Goal: Task Accomplishment & Management: Manage account settings

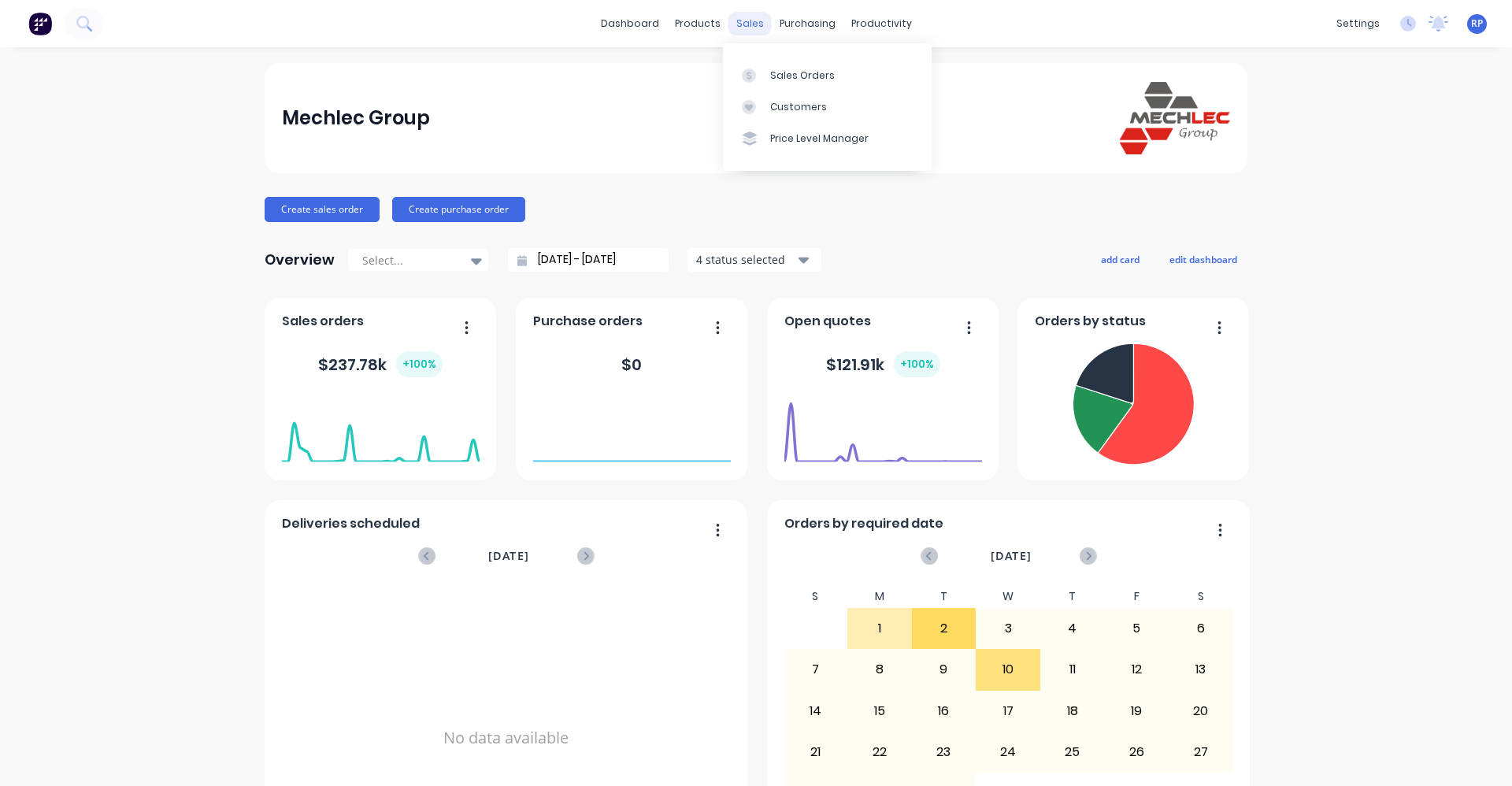
click at [750, 25] on div "sales" at bounding box center [750, 24] width 43 height 24
click at [778, 77] on div "Sales Orders" at bounding box center [802, 75] width 65 height 14
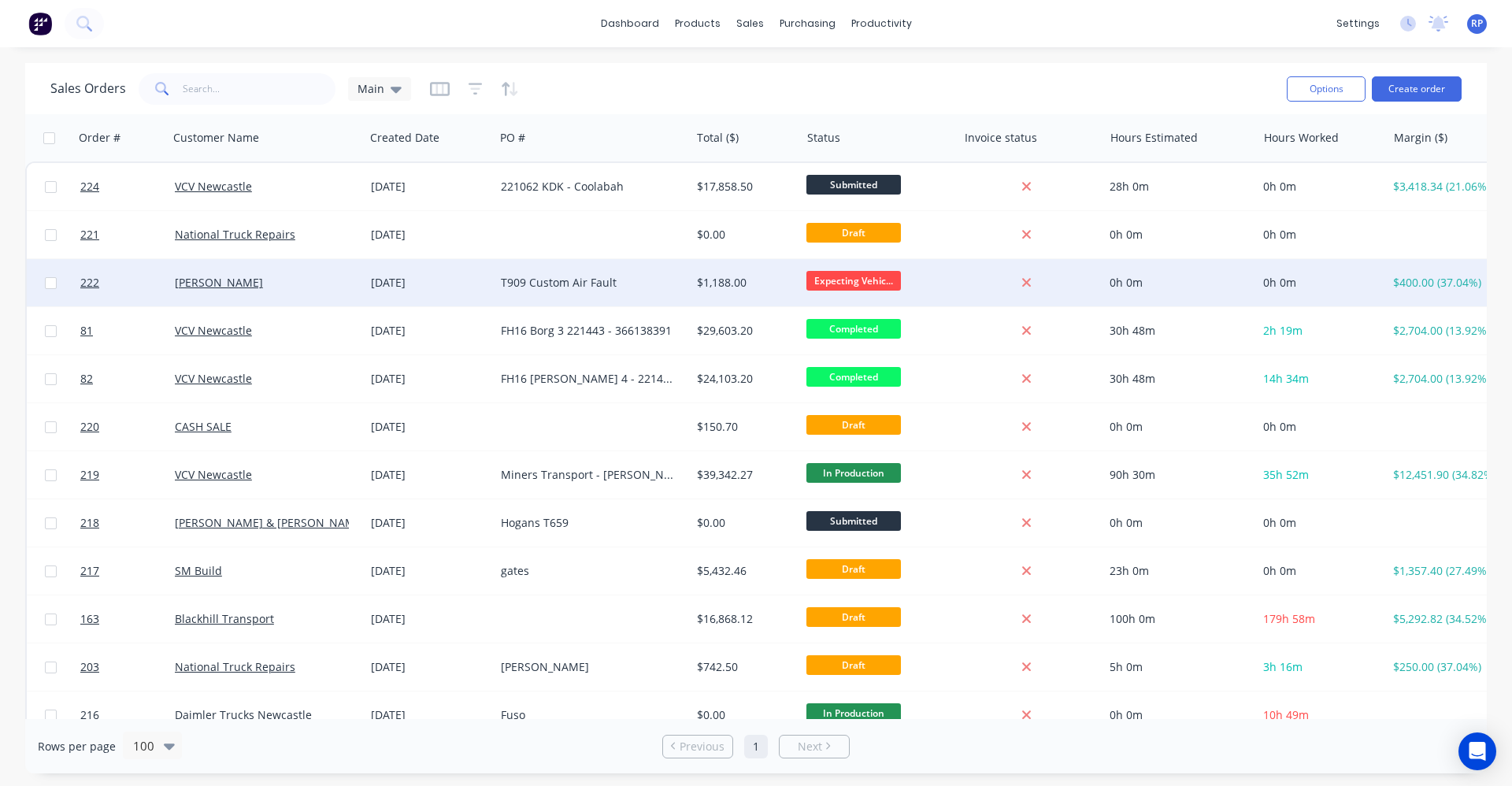
click at [531, 290] on div "T909 Custom Air Fault" at bounding box center [593, 283] width 196 height 47
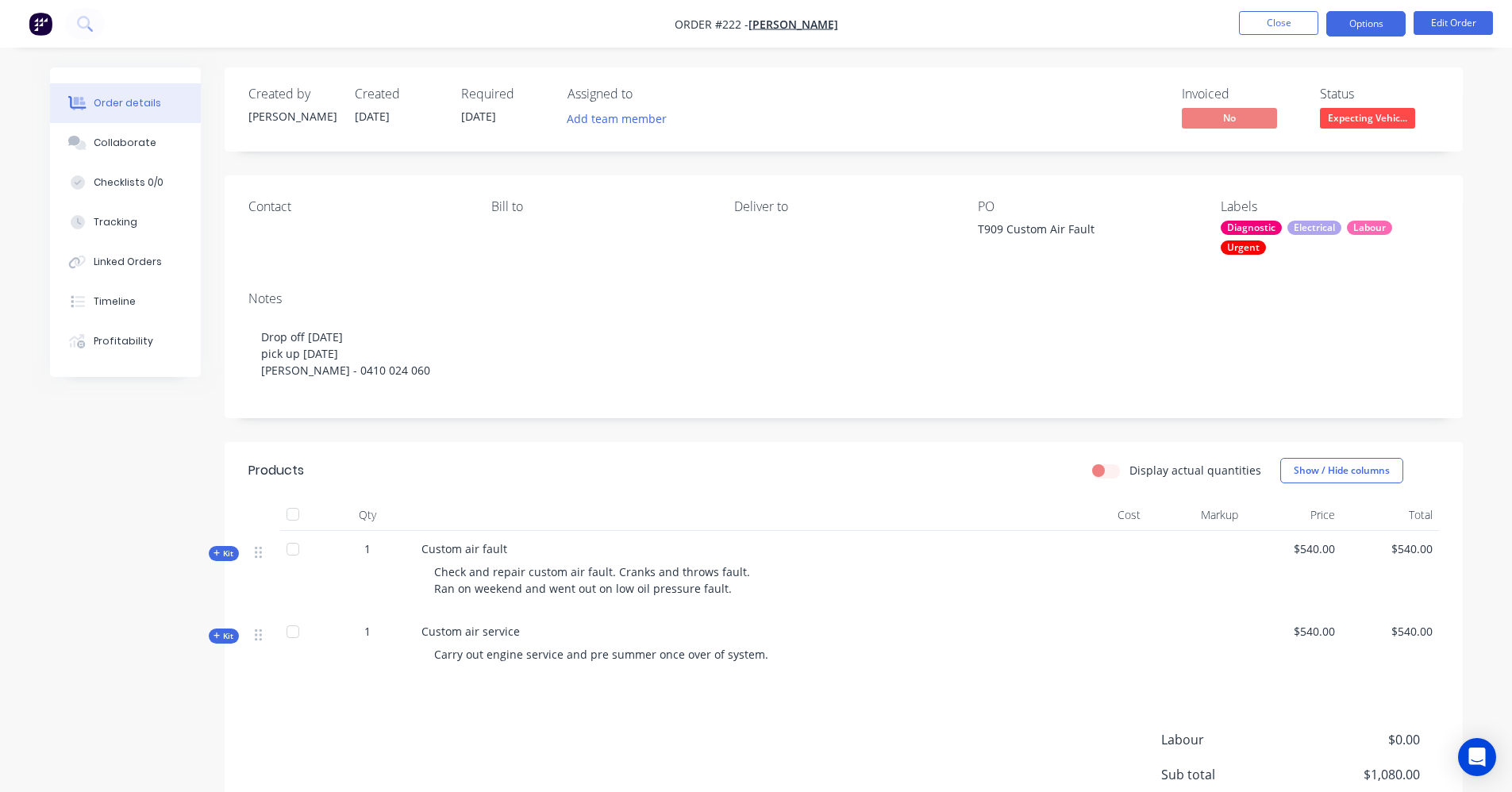
click at [1395, 17] on button "Options" at bounding box center [1366, 24] width 79 height 25
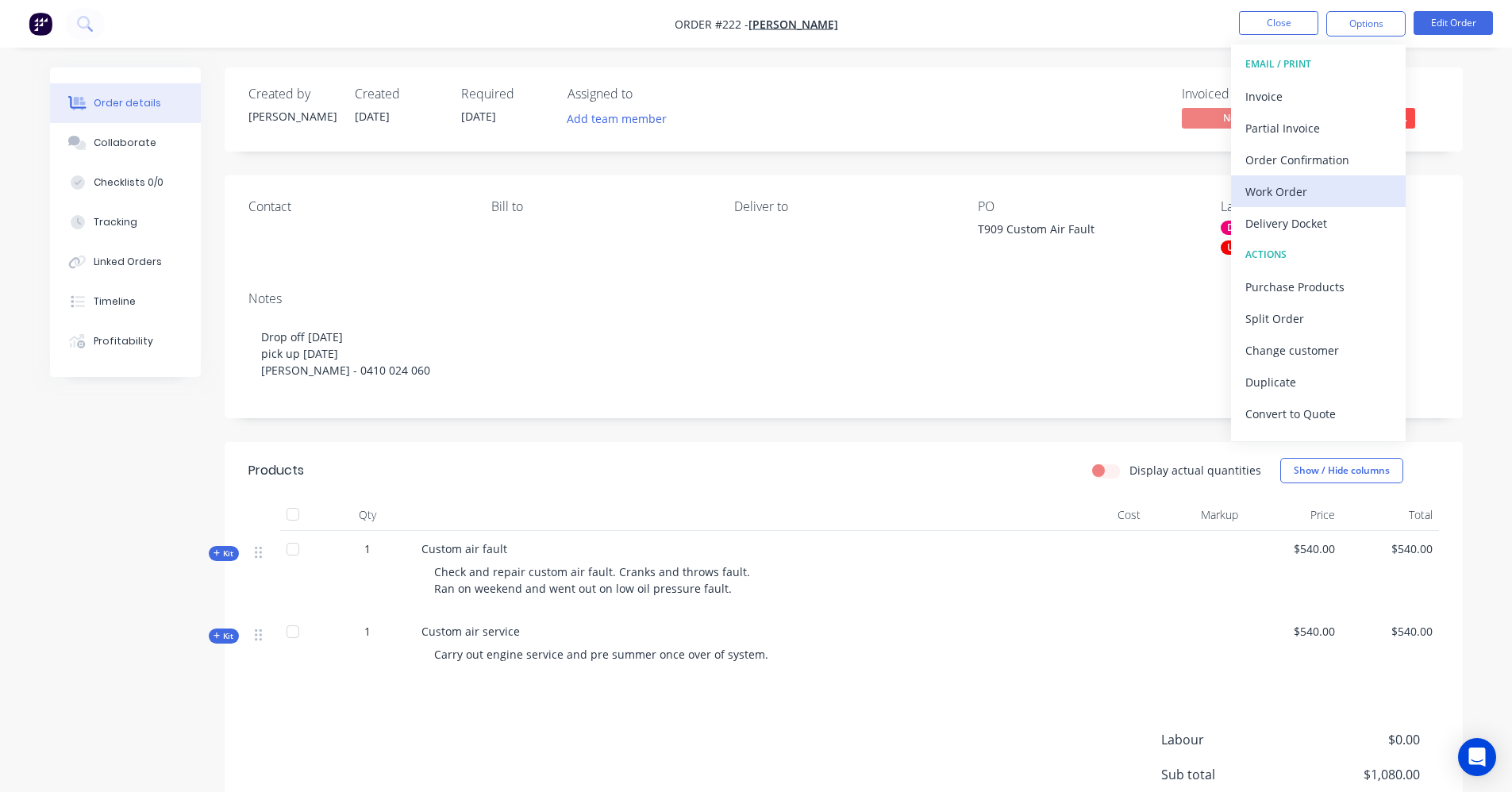
click at [1307, 186] on div "Work Order" at bounding box center [1318, 191] width 146 height 23
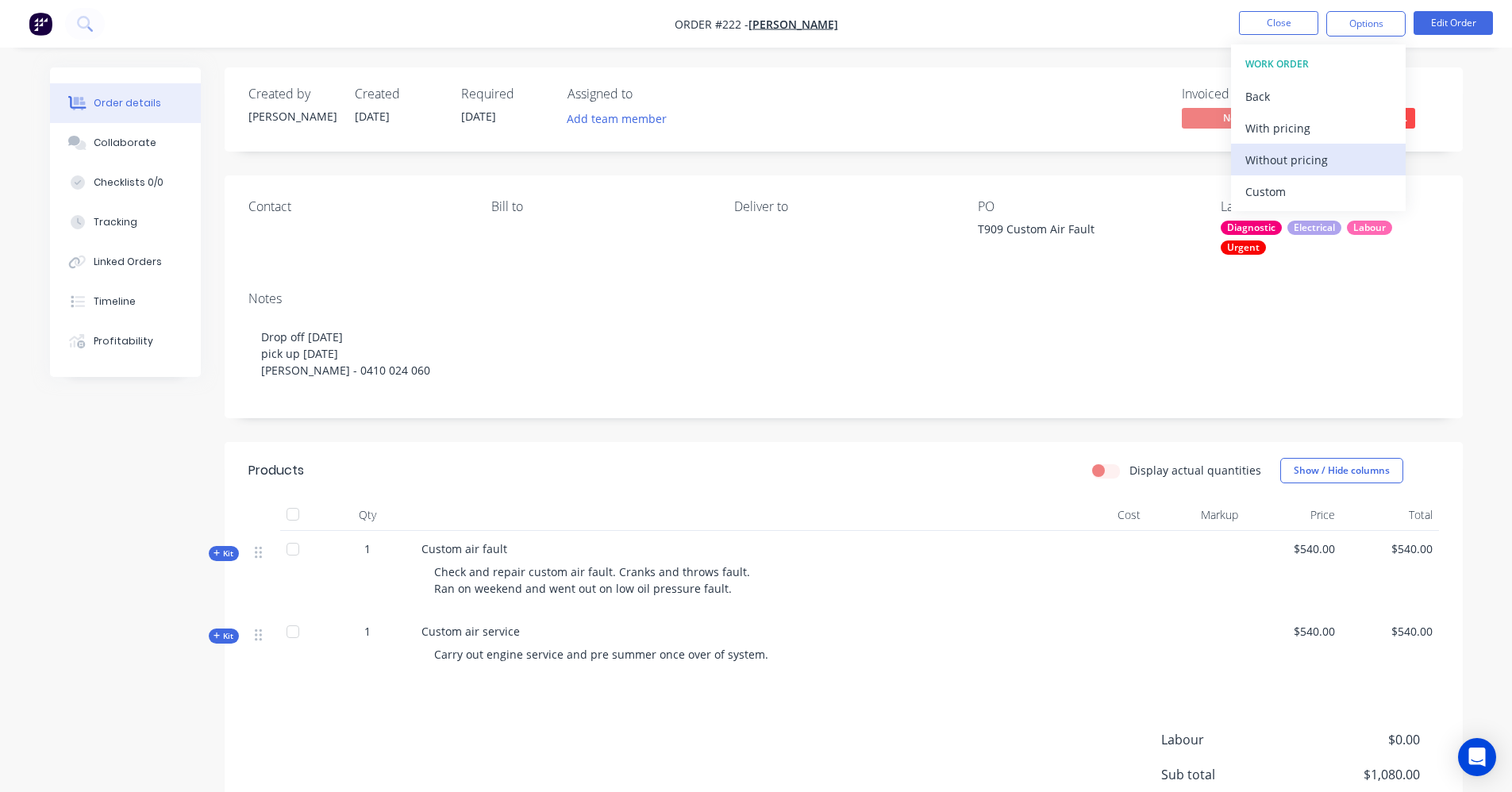
click at [1271, 156] on div "Without pricing" at bounding box center [1318, 160] width 146 height 23
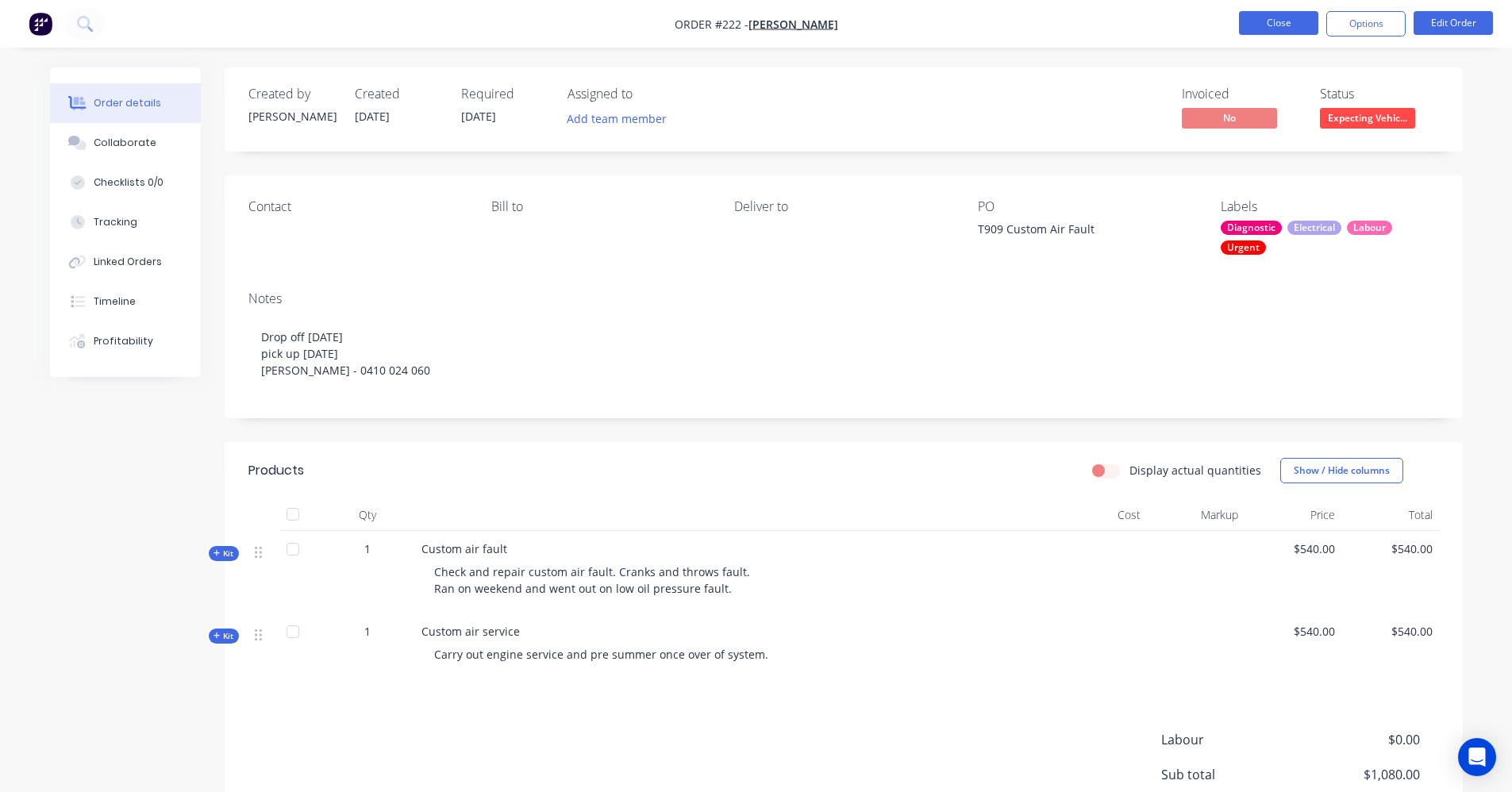
click at [1283, 26] on button "Close" at bounding box center [1278, 23] width 79 height 24
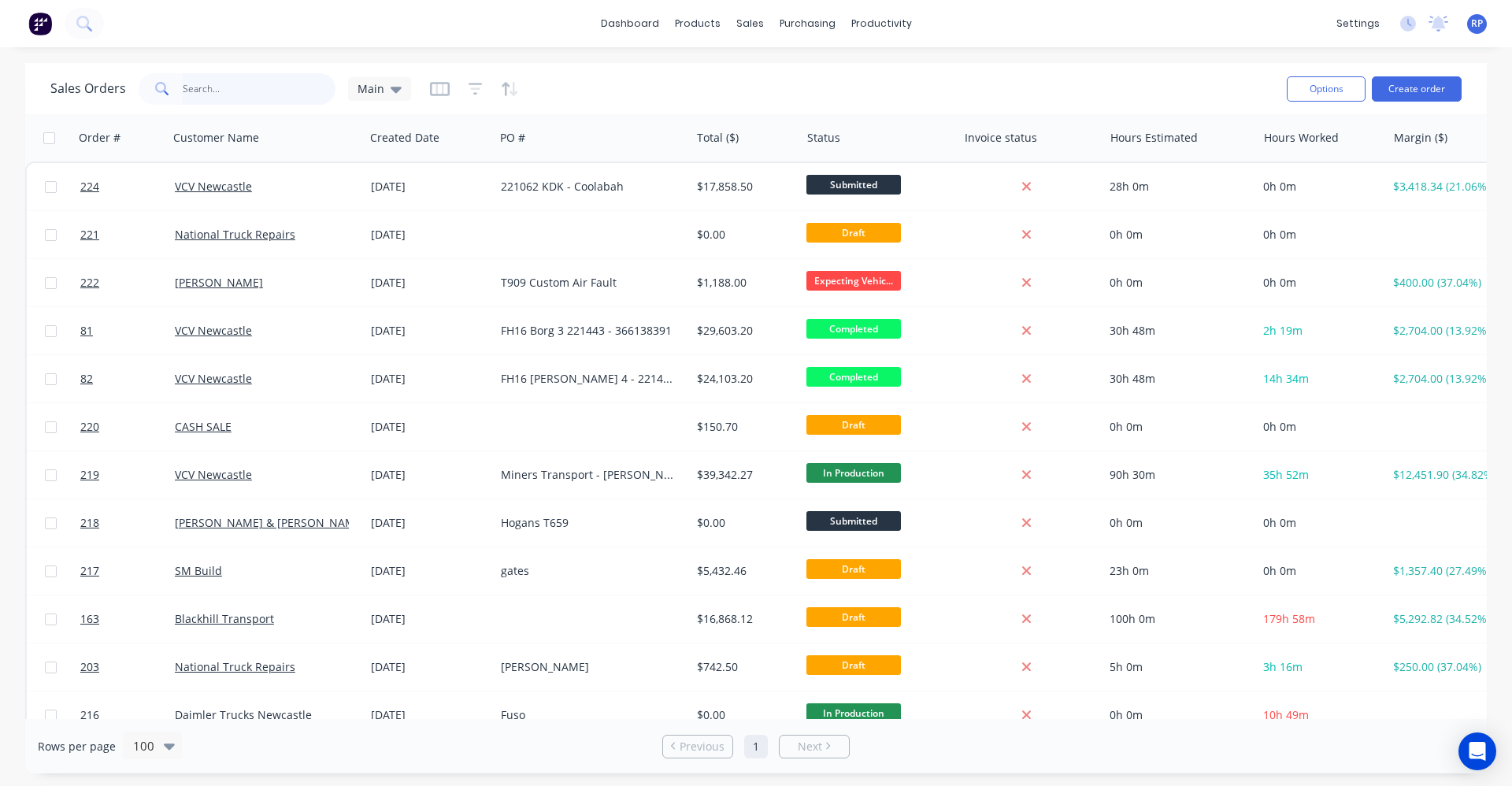
click at [183, 95] on input "text" at bounding box center [260, 89] width 153 height 31
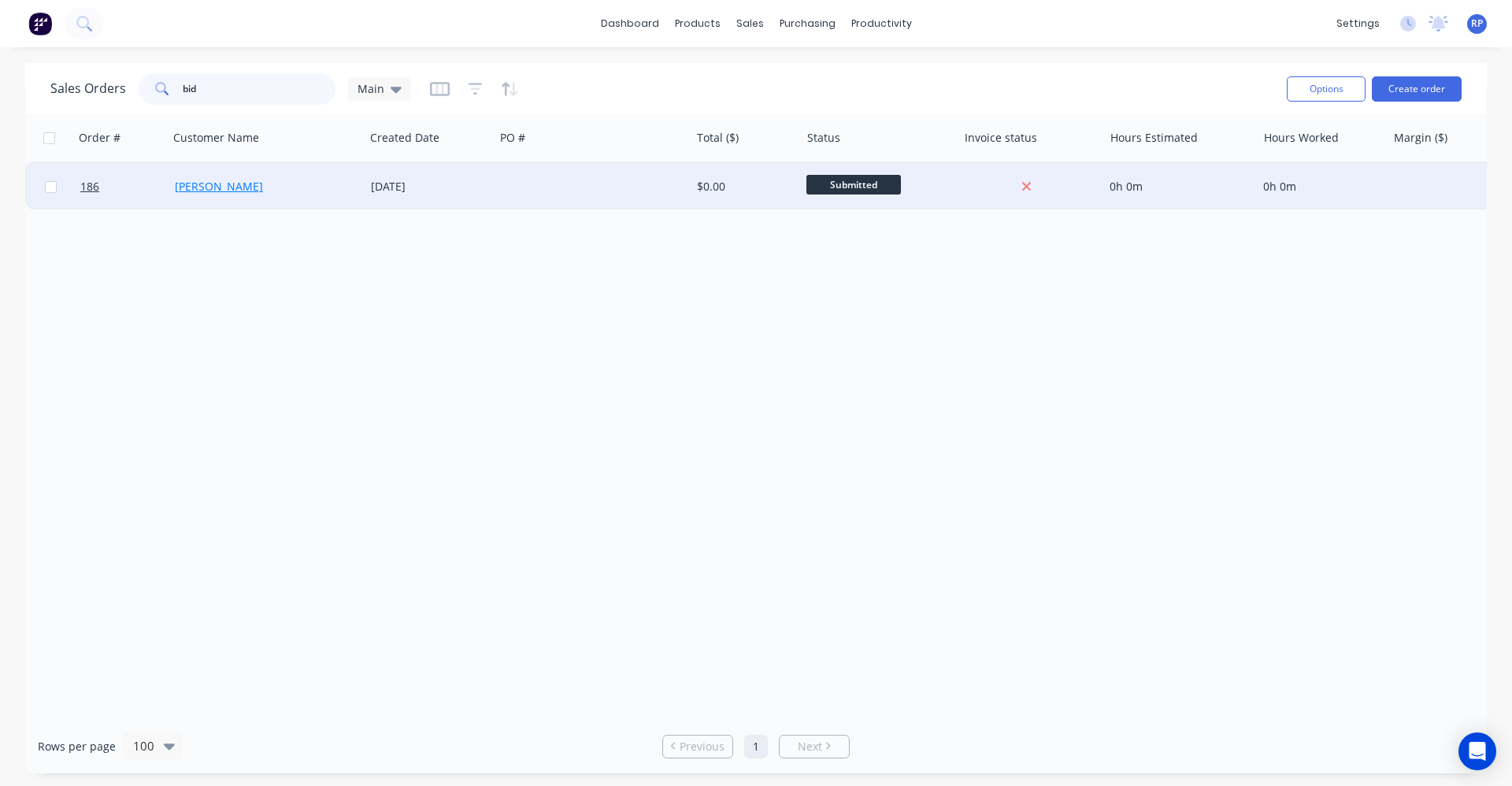
type input "bid"
click at [201, 188] on link "Bidner" at bounding box center [218, 186] width 89 height 15
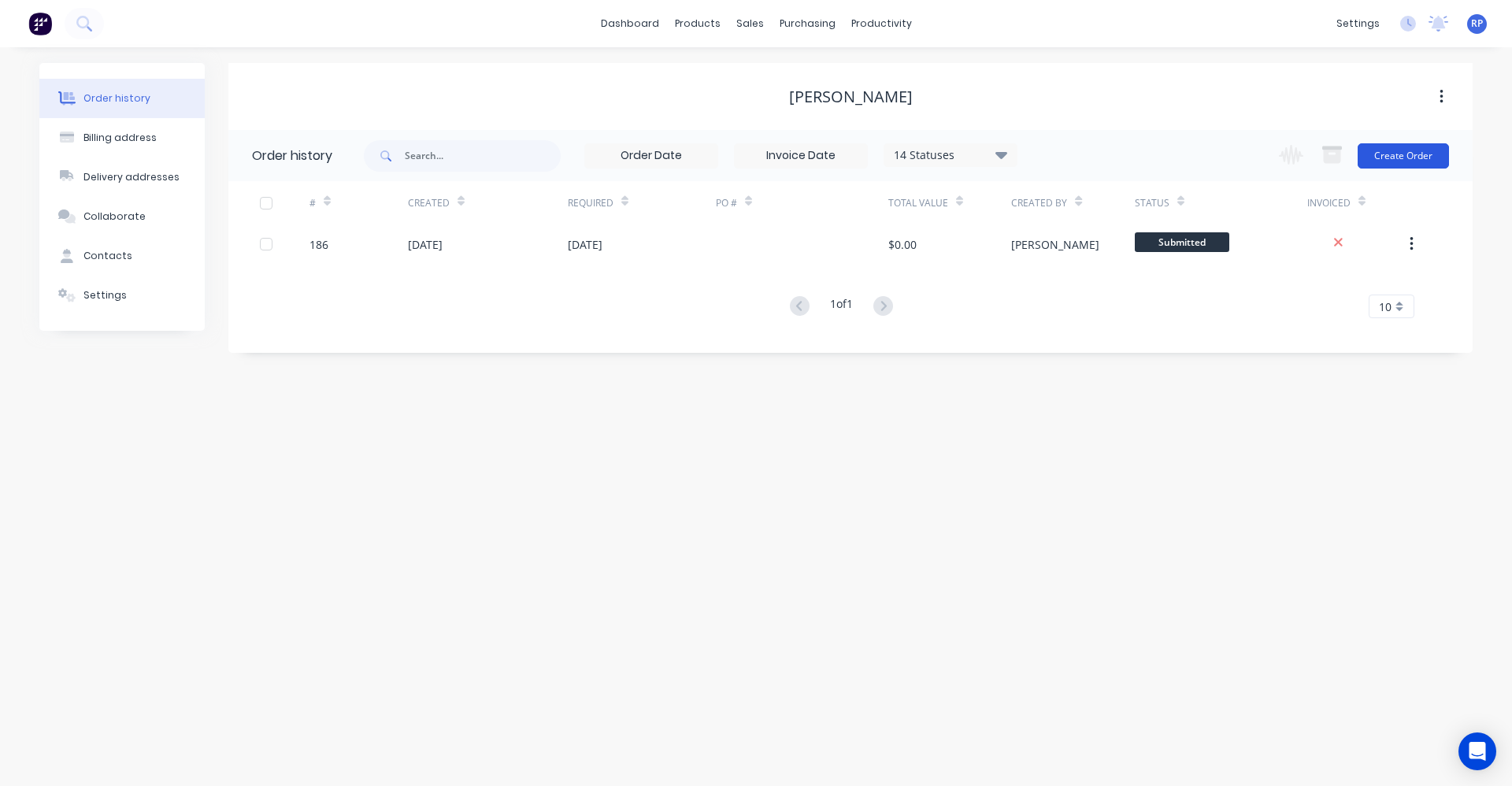
click at [1379, 161] on button "Create Order" at bounding box center [1403, 156] width 91 height 25
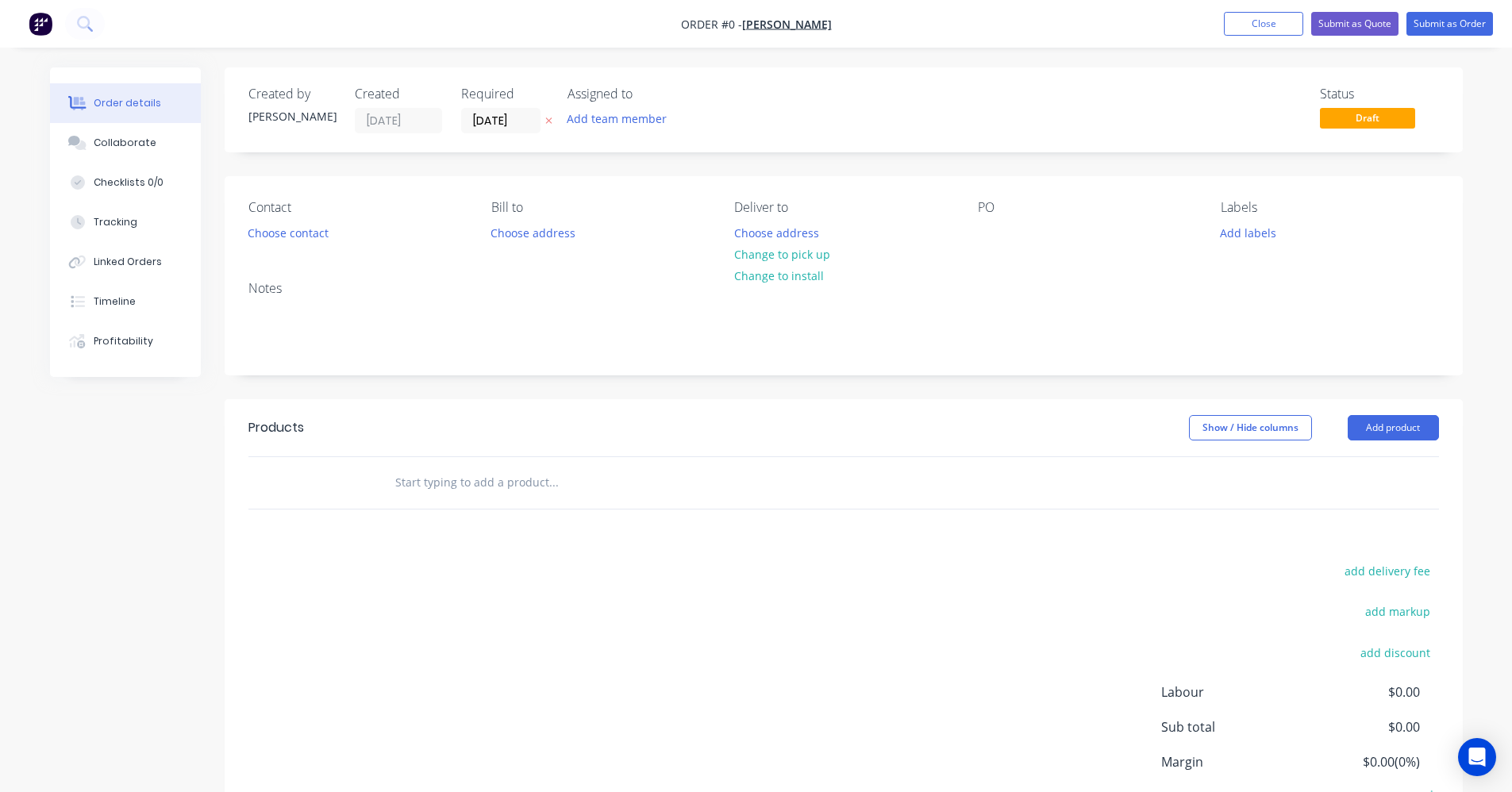
click at [552, 495] on input "text" at bounding box center [553, 482] width 318 height 31
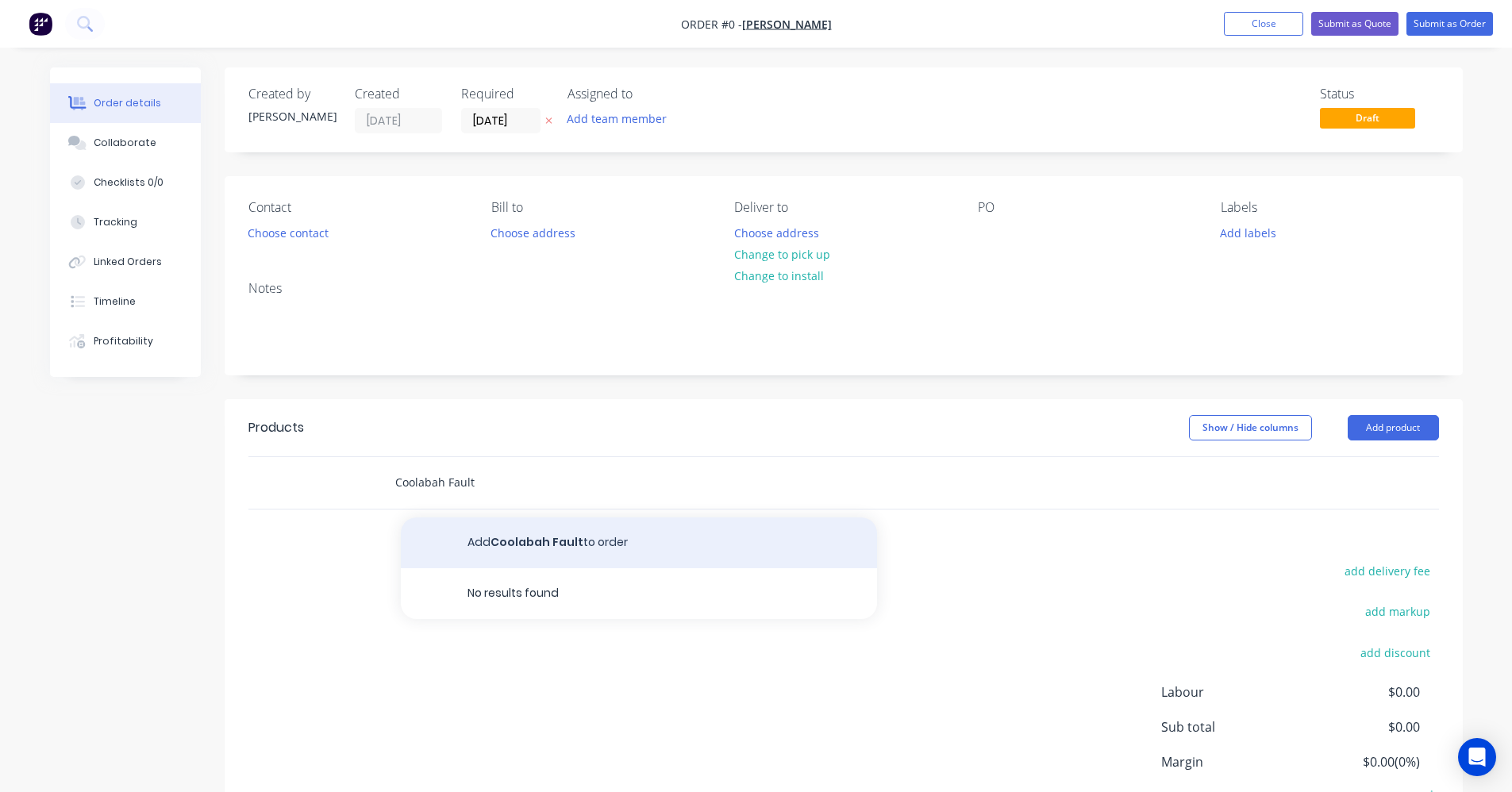
type input "Coolabah Fault"
click at [586, 544] on button "Add Coolabah Fault to order" at bounding box center [639, 543] width 476 height 51
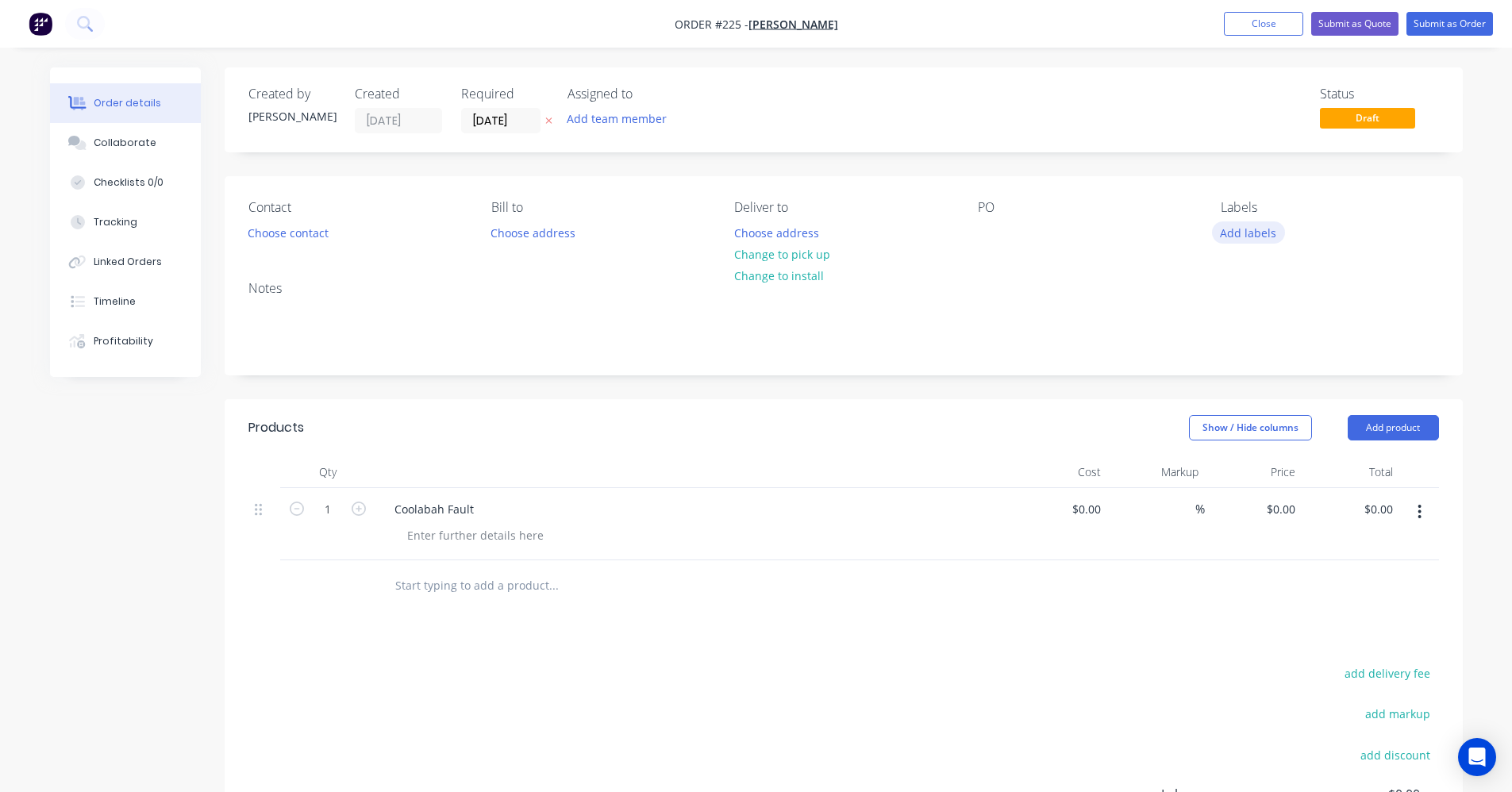
click at [1263, 240] on button "Add labels" at bounding box center [1249, 232] width 73 height 21
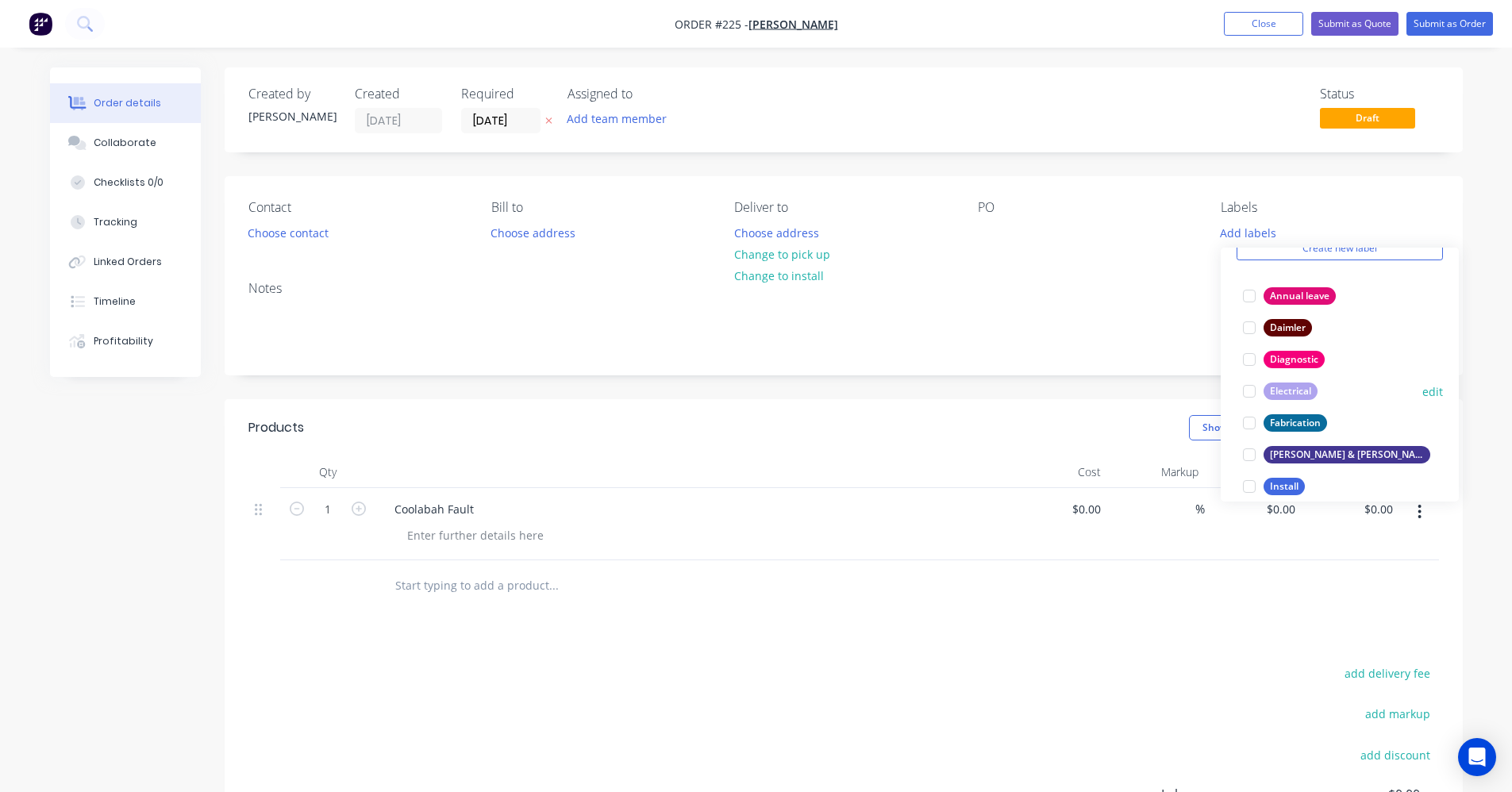
scroll to position [79, 0]
click at [1252, 357] on div at bounding box center [1249, 358] width 31 height 31
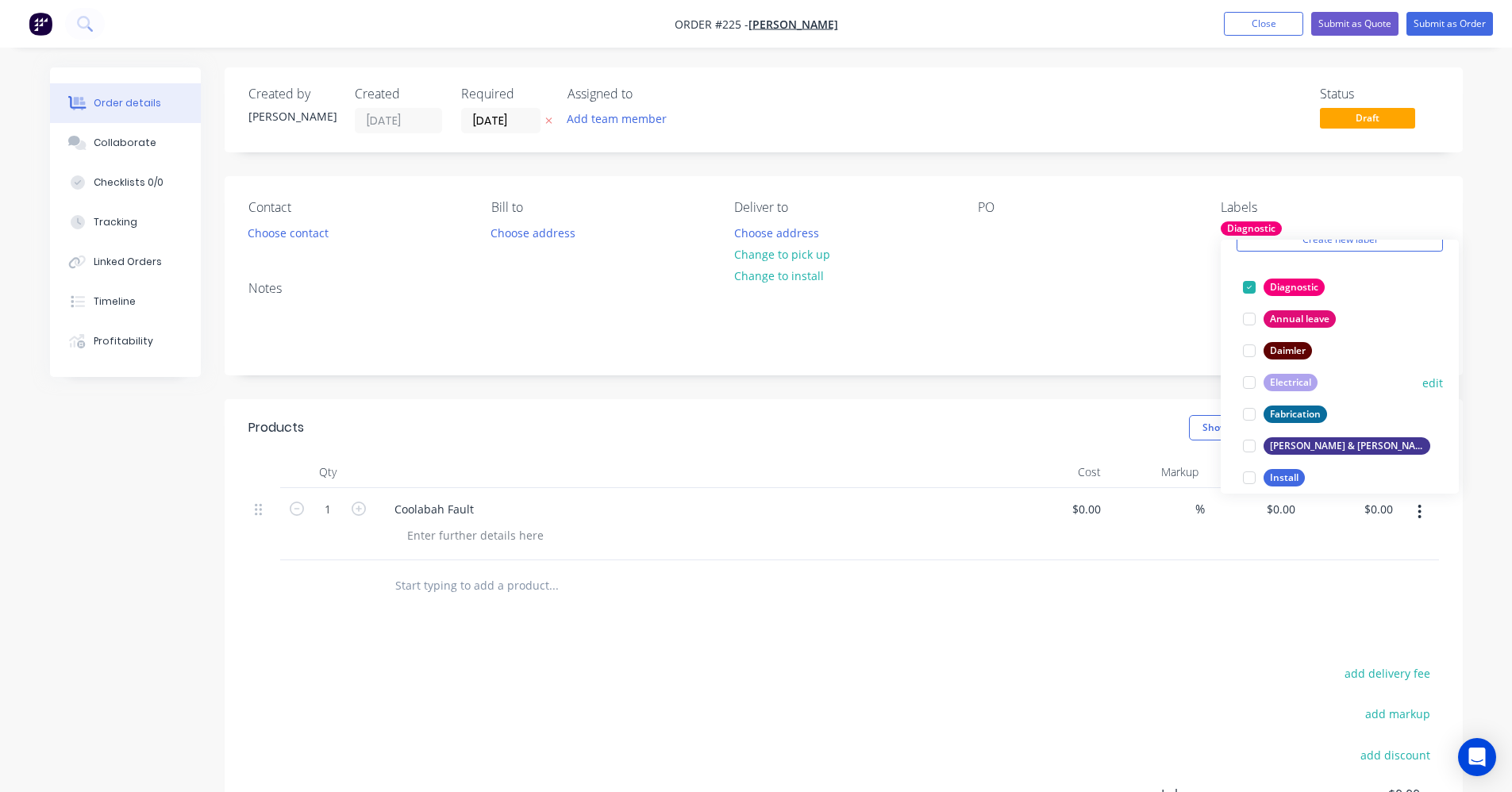
click at [1250, 387] on div at bounding box center [1249, 382] width 31 height 31
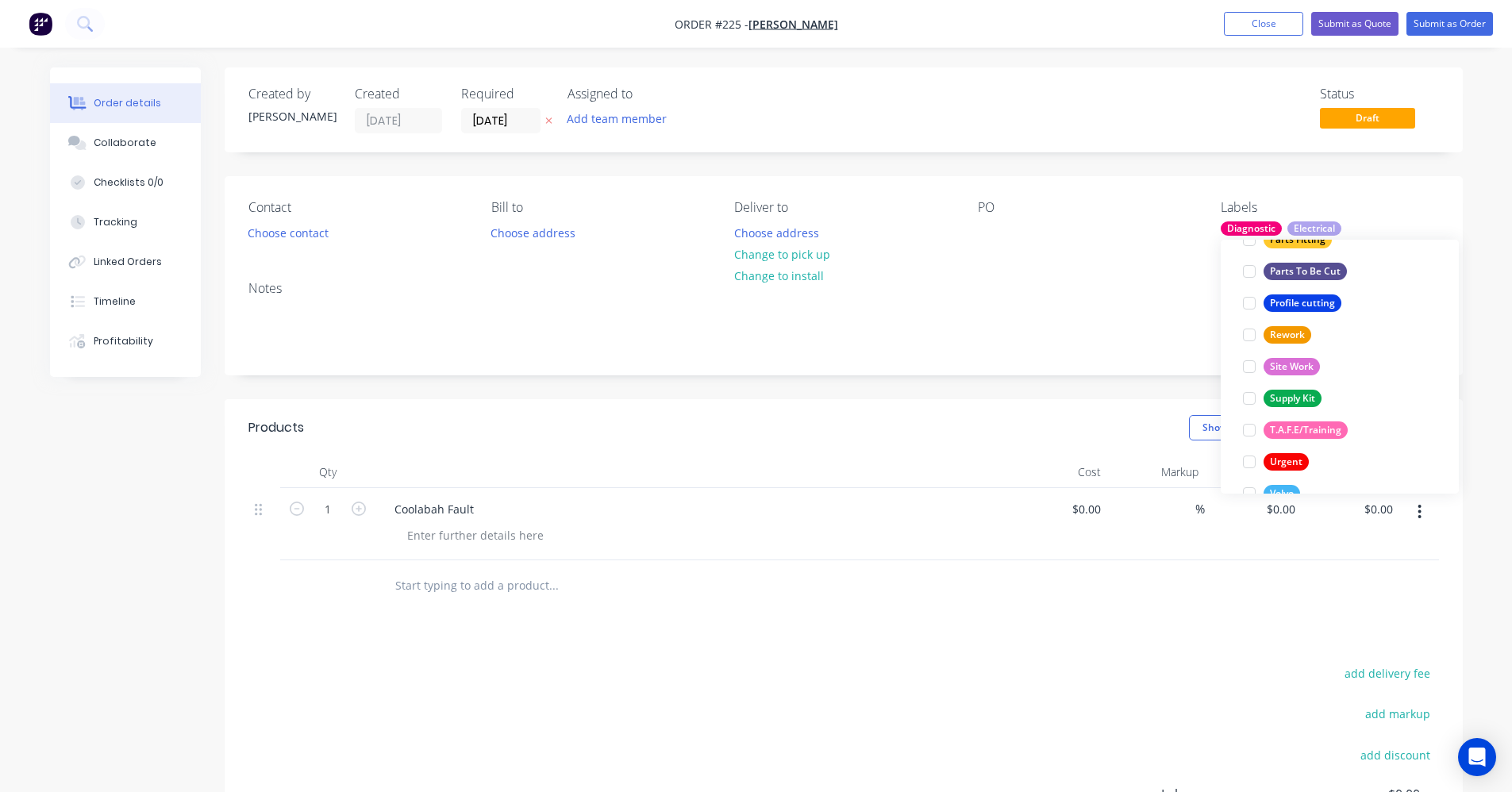
scroll to position [508, 0]
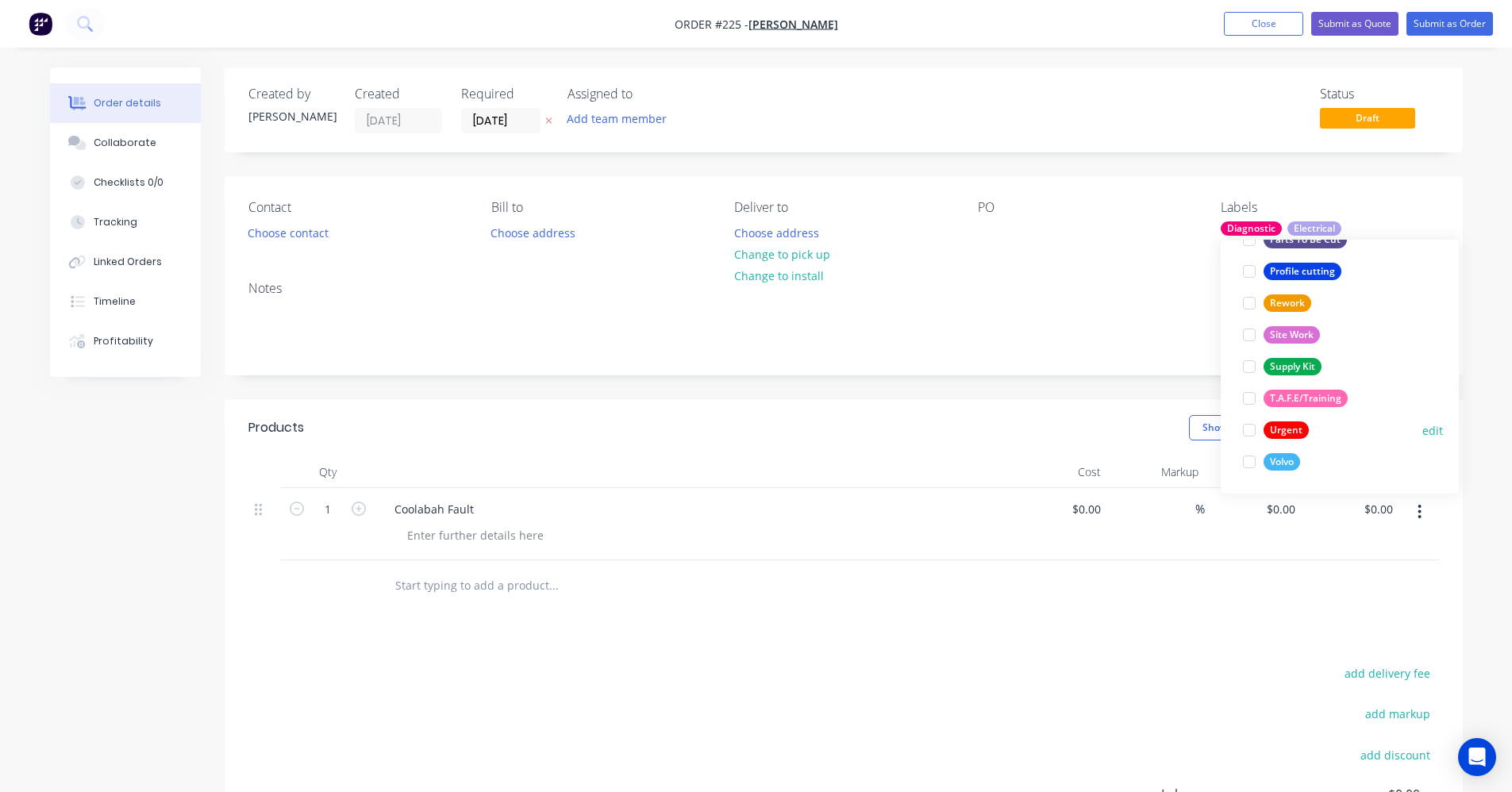
click at [1247, 431] on div at bounding box center [1249, 430] width 31 height 31
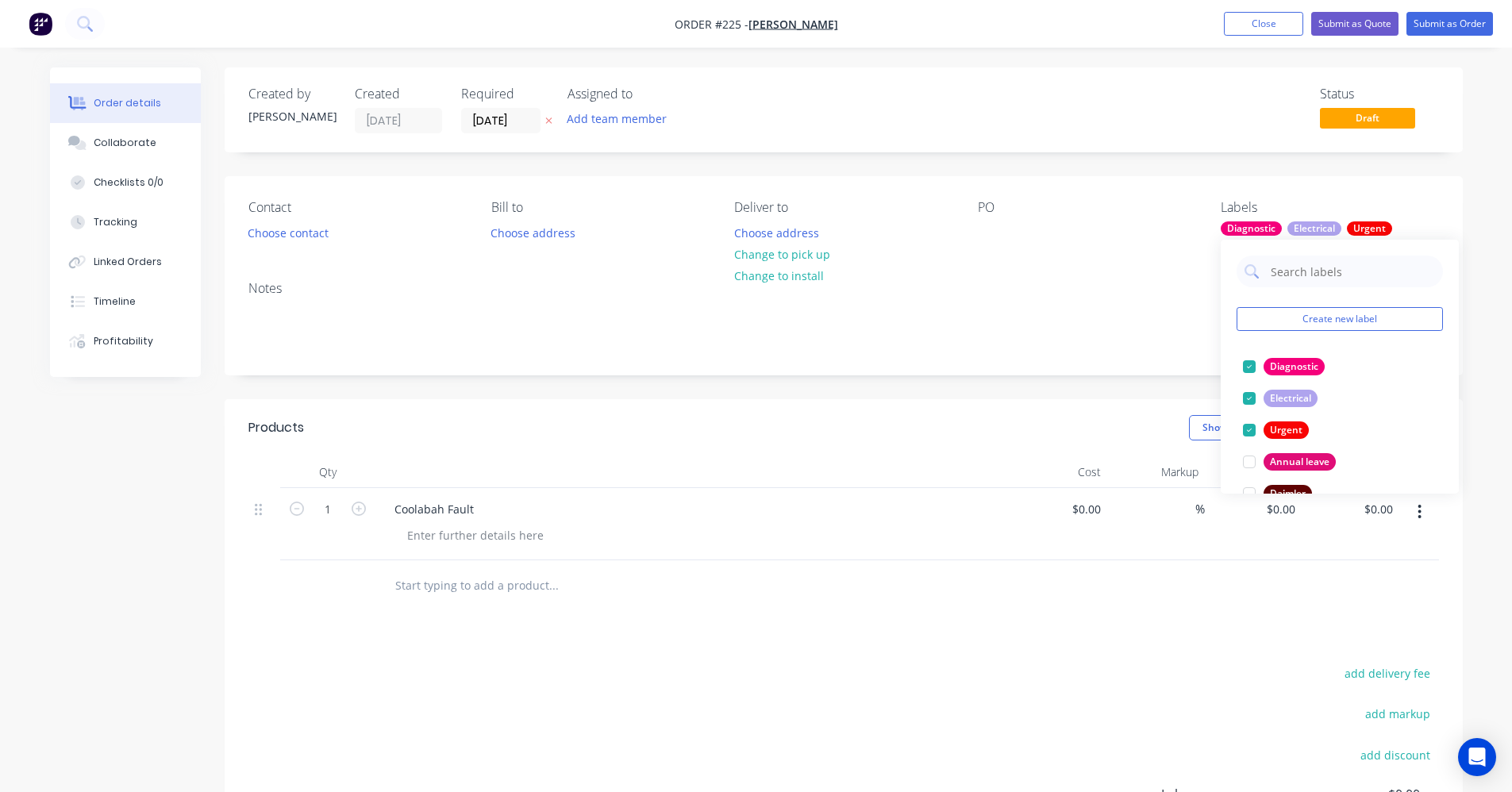
click at [1124, 286] on div "Notes" at bounding box center [843, 289] width 1191 height 15
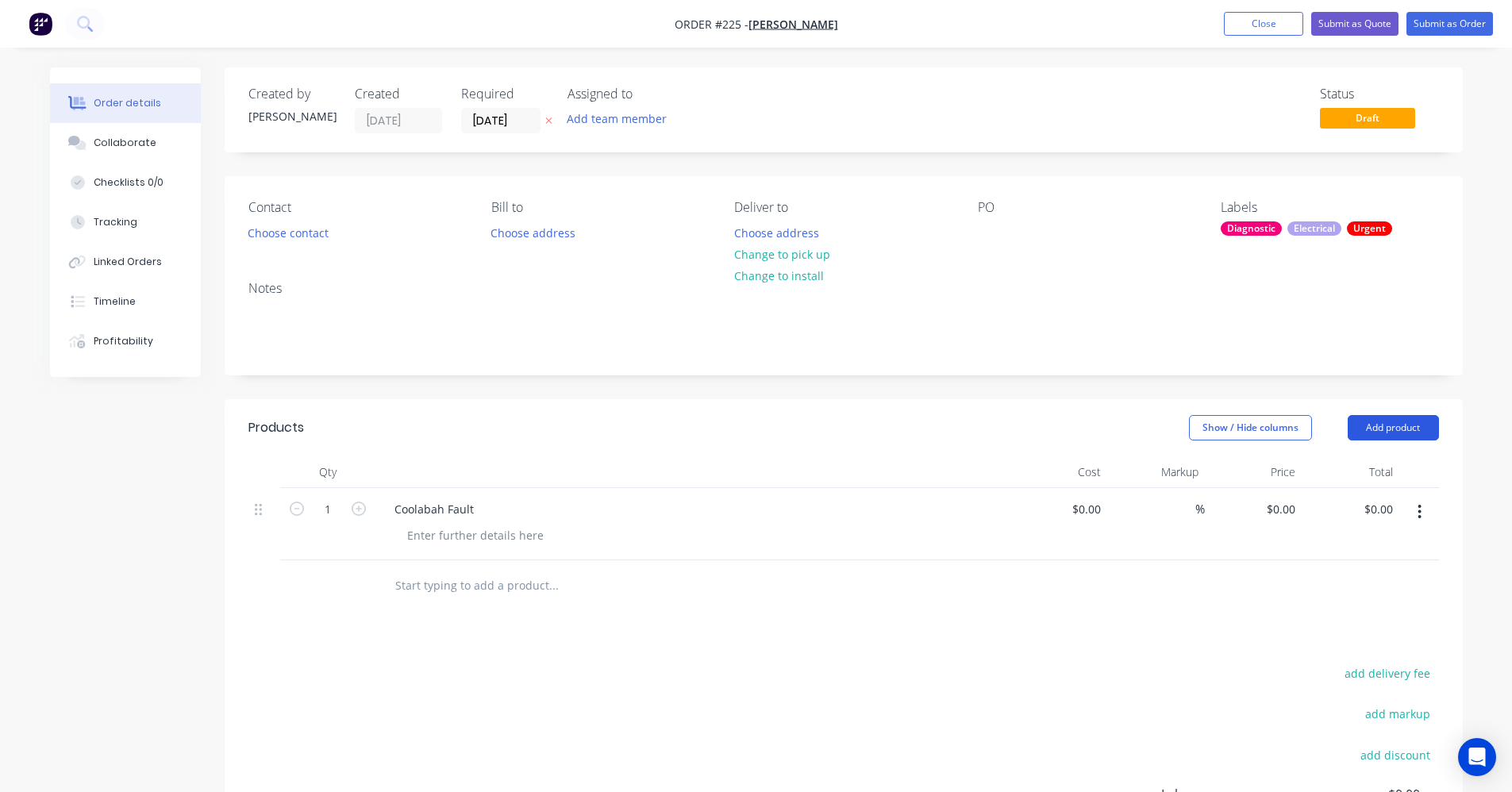
click at [1413, 437] on button "Add product" at bounding box center [1393, 427] width 91 height 25
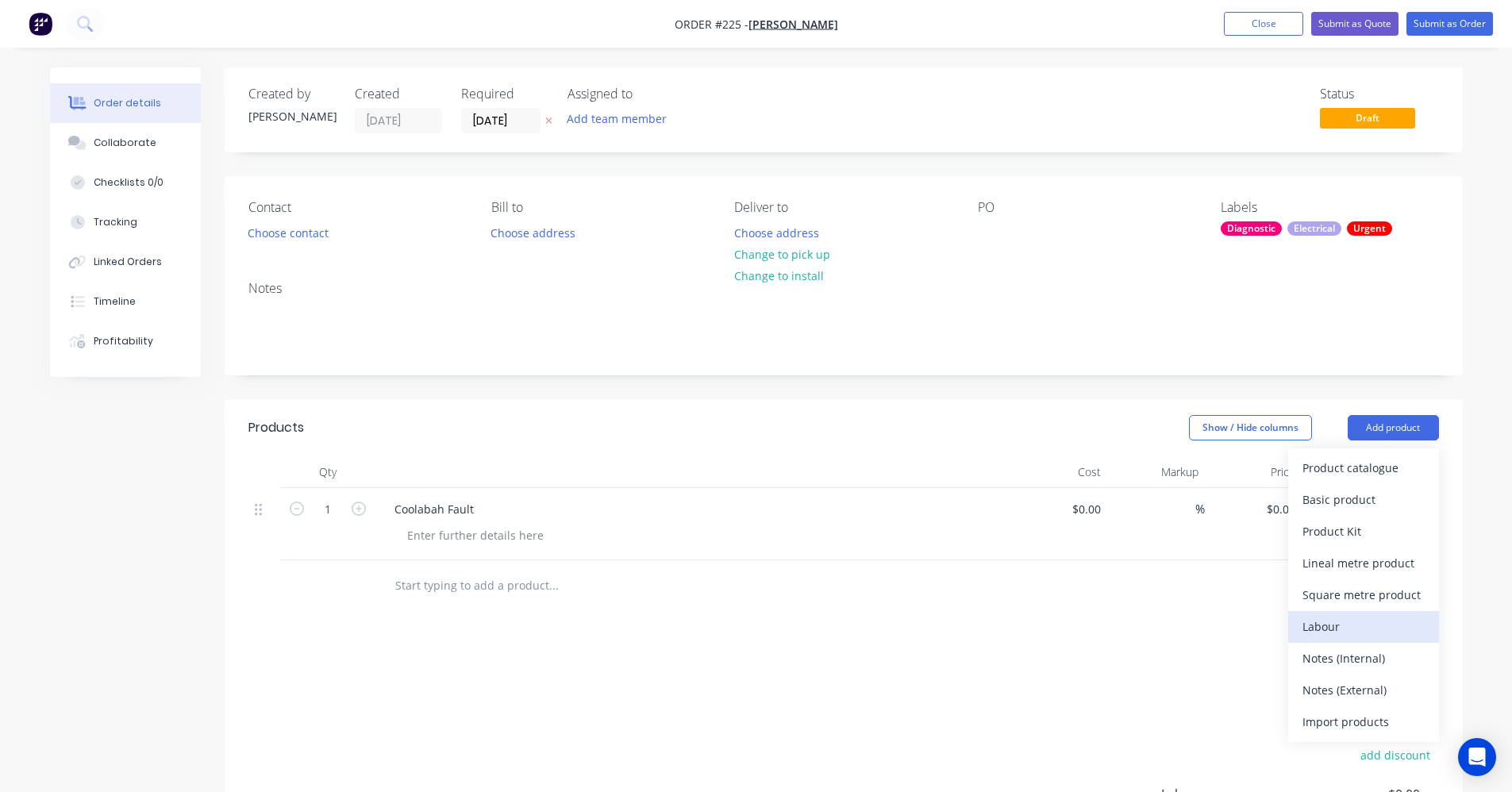
click at [1345, 619] on div "Labour" at bounding box center [1364, 626] width 122 height 23
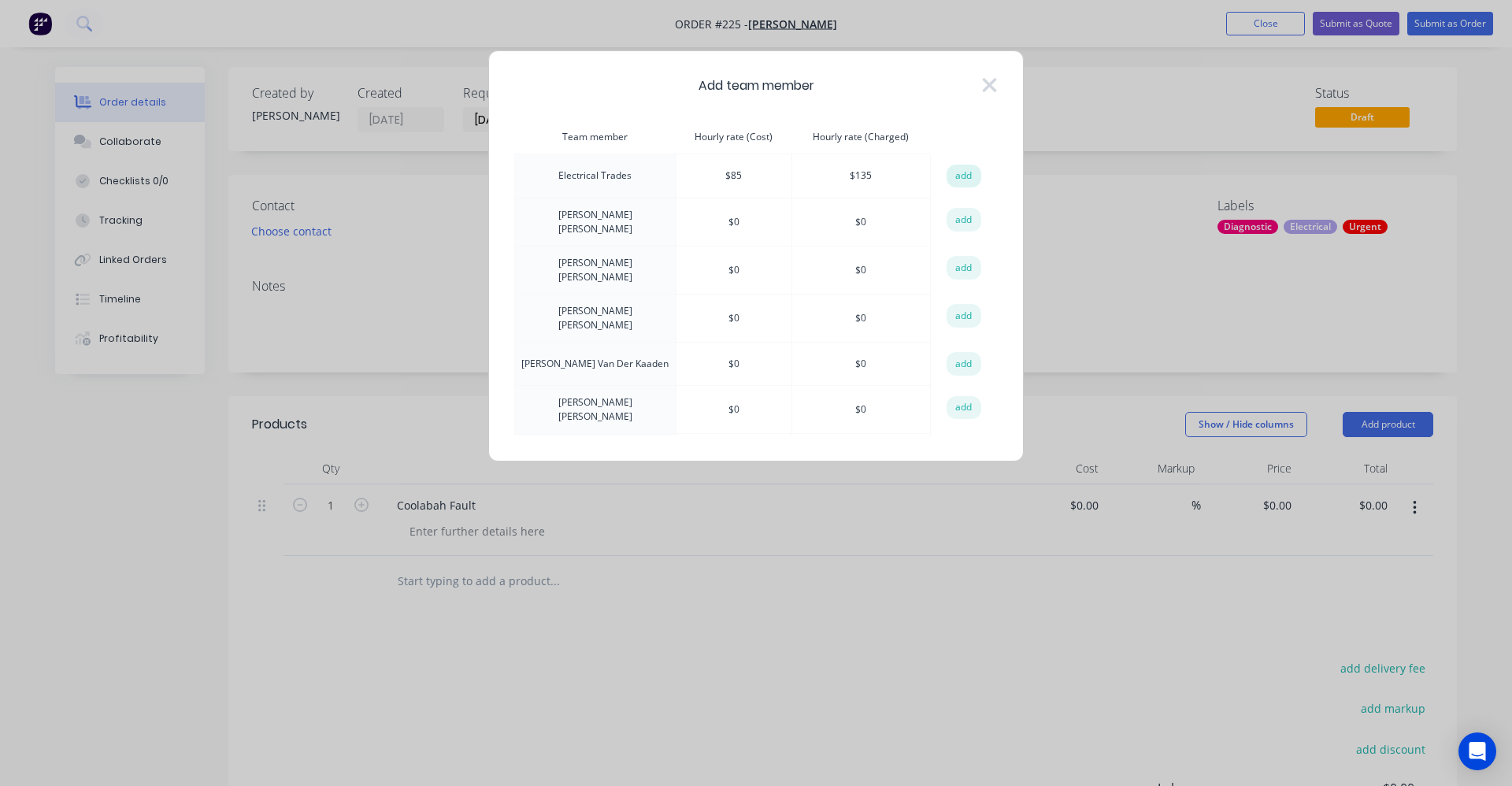
click at [954, 177] on button "add" at bounding box center [964, 176] width 35 height 24
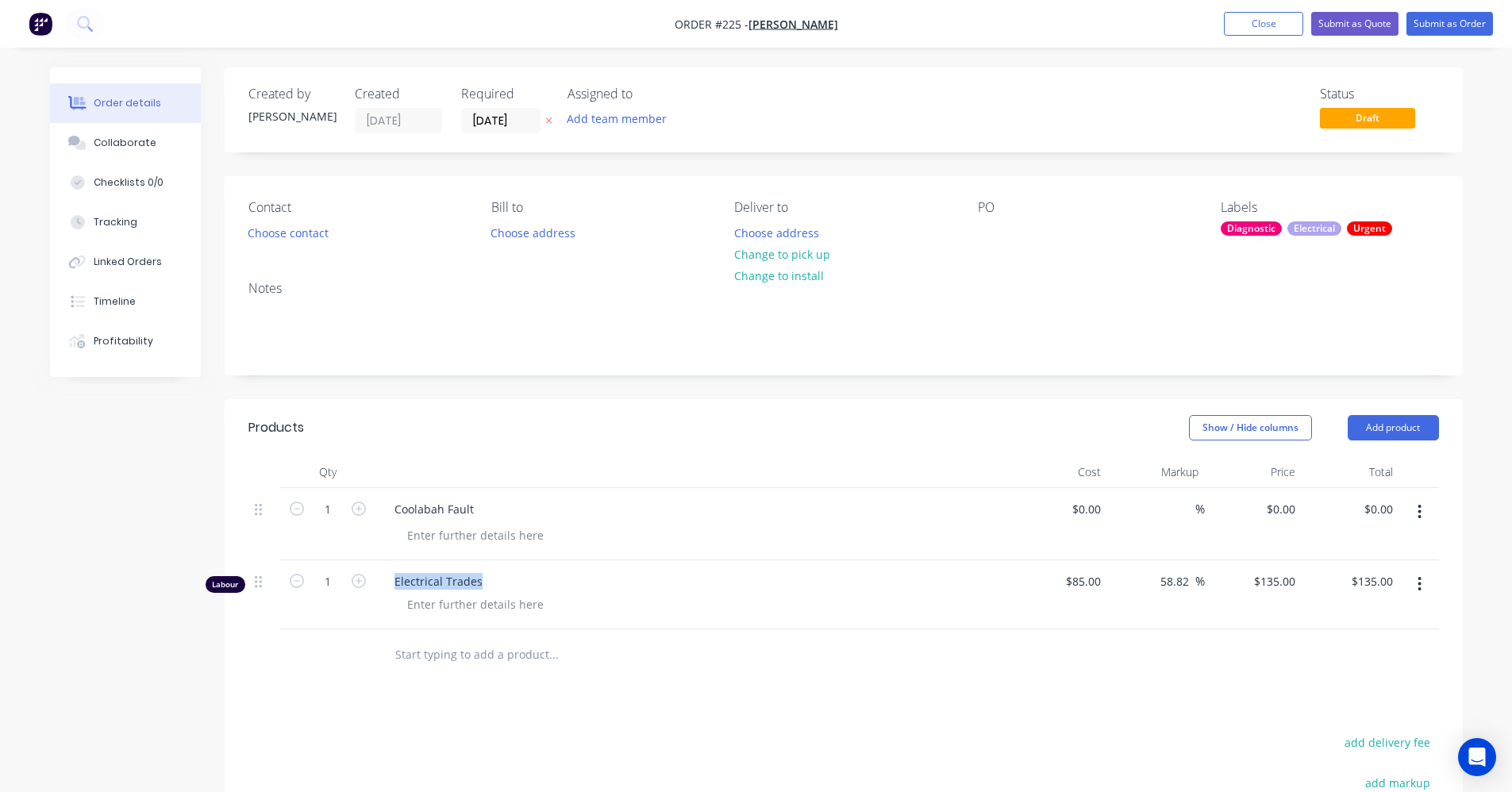
drag, startPoint x: 479, startPoint y: 579, endPoint x: 388, endPoint y: 585, distance: 91.2
click at [388, 585] on div "Electrical Trades" at bounding box center [693, 581] width 622 height 17
copy span "Electrical Trades"
click at [473, 575] on span "Electrical Trades" at bounding box center [699, 581] width 609 height 17
click at [462, 577] on span "Electrical Trades" at bounding box center [699, 581] width 609 height 17
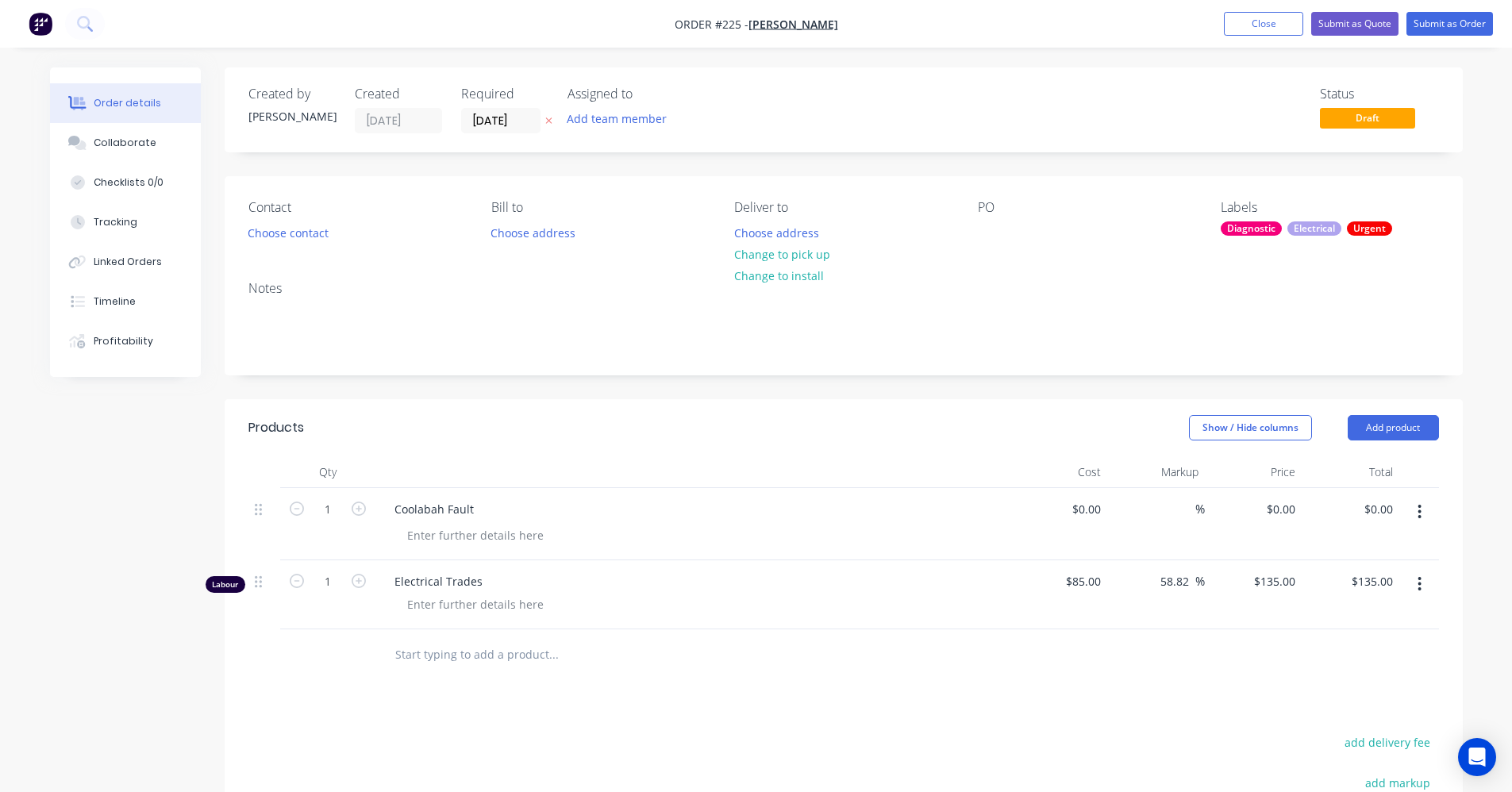
click at [473, 582] on span "Electrical Trades" at bounding box center [699, 581] width 609 height 17
click at [477, 581] on span "Electrical Trades" at bounding box center [699, 581] width 609 height 17
click at [475, 581] on span "Electrical Trades" at bounding box center [699, 581] width 609 height 17
click at [474, 609] on div at bounding box center [475, 604] width 162 height 23
click at [472, 512] on div "Coolabah Fault" at bounding box center [433, 509] width 105 height 23
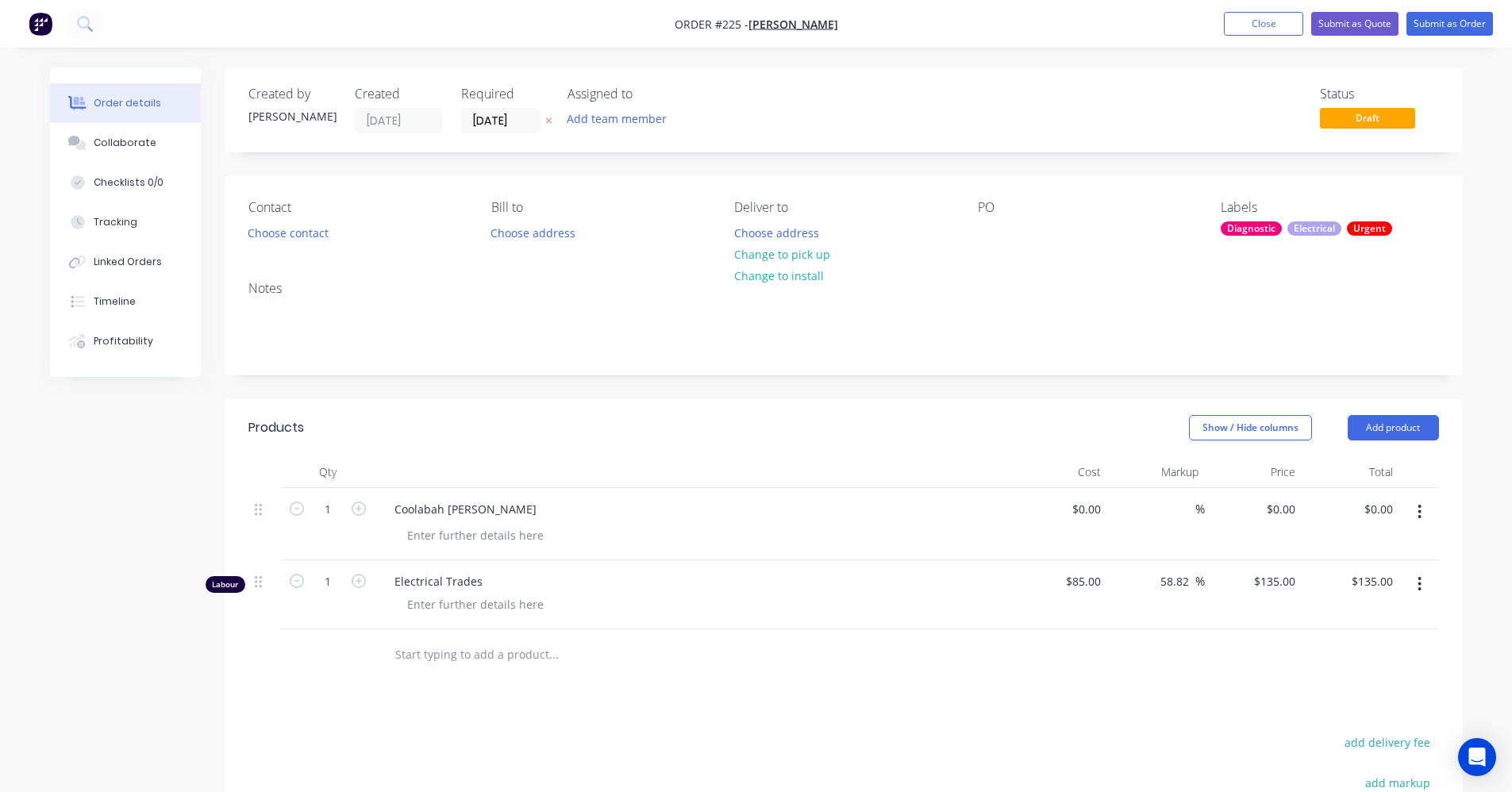
click at [487, 576] on span "Electrical Trades" at bounding box center [699, 581] width 609 height 17
click at [482, 586] on span "Electrical Trades" at bounding box center [699, 581] width 609 height 17
click at [475, 582] on span "Electrical Trades" at bounding box center [699, 581] width 609 height 17
click at [480, 586] on span "Electrical Trades" at bounding box center [699, 581] width 609 height 17
drag, startPoint x: 480, startPoint y: 586, endPoint x: 473, endPoint y: 579, distance: 9.9
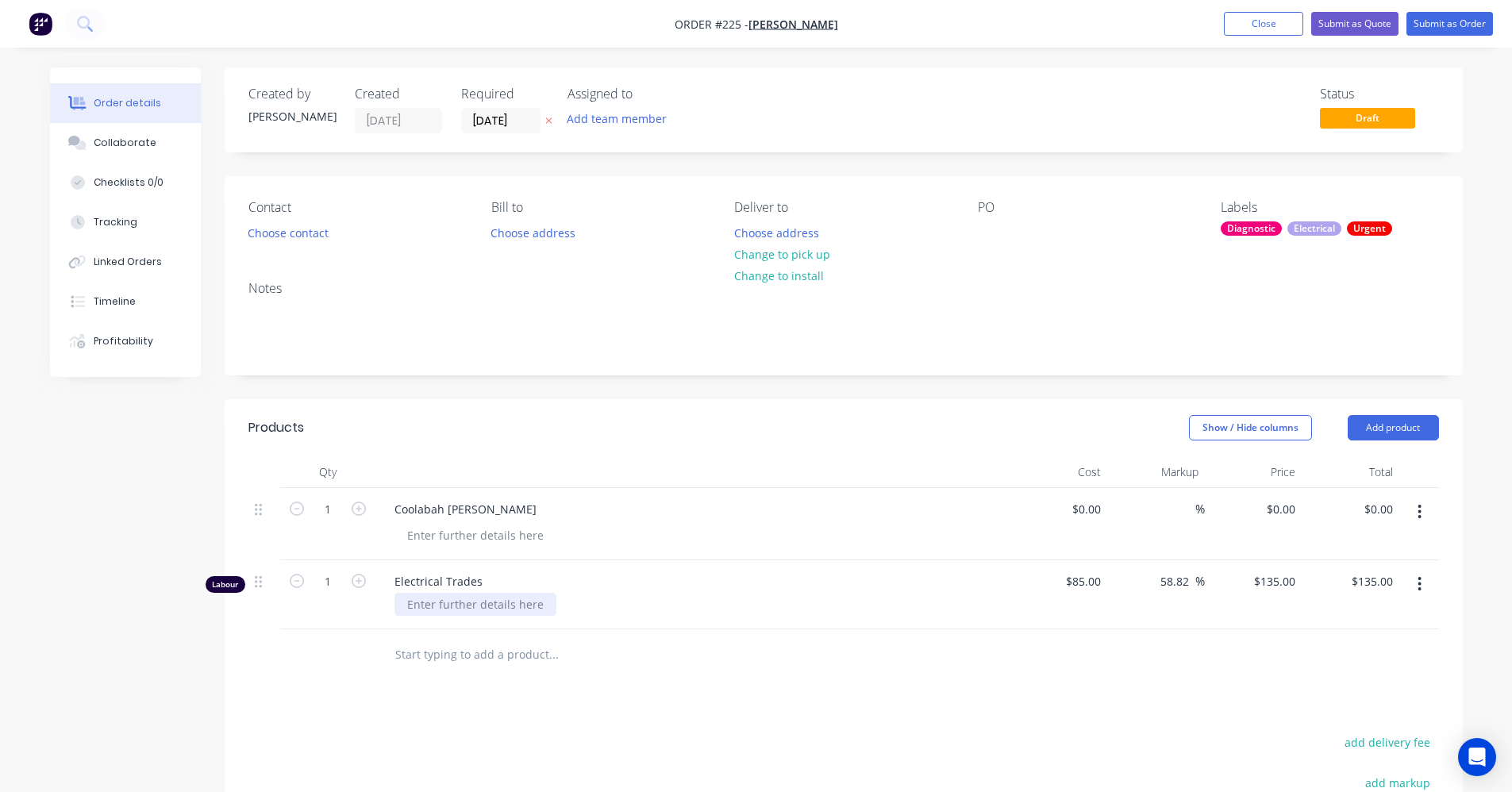
click at [475, 582] on span "Electrical Trades" at bounding box center [699, 581] width 609 height 17
click at [474, 576] on span "Electrical Trades" at bounding box center [699, 581] width 609 height 17
click at [474, 577] on span "Electrical Trades" at bounding box center [699, 581] width 609 height 17
drag, startPoint x: 474, startPoint y: 577, endPoint x: 469, endPoint y: 540, distance: 37.3
click at [467, 532] on div "Coolabah Faul" at bounding box center [693, 523] width 635 height 72
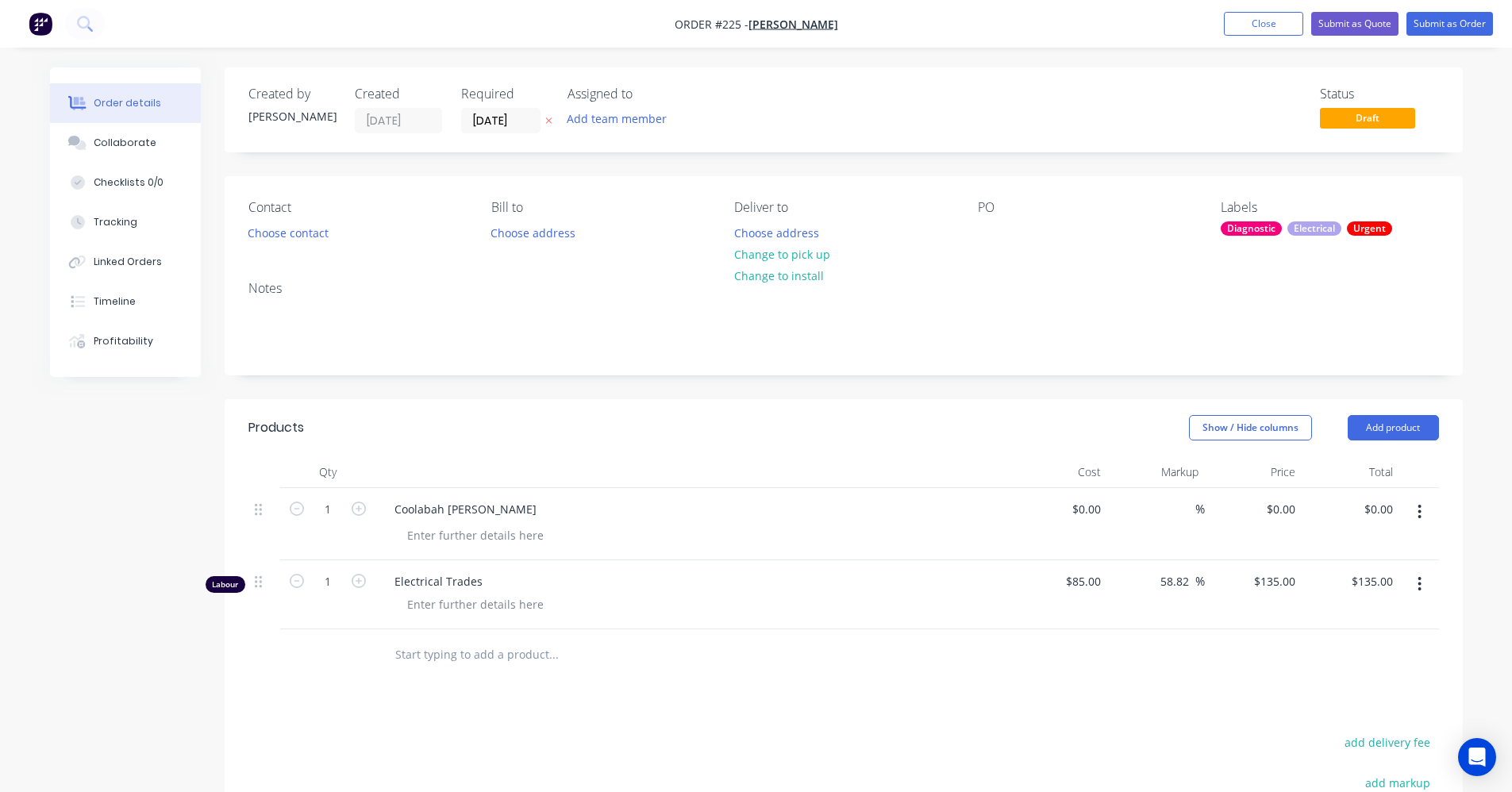
click at [467, 586] on div "Electrical Trades" at bounding box center [693, 594] width 635 height 69
click at [467, 583] on span "Electrical Trades" at bounding box center [699, 581] width 609 height 17
click at [473, 510] on div "Coolabah Faul" at bounding box center [465, 509] width 167 height 23
click at [508, 451] on header "Products Show / Hide columns Add product" at bounding box center [843, 427] width 1238 height 57
click at [1418, 580] on icon "button" at bounding box center [1419, 584] width 4 height 18
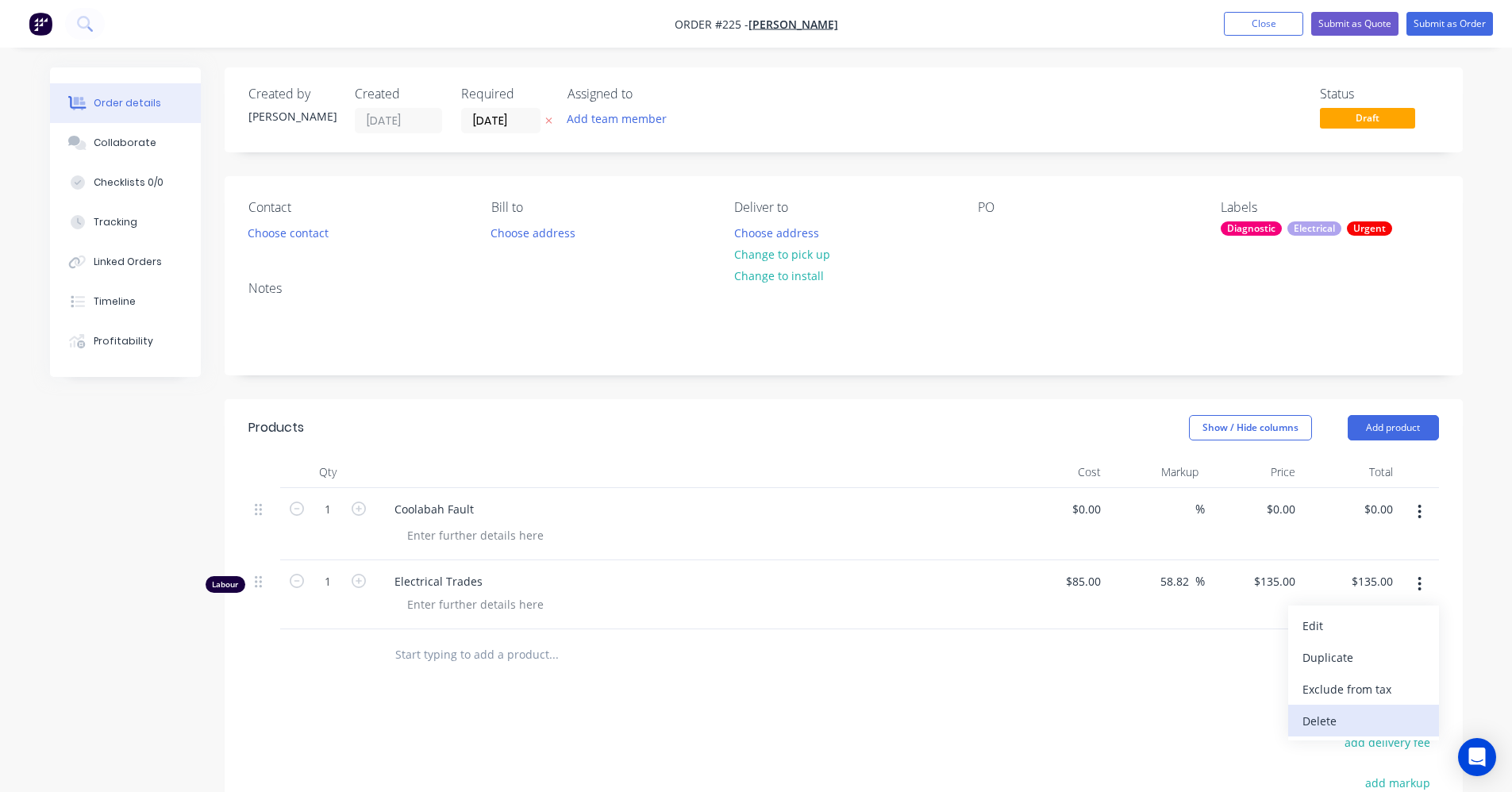
click at [1345, 725] on div "Delete" at bounding box center [1364, 721] width 122 height 23
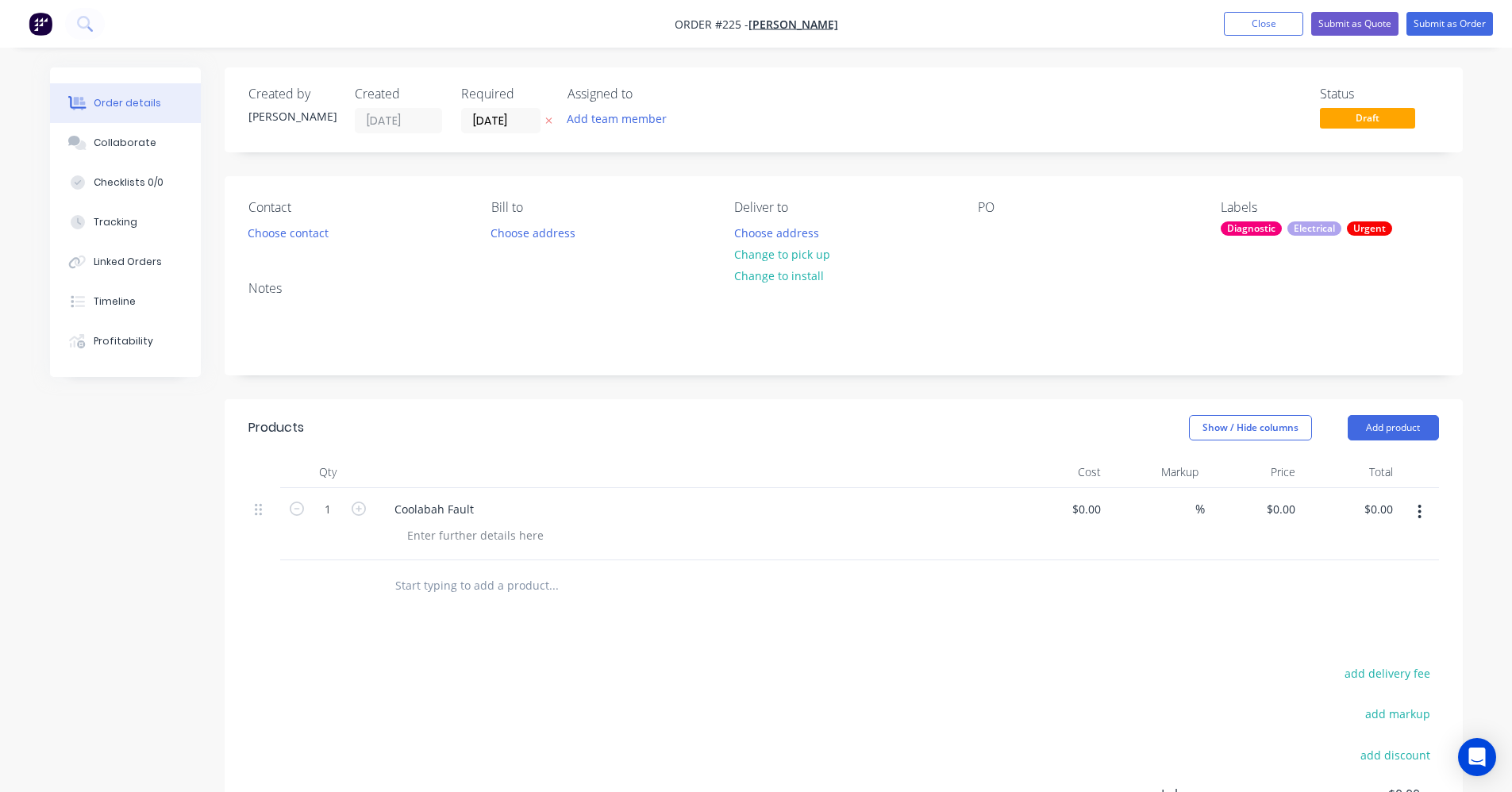
click at [1419, 516] on icon "button" at bounding box center [1420, 512] width 3 height 14
click at [1314, 658] on div "Delete" at bounding box center [1364, 648] width 122 height 23
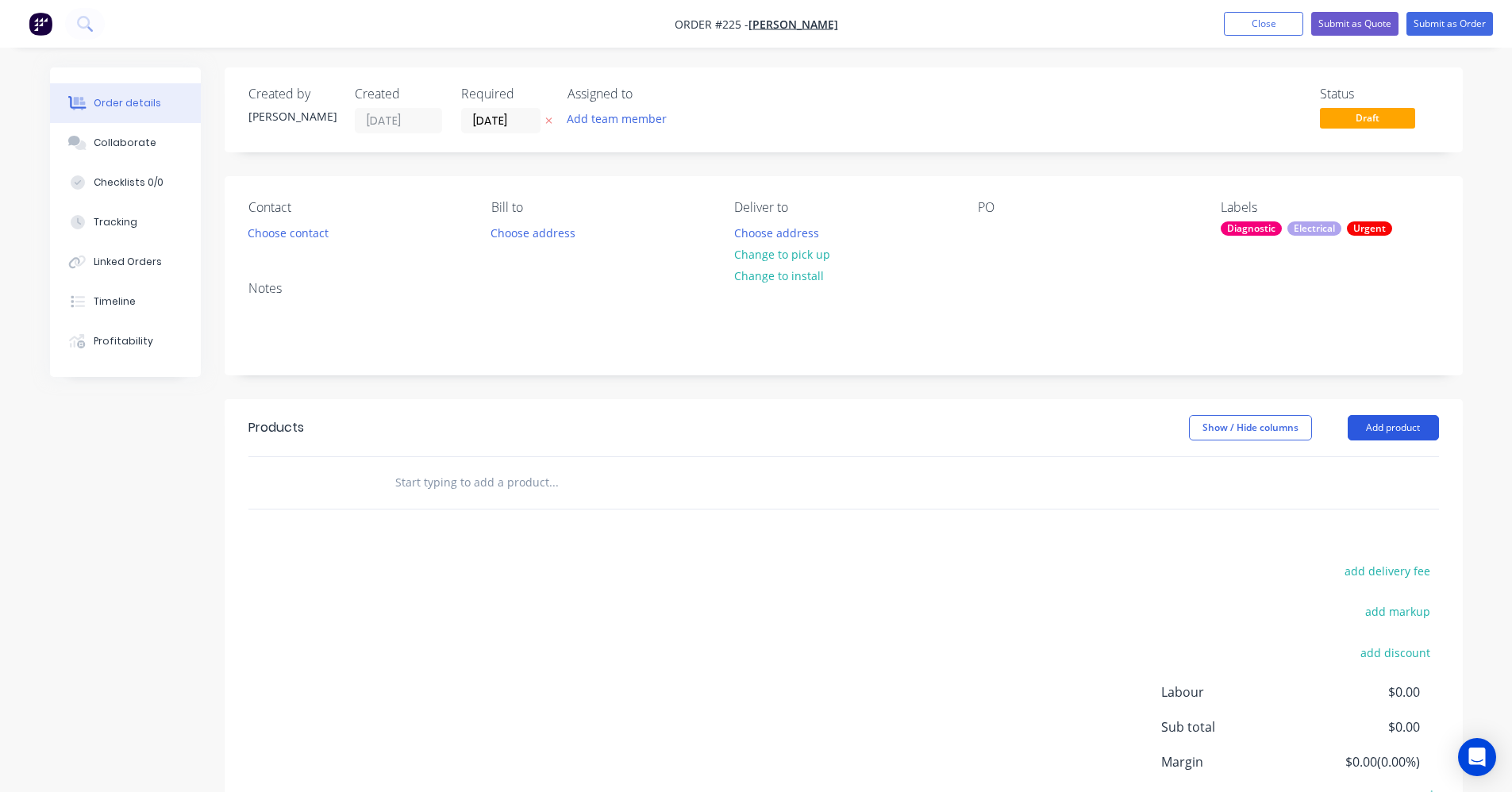
click at [1393, 434] on button "Add product" at bounding box center [1393, 427] width 91 height 25
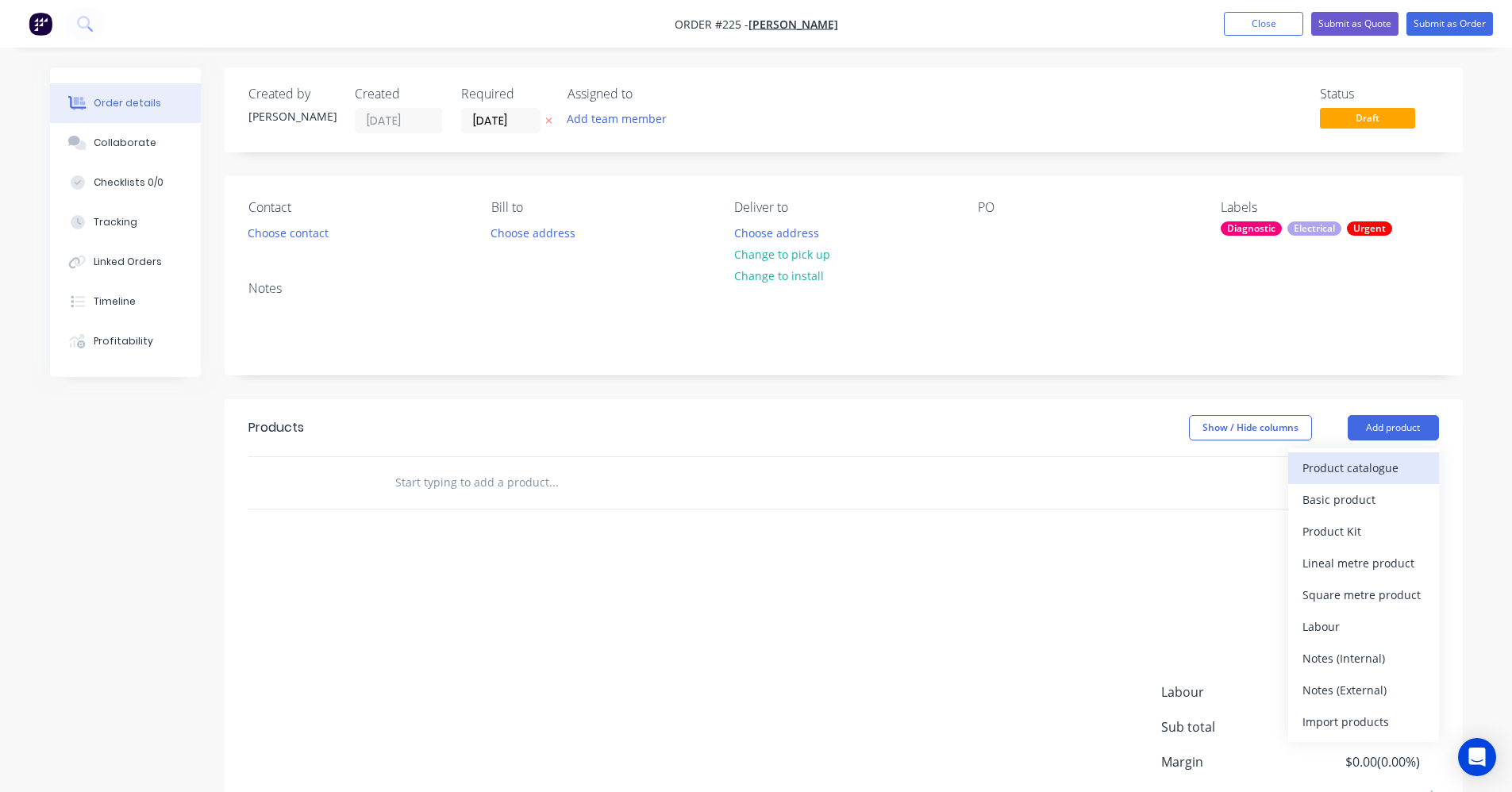
click at [1334, 455] on button "Product catalogue" at bounding box center [1363, 467] width 150 height 31
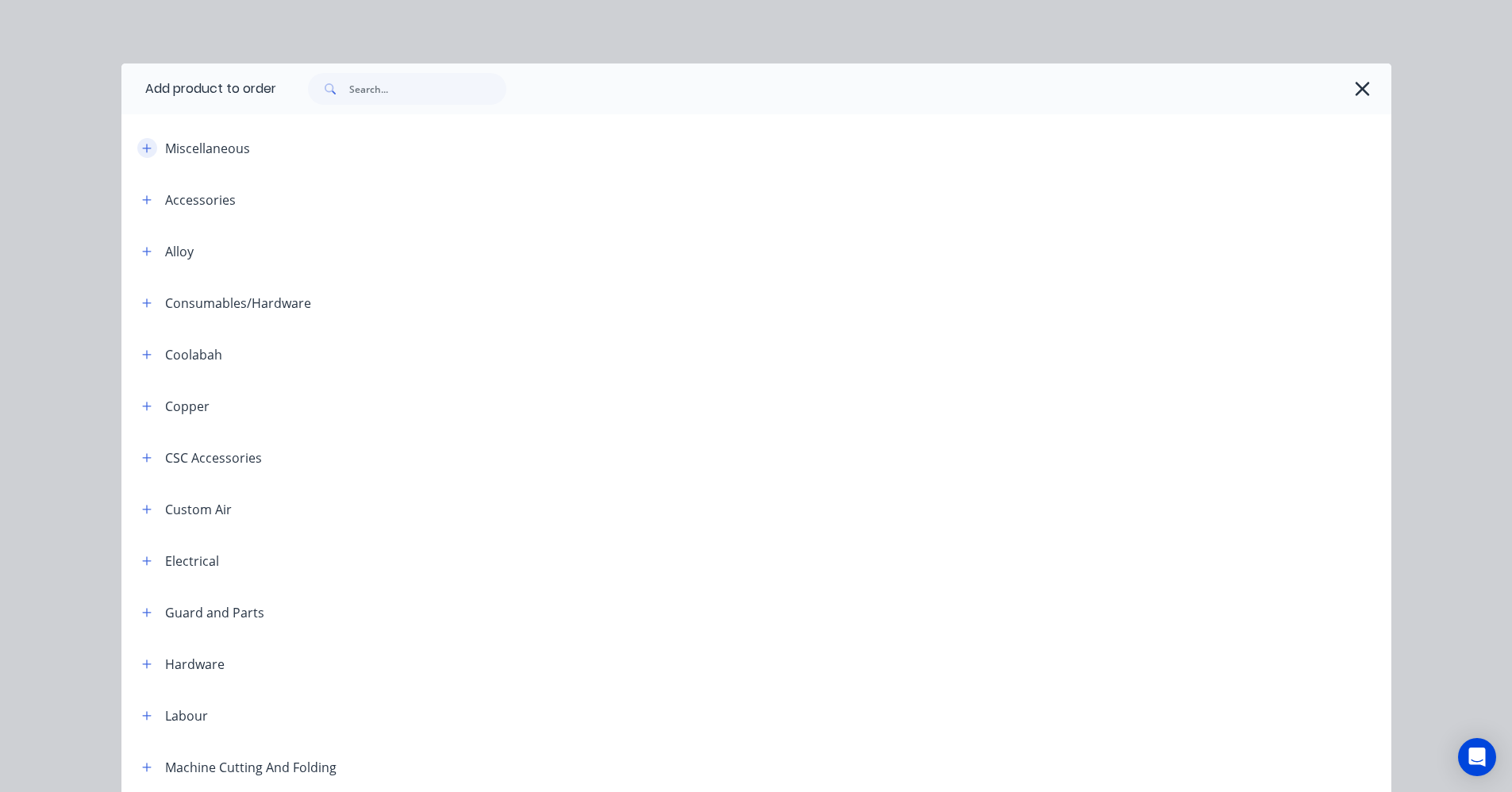
click at [142, 145] on icon "button" at bounding box center [146, 148] width 9 height 11
click at [142, 154] on button "button" at bounding box center [147, 148] width 20 height 20
click at [142, 153] on button "button" at bounding box center [147, 148] width 20 height 20
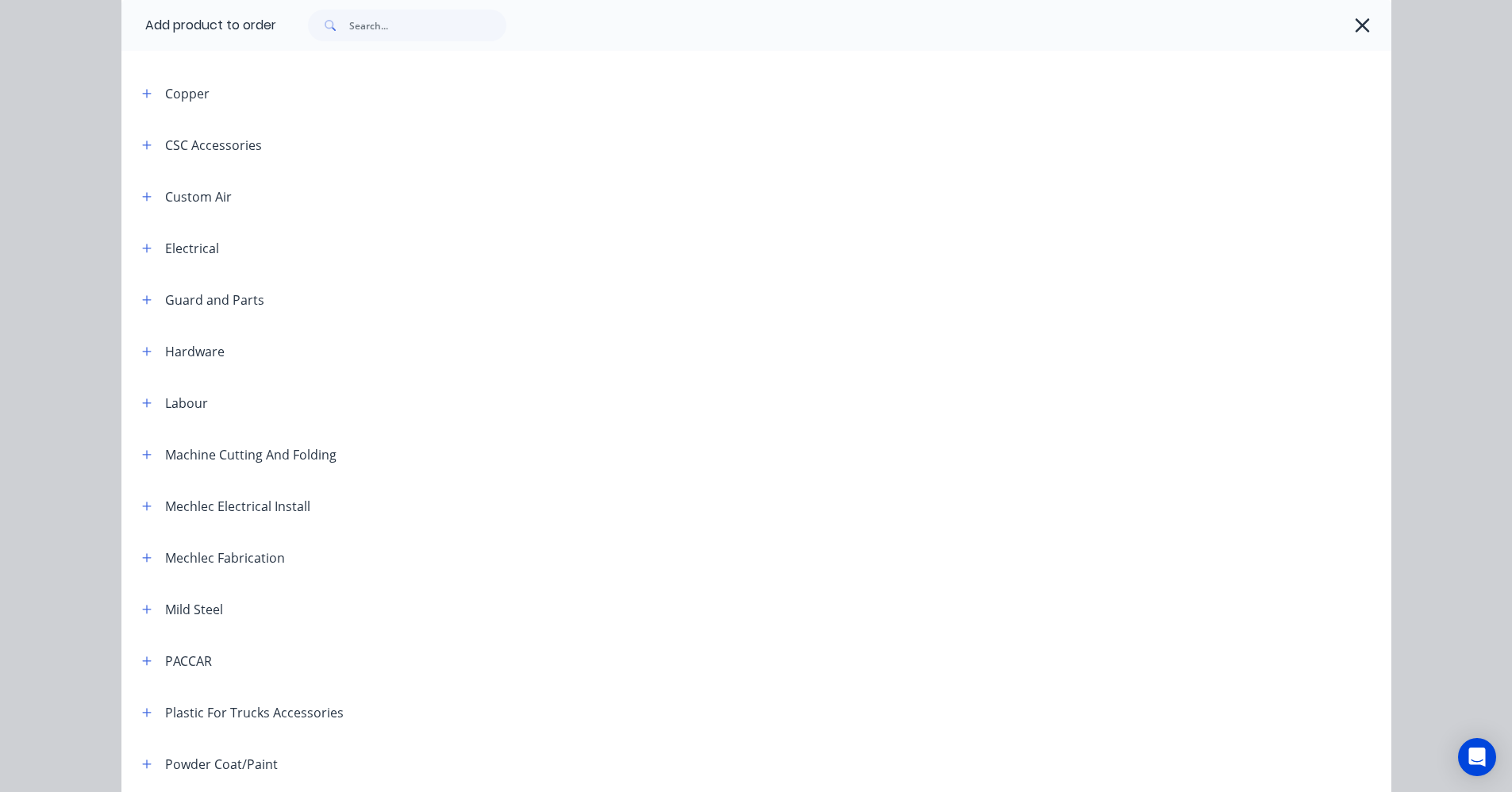
scroll to position [318, 0]
click at [143, 450] on icon "button" at bounding box center [146, 450] width 8 height 8
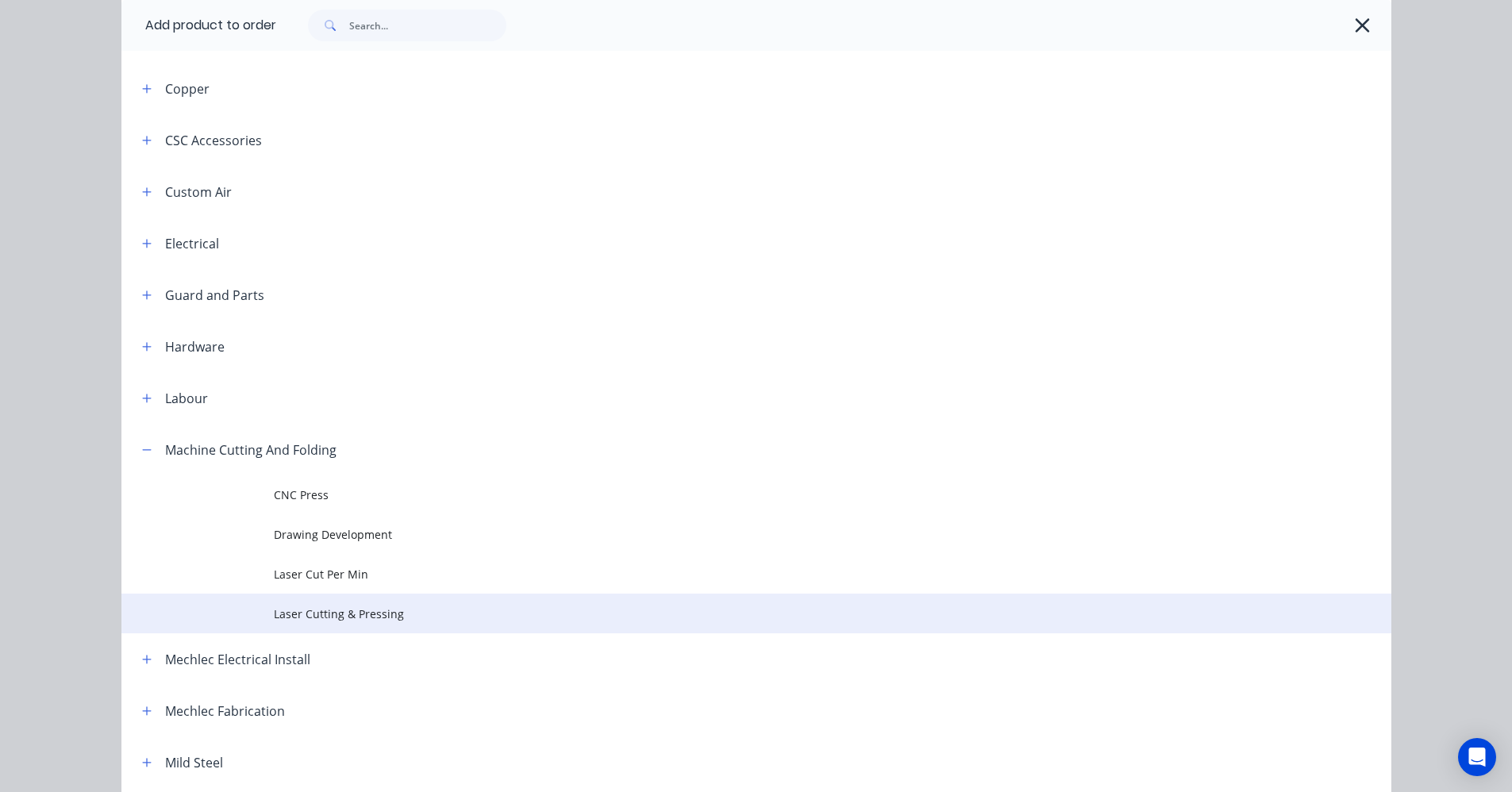
click at [334, 614] on span "Laser Cutting & Pressing" at bounding box center [721, 614] width 894 height 17
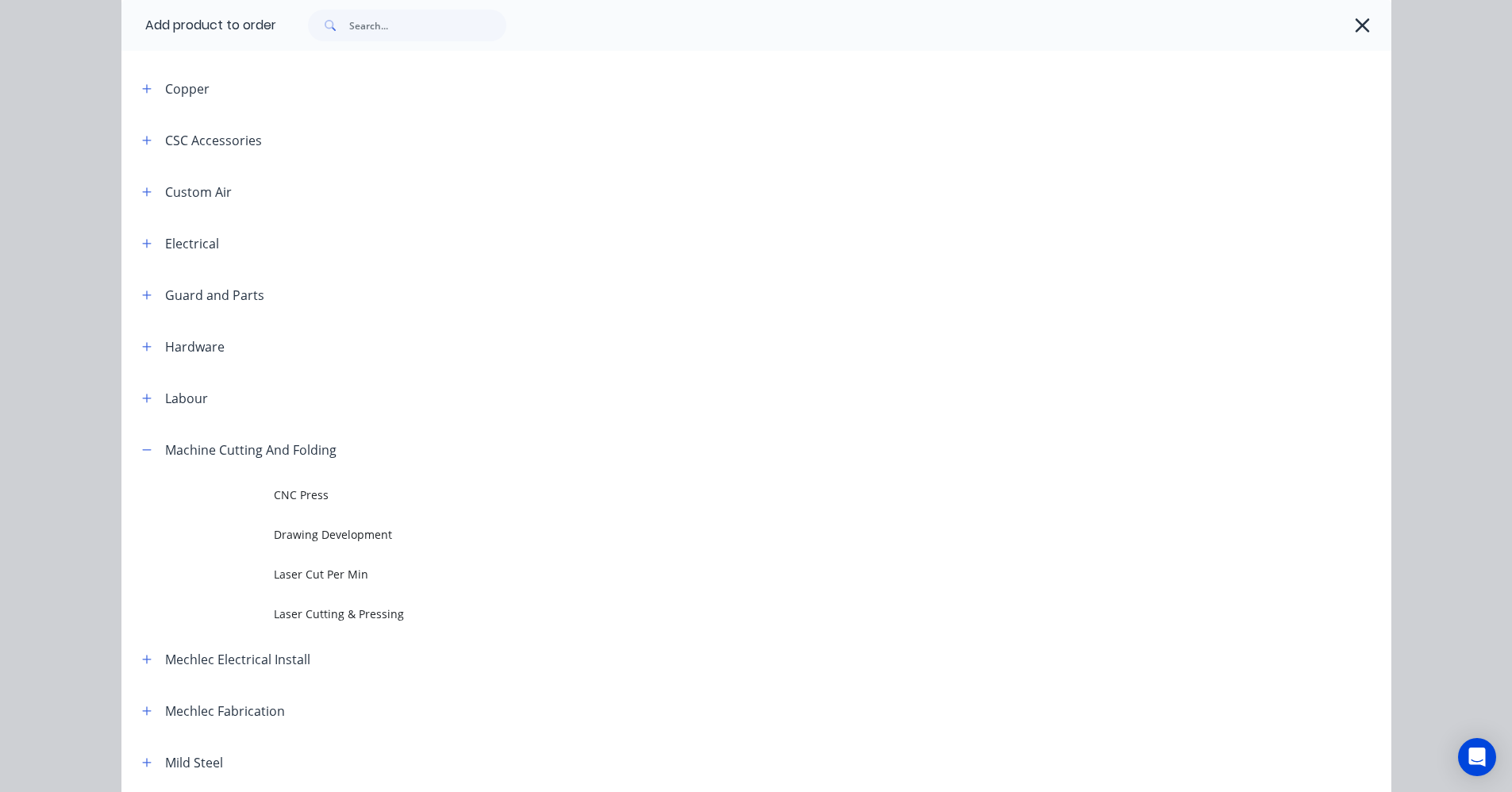
scroll to position [0, 0]
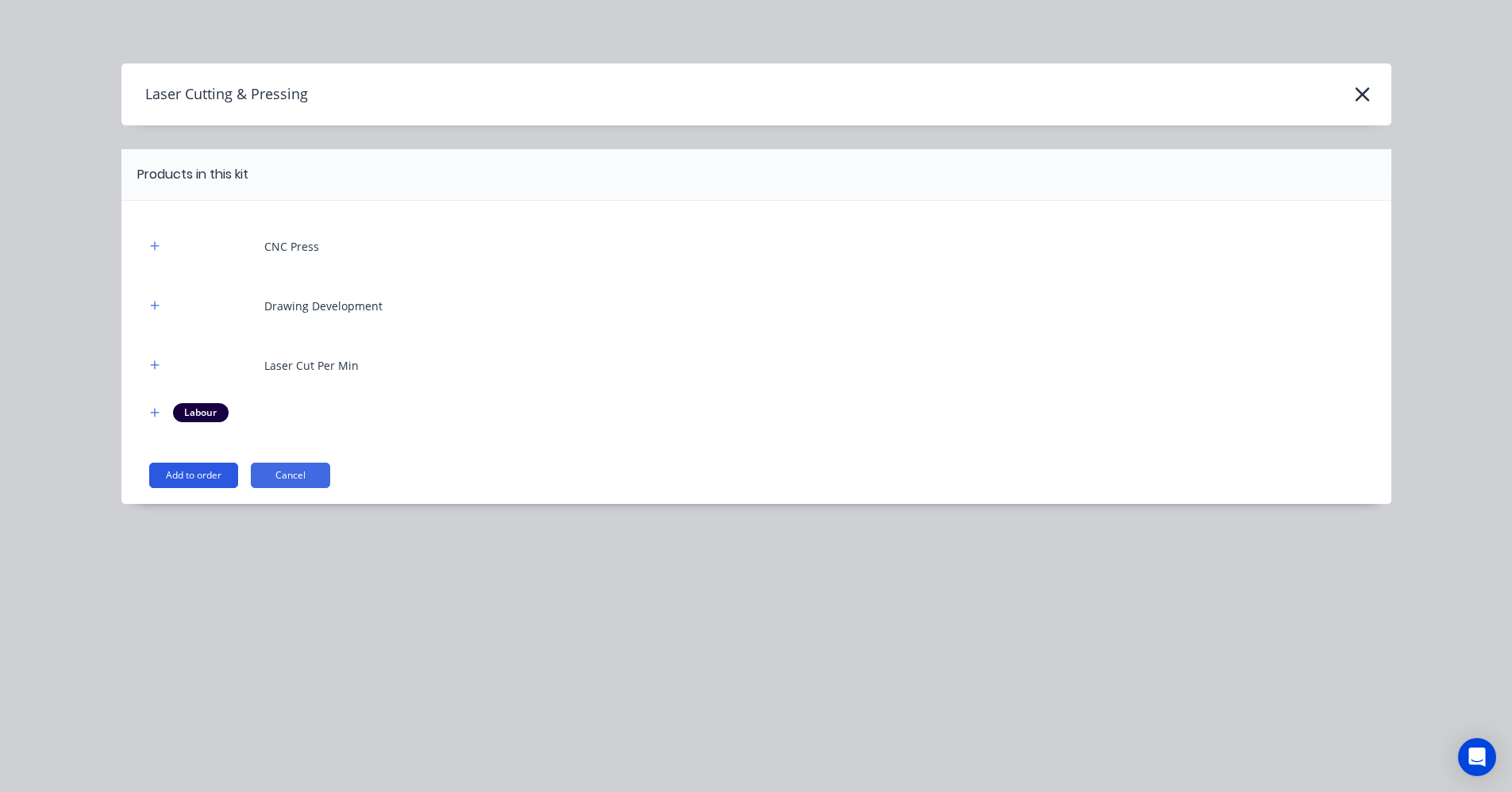
click at [214, 476] on button "Add to order" at bounding box center [194, 476] width 89 height 25
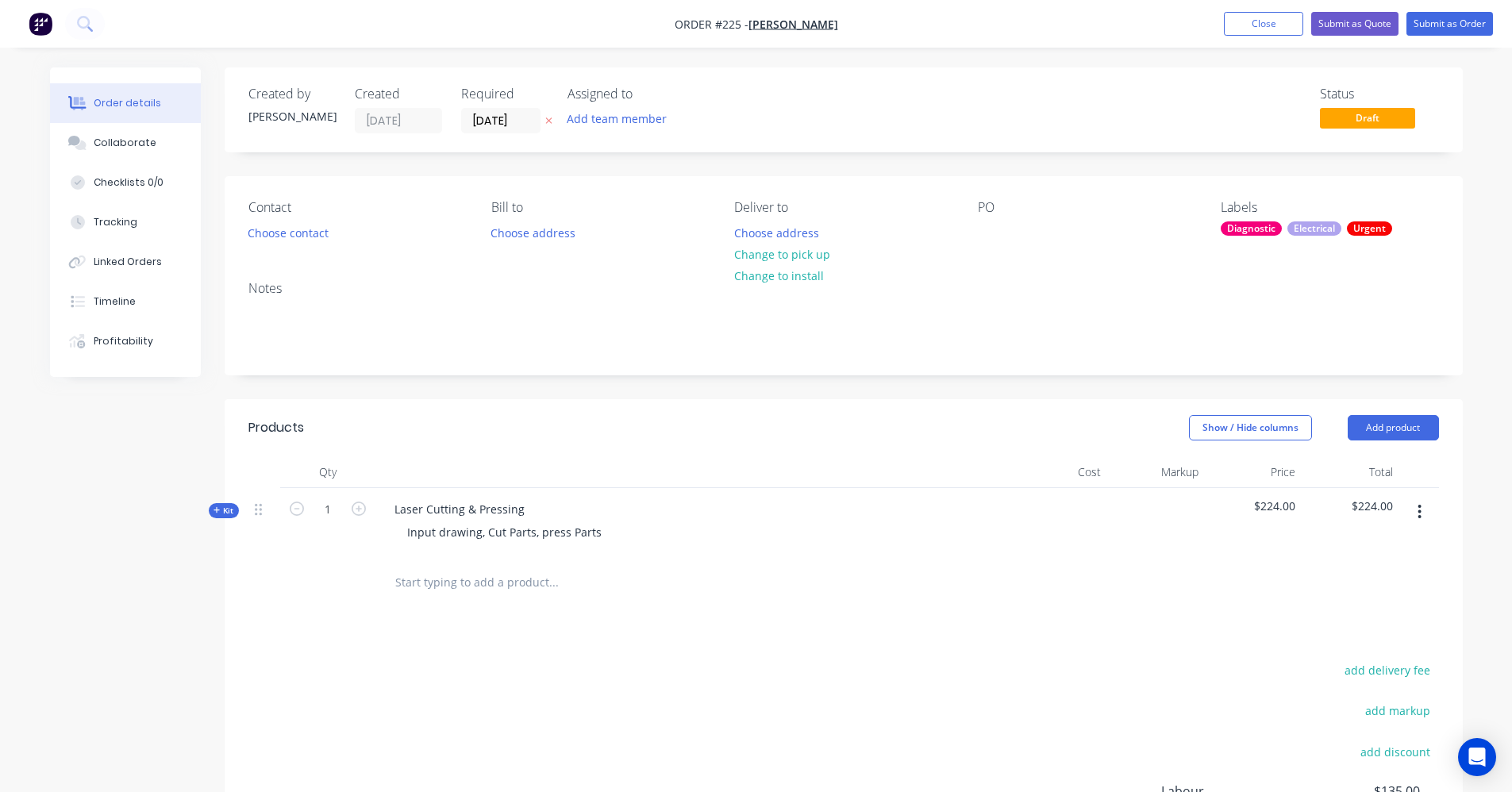
click at [217, 512] on icon at bounding box center [216, 510] width 6 height 6
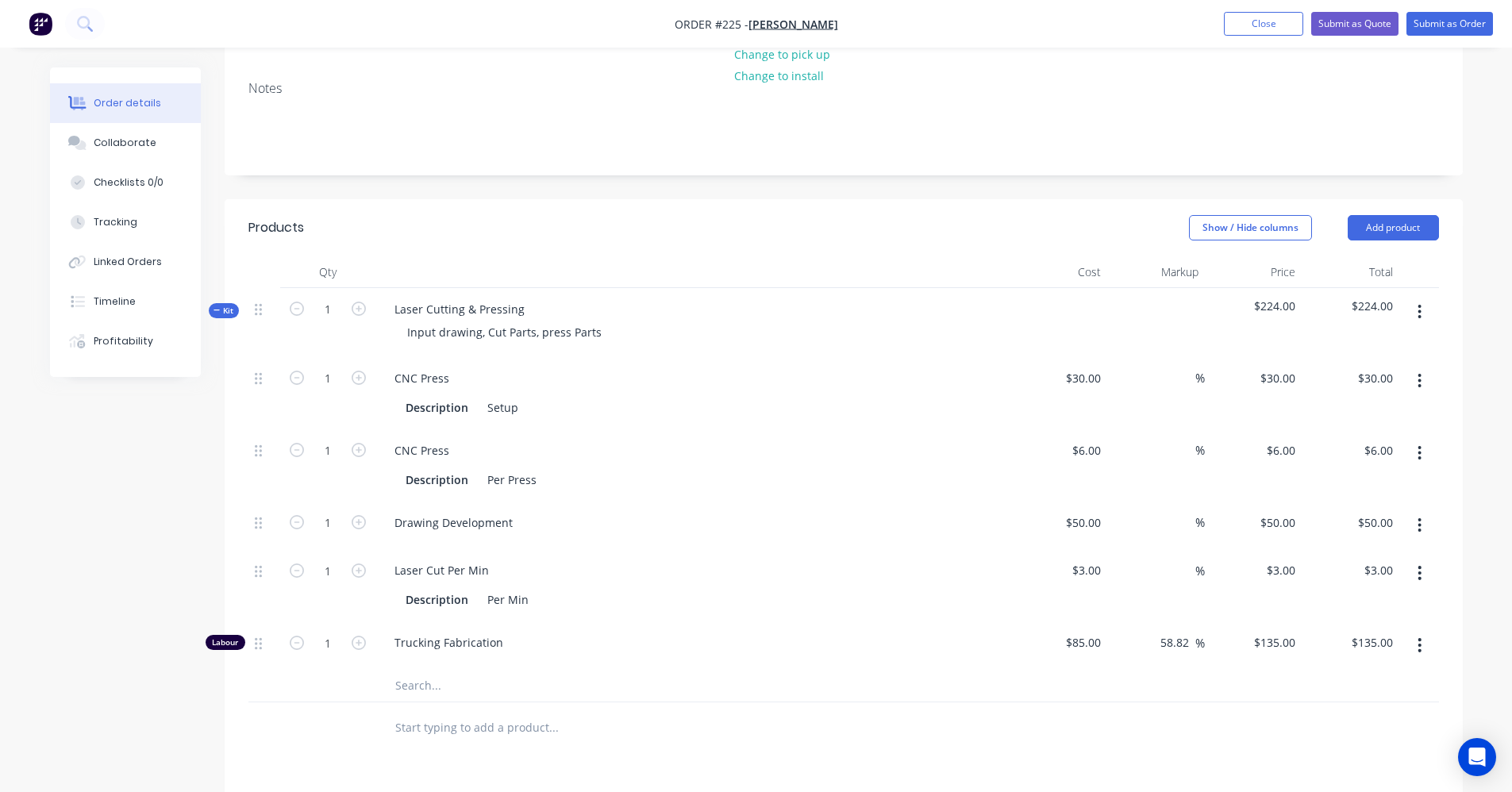
scroll to position [238, 0]
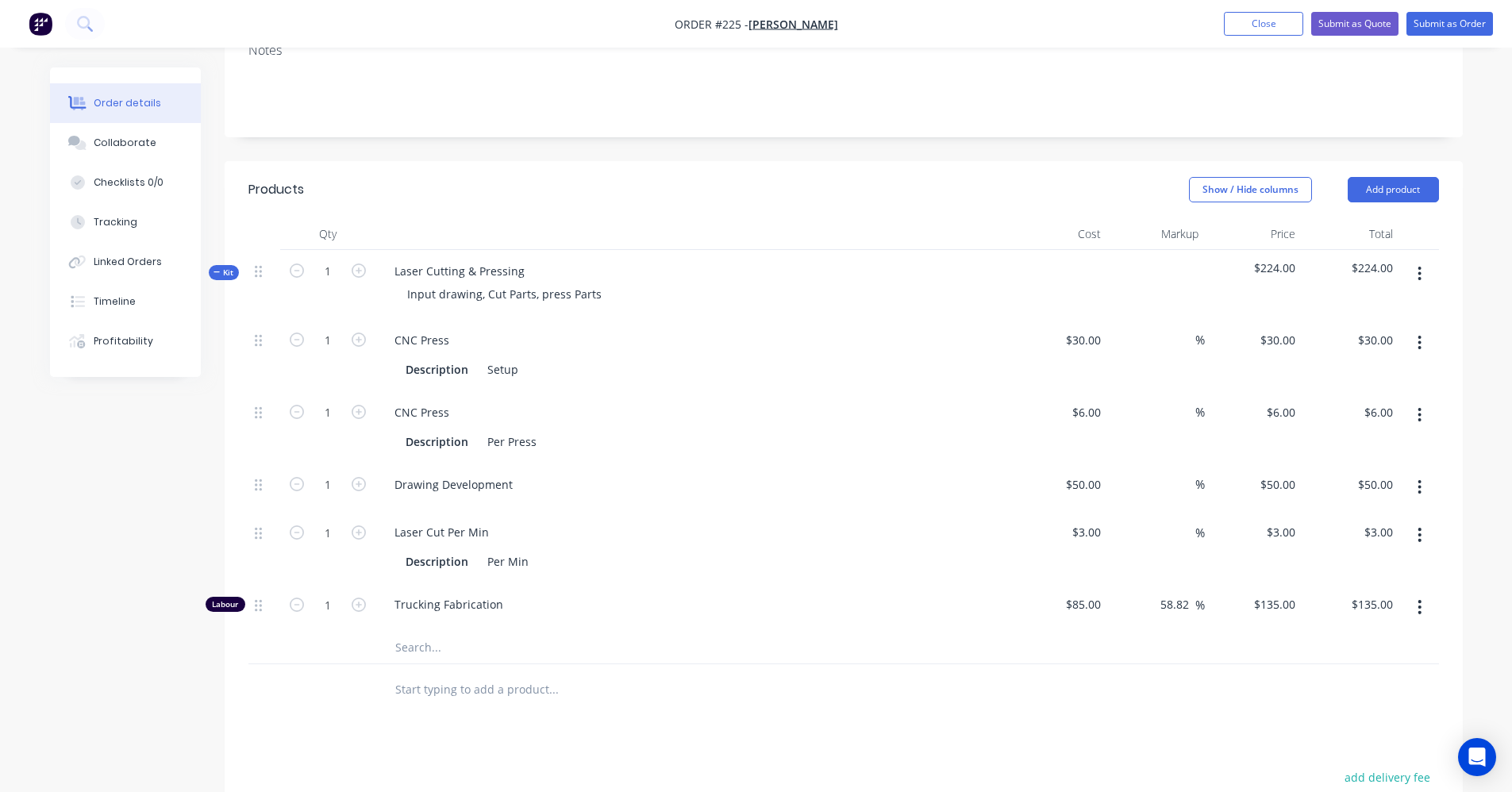
click at [1415, 268] on button "button" at bounding box center [1420, 274] width 37 height 29
click at [1320, 422] on button "Delete" at bounding box center [1363, 410] width 150 height 31
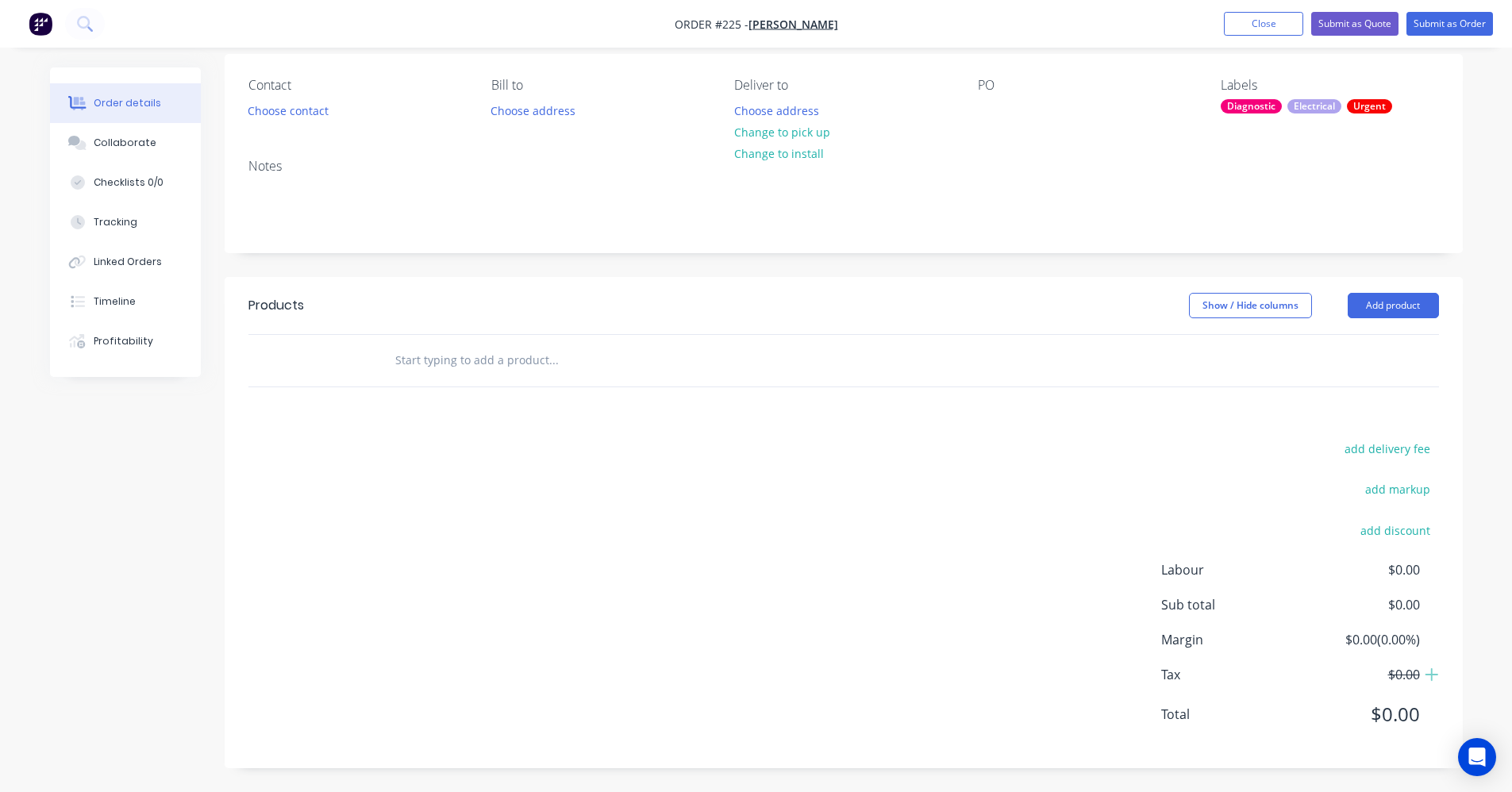
scroll to position [122, 0]
click at [1275, 25] on button "Close" at bounding box center [1263, 24] width 79 height 24
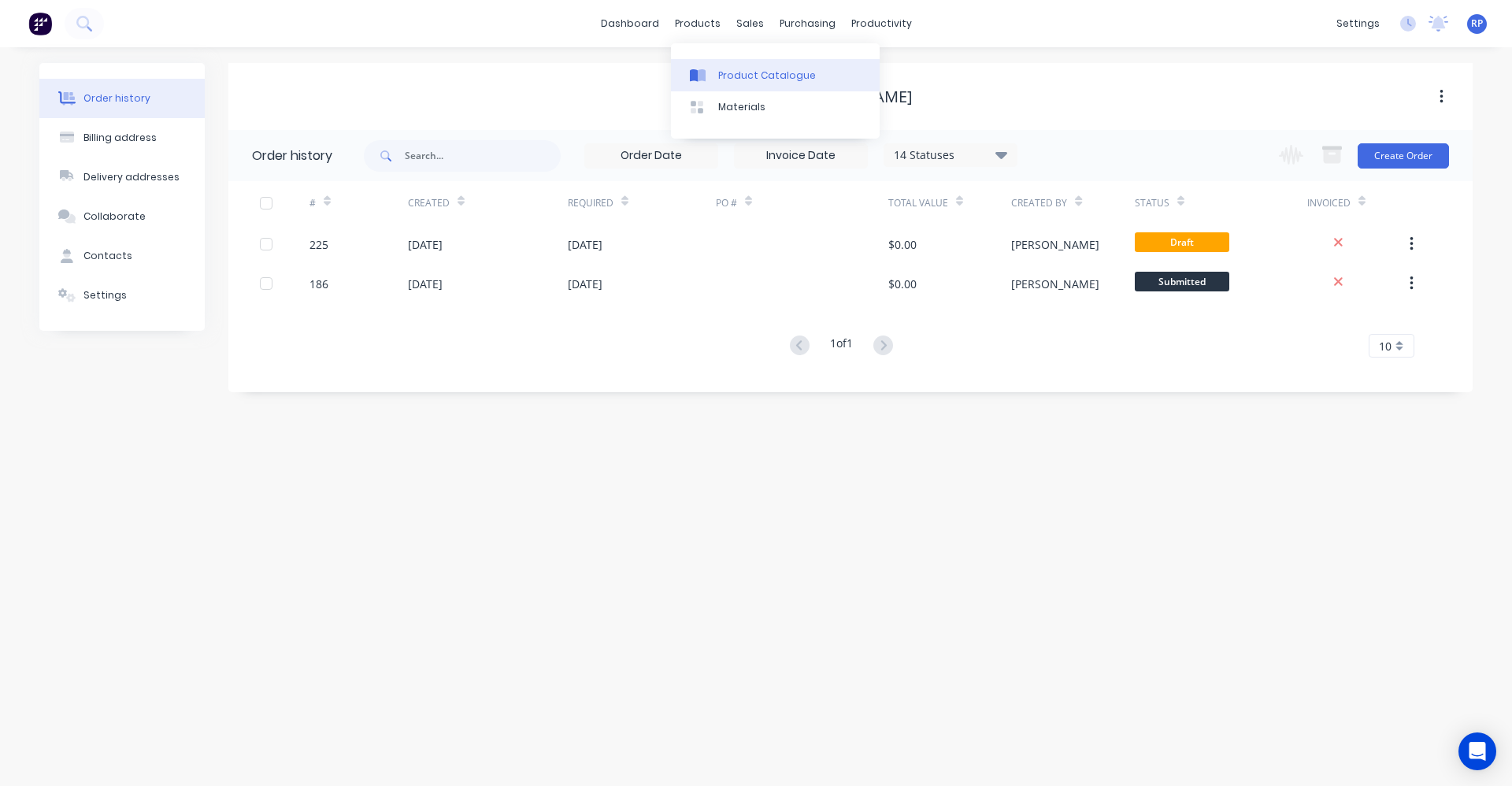
click at [740, 83] on link "Product Catalogue" at bounding box center [776, 74] width 209 height 31
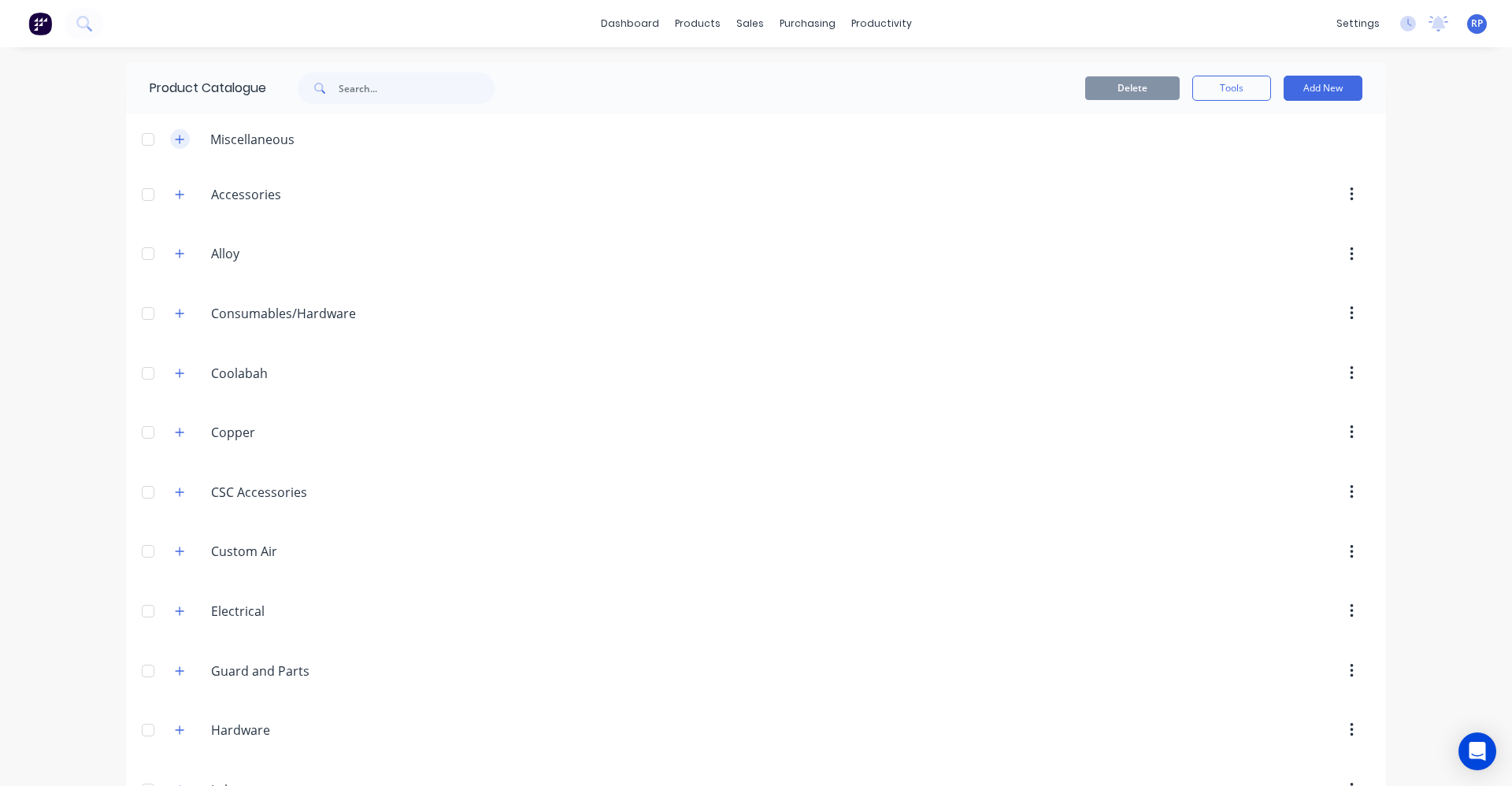
click at [175, 142] on icon "button" at bounding box center [179, 139] width 9 height 11
click at [1289, 92] on button "Add New" at bounding box center [1322, 89] width 78 height 25
click at [1286, 196] on div "Product Kit" at bounding box center [1288, 191] width 121 height 23
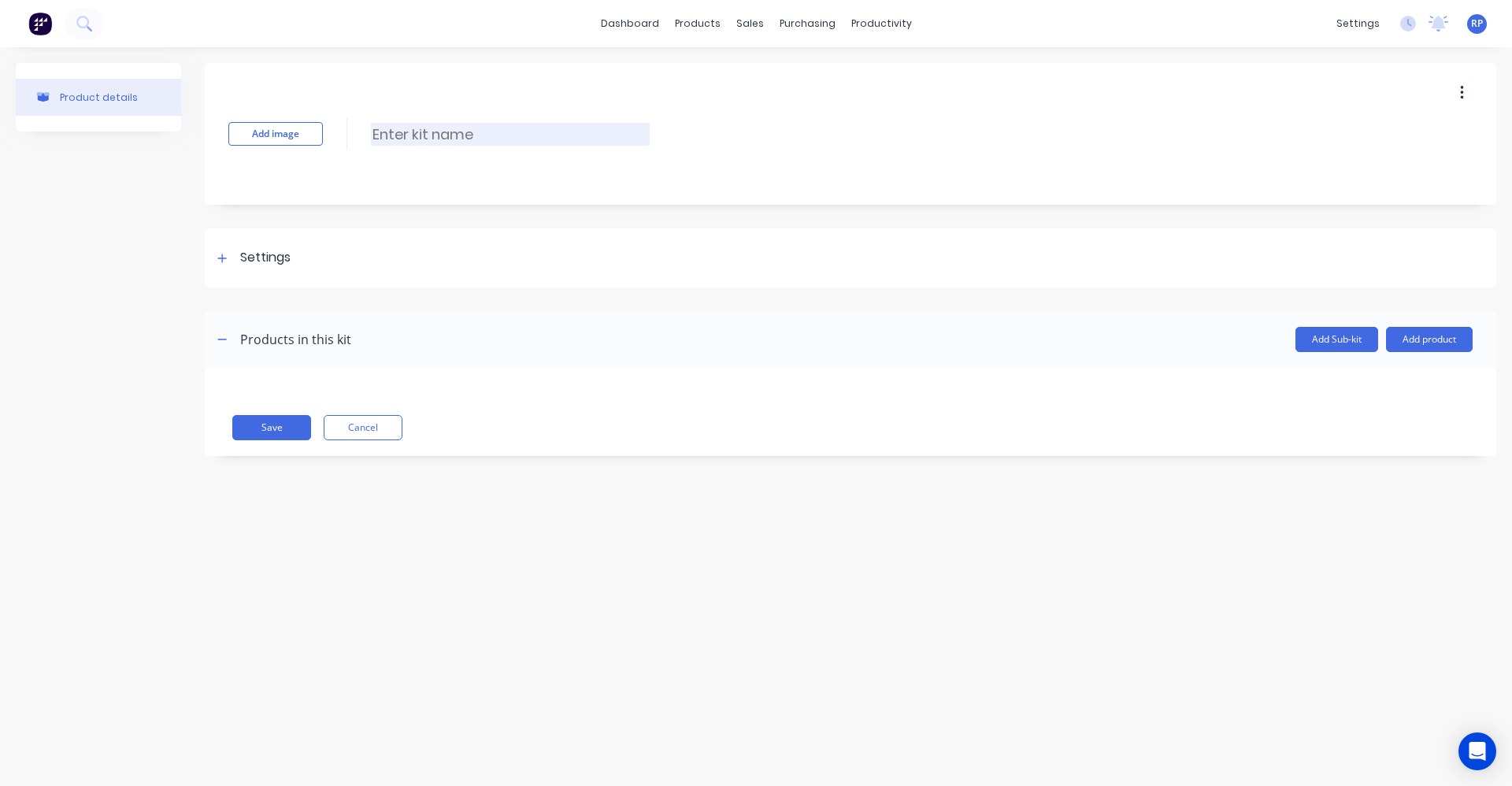
click at [395, 132] on input at bounding box center [510, 134] width 279 height 23
type input "Template kit"
click at [225, 267] on div at bounding box center [222, 257] width 19 height 19
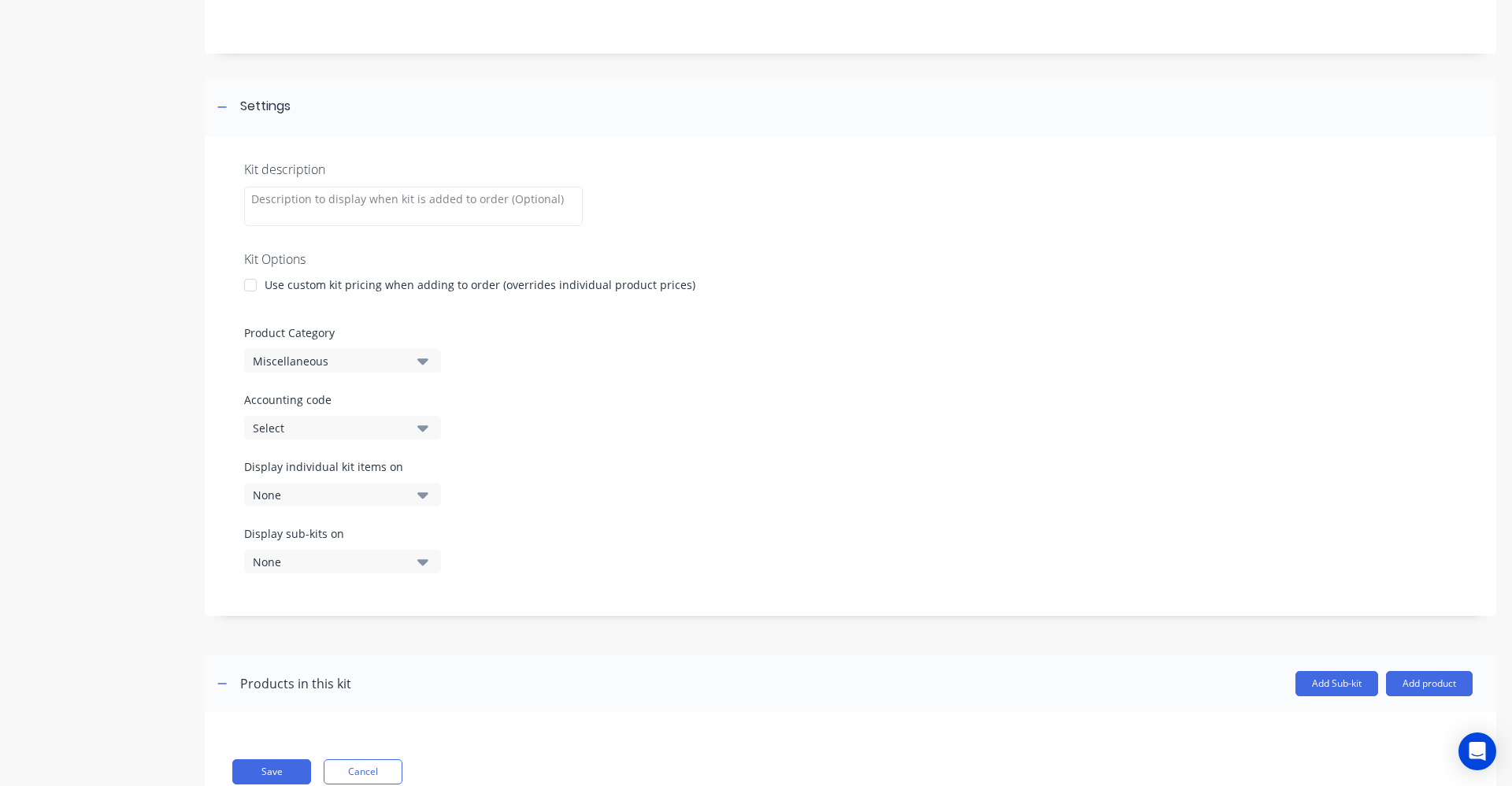
scroll to position [158, 0]
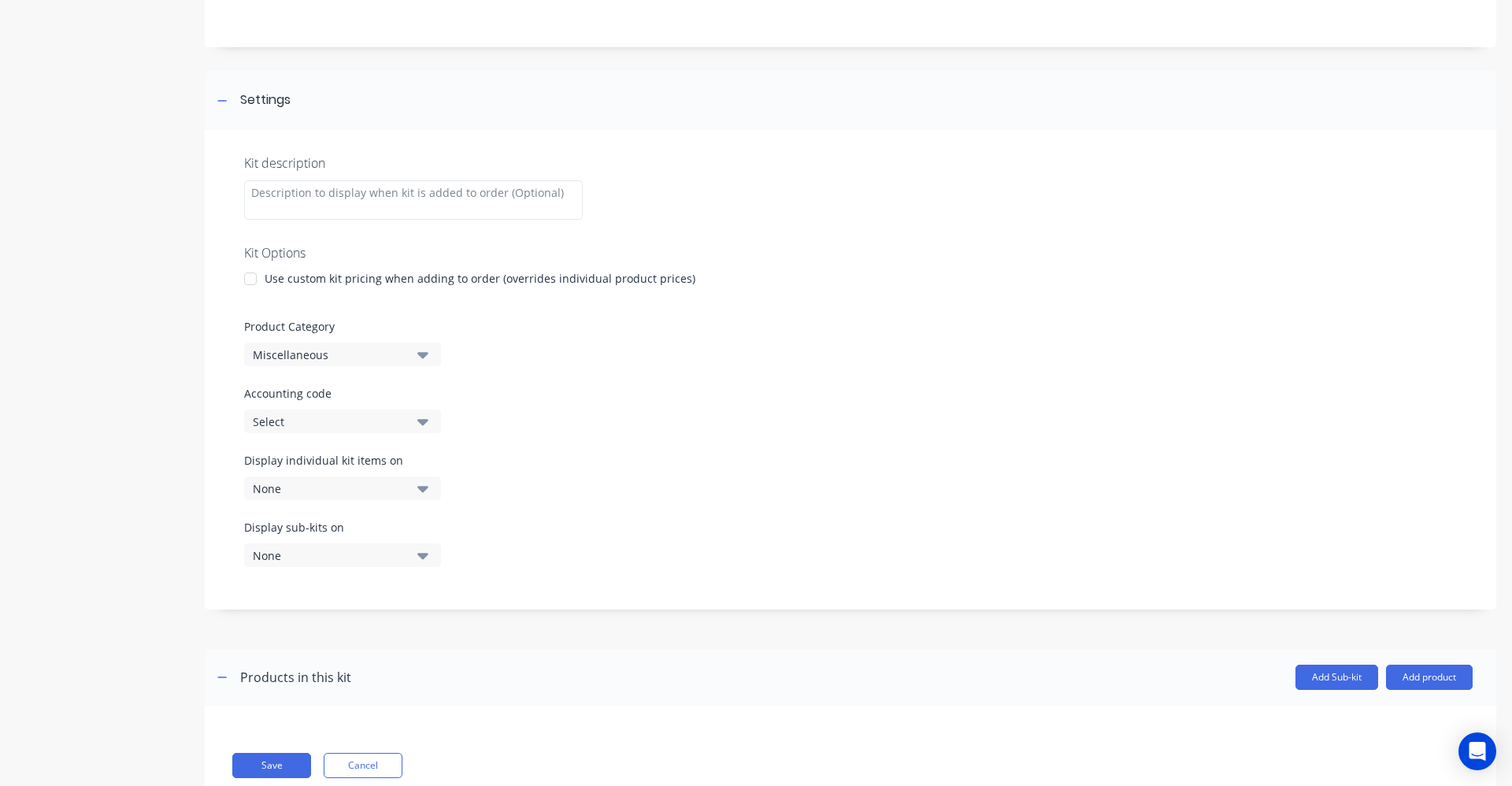
click at [246, 279] on div at bounding box center [250, 278] width 31 height 31
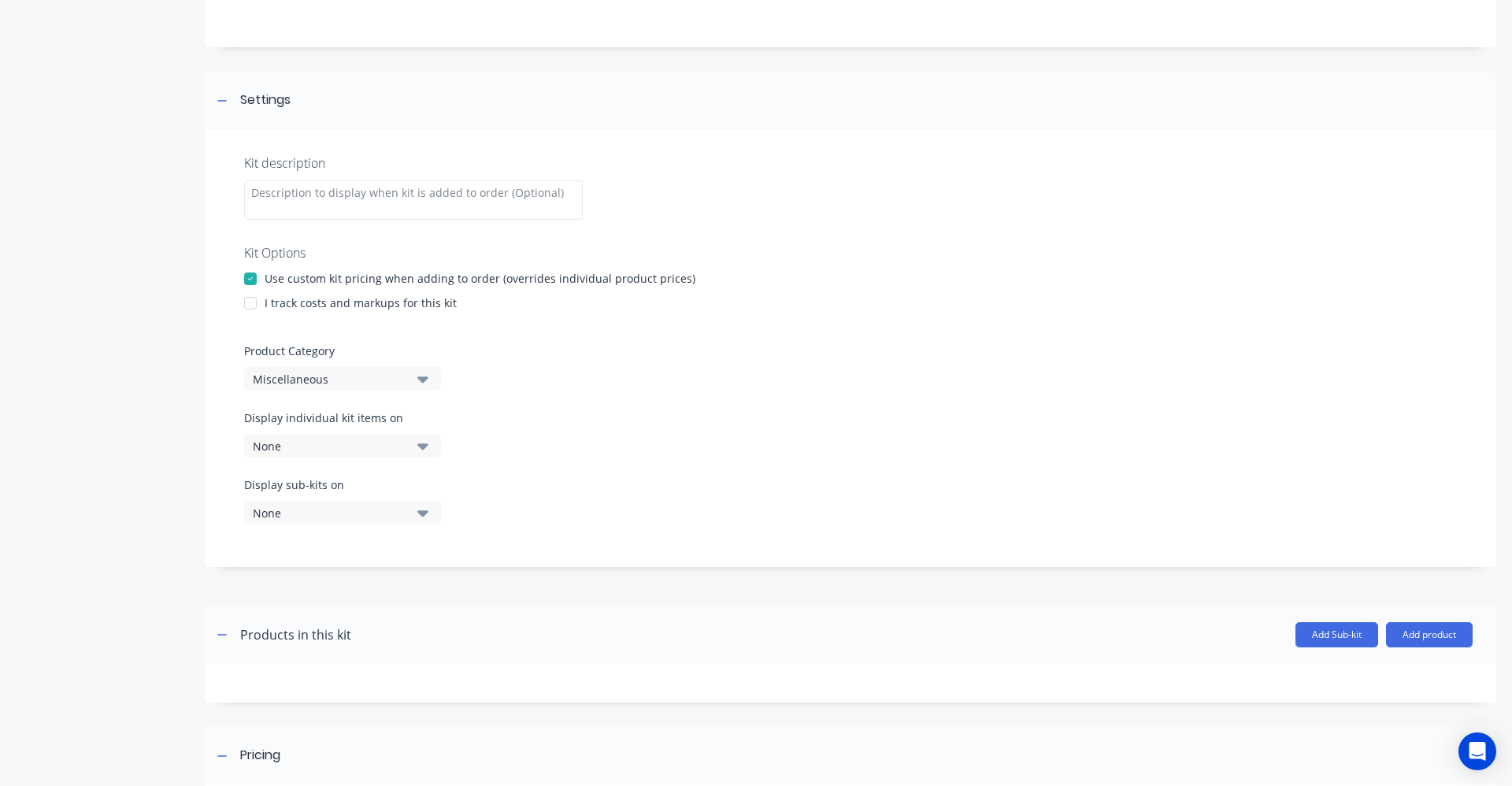
click at [256, 297] on div at bounding box center [250, 303] width 31 height 31
click at [418, 381] on icon "button" at bounding box center [422, 379] width 11 height 18
click at [602, 272] on div "Use custom kit pricing when adding to order (overrides individual product price…" at bounding box center [480, 278] width 431 height 17
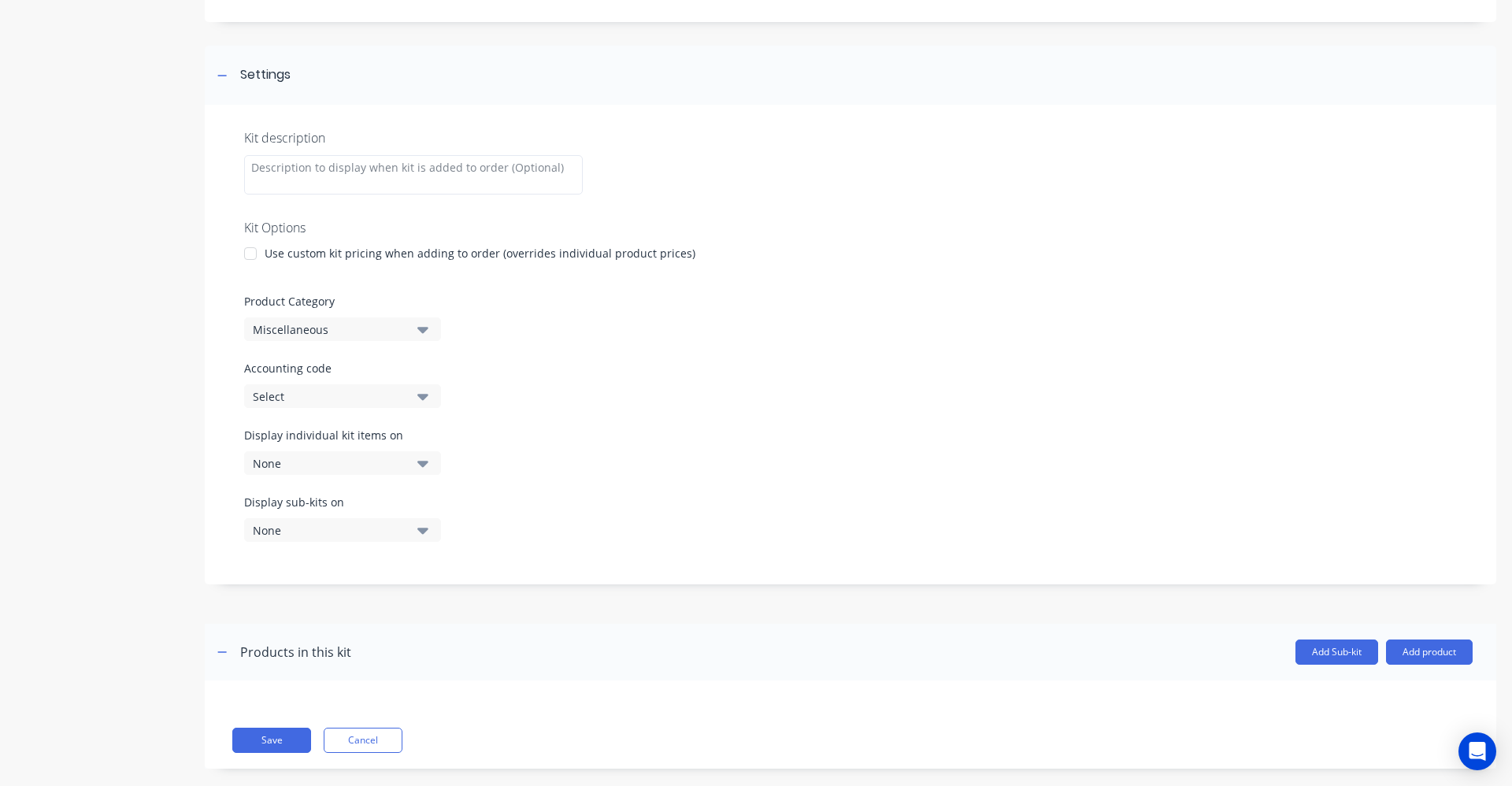
scroll to position [205, 0]
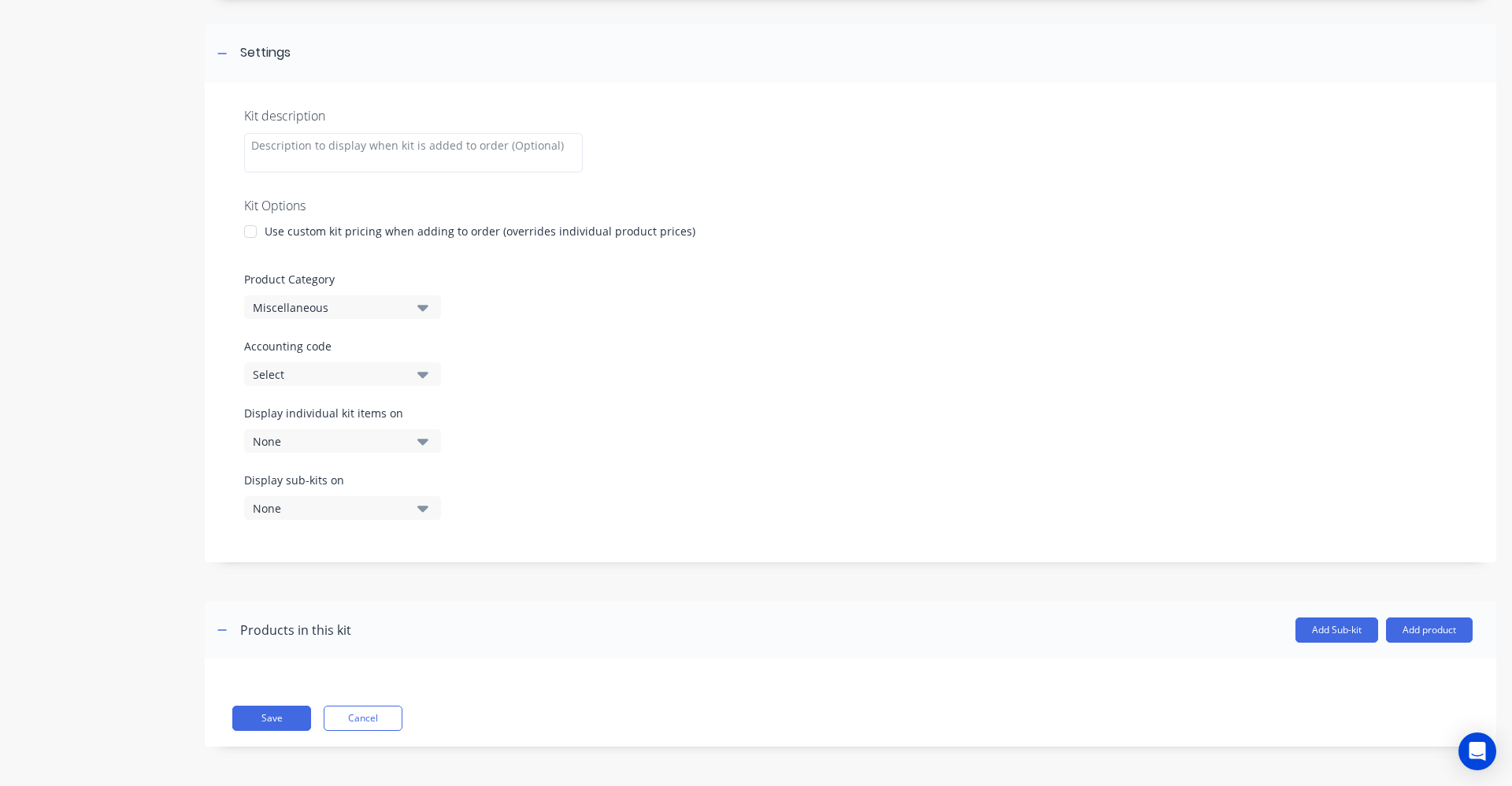
click at [256, 238] on div at bounding box center [250, 231] width 31 height 31
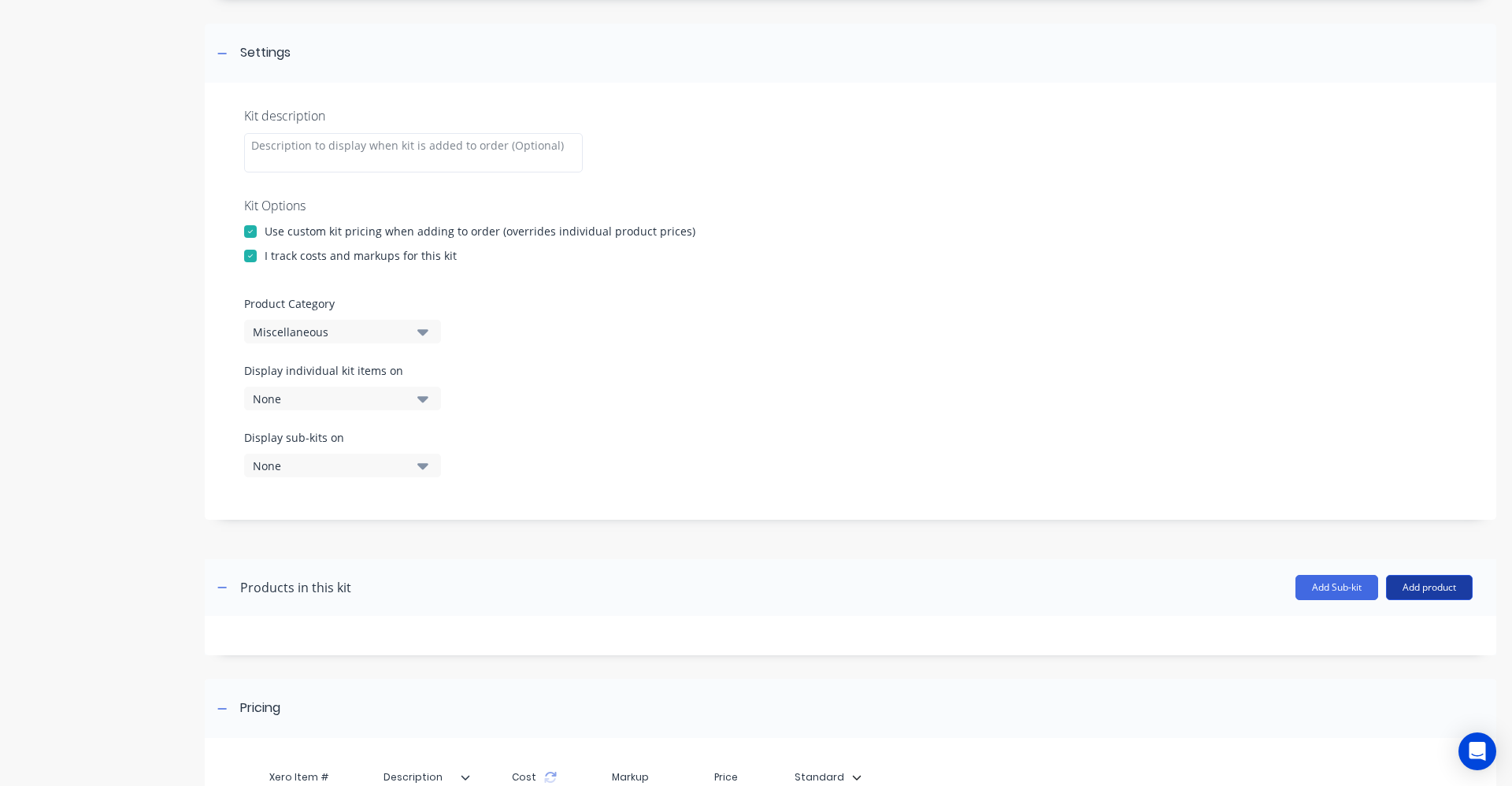
click at [1434, 583] on button "Add product" at bounding box center [1429, 588] width 87 height 25
click at [1406, 632] on div "Product catalogue" at bounding box center [1398, 627] width 121 height 23
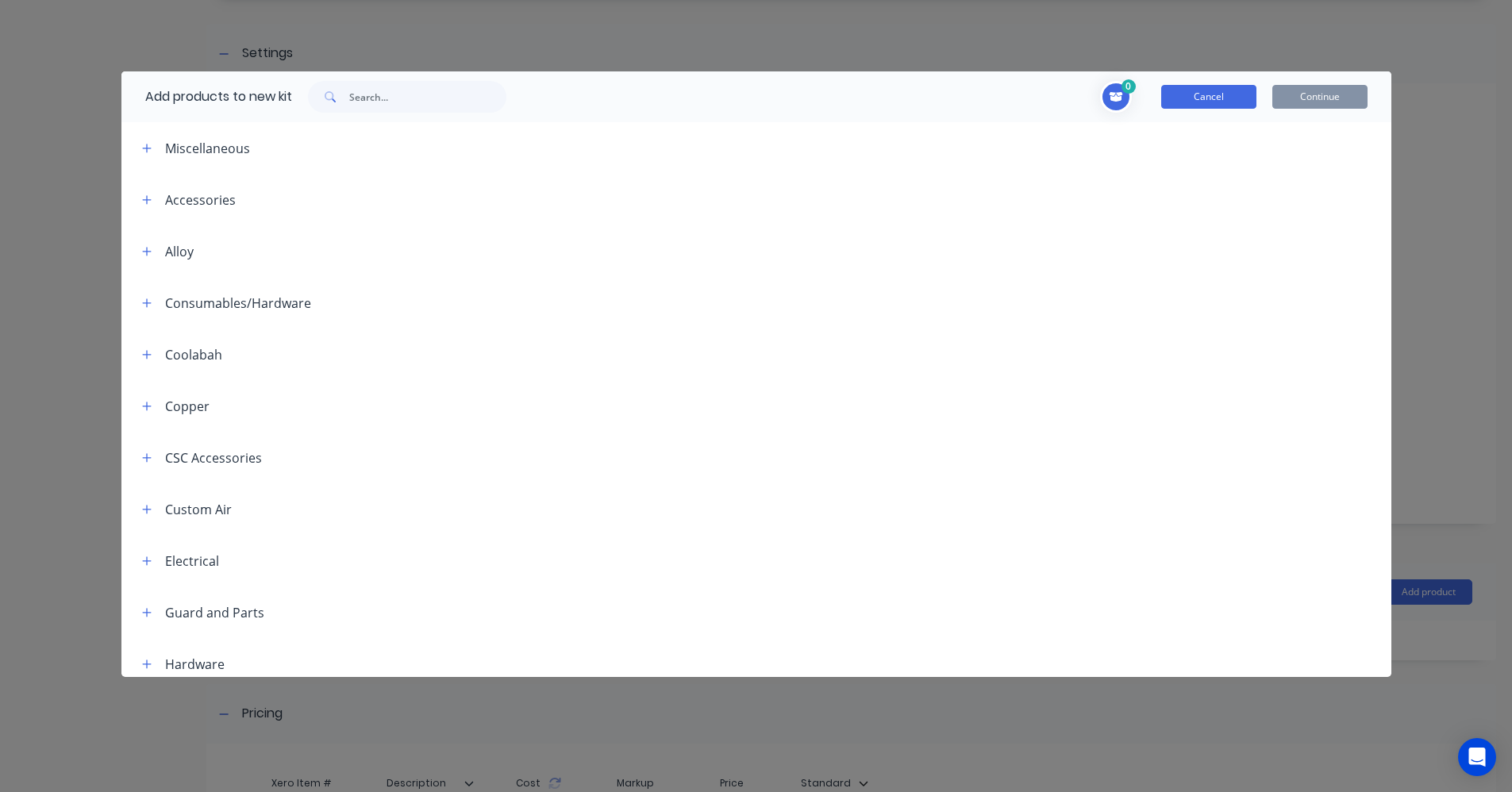
click at [1251, 99] on button "Cancel" at bounding box center [1209, 97] width 95 height 24
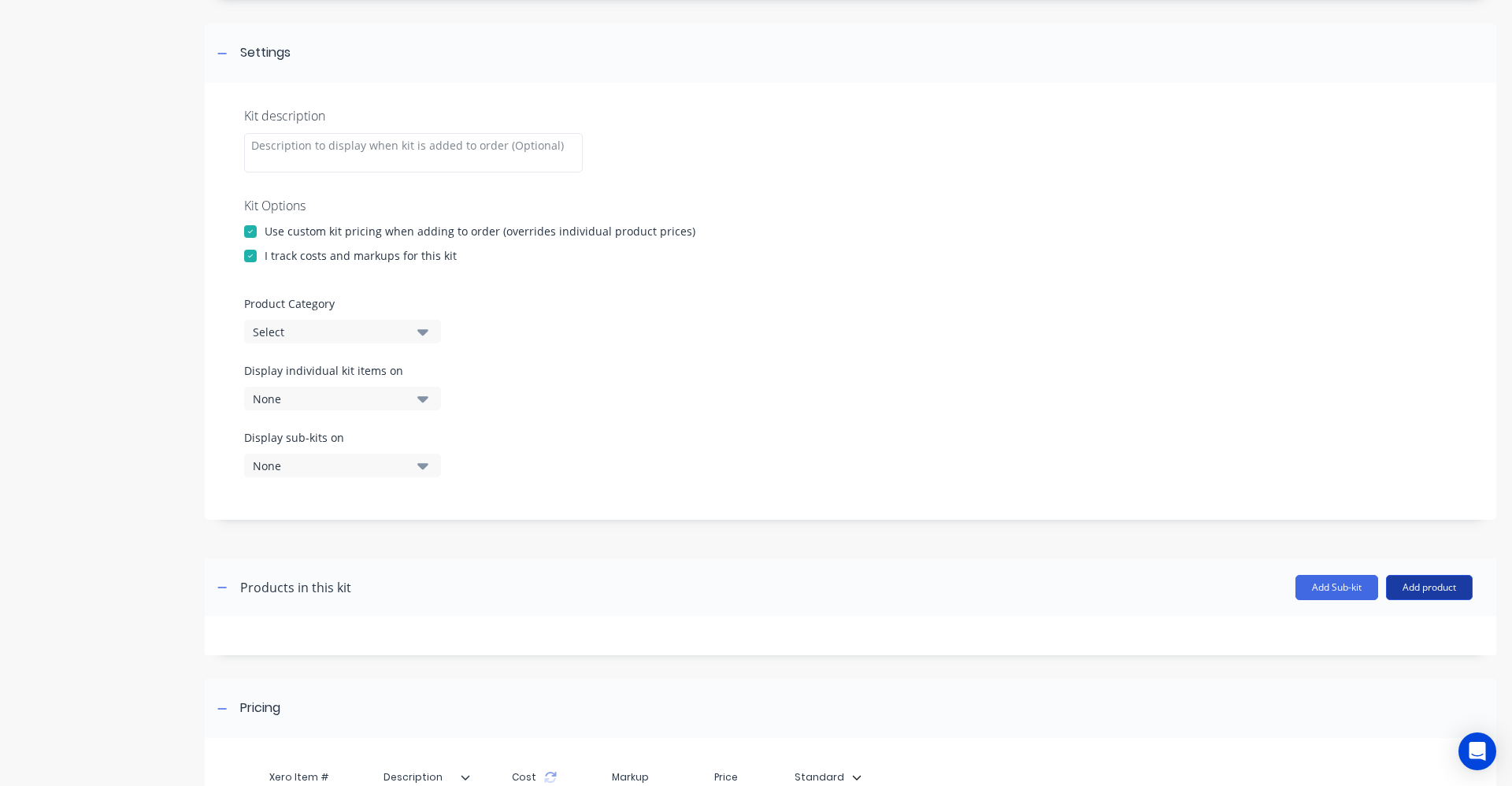
click at [1423, 589] on button "Add product" at bounding box center [1429, 588] width 87 height 25
click at [1396, 661] on div "Labour" at bounding box center [1398, 659] width 121 height 23
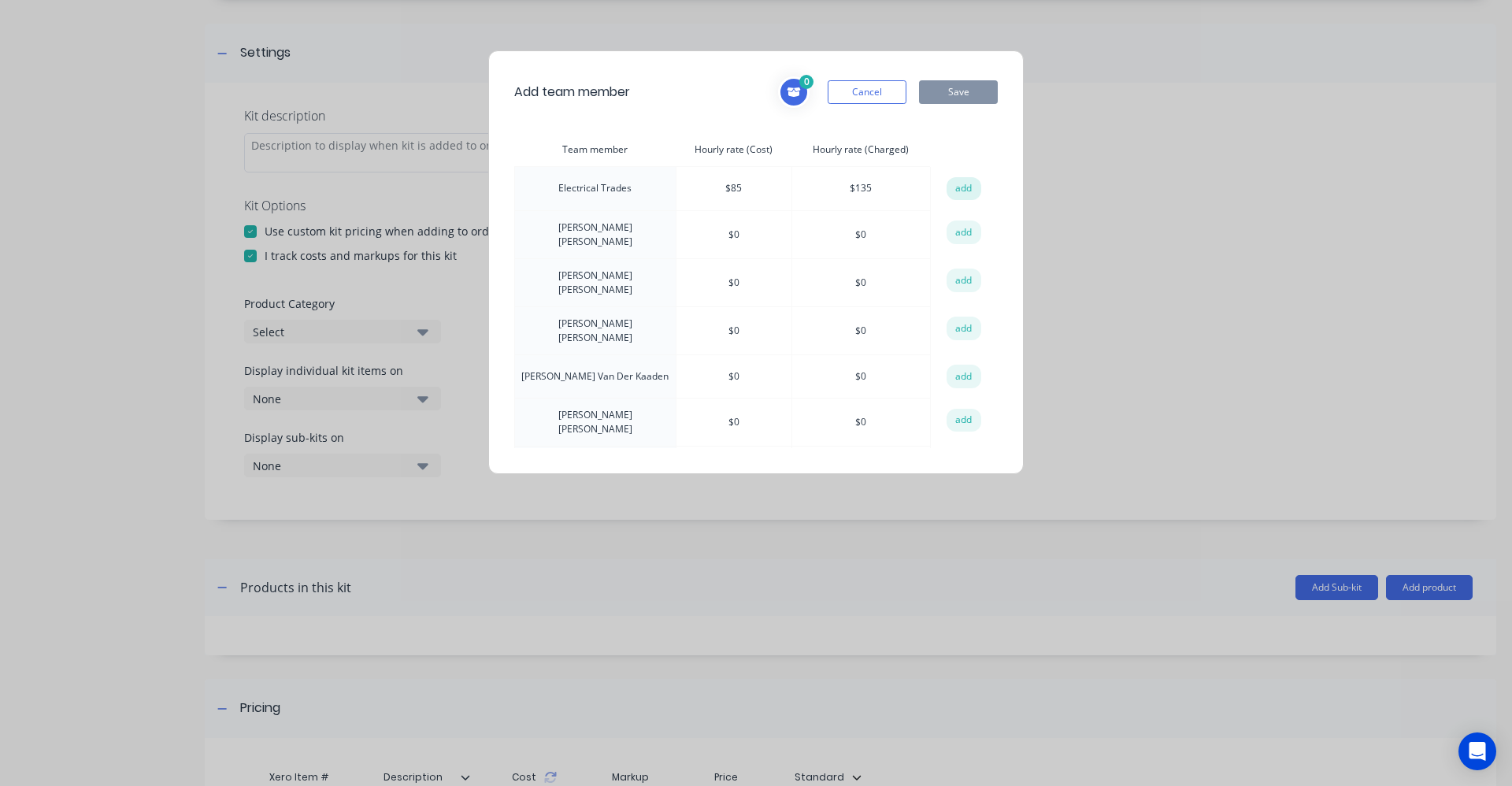
click at [947, 186] on button "add" at bounding box center [964, 189] width 35 height 24
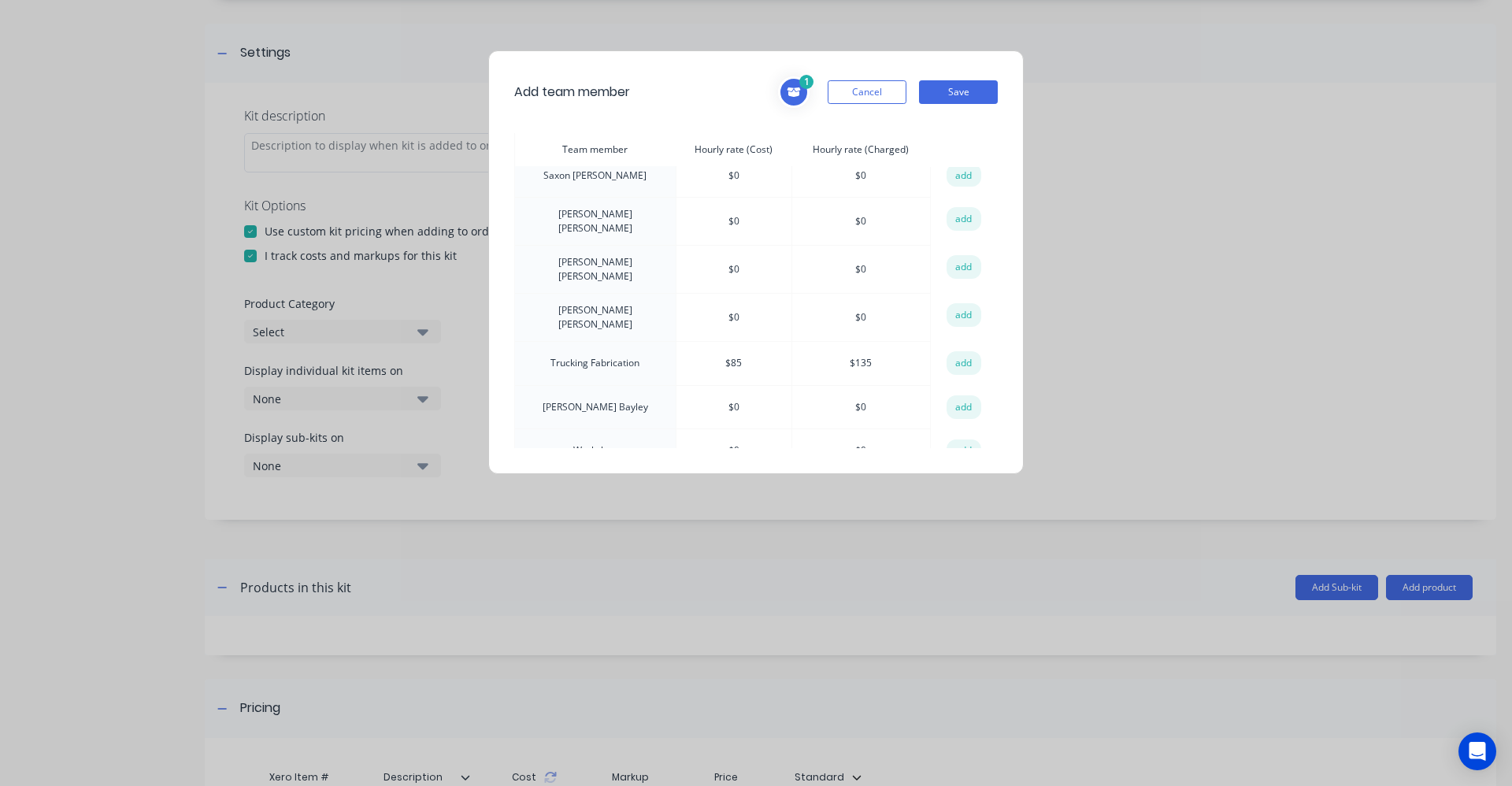
scroll to position [551, 0]
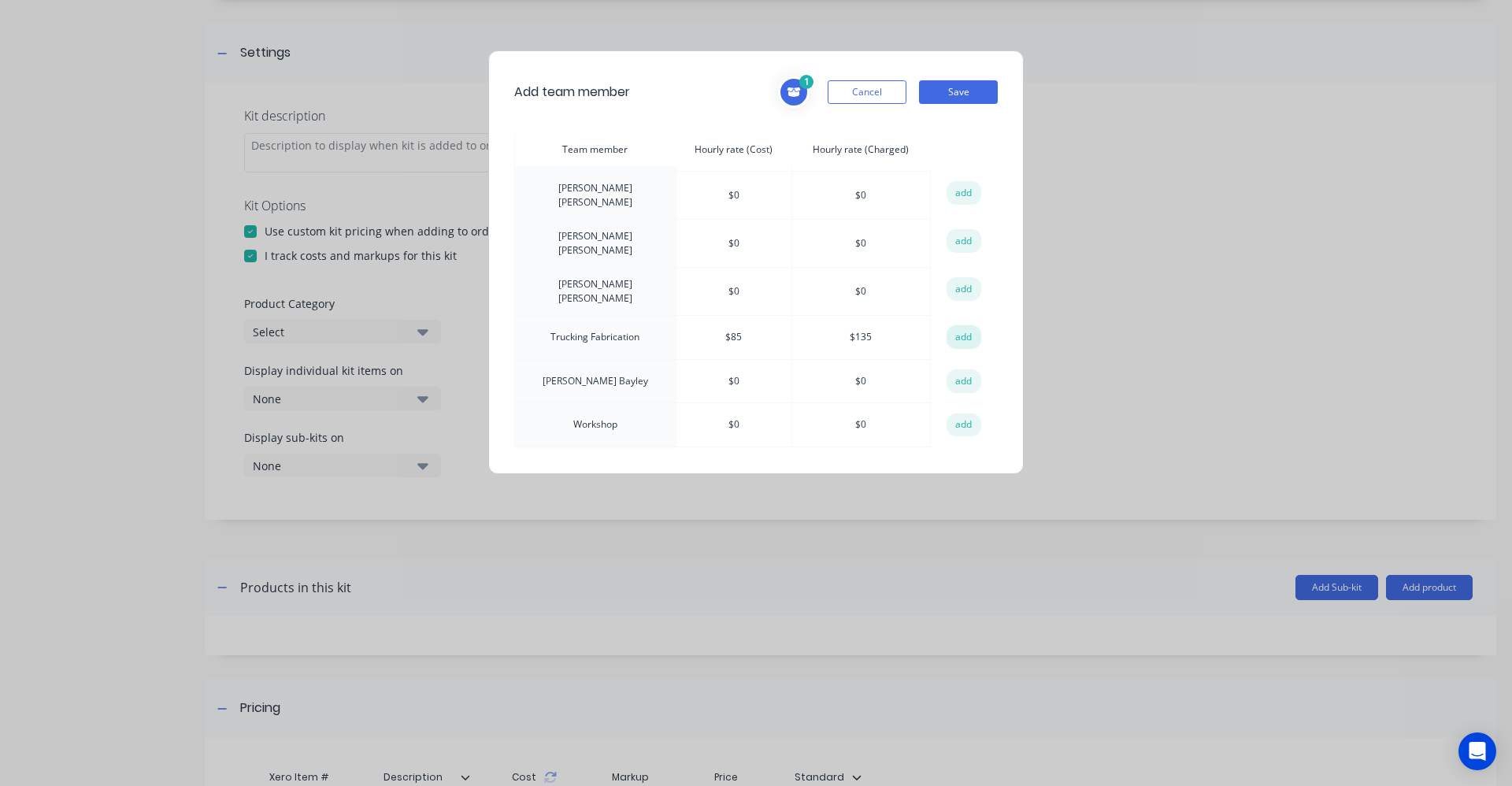
click at [960, 326] on button "add" at bounding box center [964, 337] width 35 height 24
click at [954, 81] on button "Save" at bounding box center [958, 92] width 78 height 24
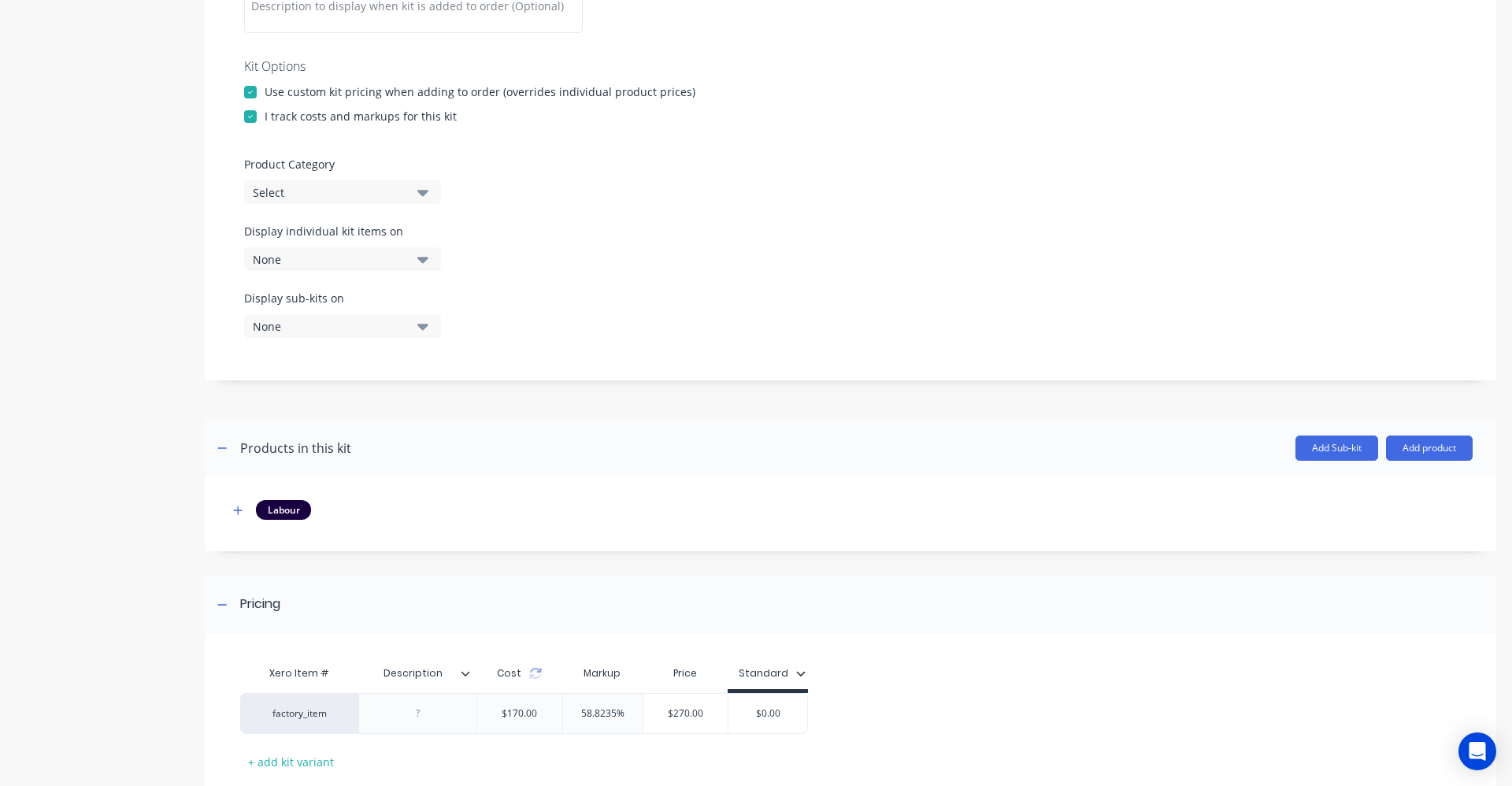
scroll to position [444, 0]
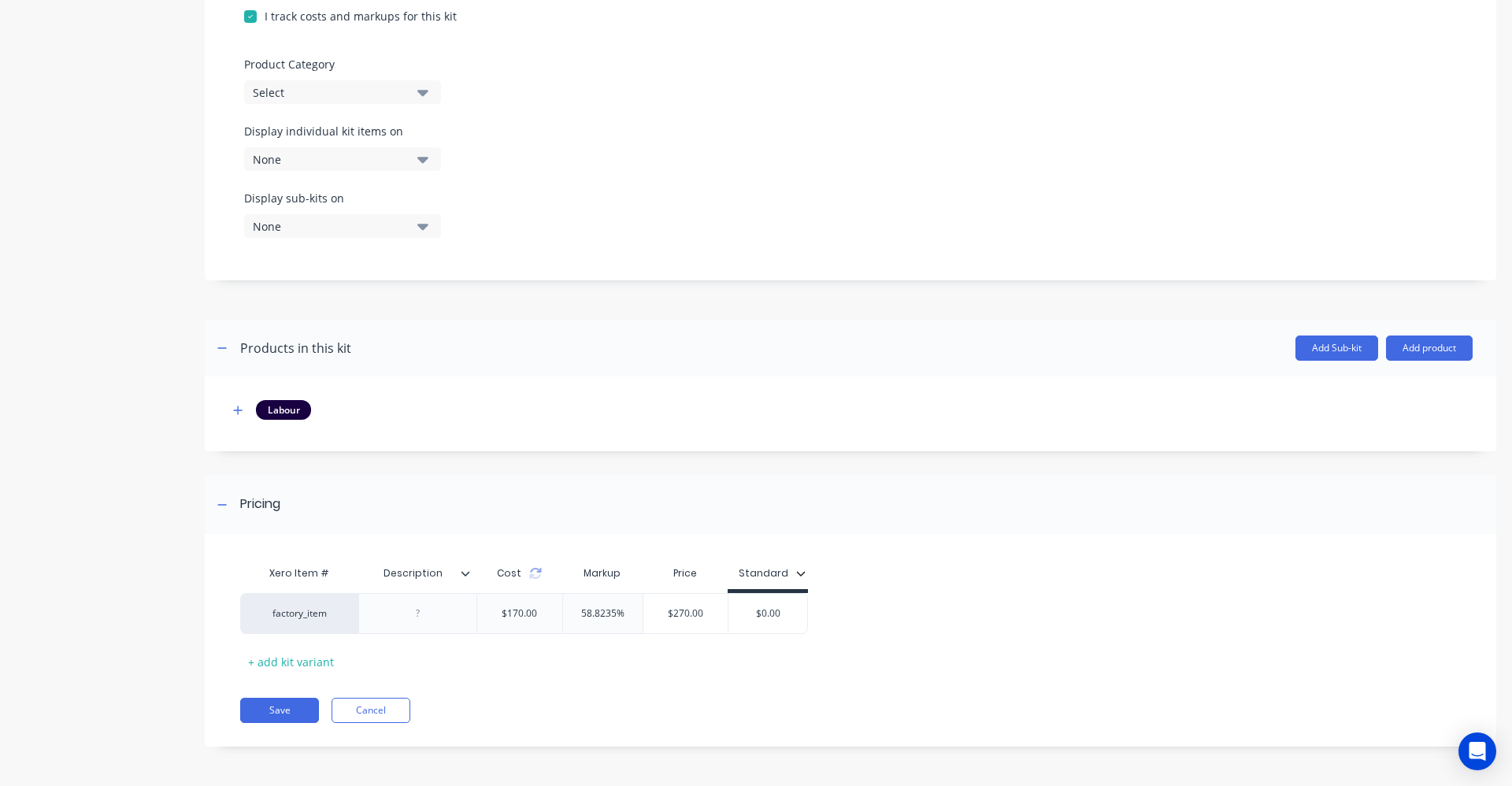
click at [464, 578] on icon at bounding box center [465, 573] width 9 height 9
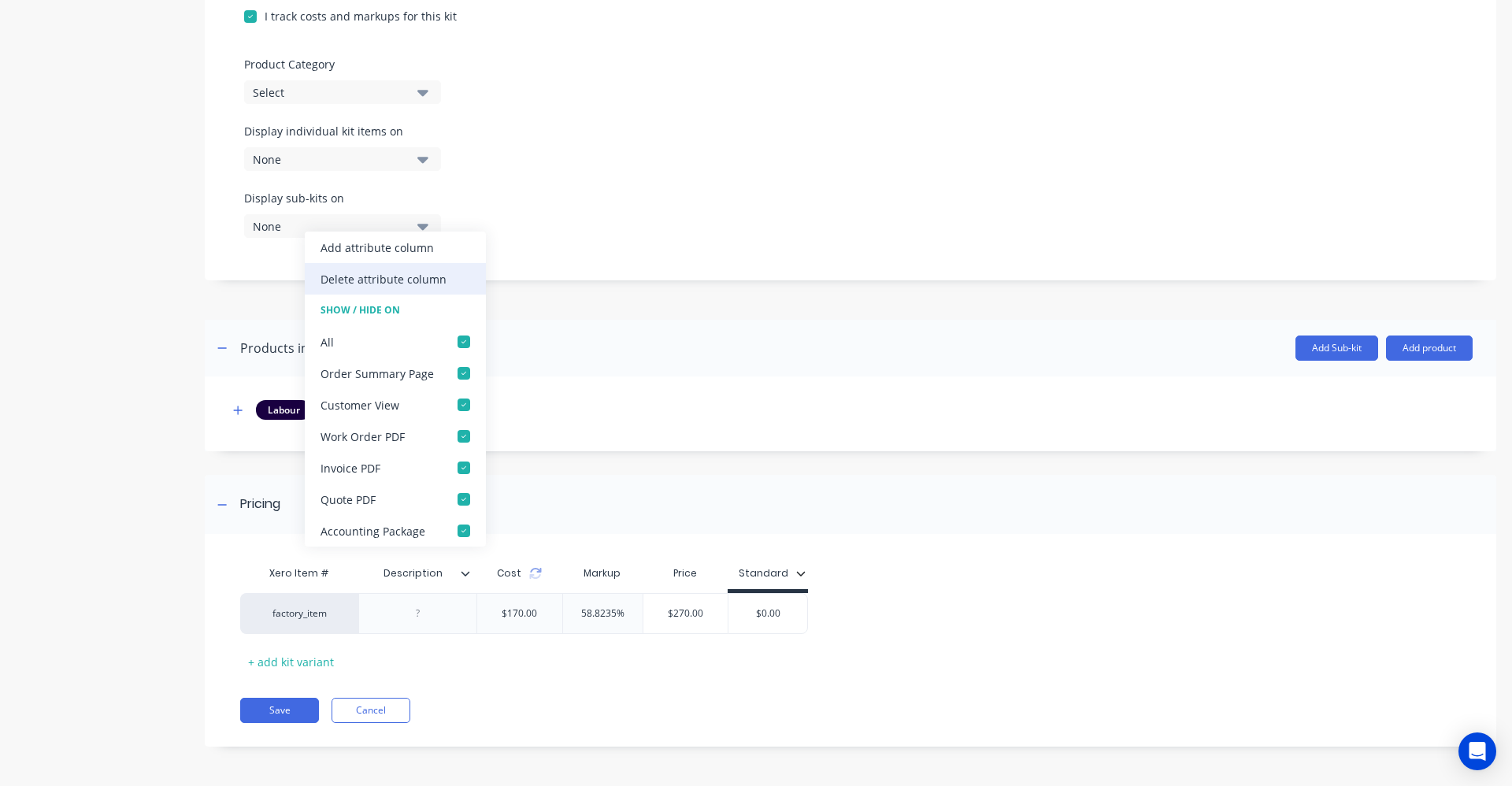
click at [412, 283] on div "Delete attribute column" at bounding box center [383, 279] width 126 height 17
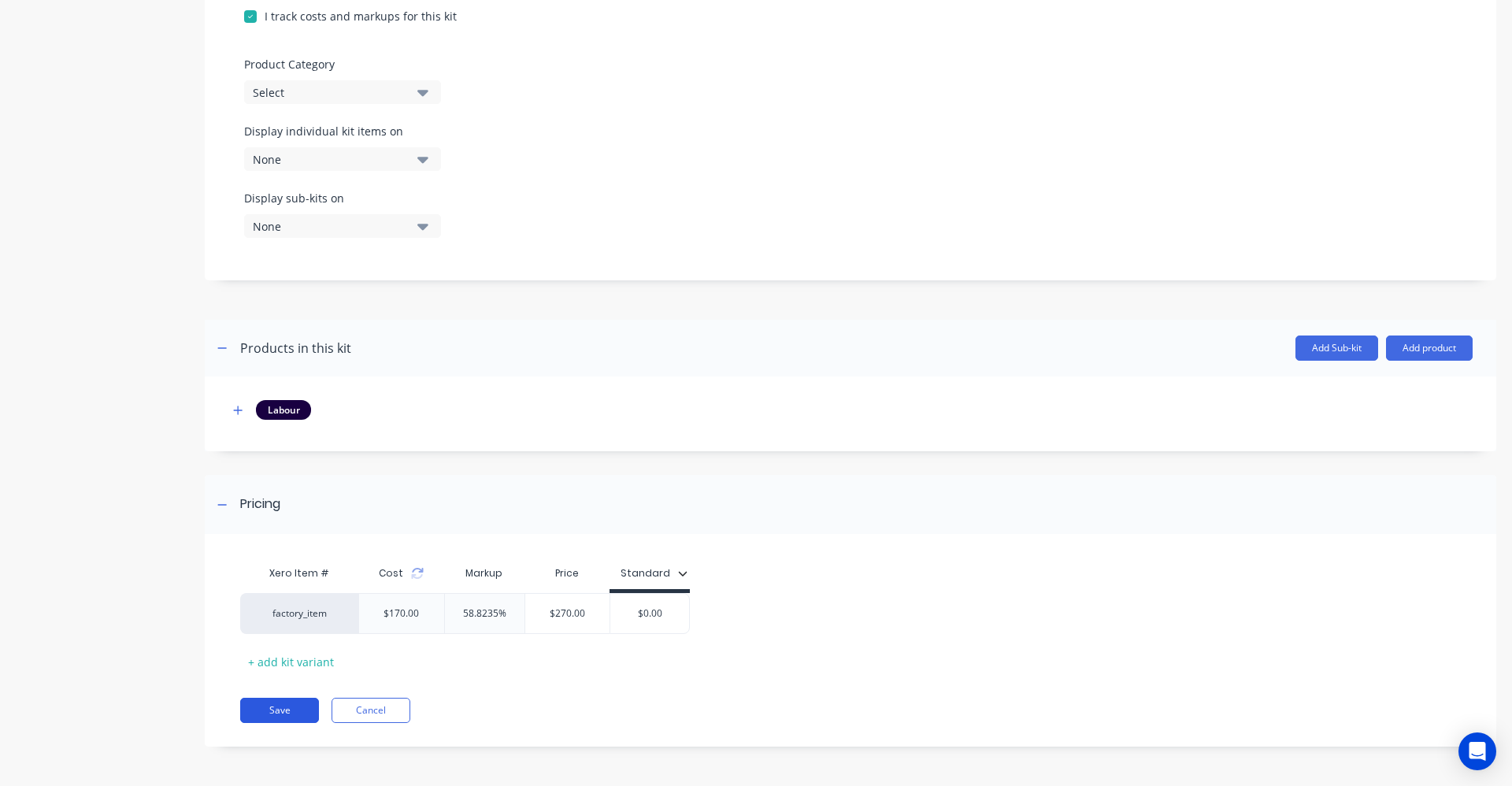
click at [292, 704] on button "Save" at bounding box center [279, 711] width 78 height 25
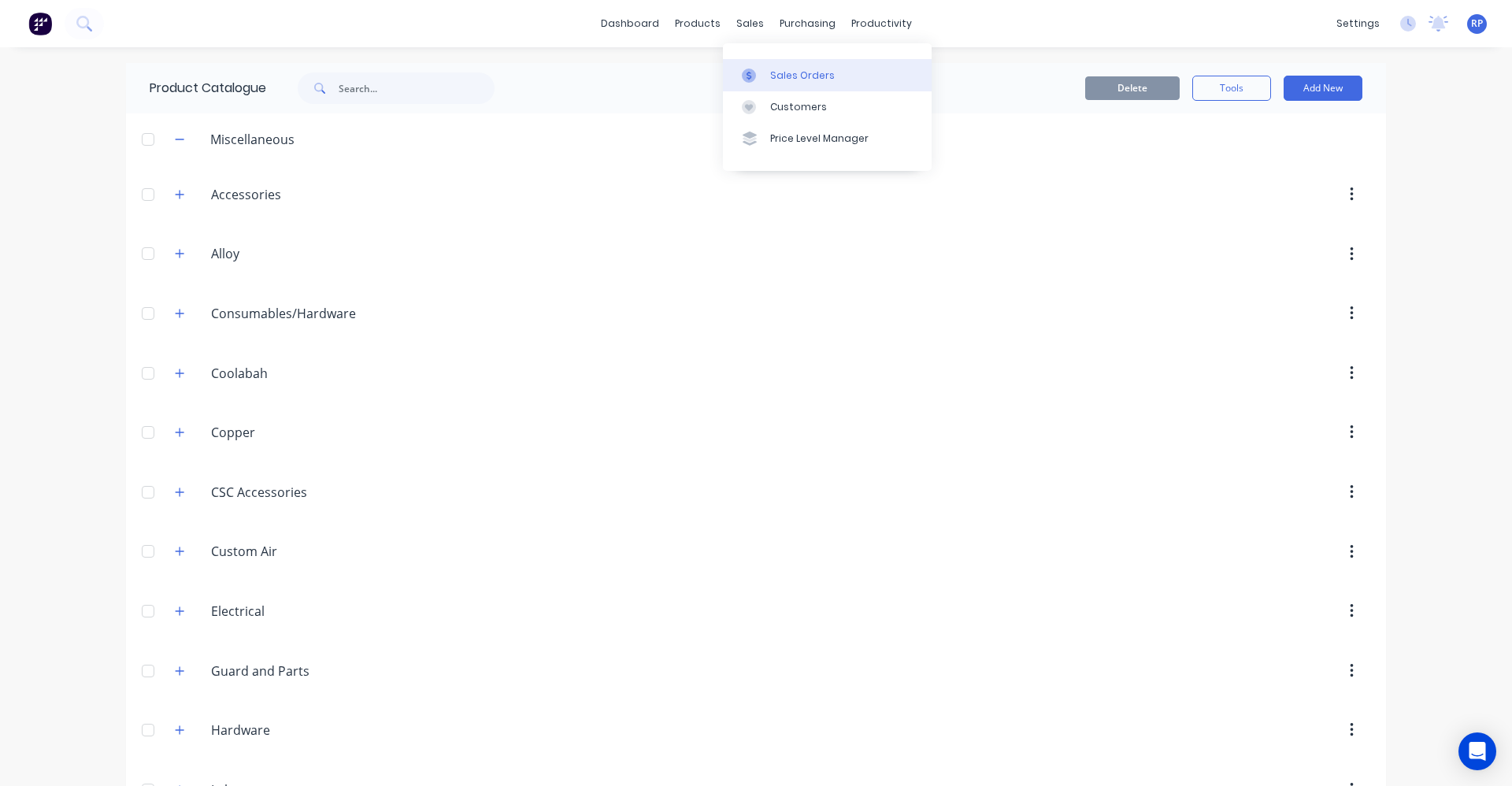
click at [792, 78] on div "Sales Orders" at bounding box center [802, 75] width 65 height 14
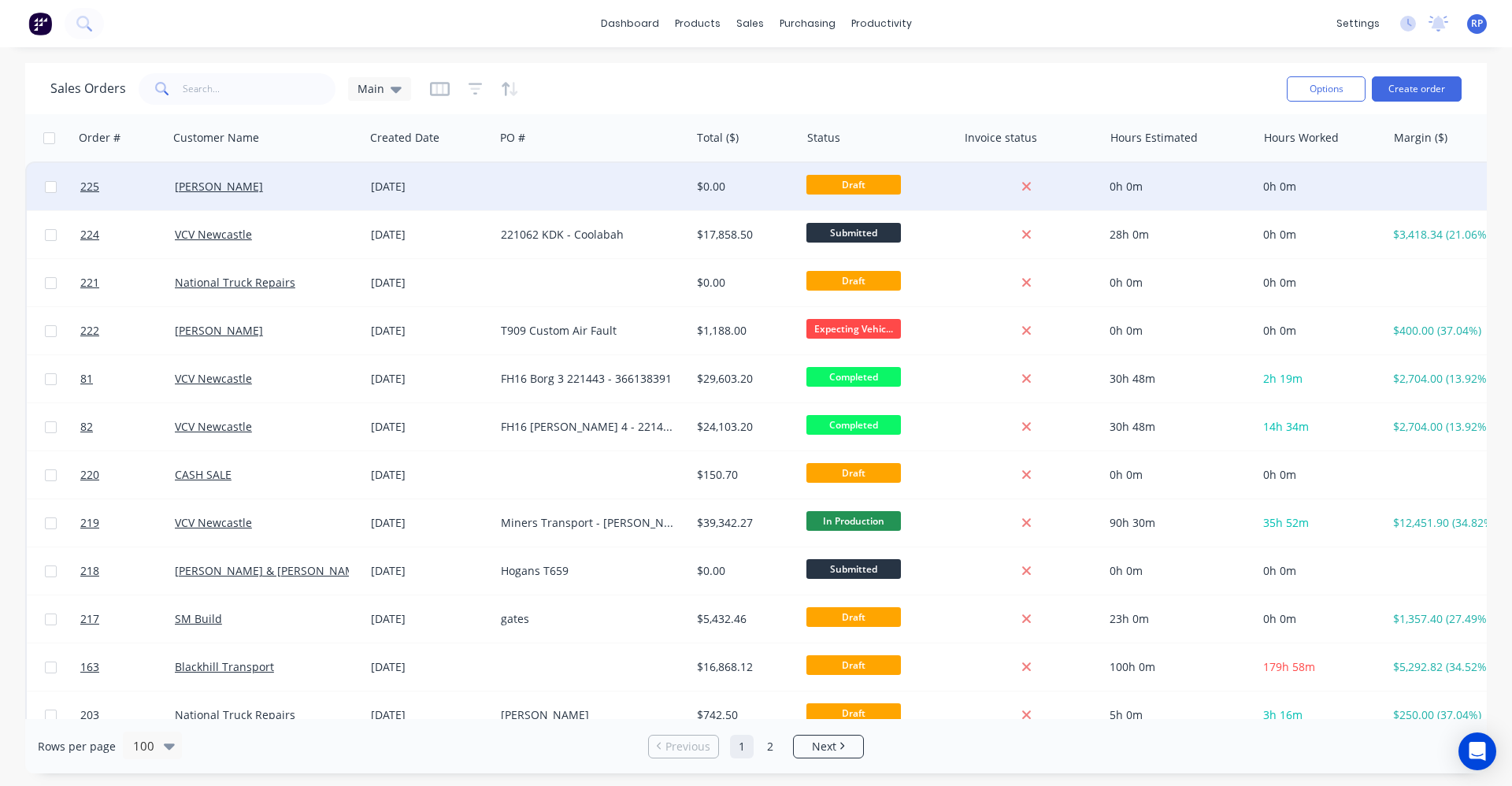
click at [263, 176] on div "Bidner" at bounding box center [266, 186] width 196 height 47
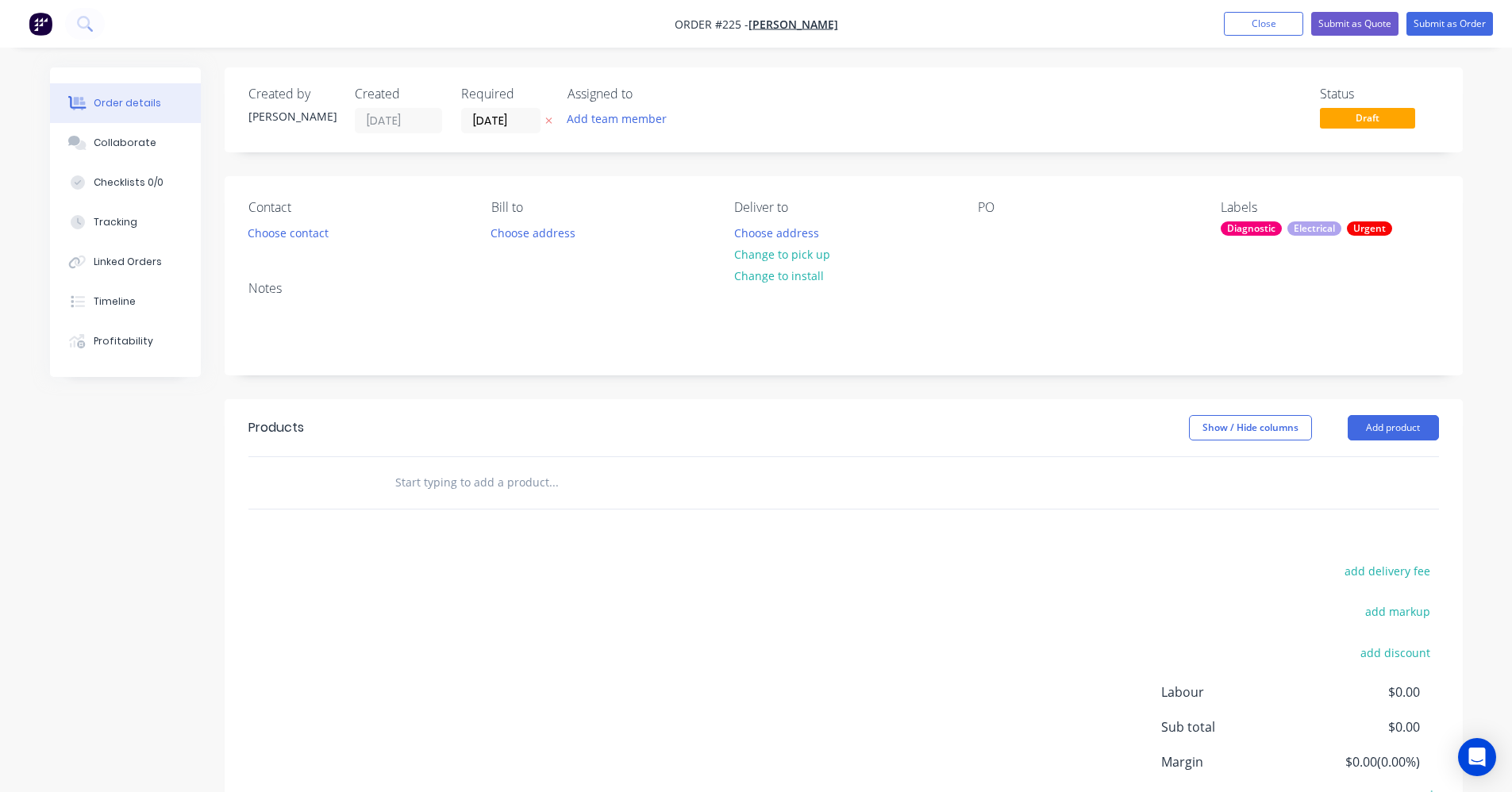
click at [466, 490] on input "text" at bounding box center [553, 482] width 318 height 31
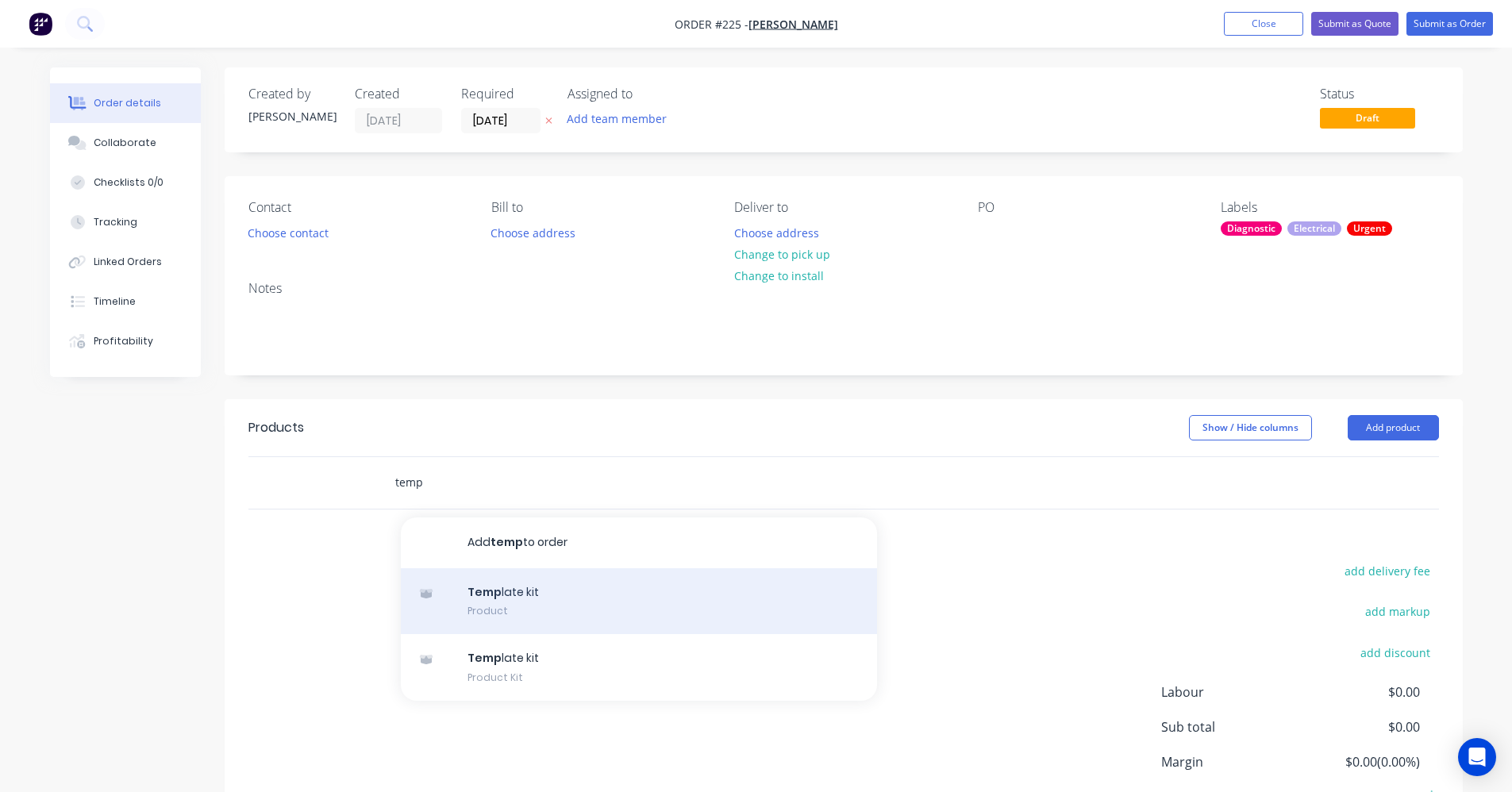
type input "temp"
click at [507, 599] on div "Temp late kit Product" at bounding box center [639, 602] width 476 height 66
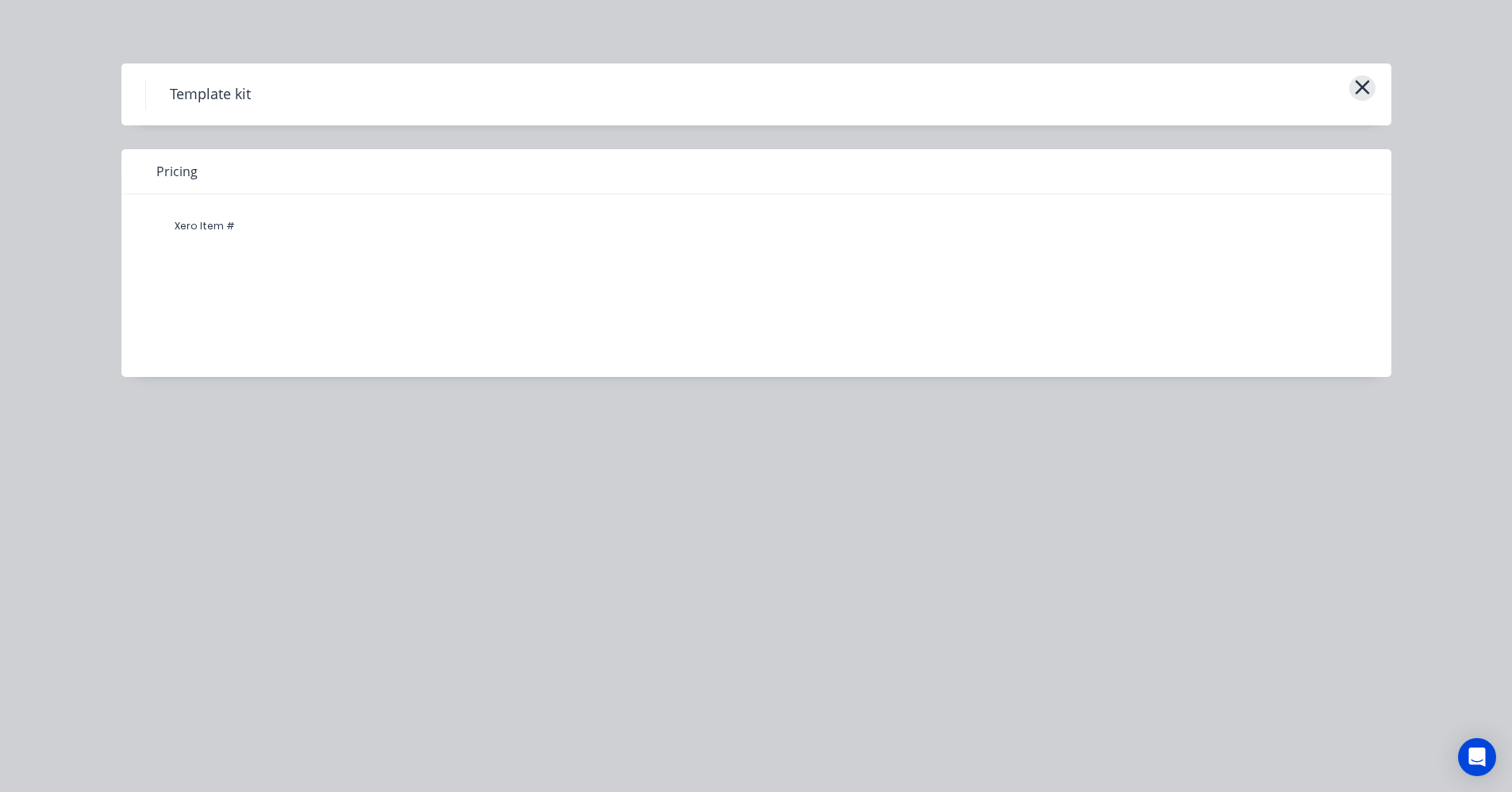
click at [1362, 91] on icon "button" at bounding box center [1362, 88] width 17 height 22
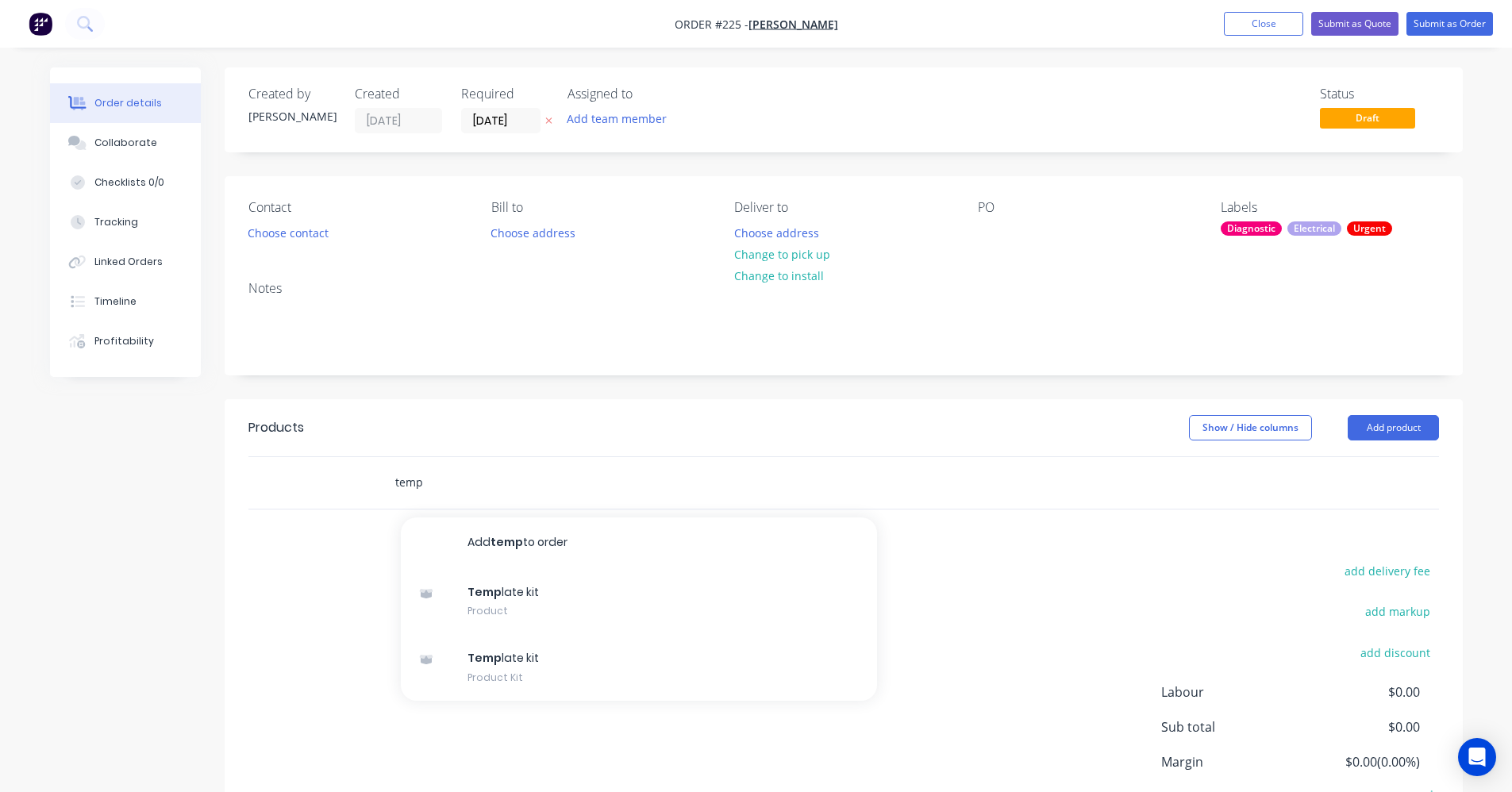
click at [430, 492] on input "temp" at bounding box center [553, 482] width 318 height 31
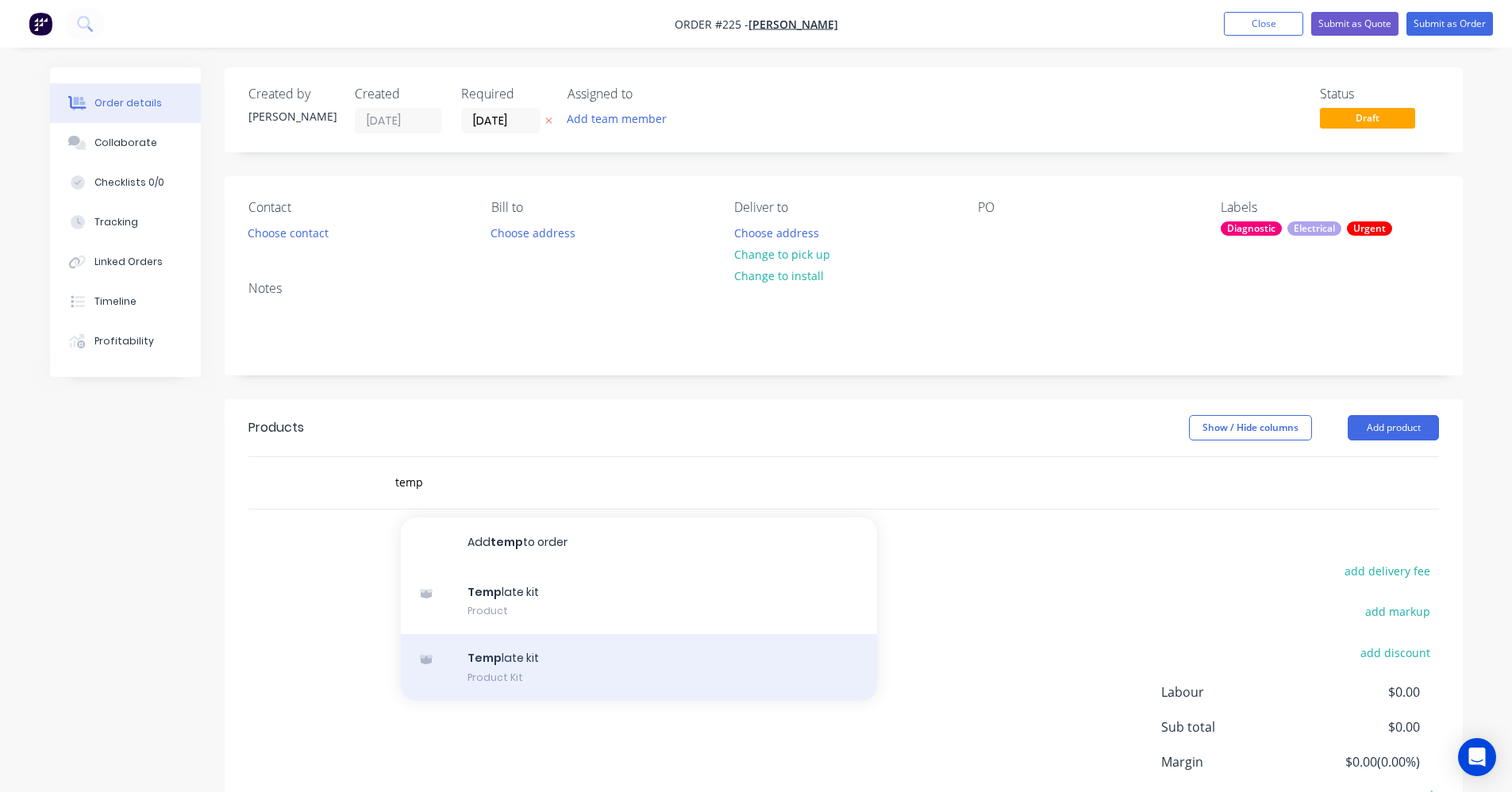
click at [485, 662] on div "Temp late kit Product Kit" at bounding box center [639, 667] width 476 height 66
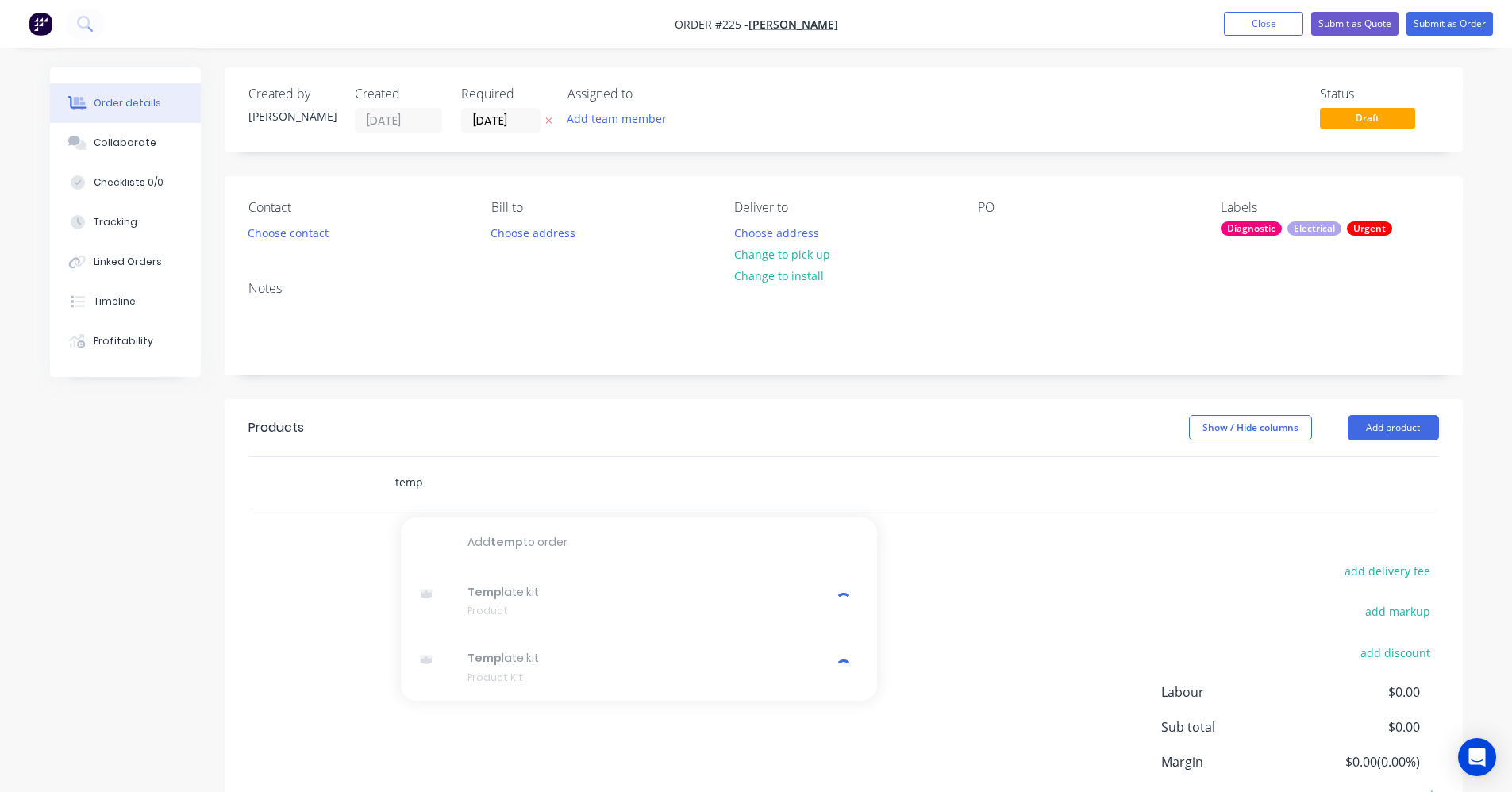
click at [439, 474] on input "temp" at bounding box center [553, 482] width 318 height 31
click at [977, 546] on div "Products Show / Hide columns Add product temp add delivery fee add markup add d…" at bounding box center [843, 645] width 1238 height 491
click at [1378, 424] on button "Add product" at bounding box center [1393, 427] width 91 height 25
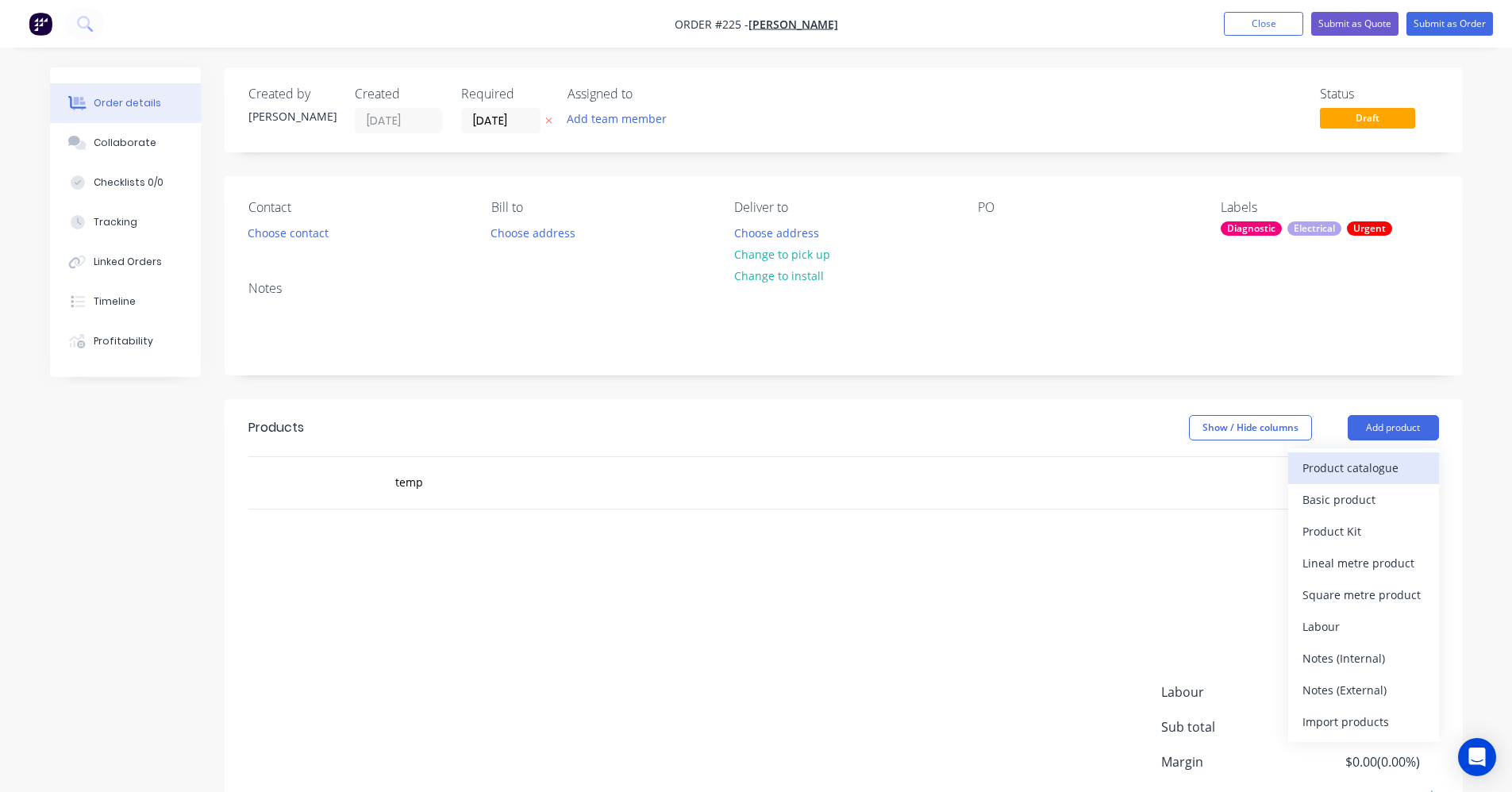
click at [1338, 473] on div "Product catalogue" at bounding box center [1364, 467] width 122 height 23
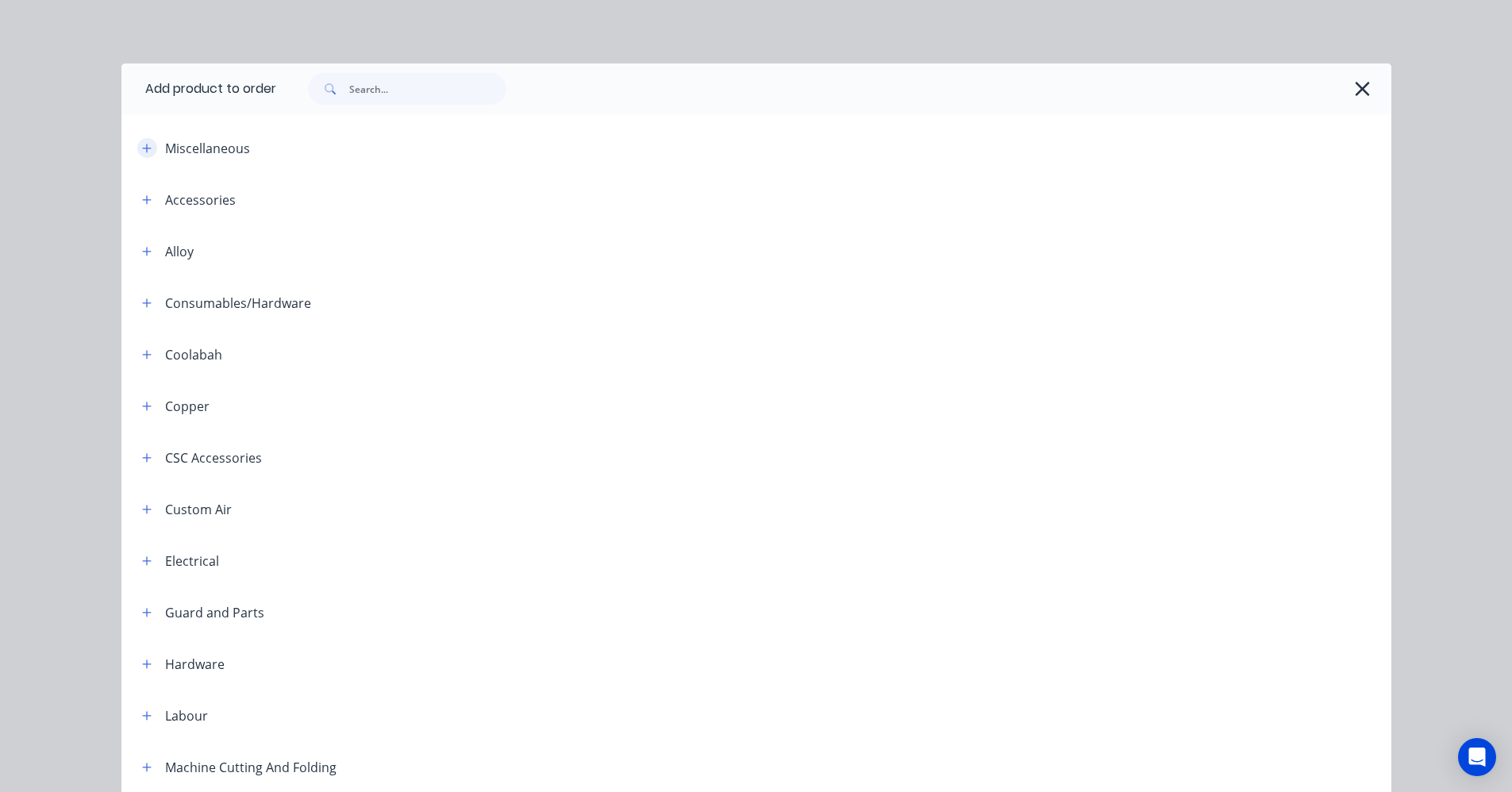
click at [142, 148] on icon "button" at bounding box center [146, 148] width 8 height 8
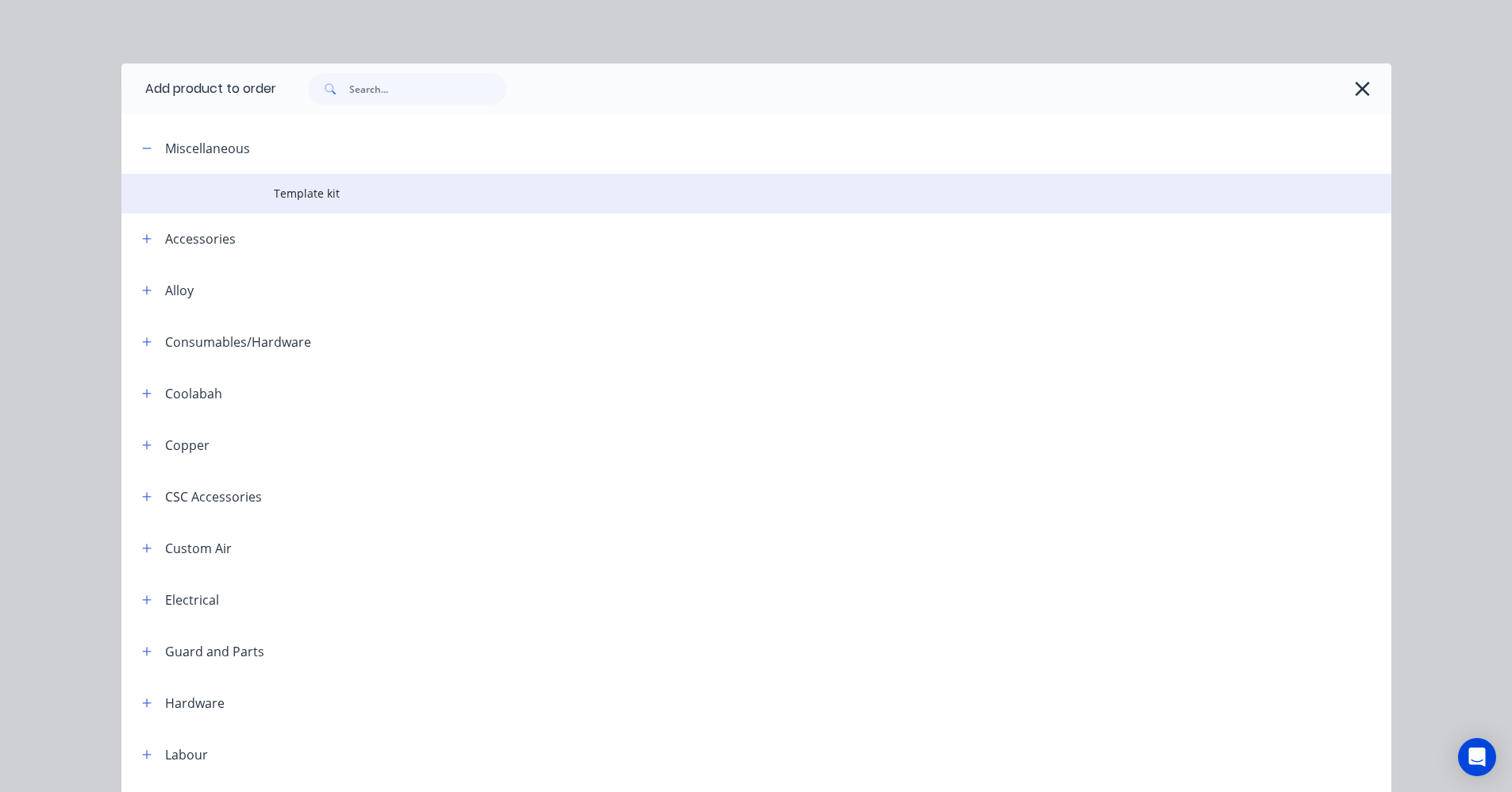
click at [305, 198] on span "Template kit" at bounding box center [721, 194] width 894 height 17
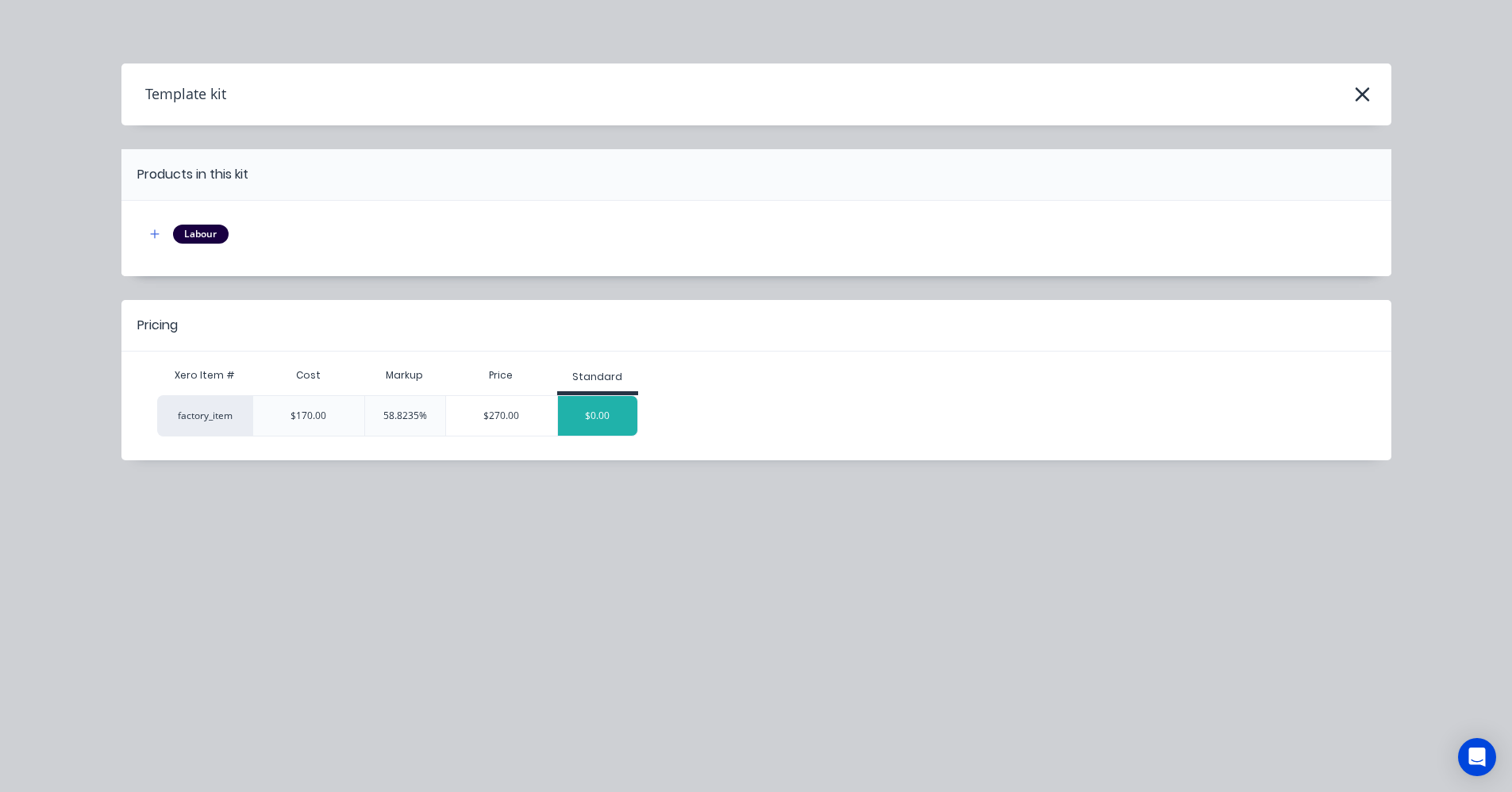
click at [605, 428] on div "$0.00" at bounding box center [597, 416] width 79 height 40
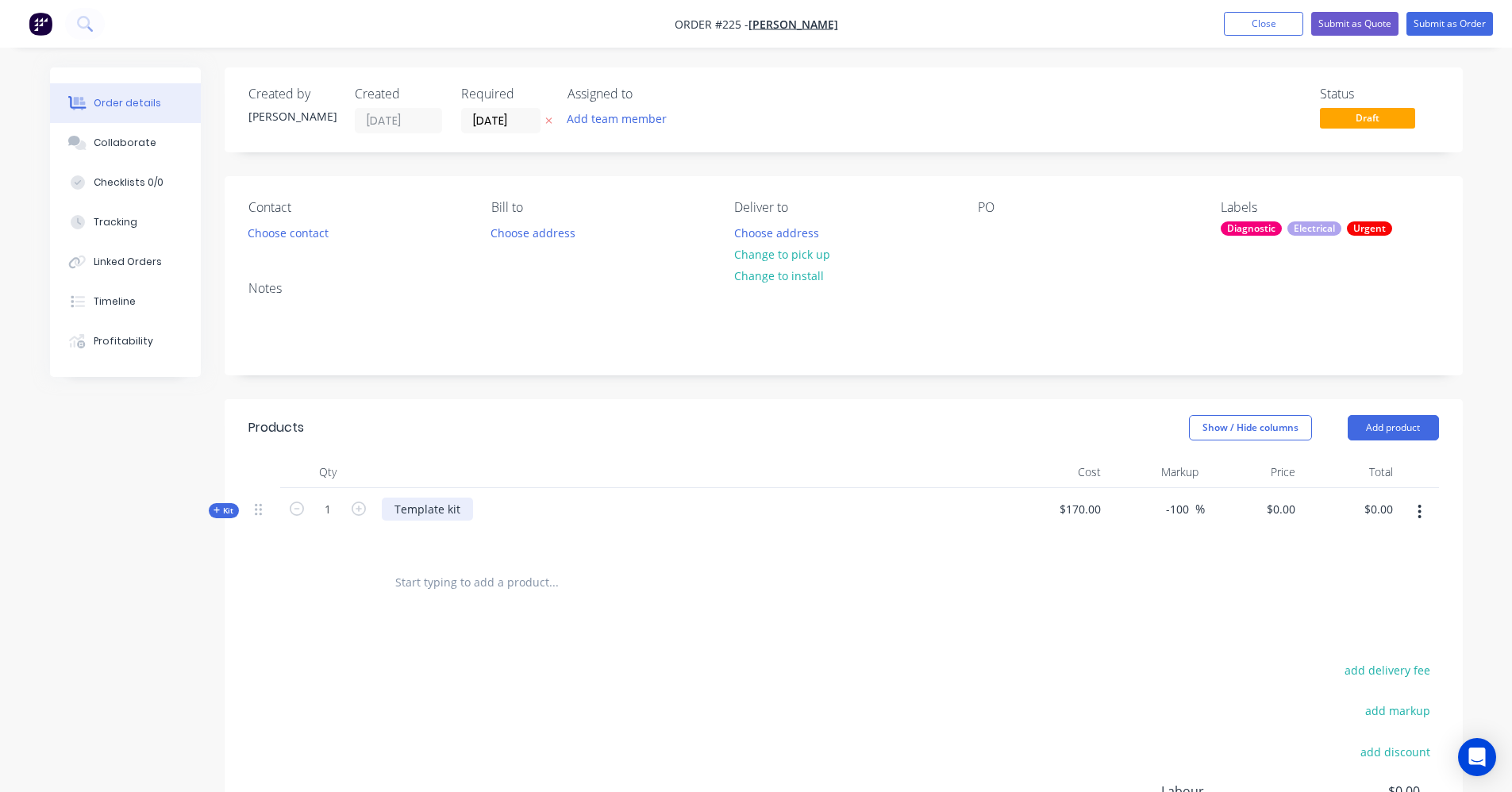
click at [461, 512] on div "Template kit" at bounding box center [427, 509] width 91 height 23
click at [218, 516] on span "Kit" at bounding box center [224, 511] width 20 height 12
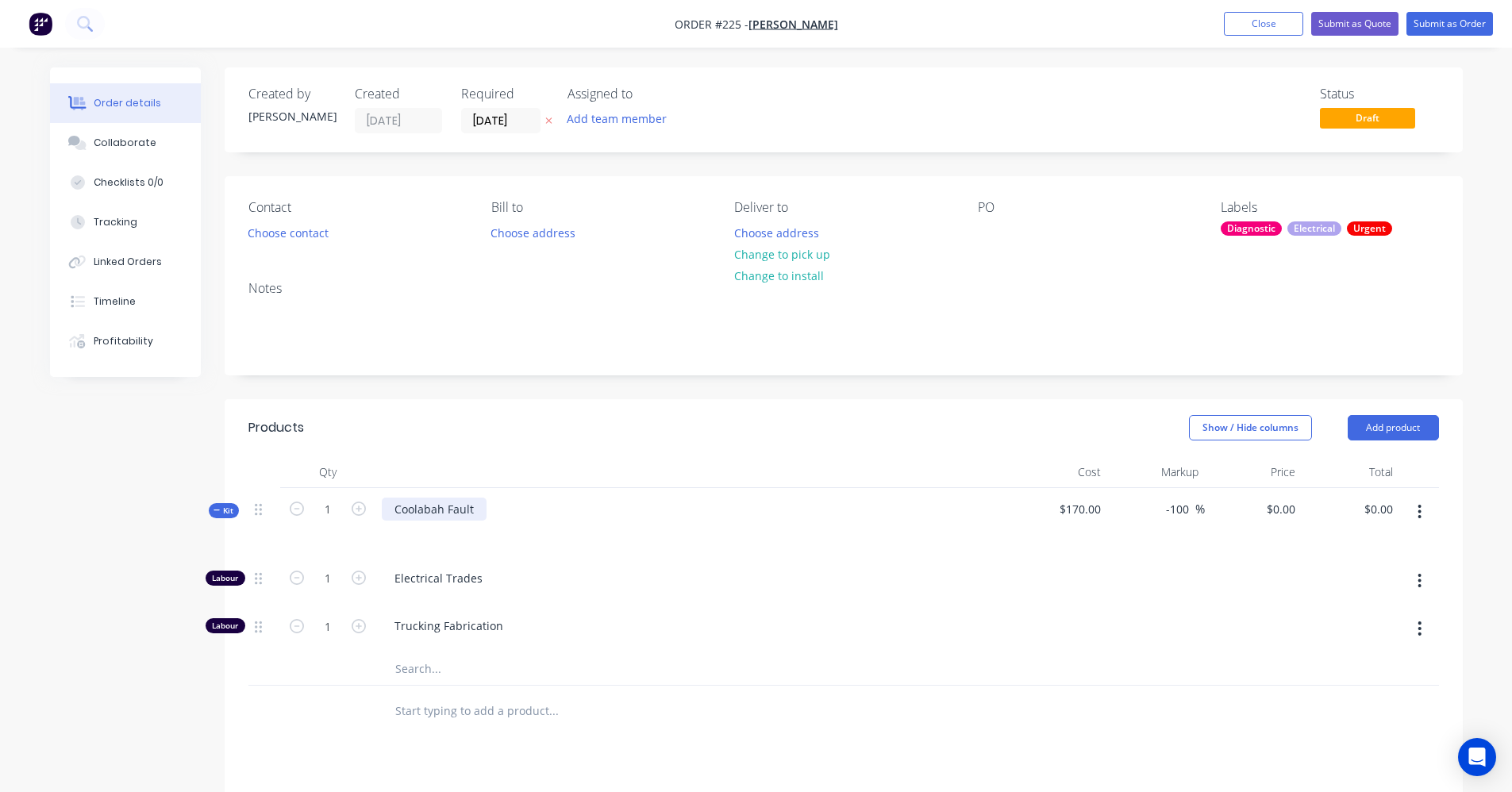
click at [475, 506] on div "Coolabah Fault" at bounding box center [433, 509] width 105 height 23
click at [1416, 627] on button "button" at bounding box center [1420, 629] width 37 height 29
click at [1384, 730] on div "Delete" at bounding box center [1364, 733] width 122 height 23
drag, startPoint x: 583, startPoint y: 692, endPoint x: 868, endPoint y: 610, distance: 296.6
click at [586, 692] on div "Products Show / Hide columns Add product Qty Cost Markup Price Total Kit 1 Cool…" at bounding box center [843, 735] width 1238 height 671
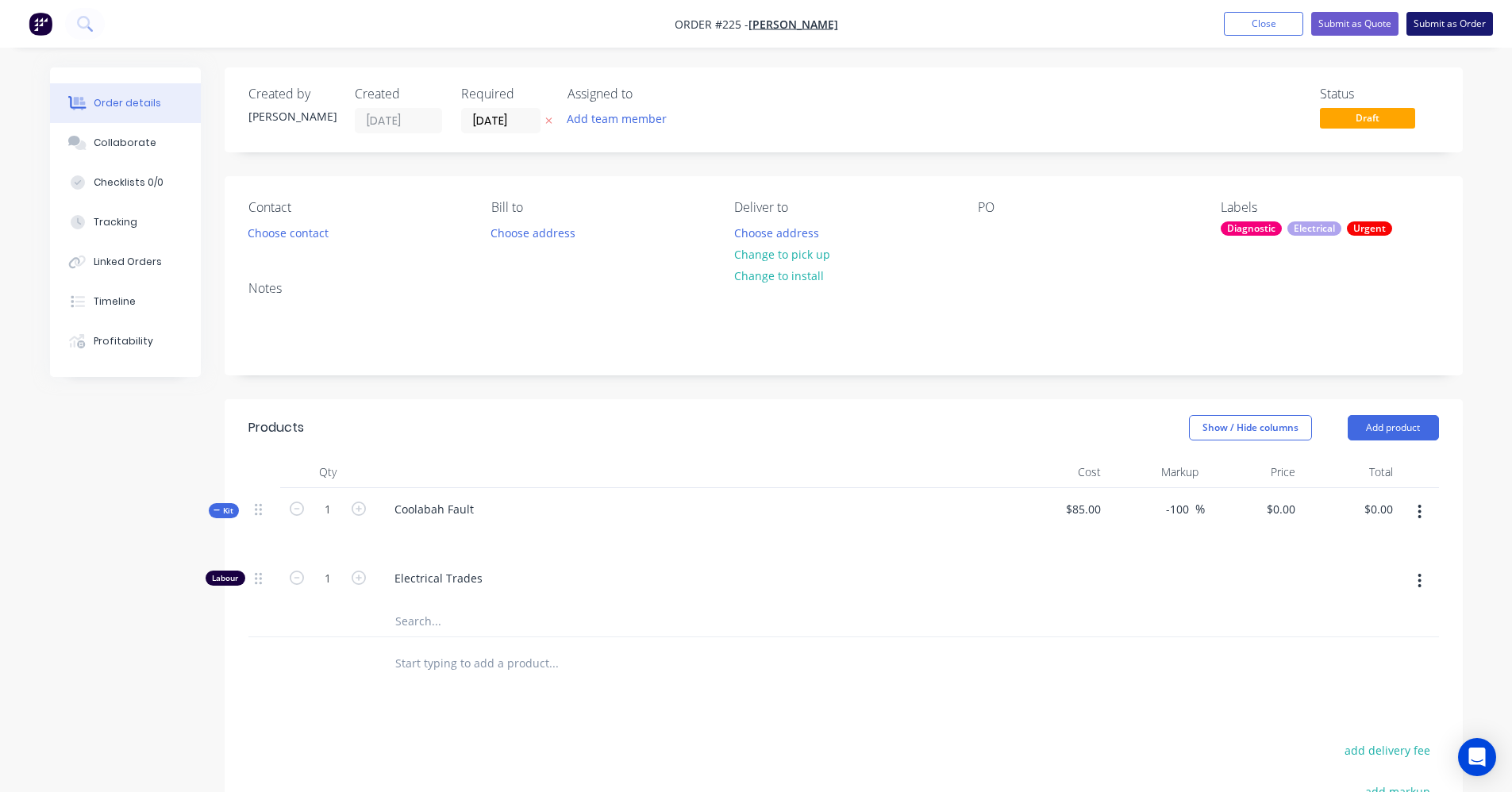
click at [1428, 26] on button "Submit as Order" at bounding box center [1450, 24] width 87 height 24
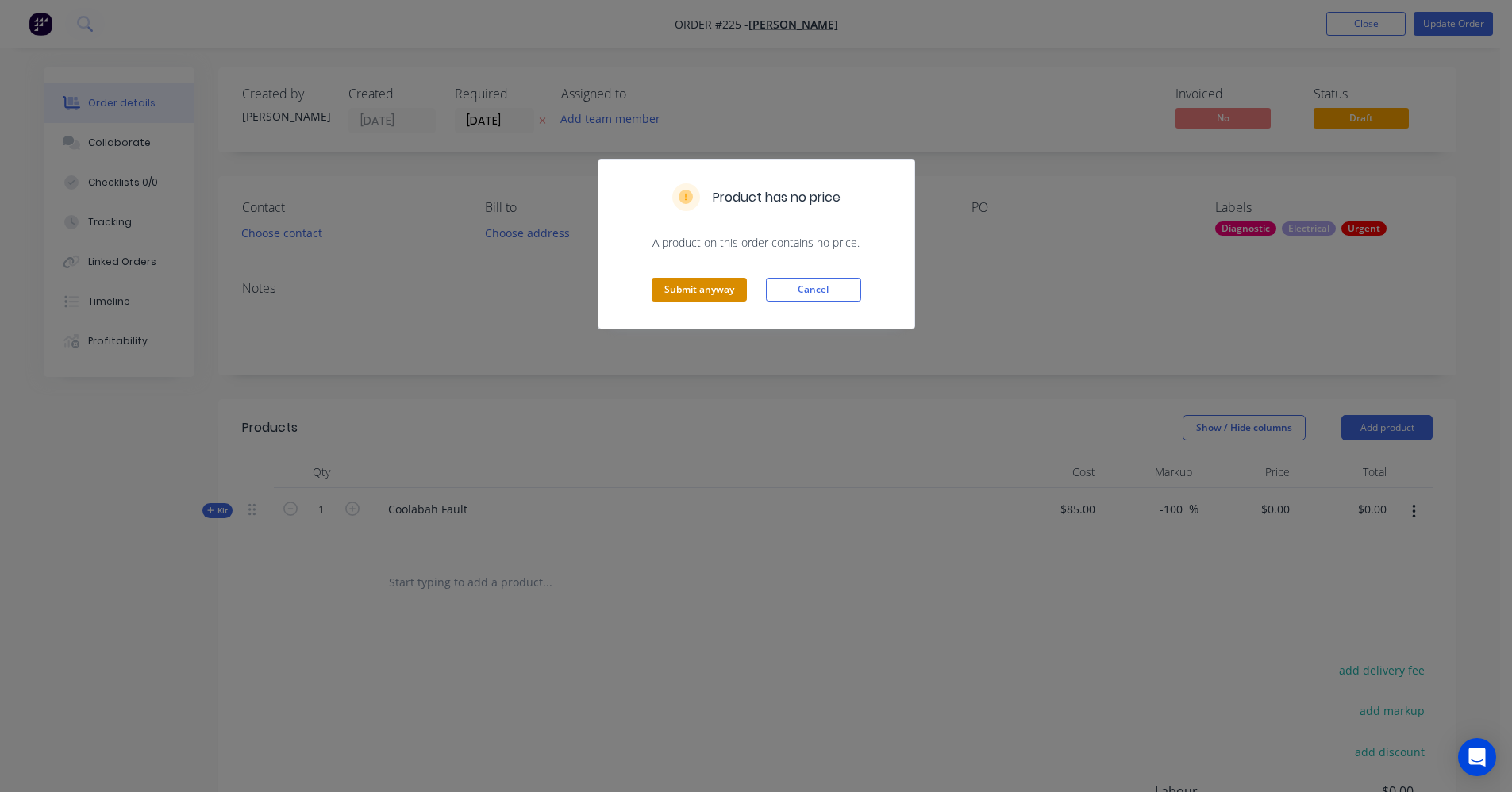
click at [671, 287] on button "Submit anyway" at bounding box center [699, 290] width 95 height 24
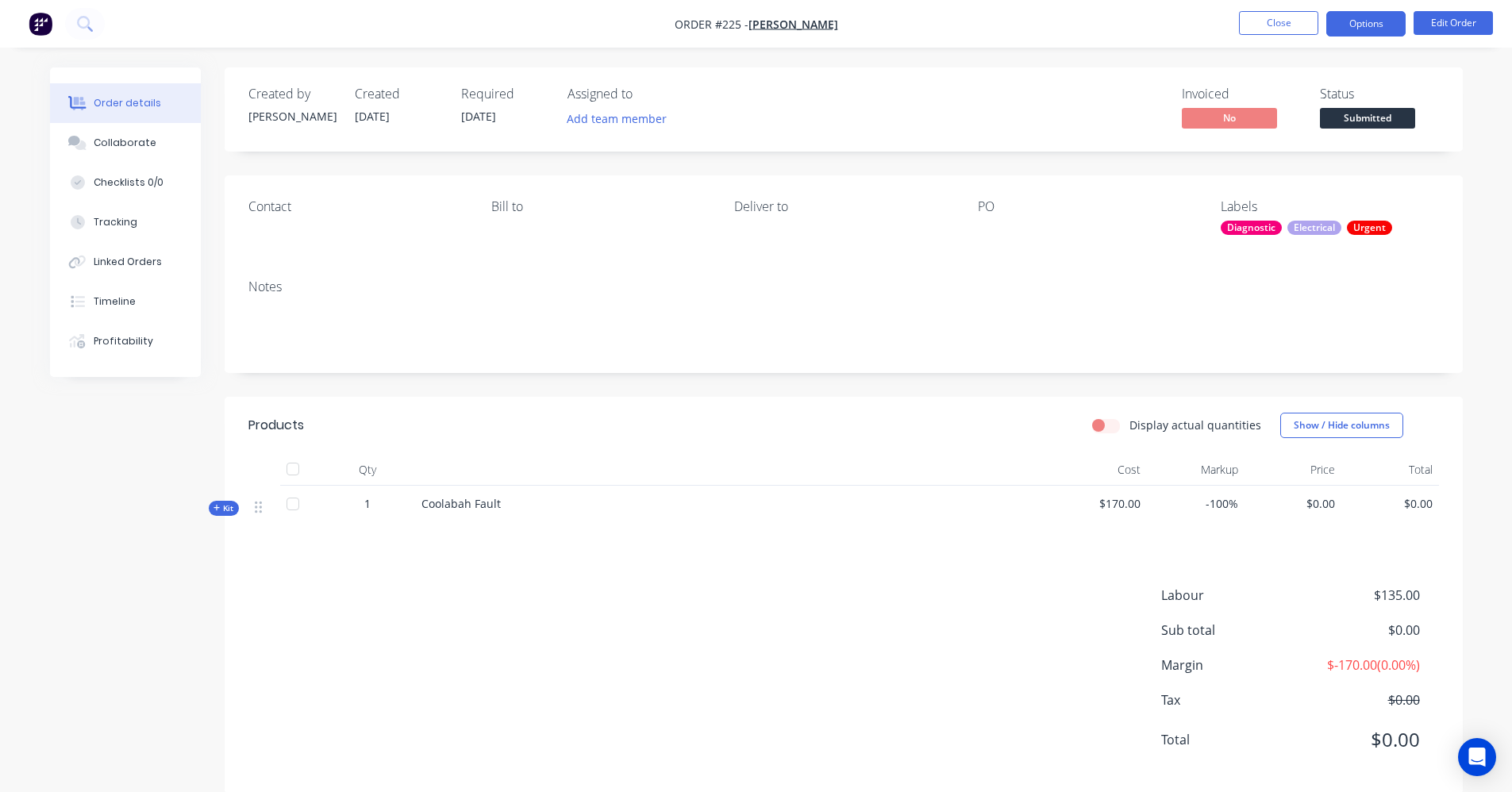
click at [1339, 30] on button "Options" at bounding box center [1366, 24] width 79 height 25
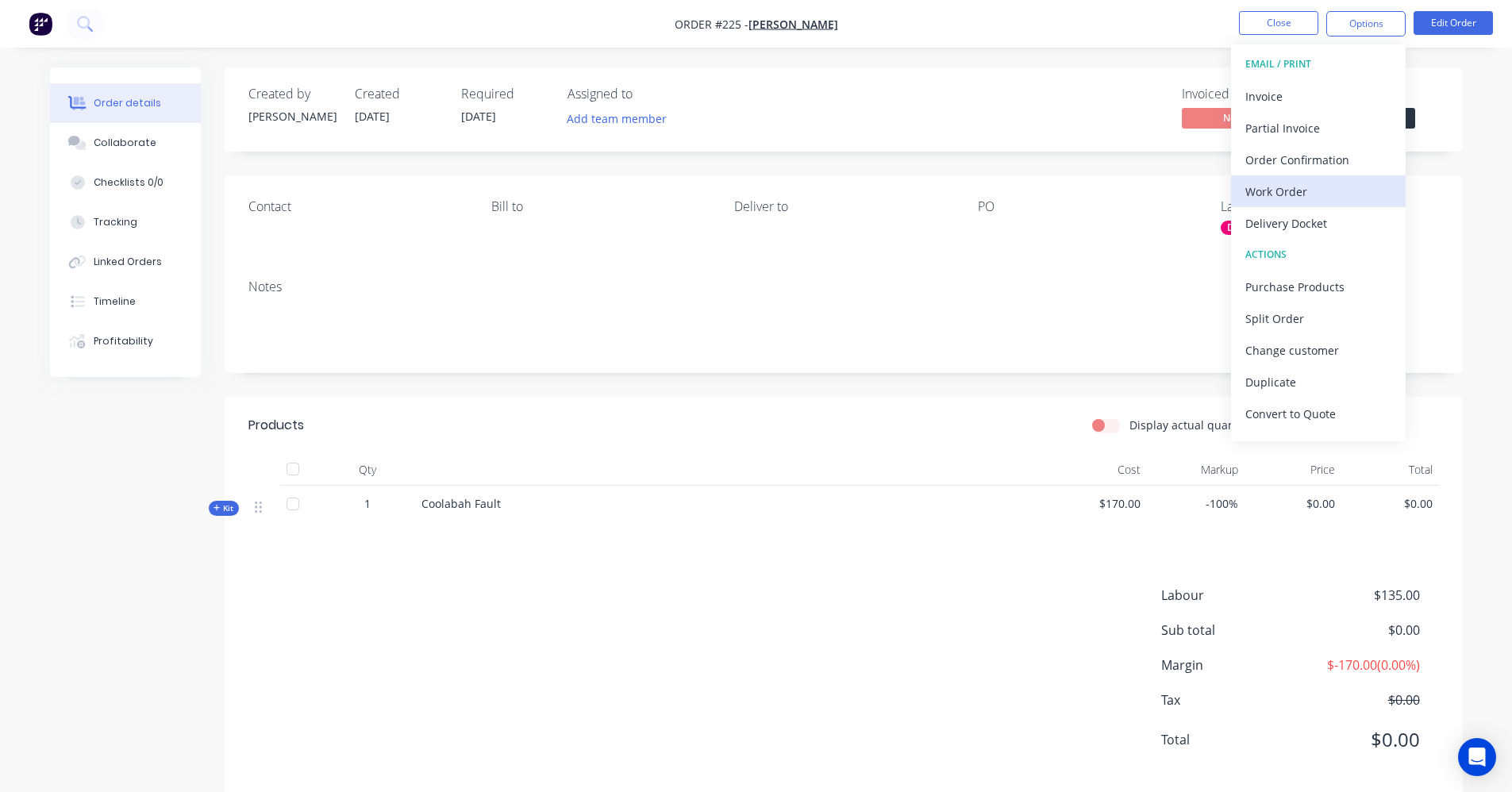
click at [1303, 188] on div "Work Order" at bounding box center [1318, 191] width 146 height 23
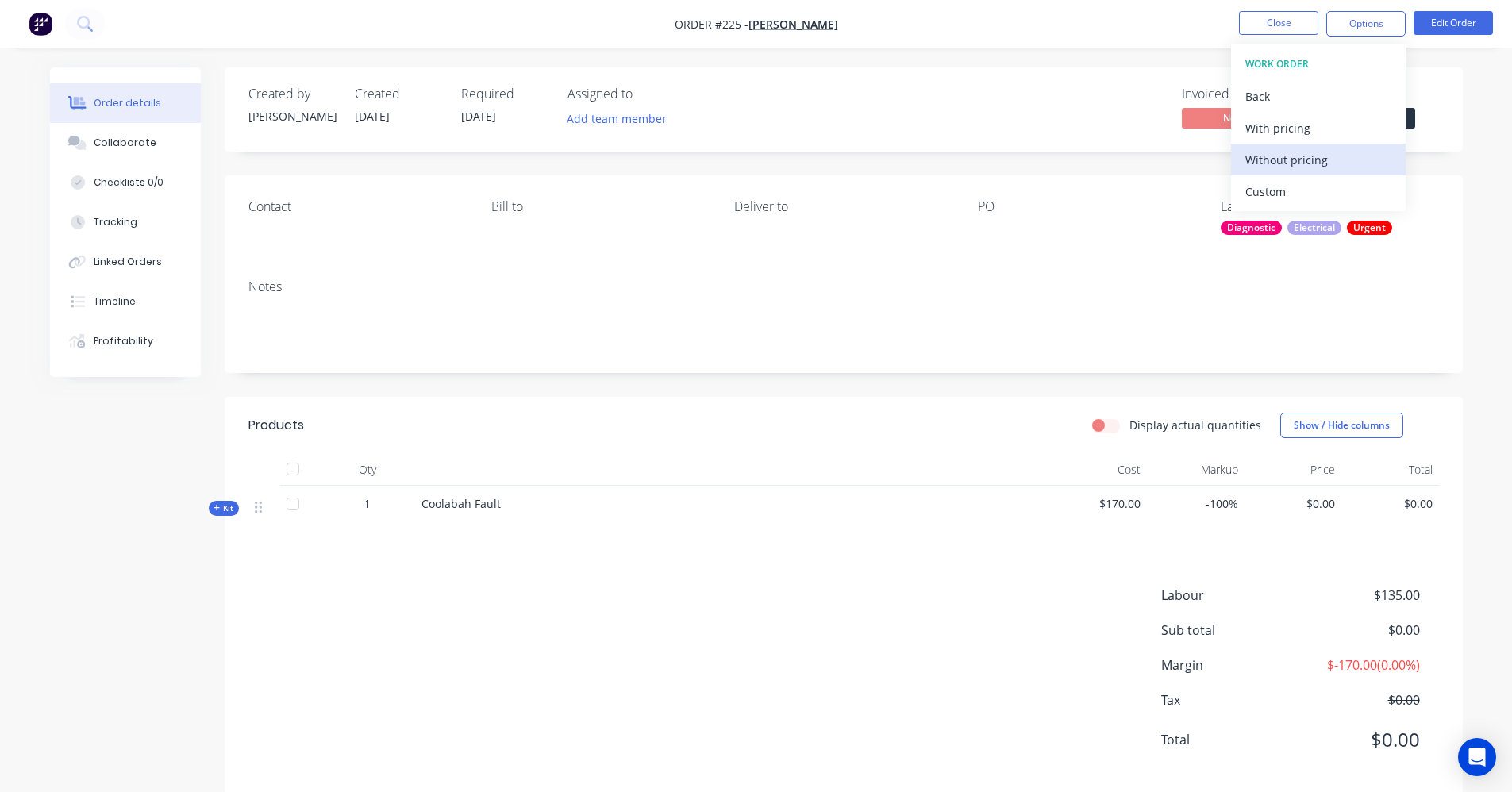
click at [1288, 159] on div "Without pricing" at bounding box center [1318, 160] width 146 height 23
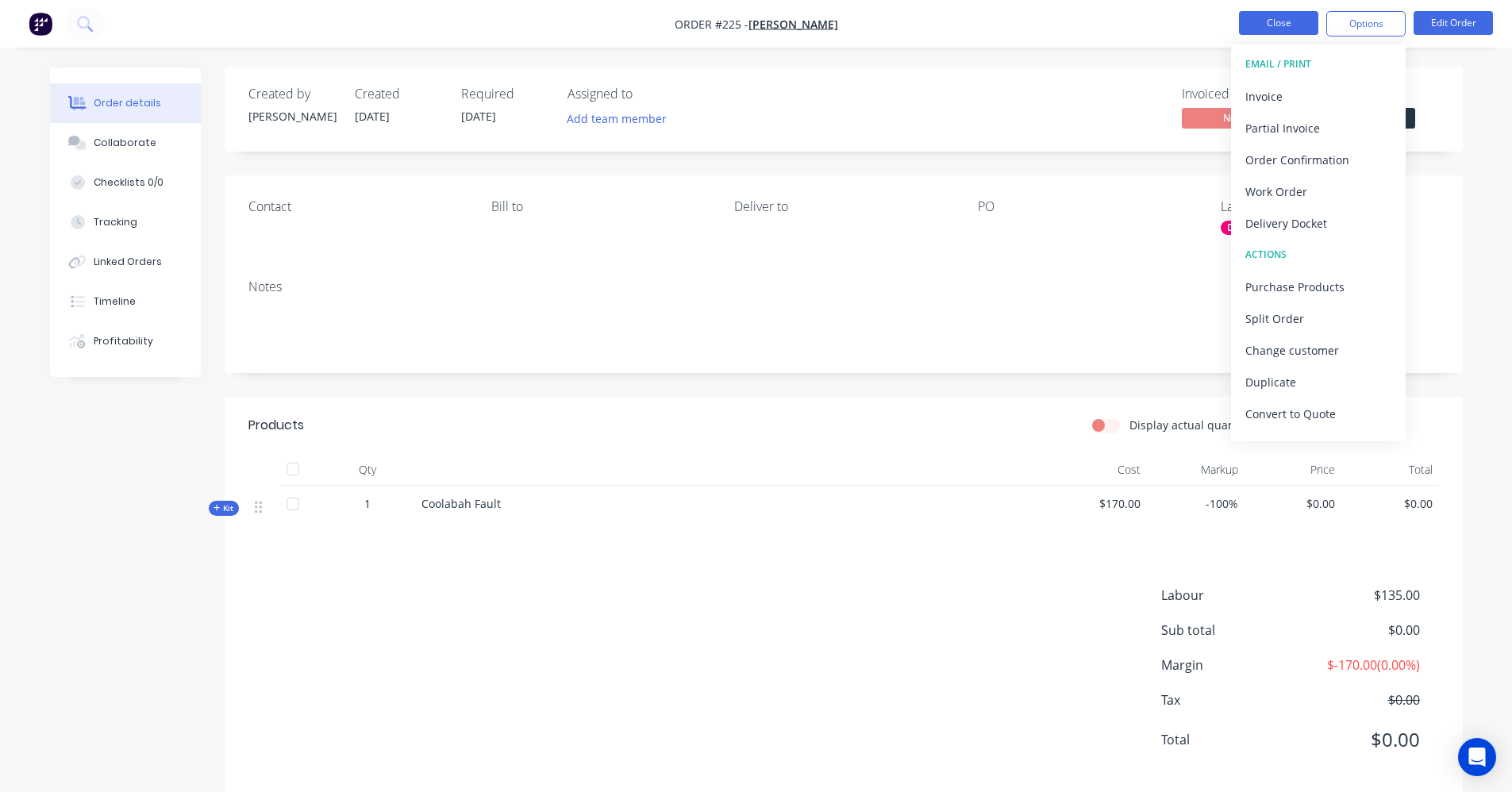
click at [1249, 20] on button "Close" at bounding box center [1278, 23] width 79 height 24
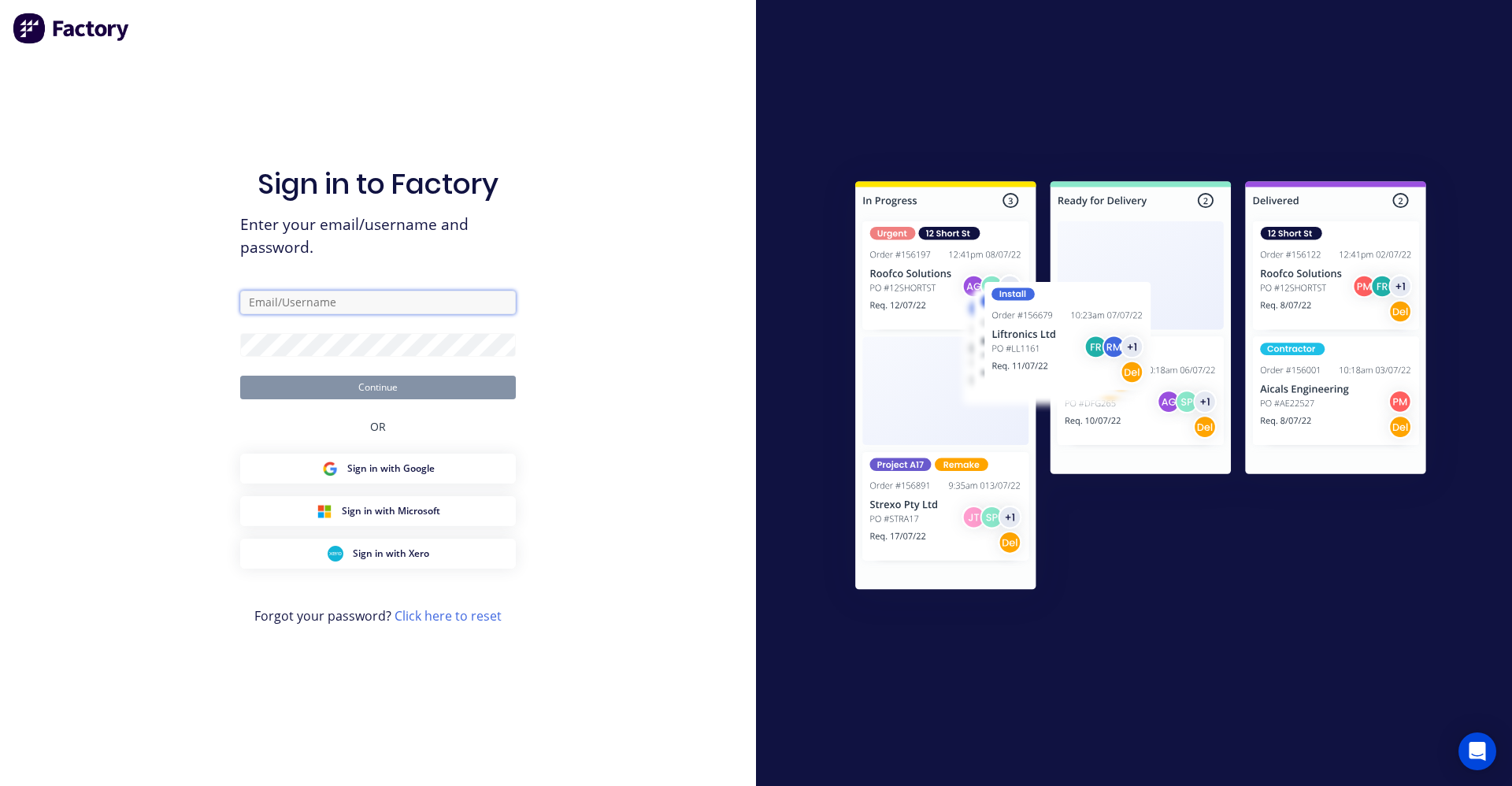
type input "trucking@mechlec.com.au"
click at [441, 386] on button "Continue" at bounding box center [378, 388] width 276 height 24
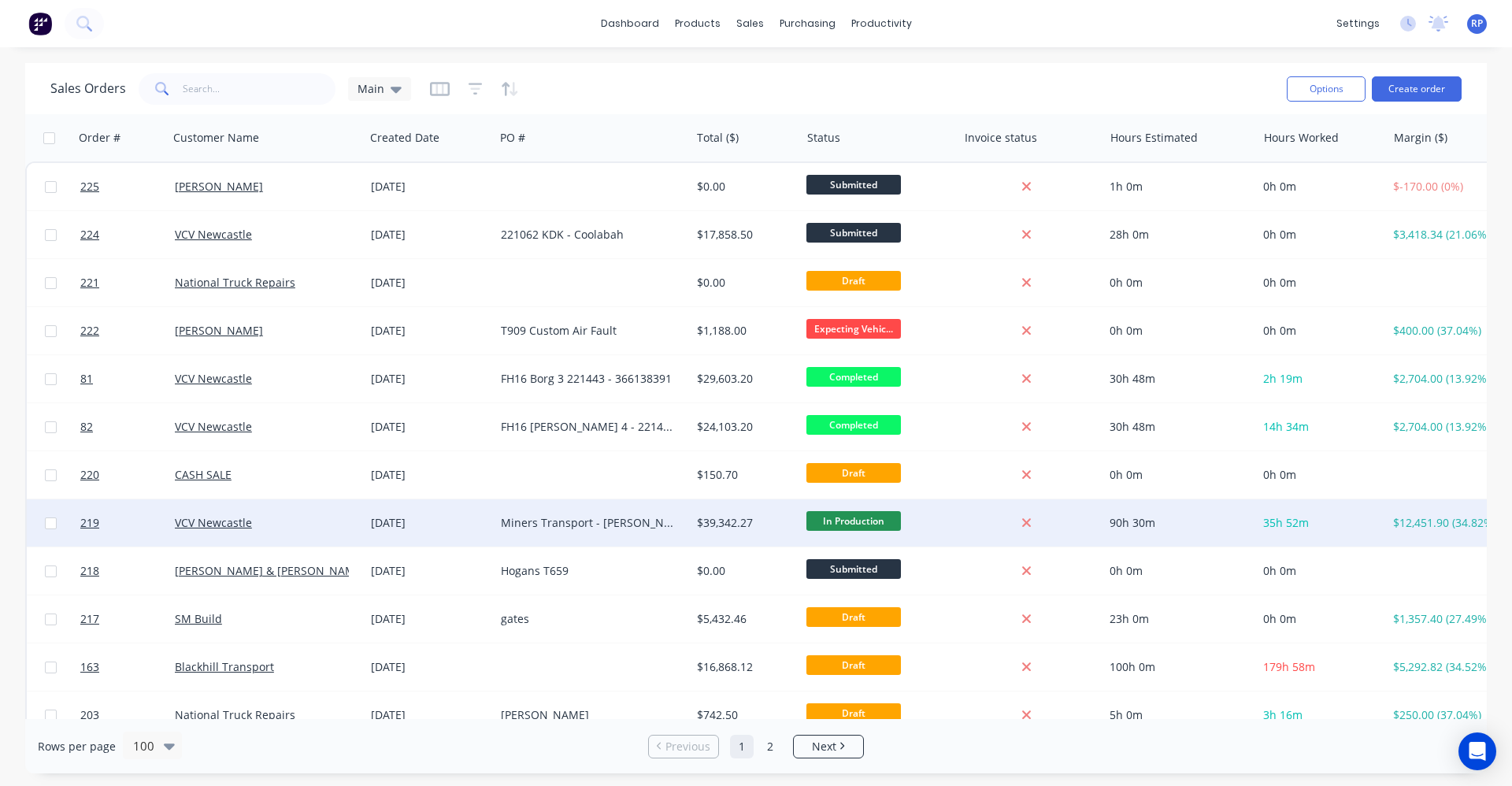
click at [501, 531] on div "Miners Transport - [PERSON_NAME] 815922" at bounding box center [593, 523] width 196 height 47
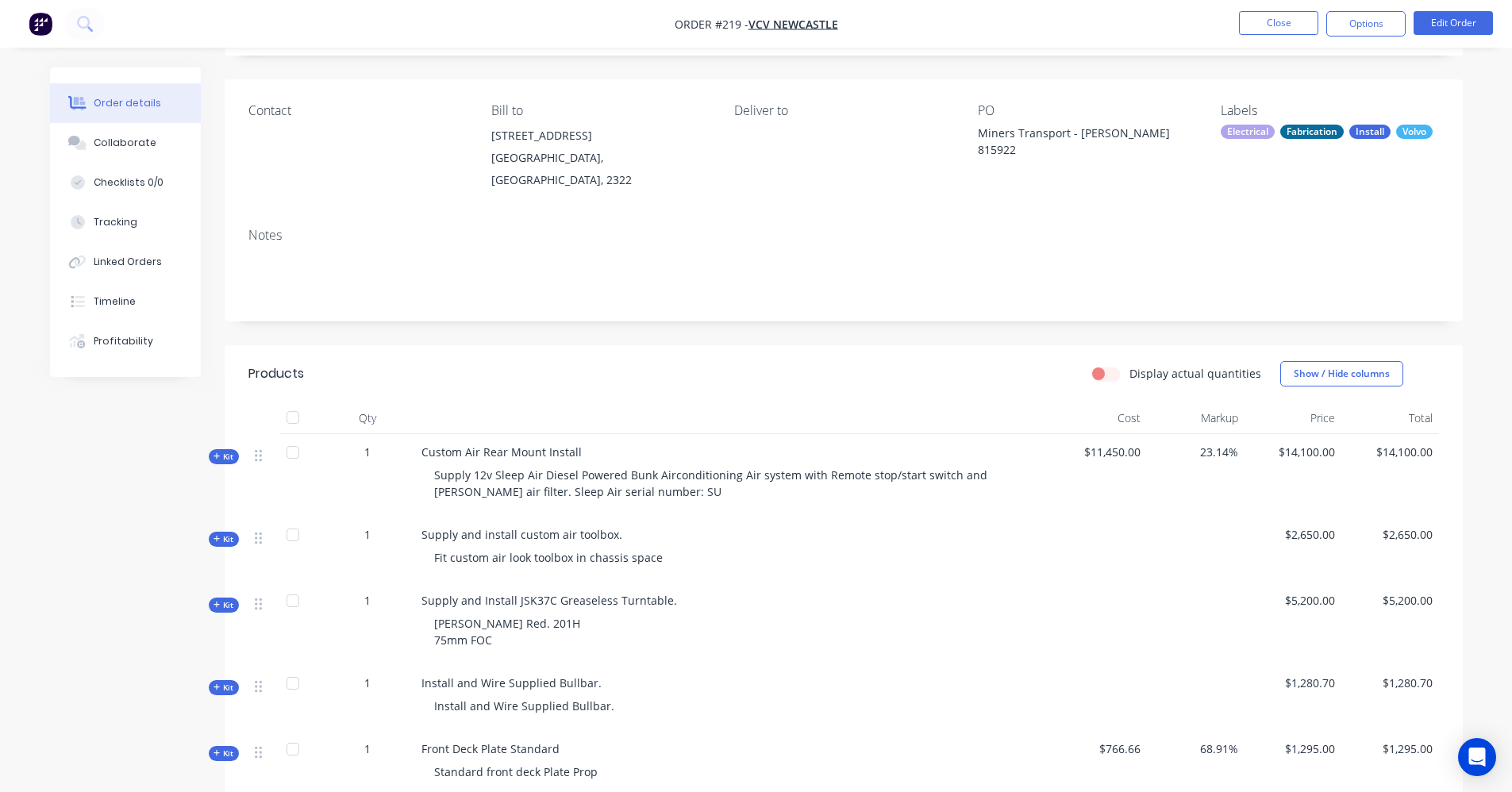
scroll to position [318, 0]
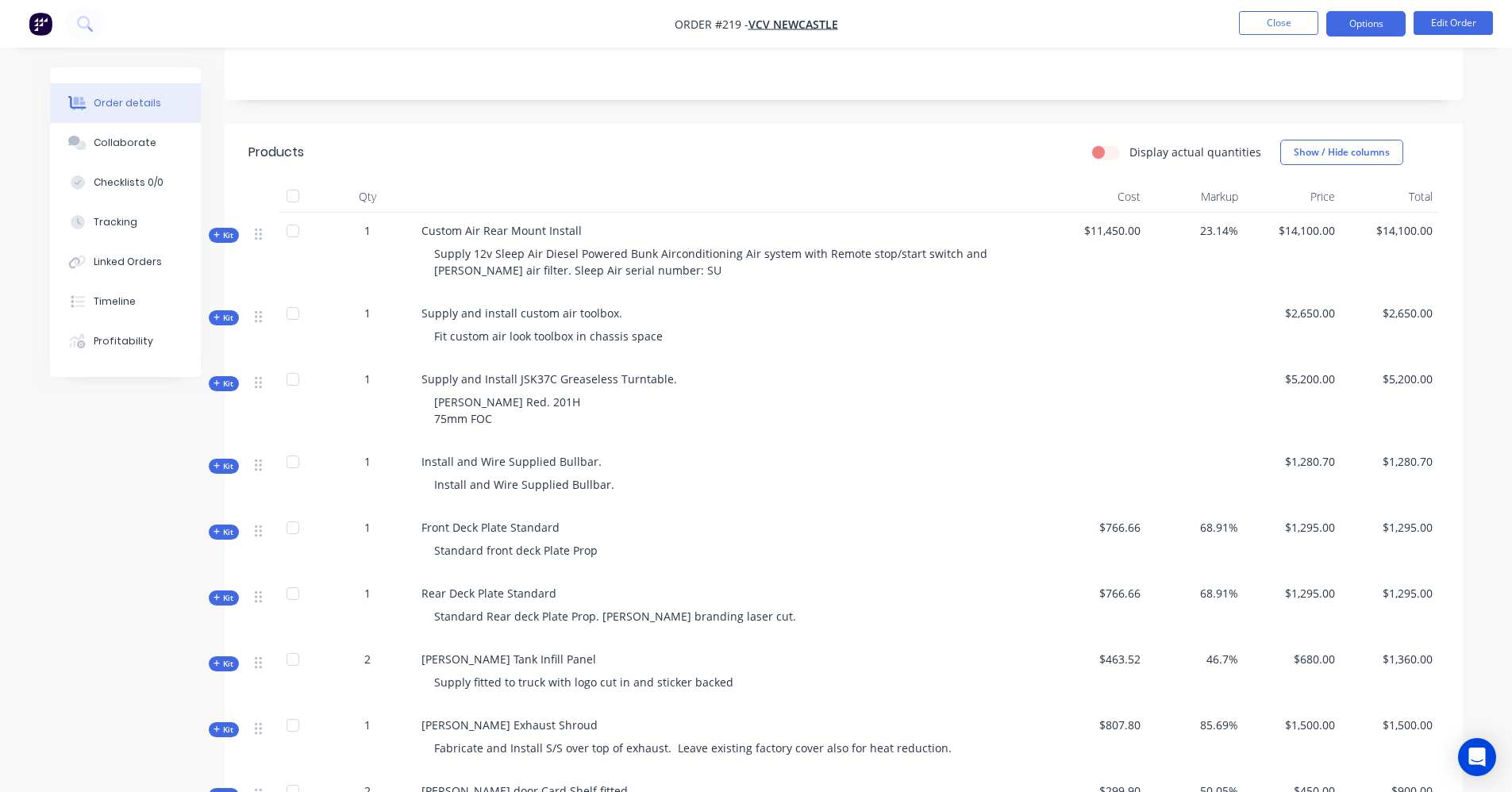
click at [1390, 31] on button "Options" at bounding box center [1366, 24] width 79 height 25
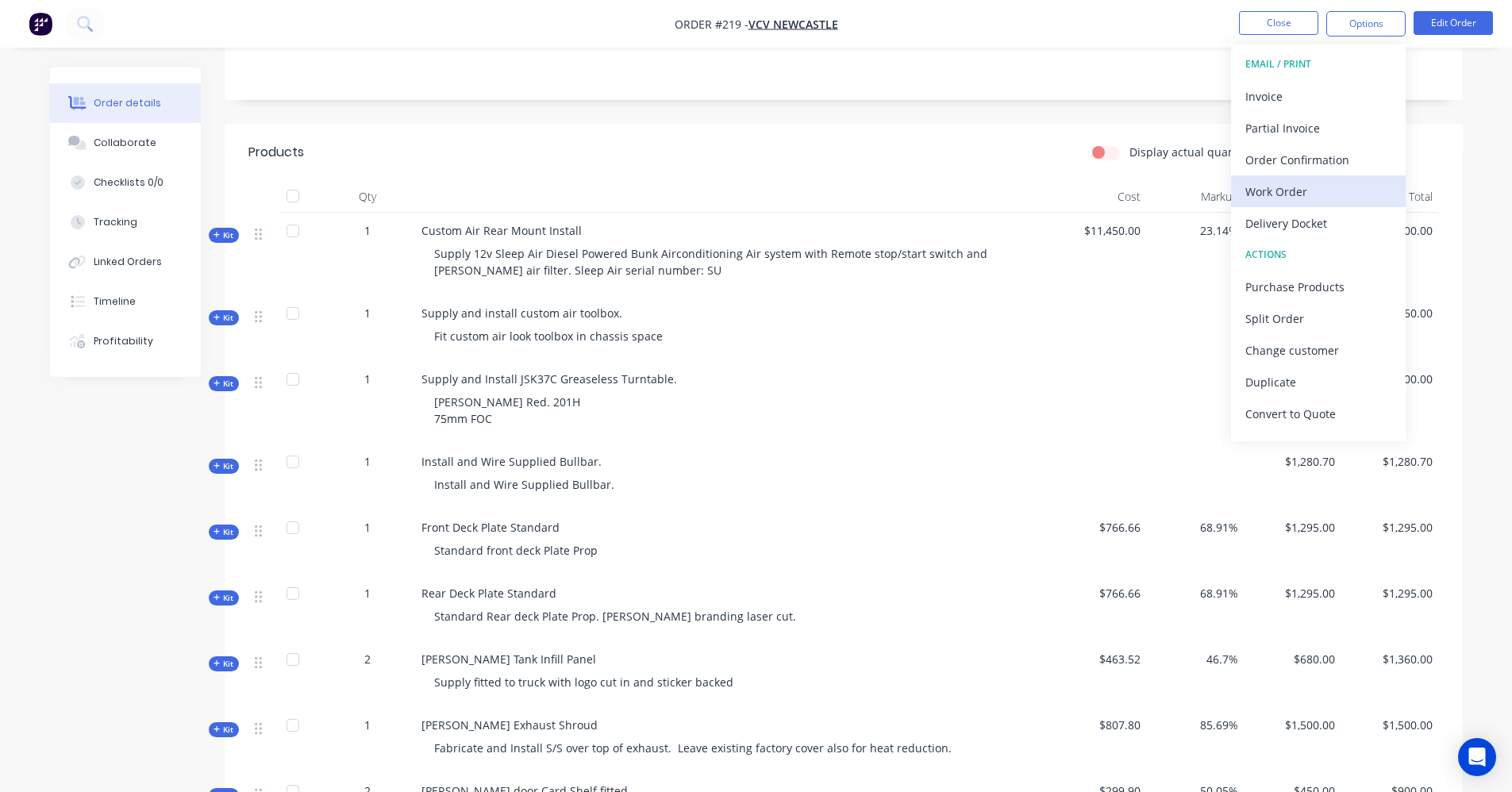
click at [1277, 191] on div "Work Order" at bounding box center [1318, 191] width 146 height 23
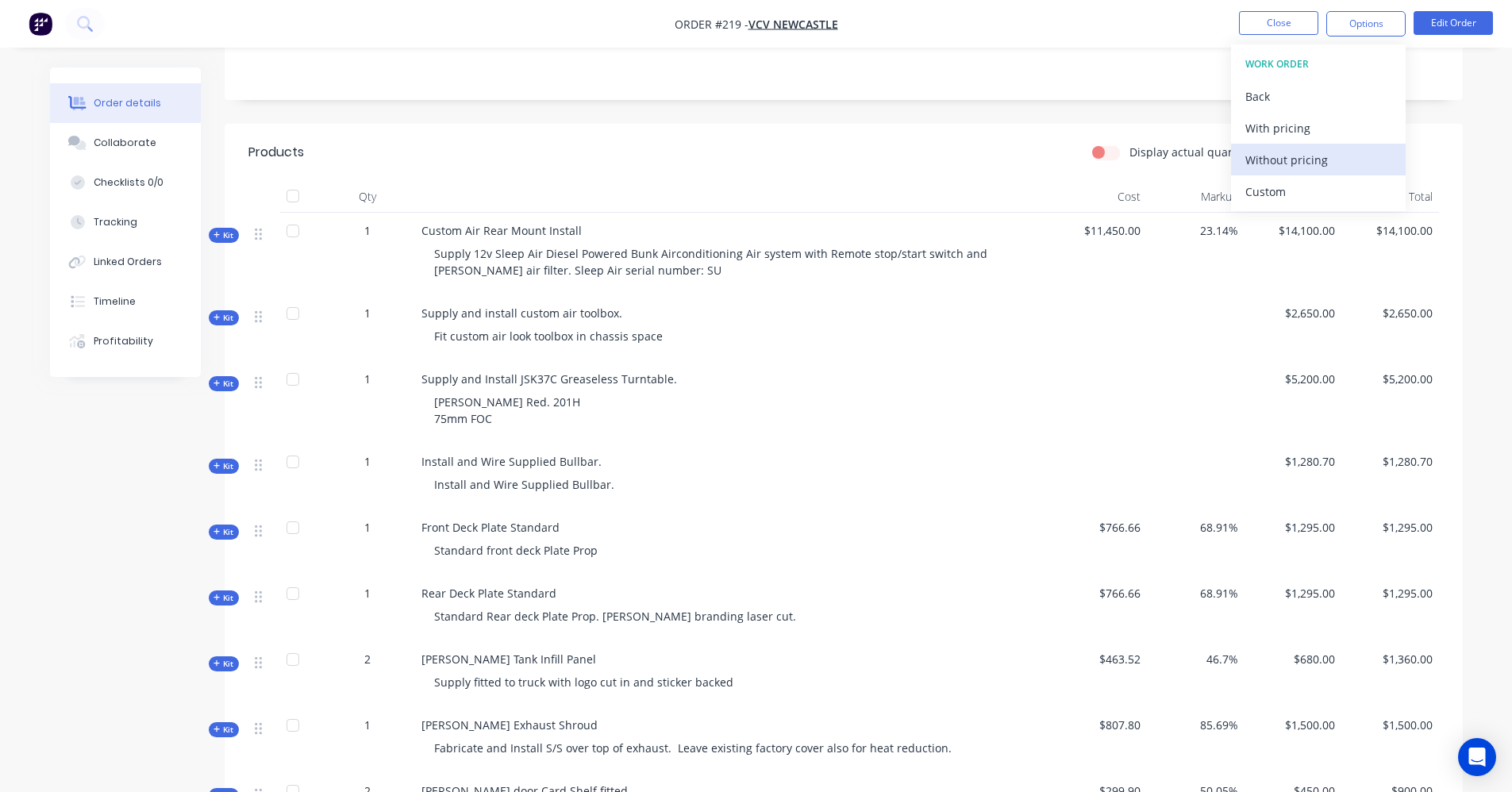
click at [1287, 155] on div "Without pricing" at bounding box center [1318, 160] width 146 height 23
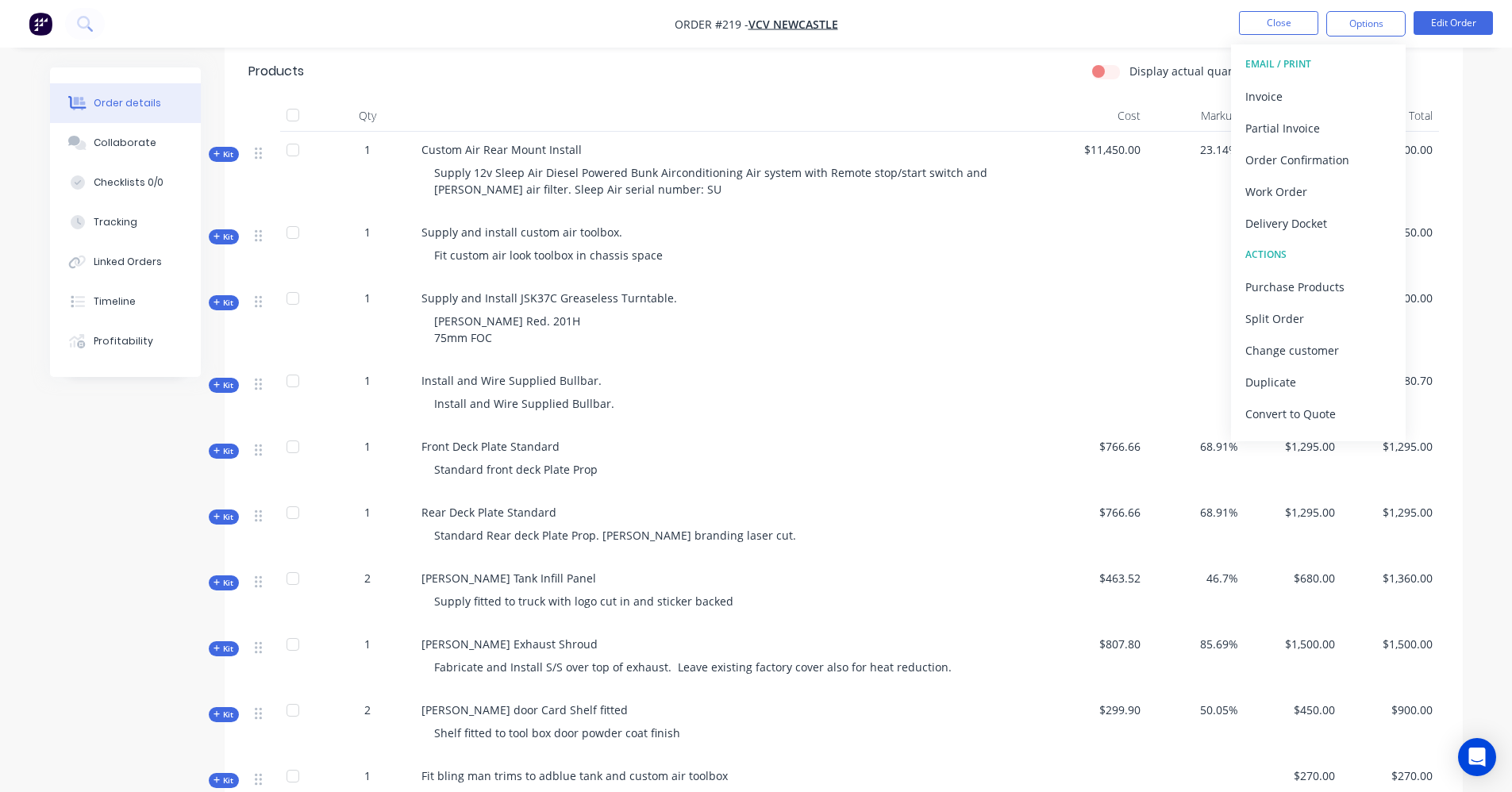
scroll to position [361, 0]
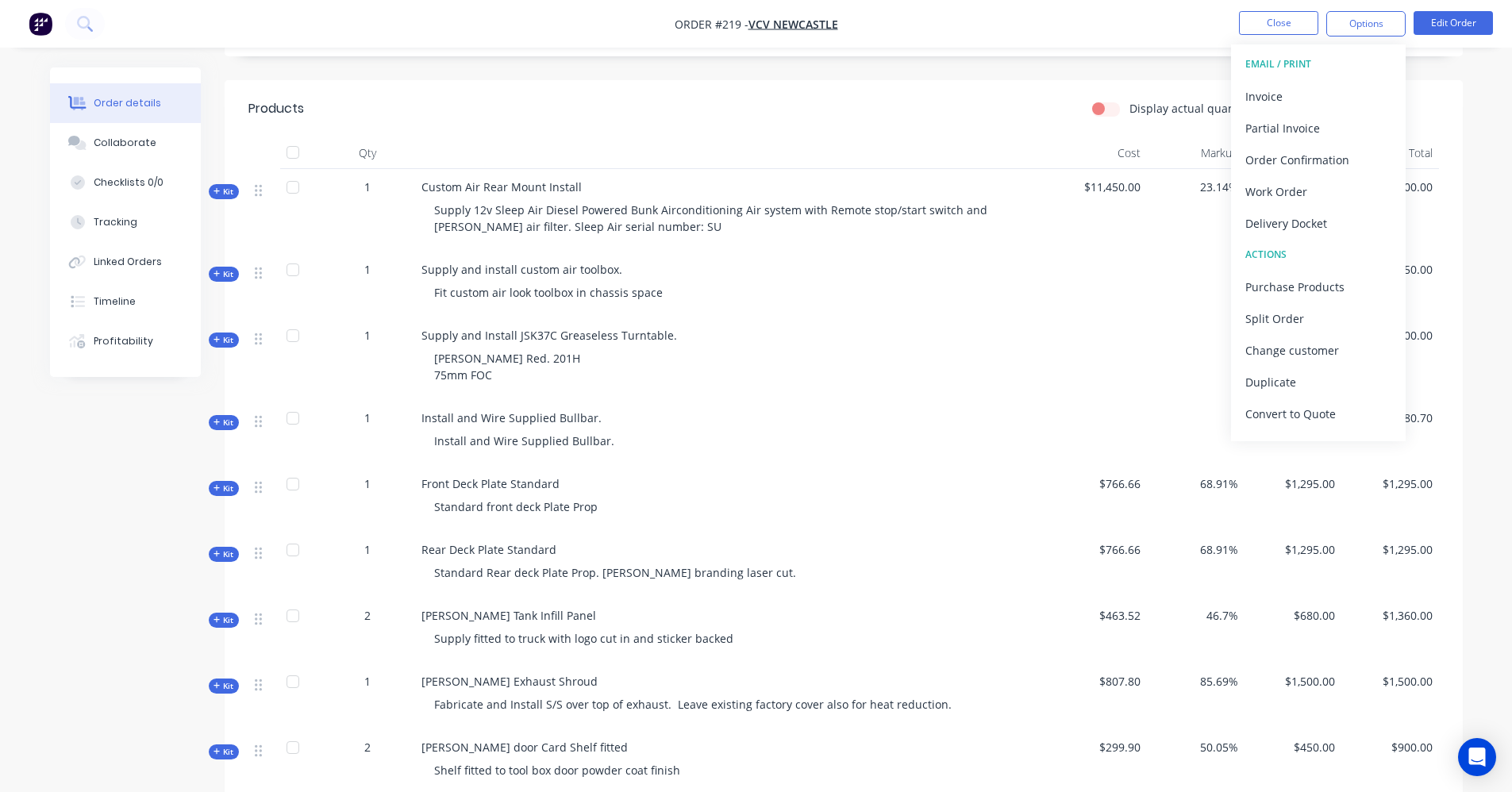
click at [773, 318] on div "Supply and Install JSK37C Greaseless Turntable. Mack Red. 201H 75mm FOC" at bounding box center [732, 359] width 635 height 82
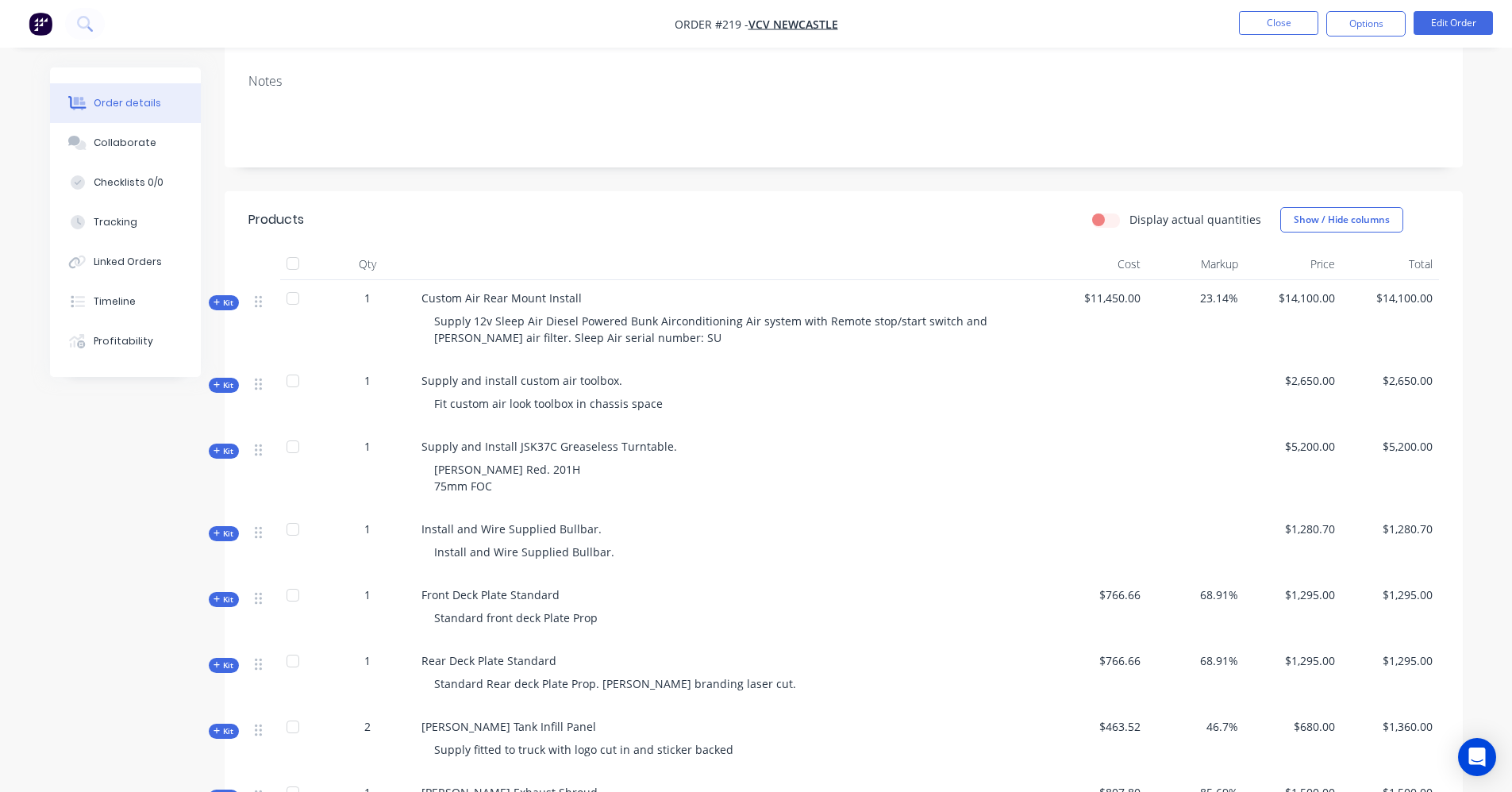
scroll to position [202, 0]
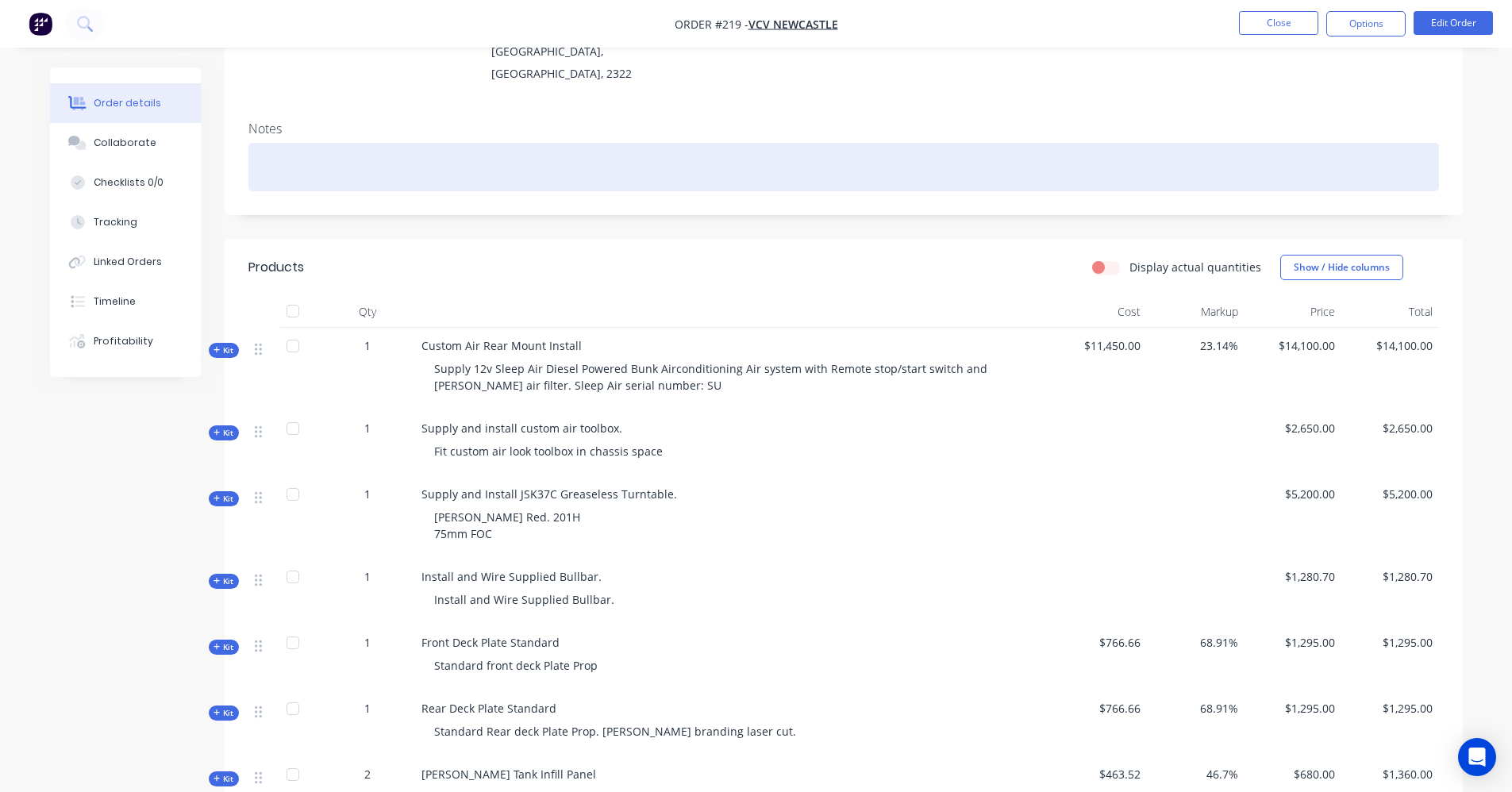
click at [309, 152] on div at bounding box center [843, 167] width 1191 height 48
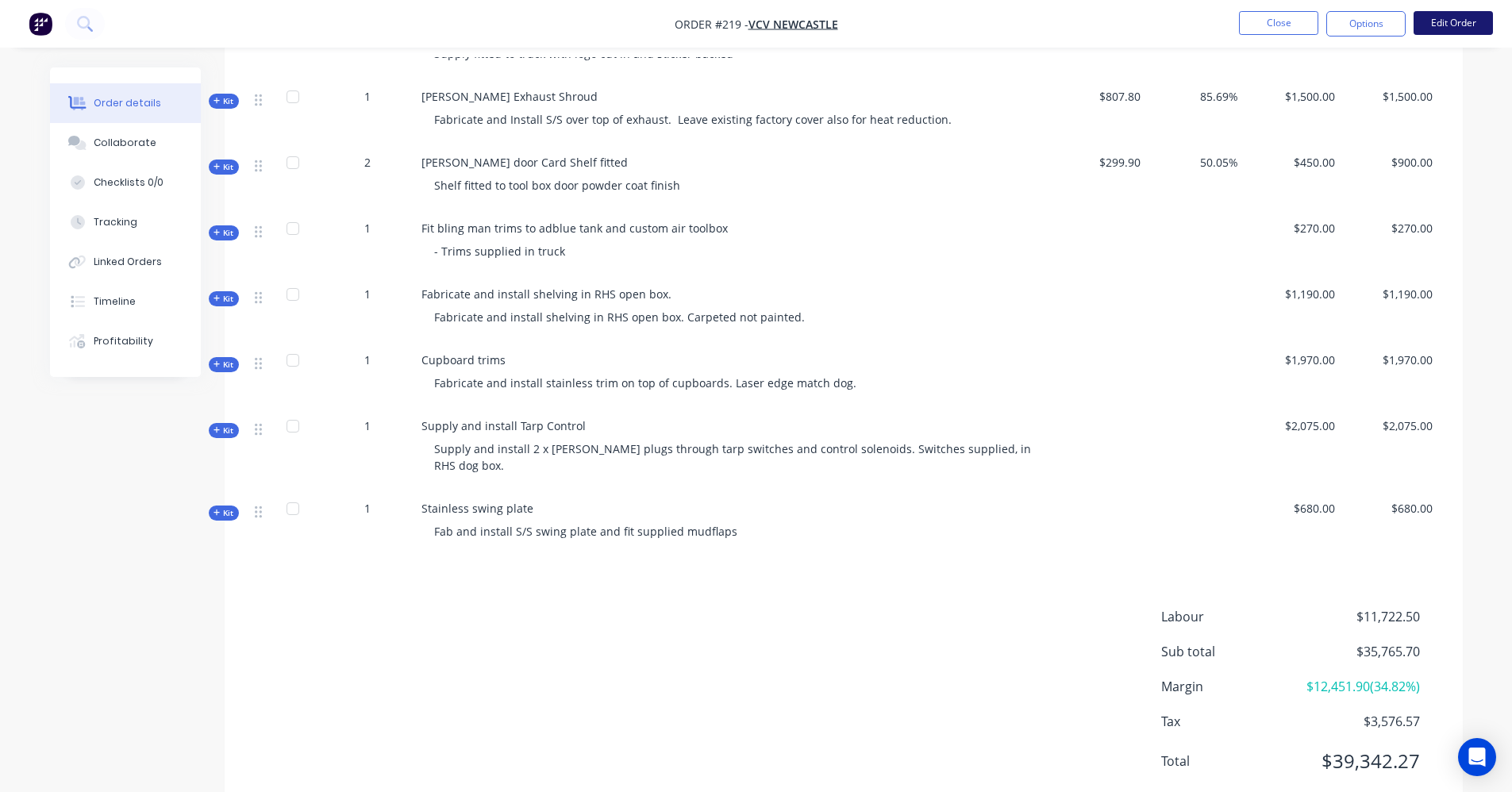
scroll to position [758, 0]
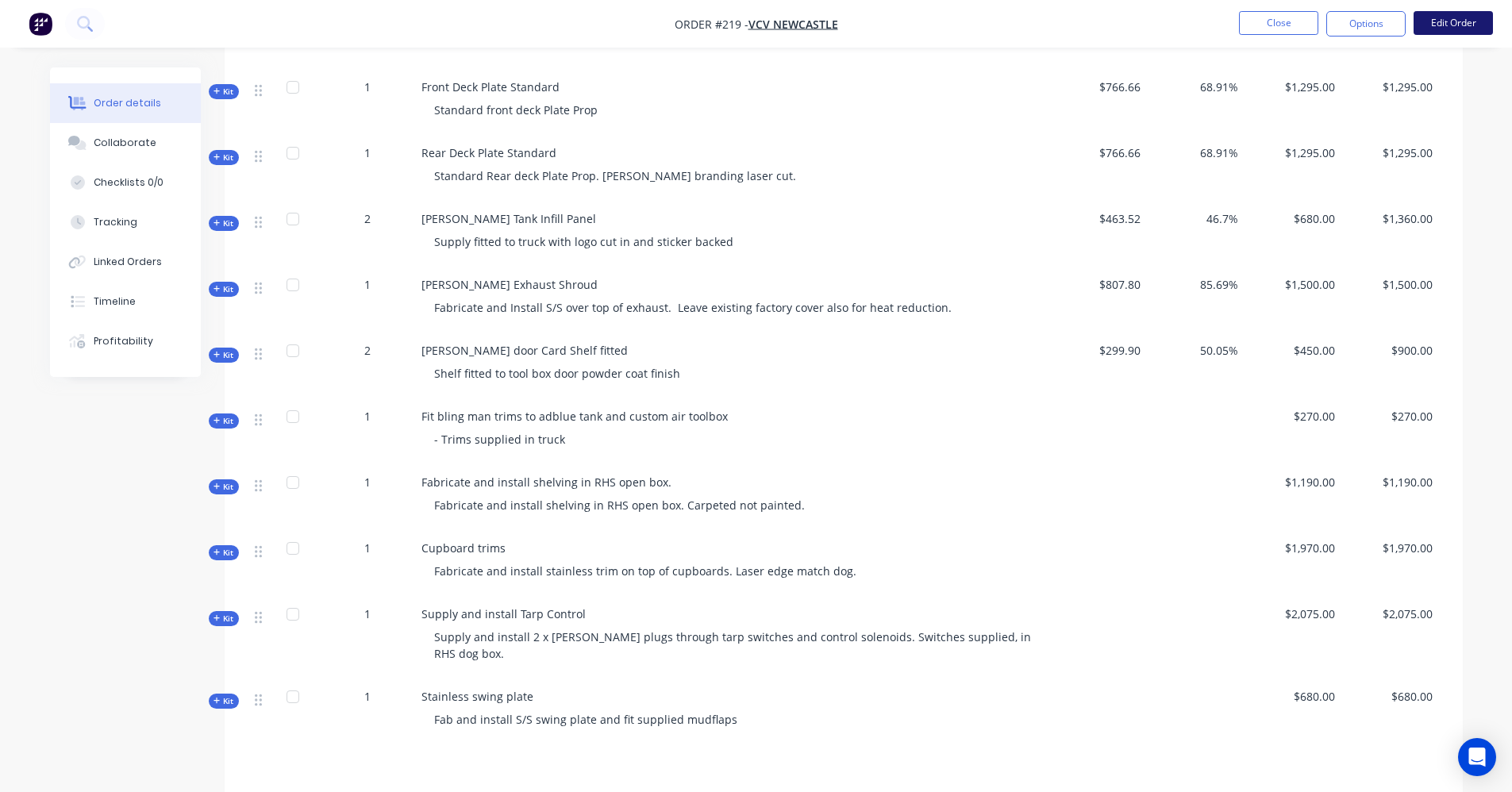
click at [1442, 26] on button "Edit Order" at bounding box center [1453, 23] width 79 height 24
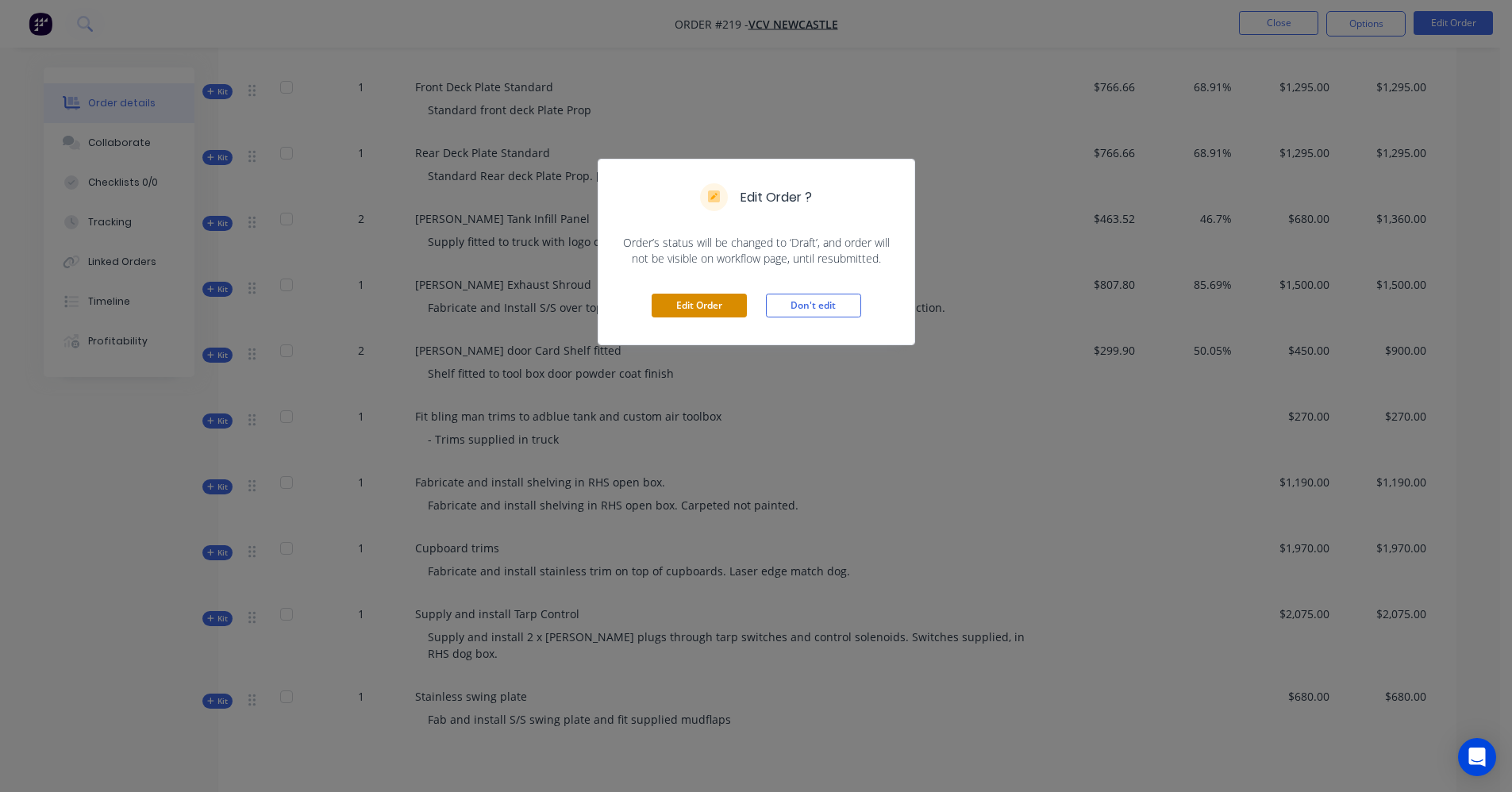
click at [719, 297] on button "Edit Order" at bounding box center [699, 306] width 95 height 24
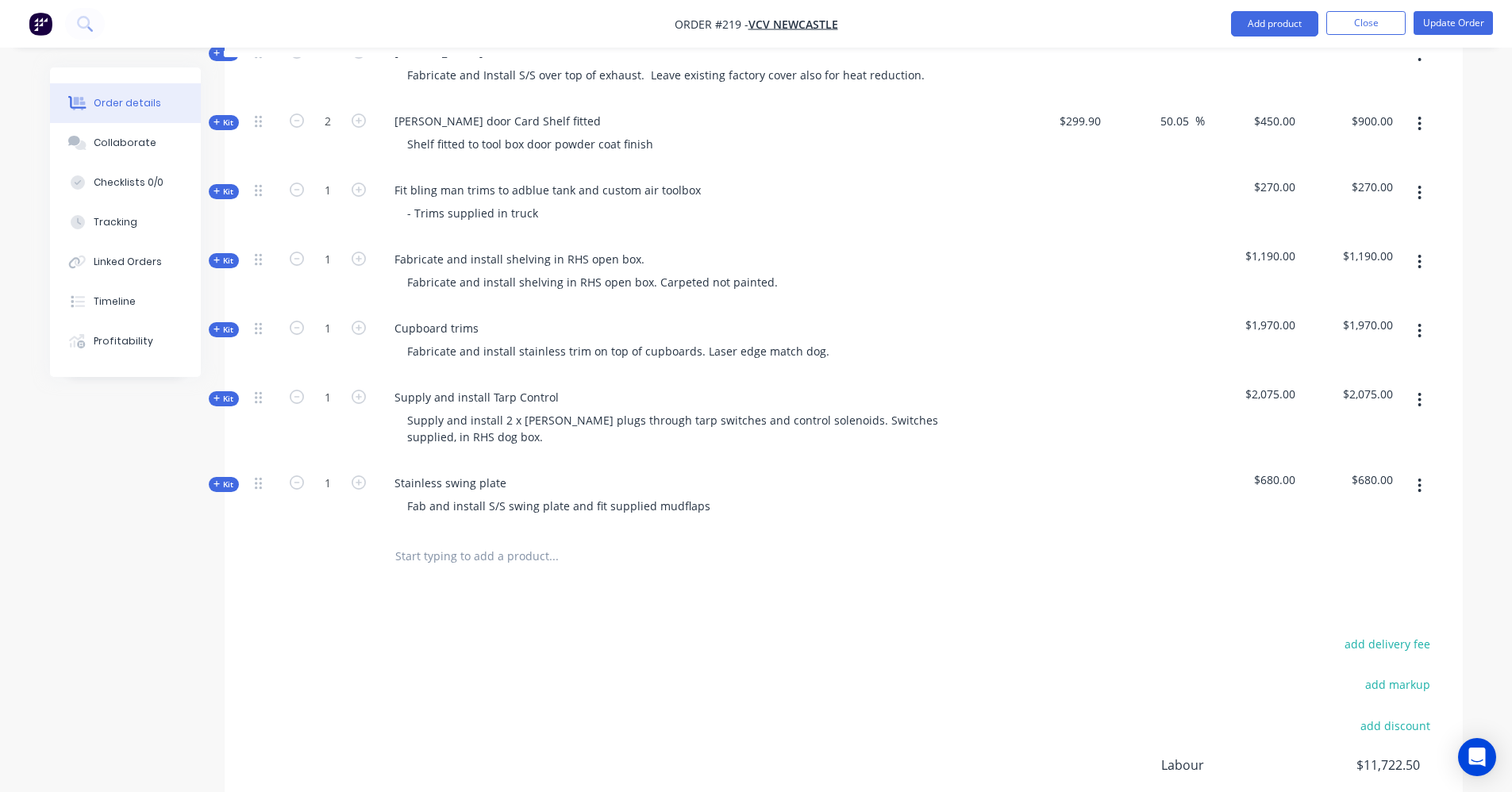
scroll to position [1233, 0]
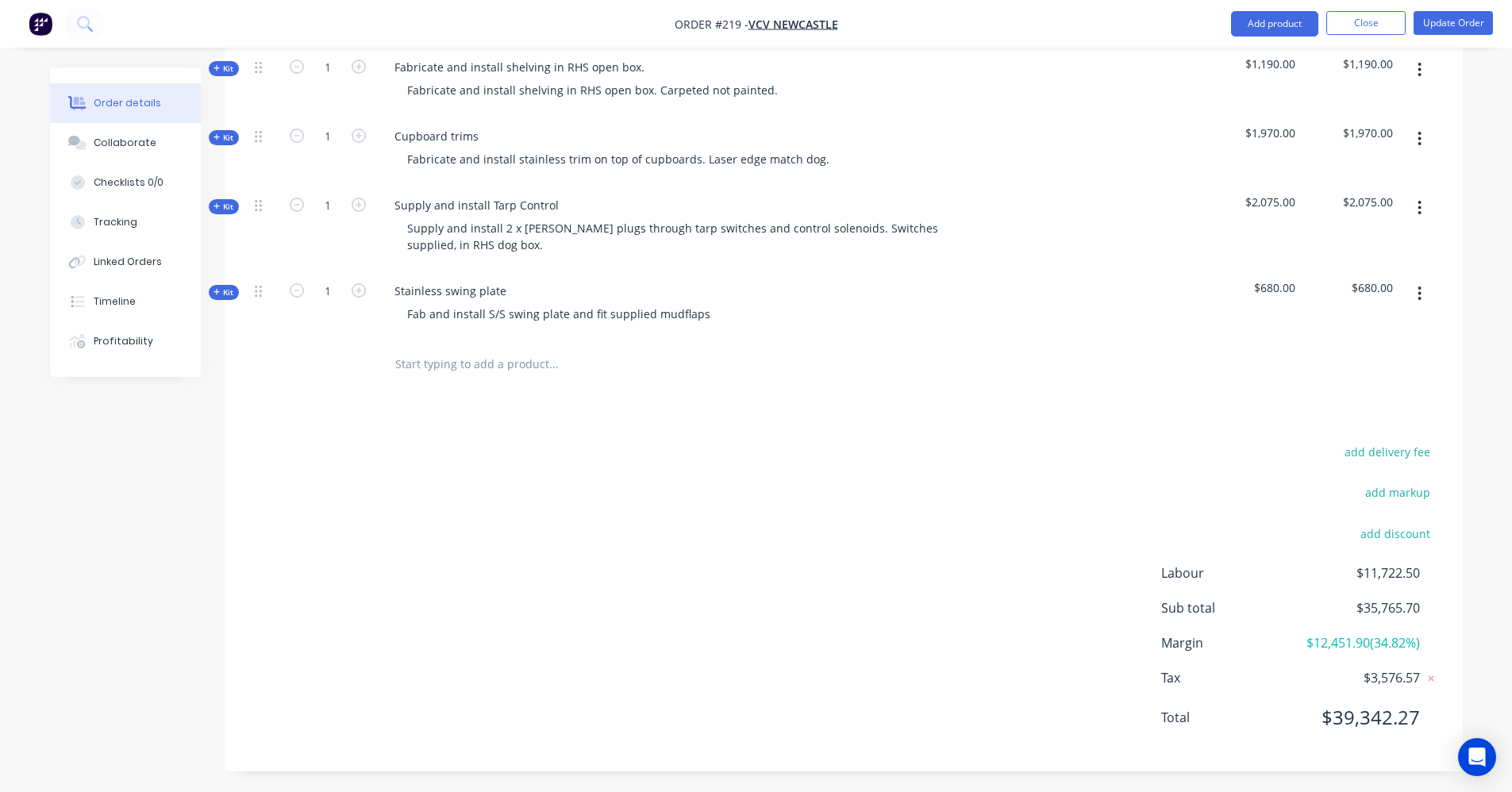
click at [460, 361] on div at bounding box center [661, 365] width 571 height 52
click at [462, 348] on input "text" at bounding box center [553, 364] width 318 height 31
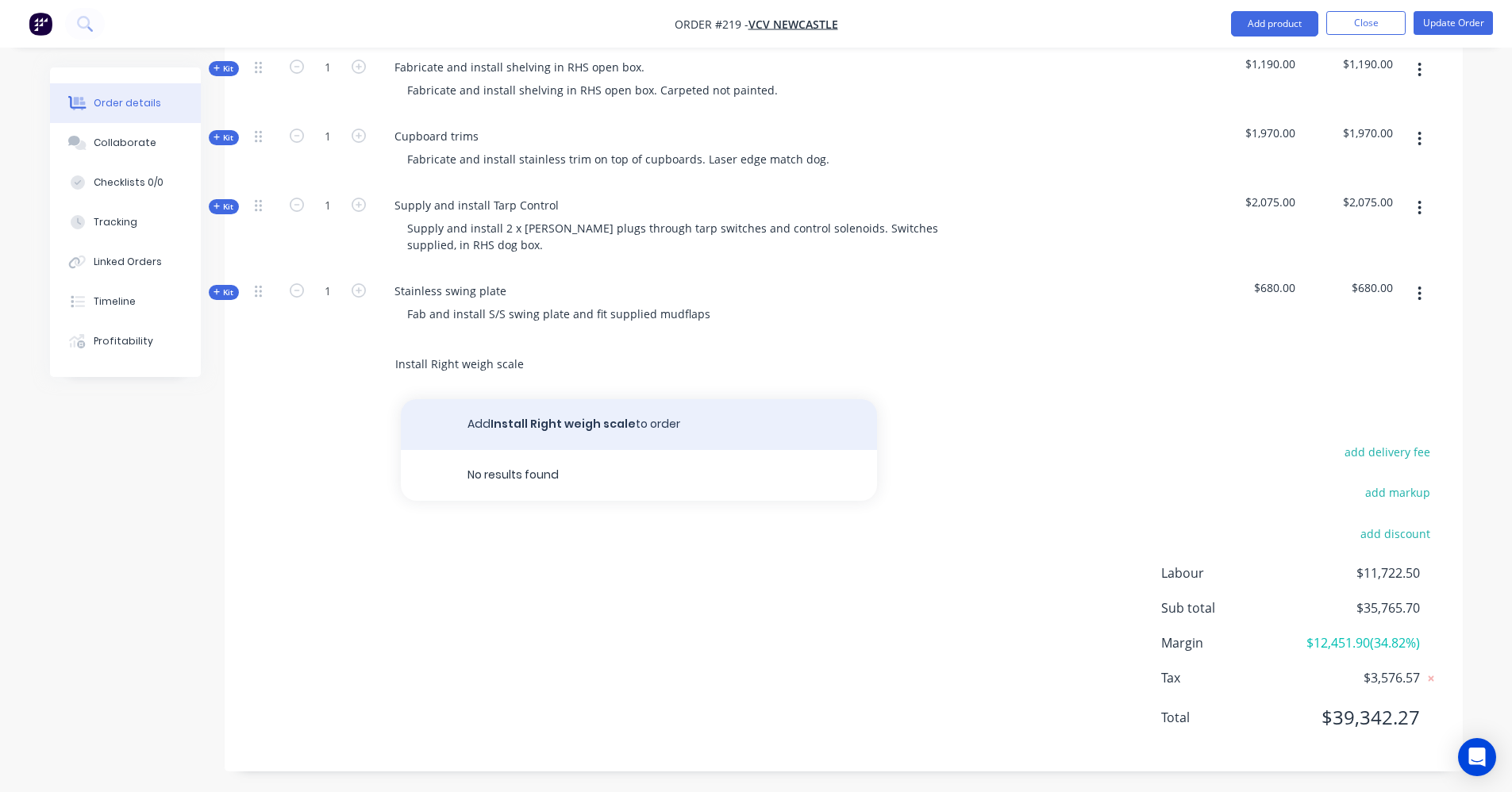
type input "Install Right weigh scale"
click at [606, 404] on button "Add Install Right weigh scale to order" at bounding box center [639, 425] width 476 height 51
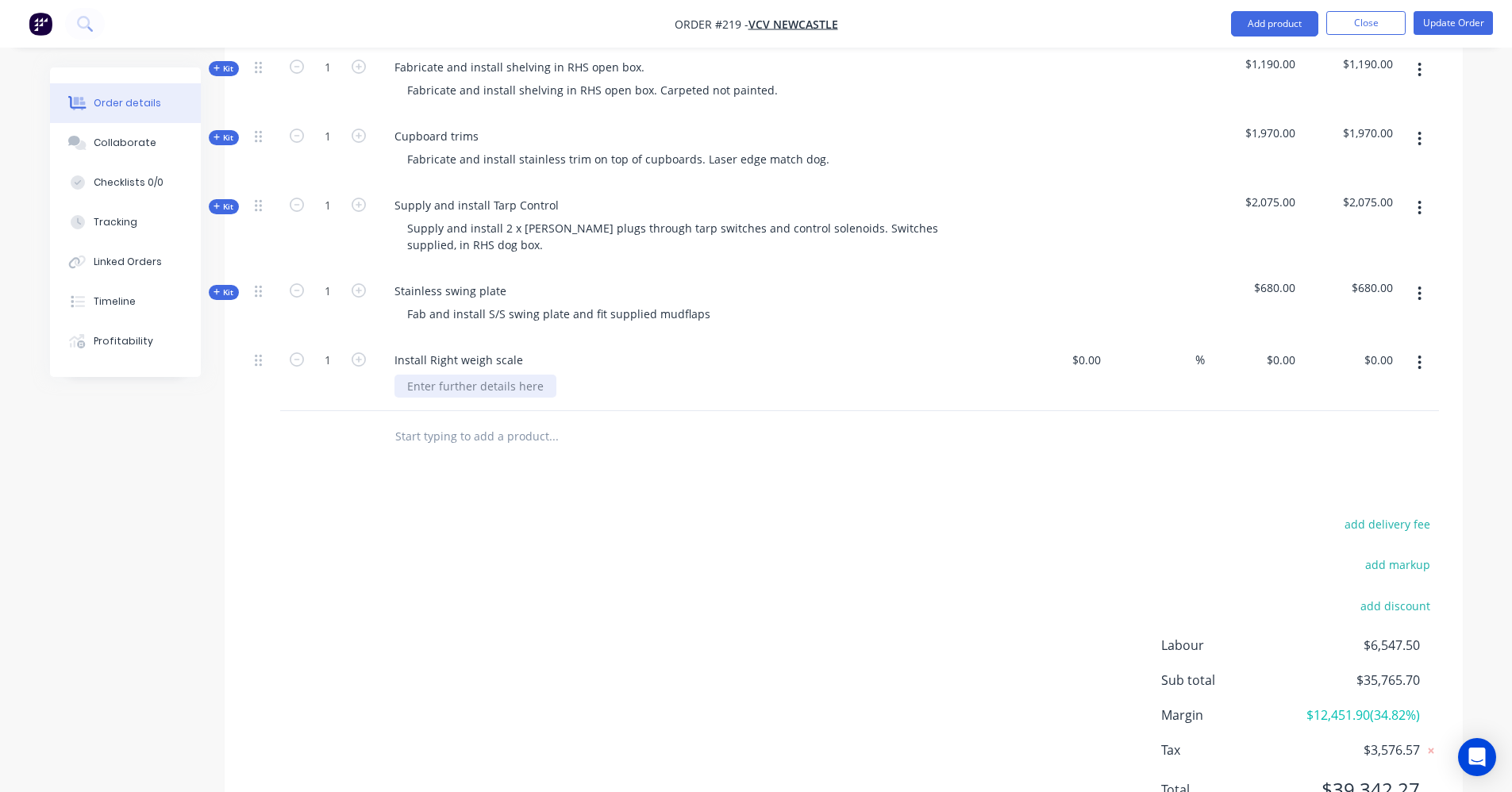
click at [459, 375] on div at bounding box center [475, 386] width 162 height 23
click at [599, 475] on div "Products Show / Hide columns Add product Qty Cost Markup Price Total Kit 1 Cust…" at bounding box center [843, 38] width 1238 height 1610
click at [1421, 354] on icon "button" at bounding box center [1419, 363] width 4 height 18
drag, startPoint x: 511, startPoint y: 367, endPoint x: 368, endPoint y: 328, distance: 148.2
click at [371, 339] on div "1 Install Right weigh scale RH Side lower wing $0.00 $0.00 % $0.00 $0.00 $0.00 …" at bounding box center [843, 375] width 1191 height 72
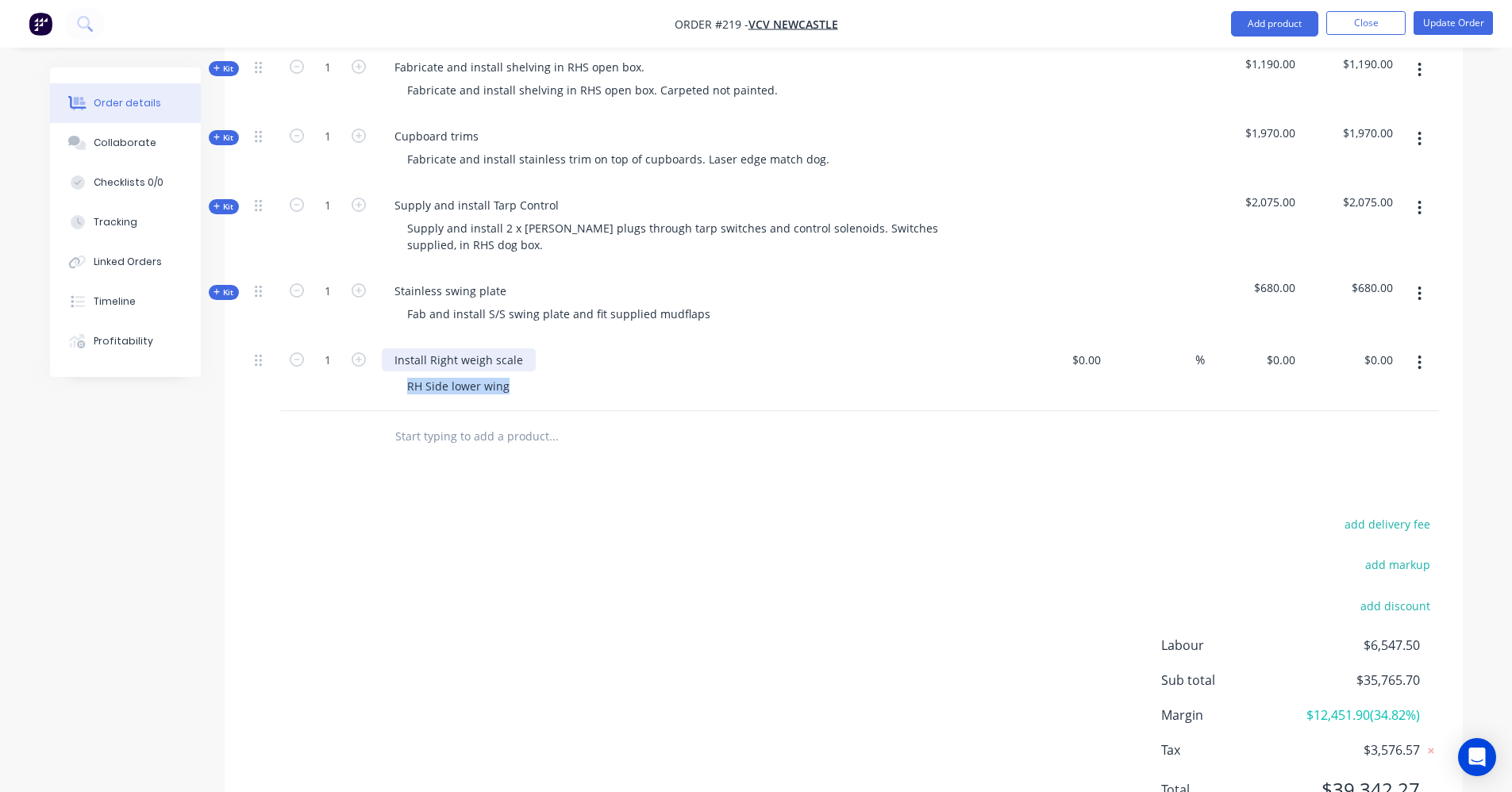
drag, startPoint x: 524, startPoint y: 337, endPoint x: 366, endPoint y: 339, distance: 158.0
click at [366, 339] on div "1 Install Right weigh scale RH Side lower wing $0.00 $0.00 % $0.00 $0.00 $0.00 …" at bounding box center [843, 375] width 1191 height 72
copy div "Install Right weigh scale"
click at [1417, 348] on button "button" at bounding box center [1420, 363] width 37 height 29
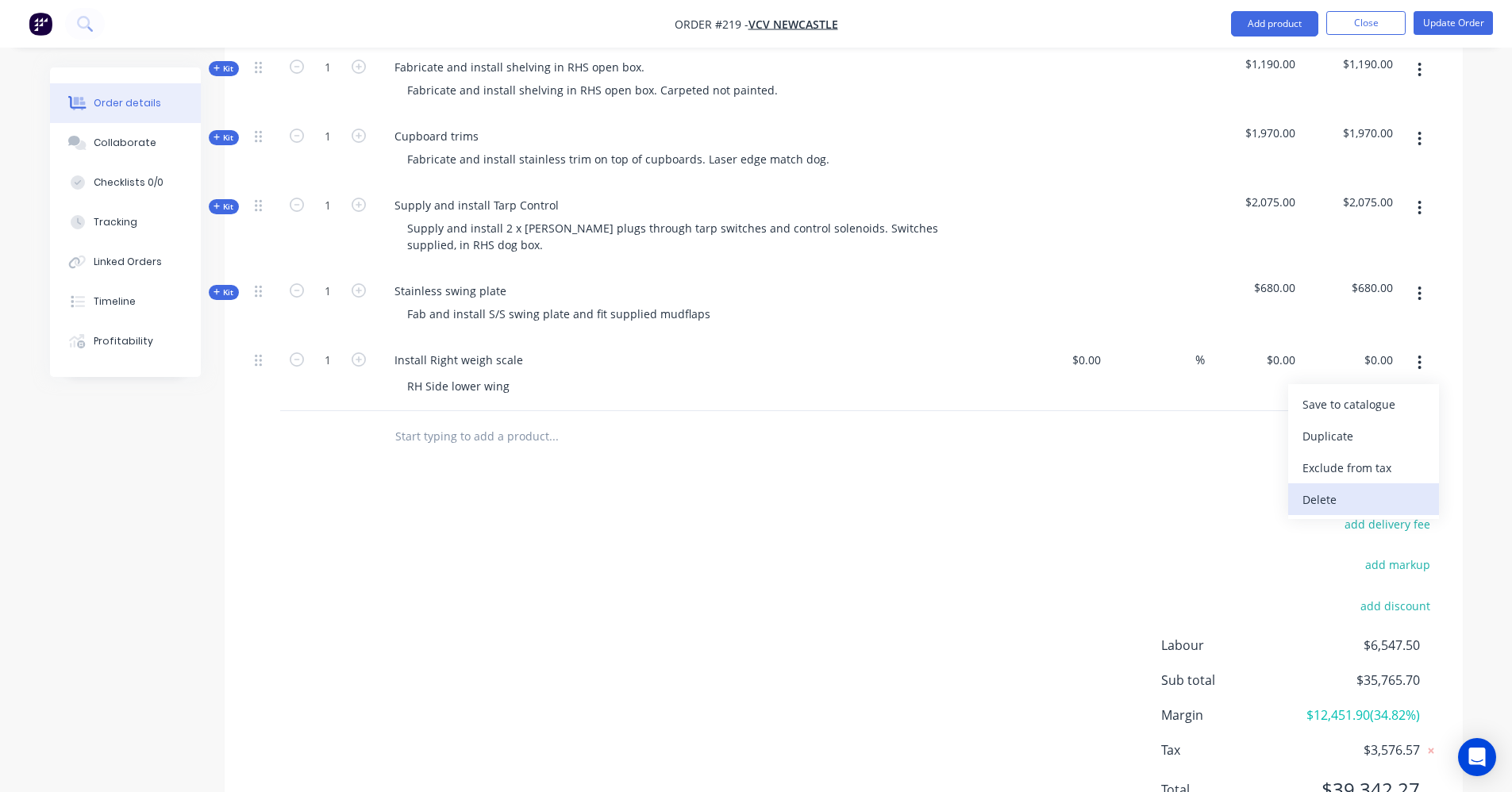
click at [1345, 488] on div "Delete" at bounding box center [1364, 499] width 122 height 23
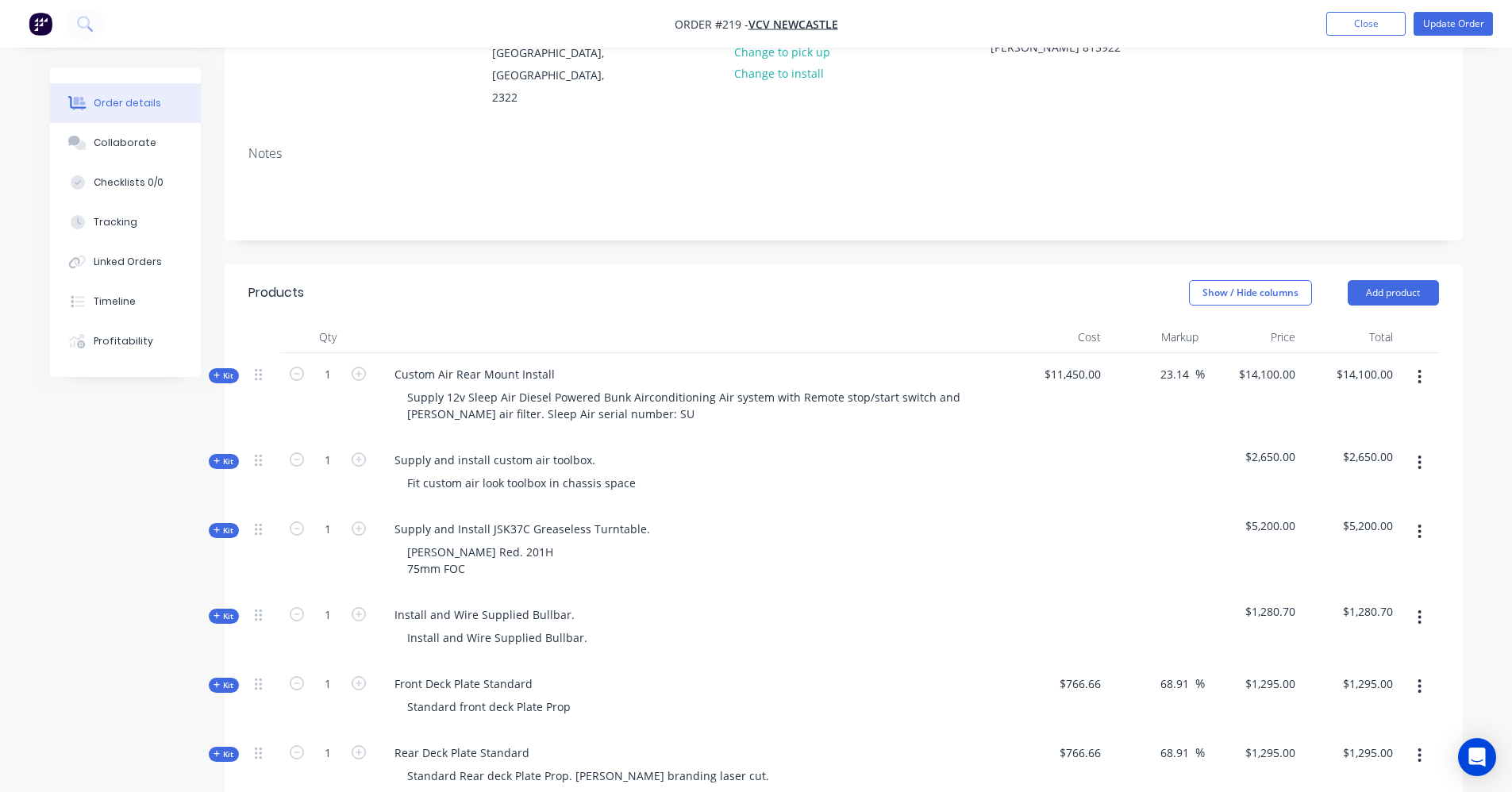
scroll to position [0, 0]
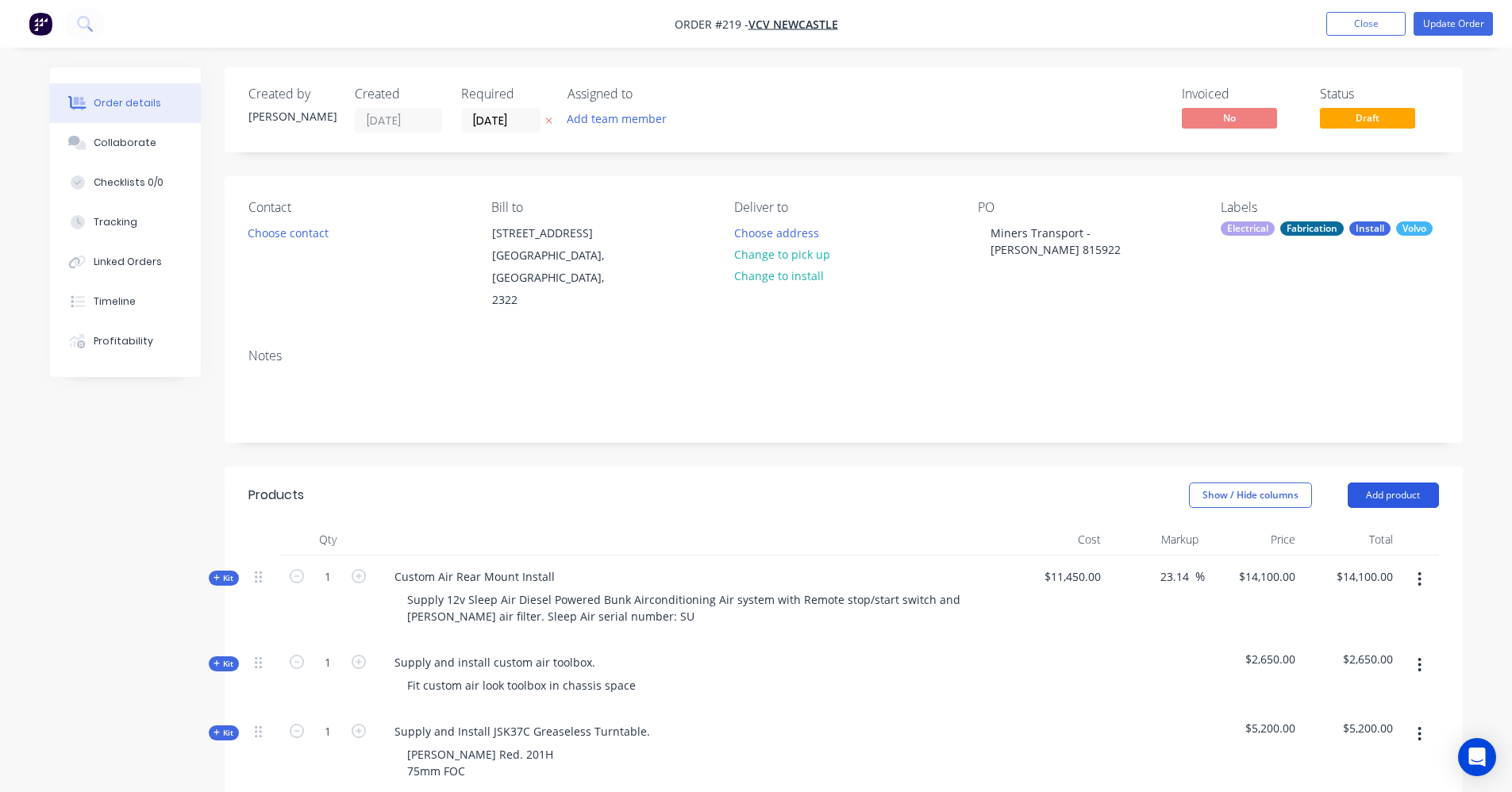
click at [1378, 483] on button "Add product" at bounding box center [1393, 495] width 91 height 25
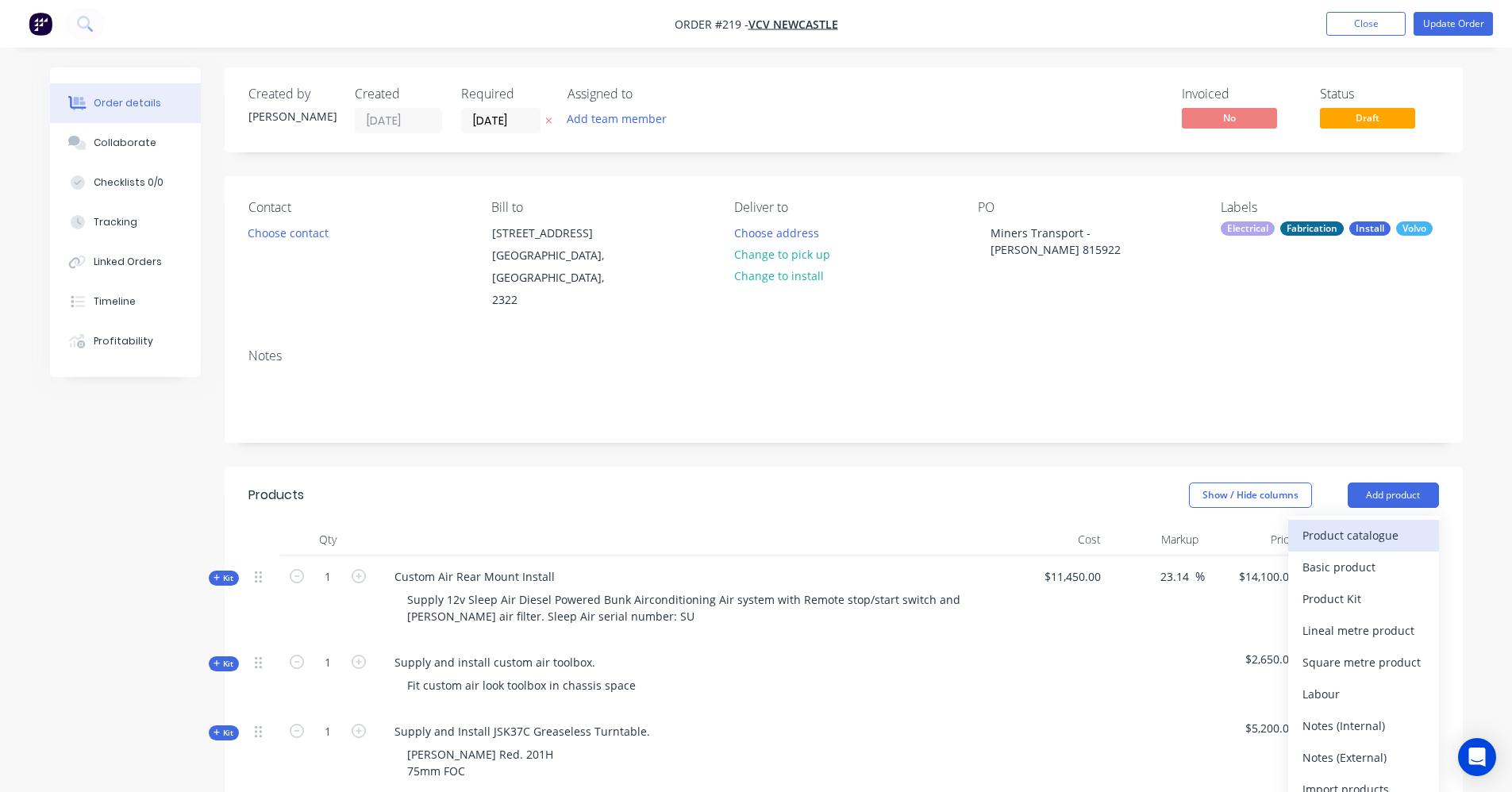
click at [1326, 523] on div "Product catalogue" at bounding box center [1364, 535] width 122 height 23
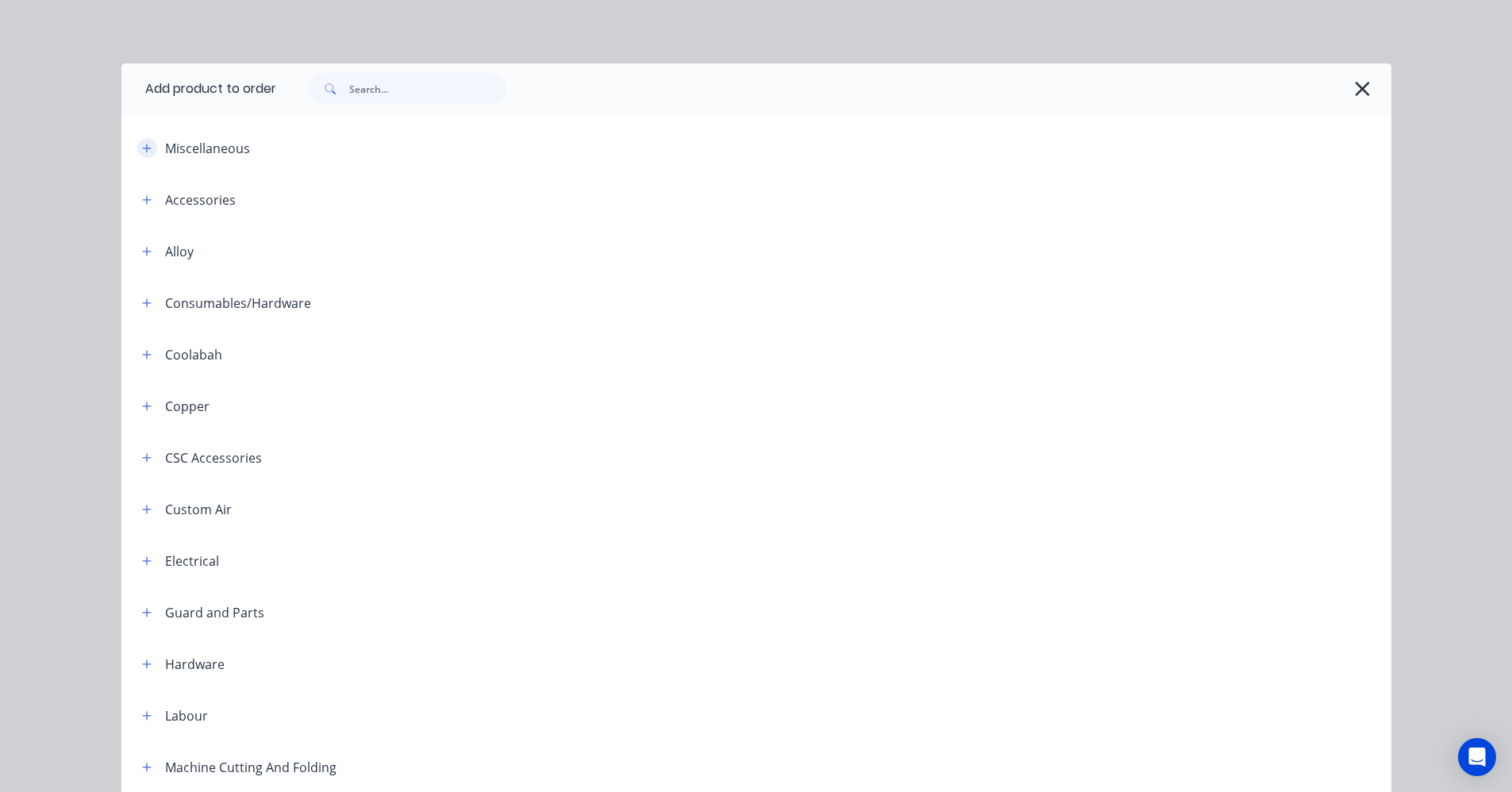
click at [142, 146] on icon "button" at bounding box center [146, 148] width 8 height 8
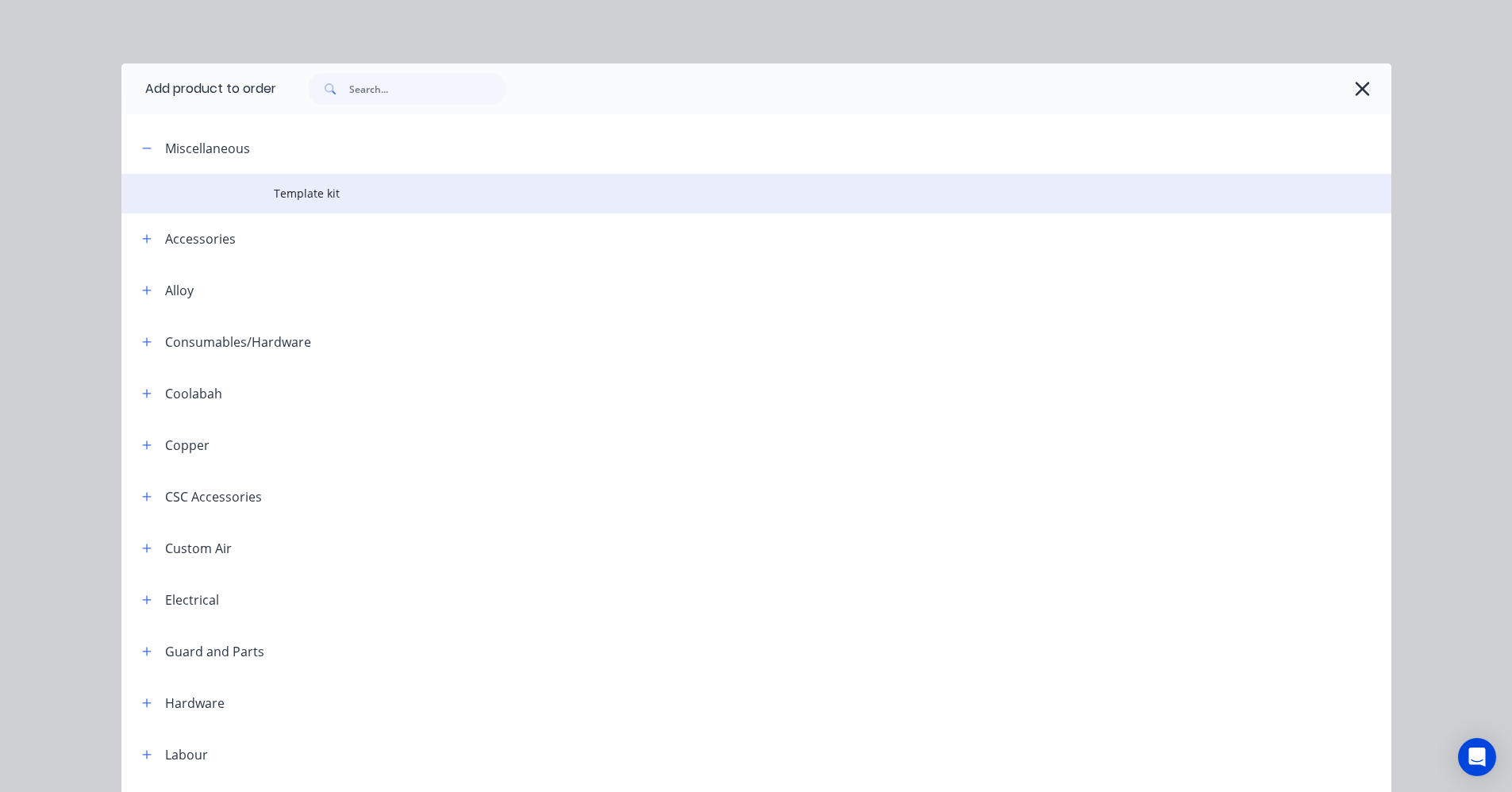
click at [277, 199] on span "Template kit" at bounding box center [721, 194] width 894 height 17
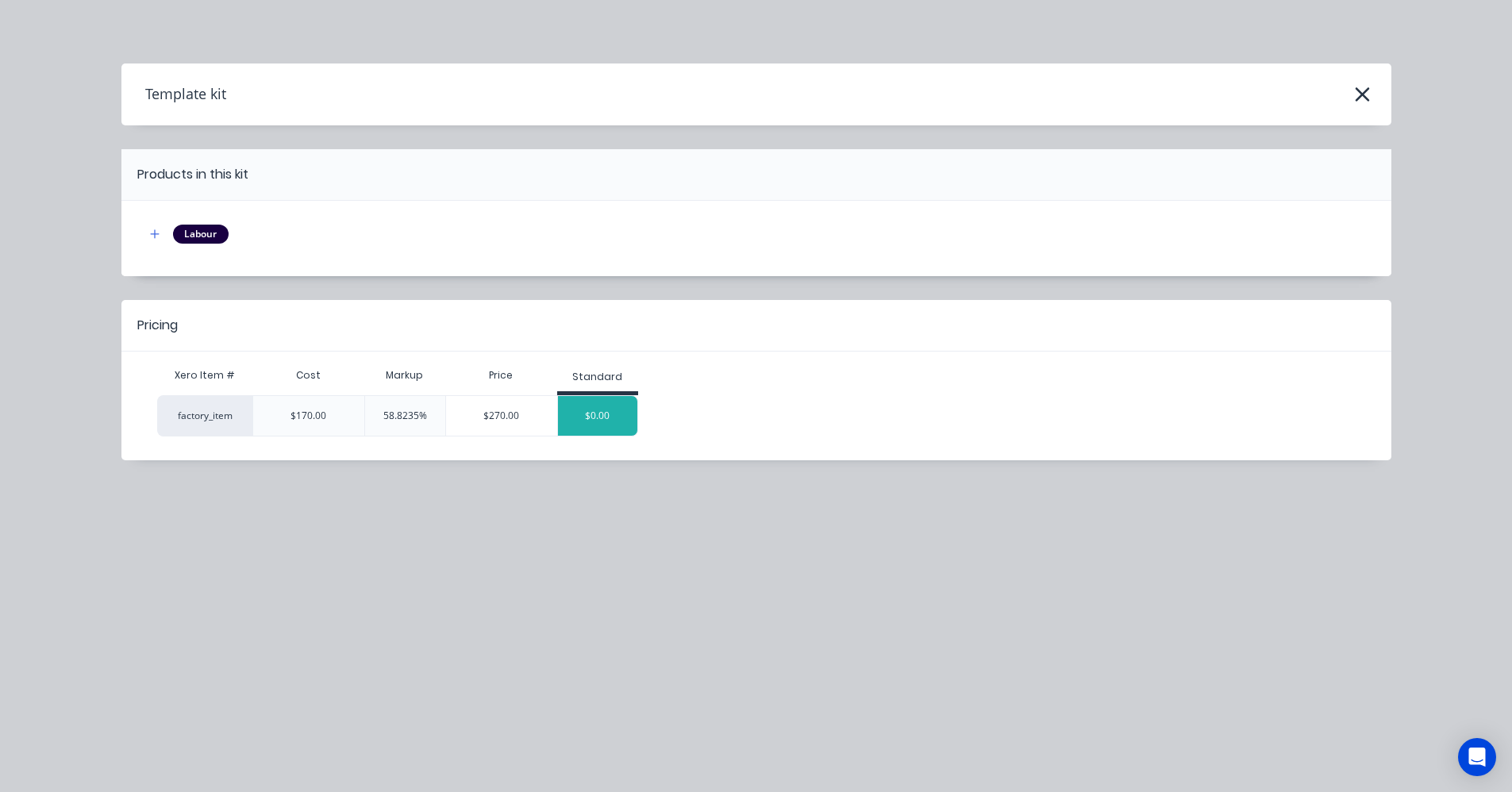
scroll to position [79, 0]
click at [594, 410] on div "$0.00" at bounding box center [597, 416] width 79 height 40
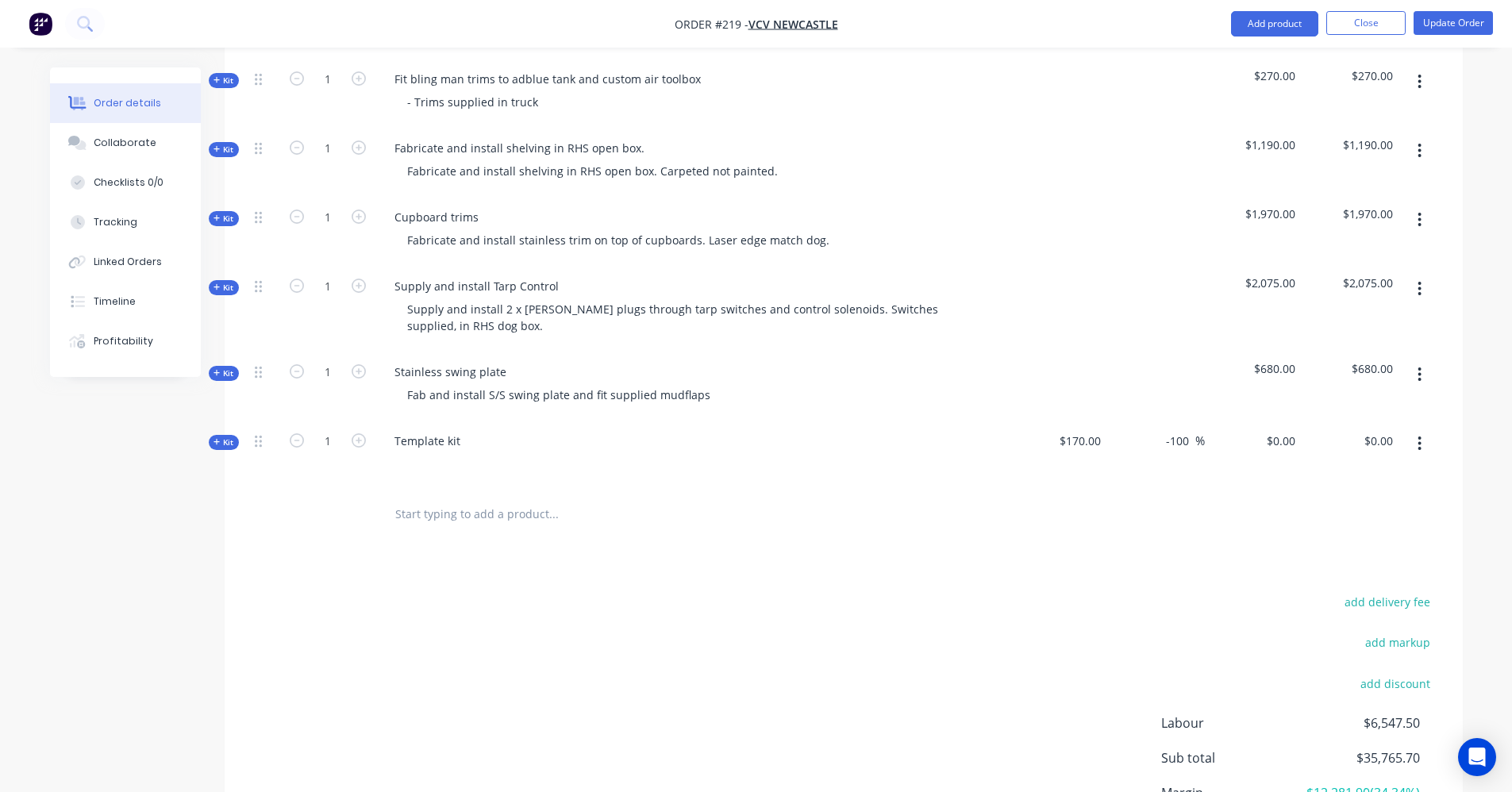
scroll to position [1191, 0]
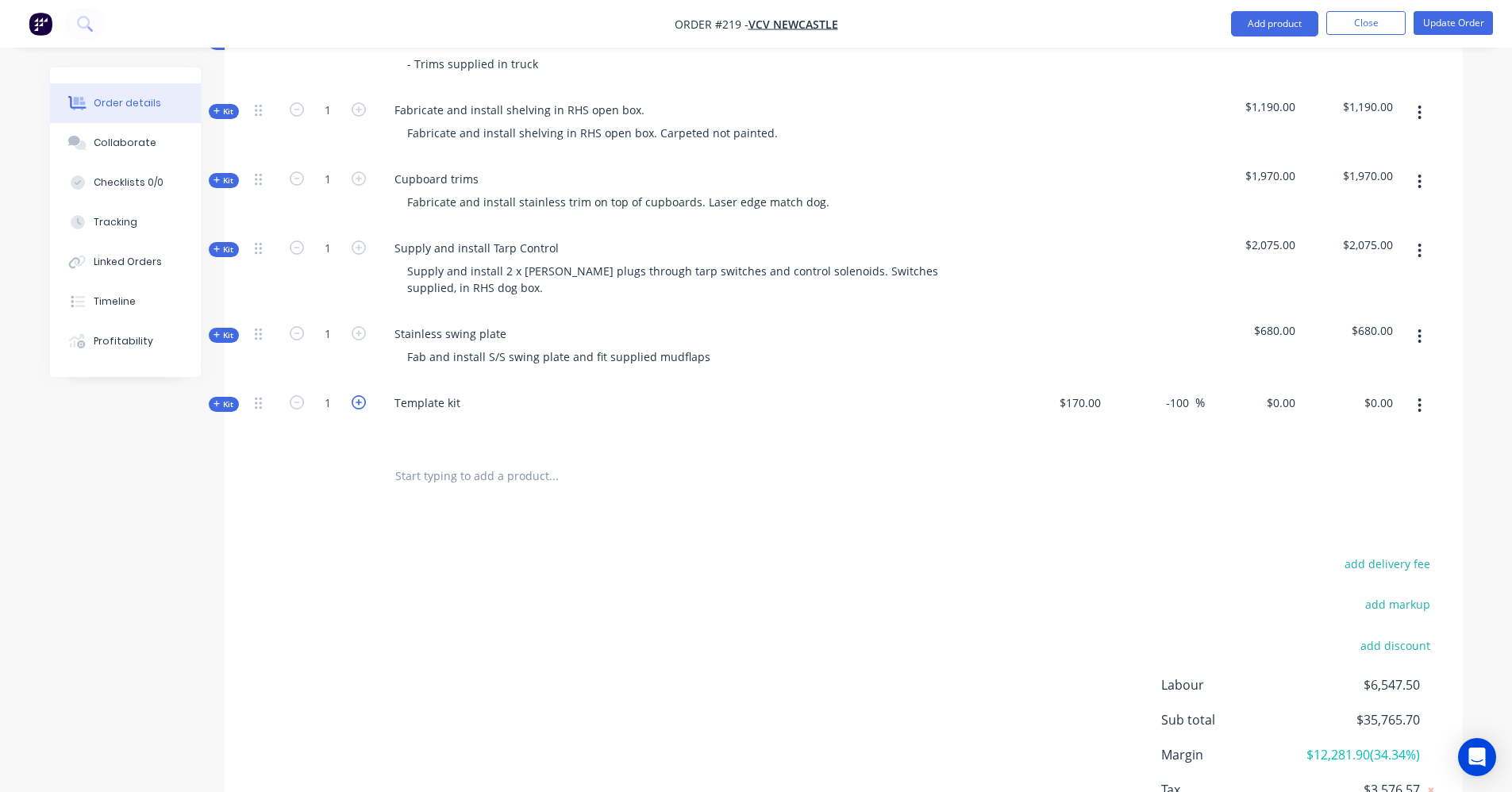
click at [359, 395] on icon "button" at bounding box center [359, 402] width 14 height 14
click at [288, 393] on button "button" at bounding box center [297, 401] width 20 height 17
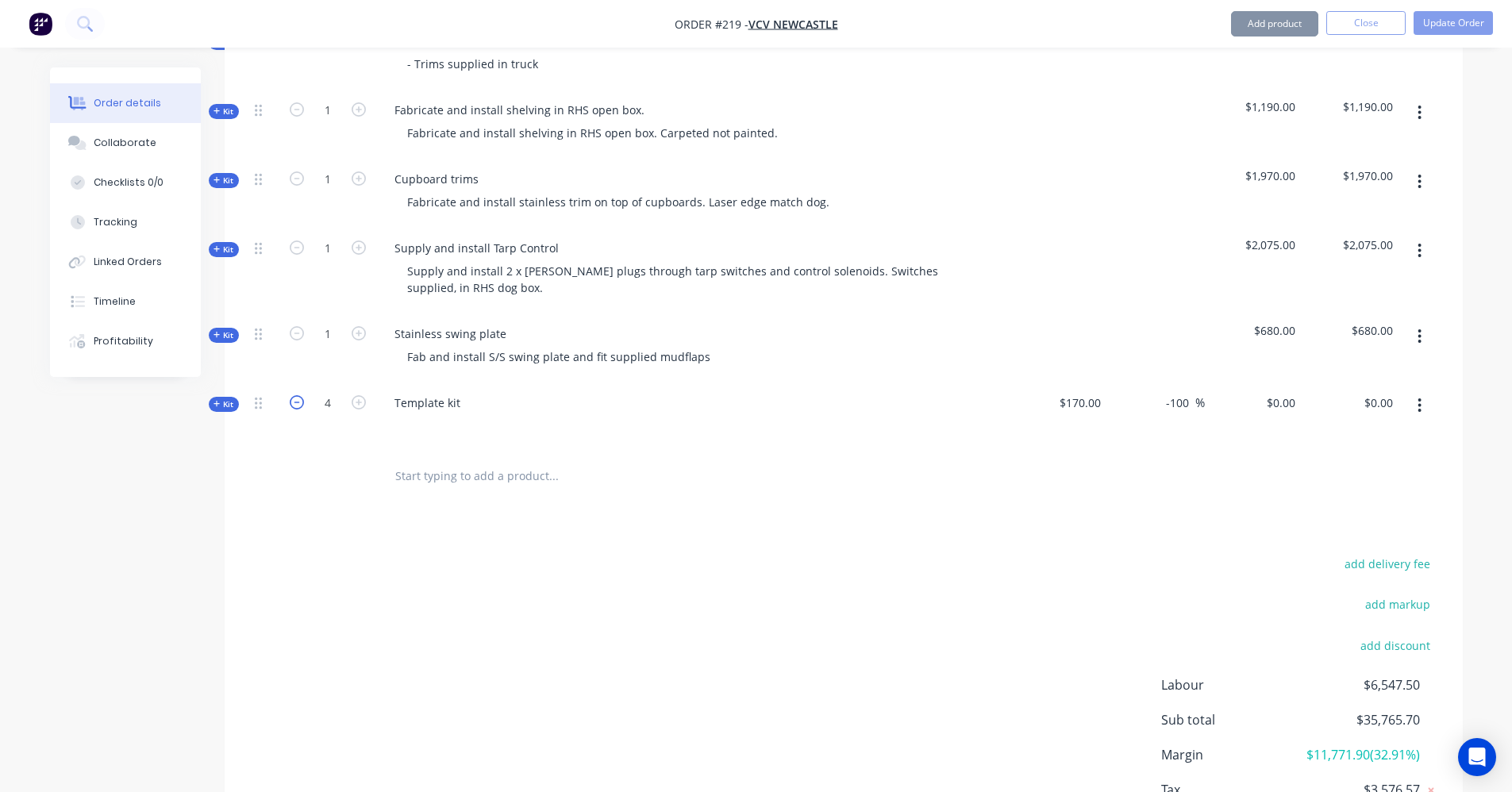
click at [292, 395] on icon "button" at bounding box center [297, 402] width 14 height 14
type input "0"
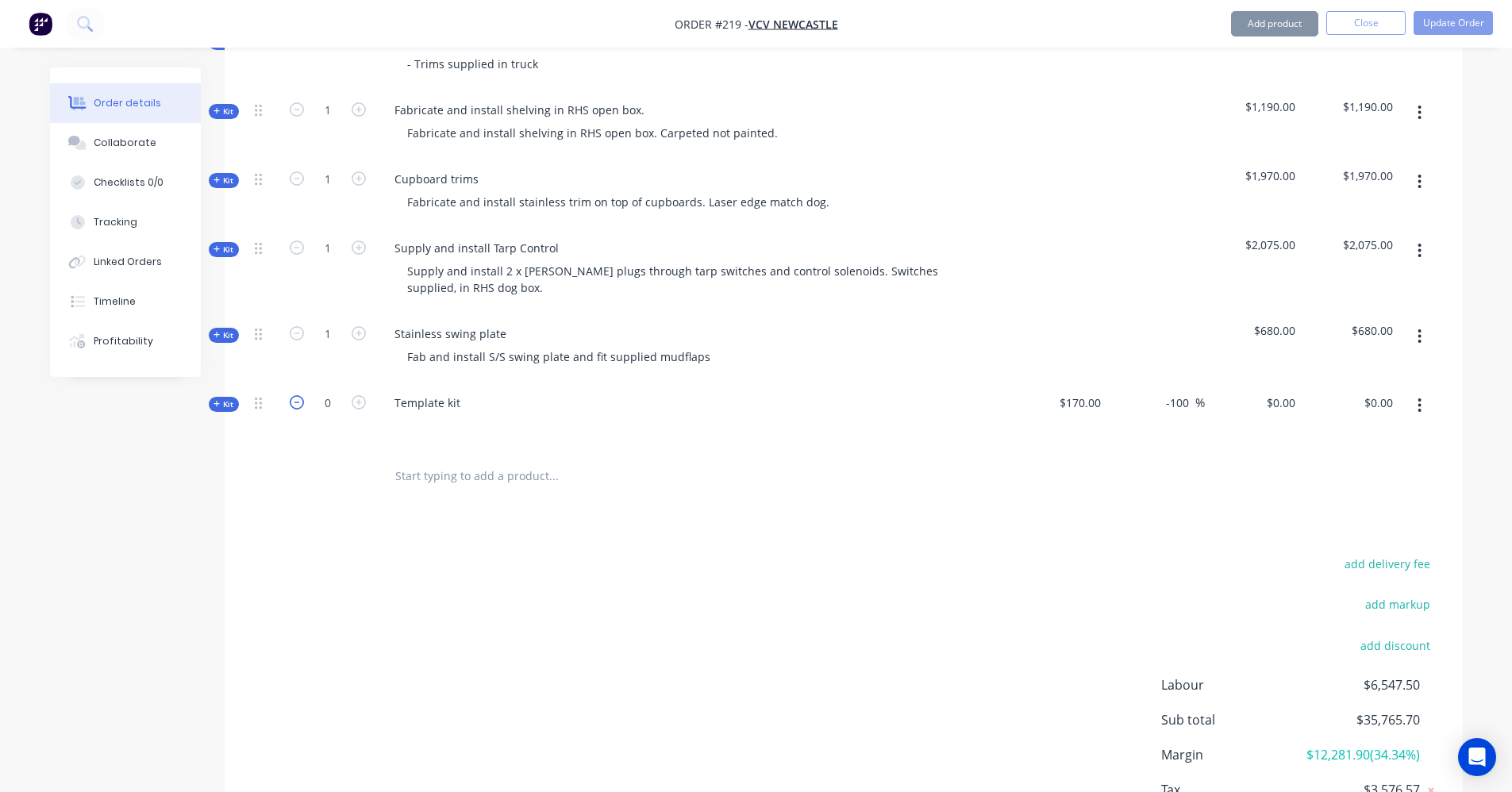
click at [292, 395] on icon "button" at bounding box center [297, 402] width 14 height 14
click at [1423, 391] on button "button" at bounding box center [1420, 405] width 37 height 29
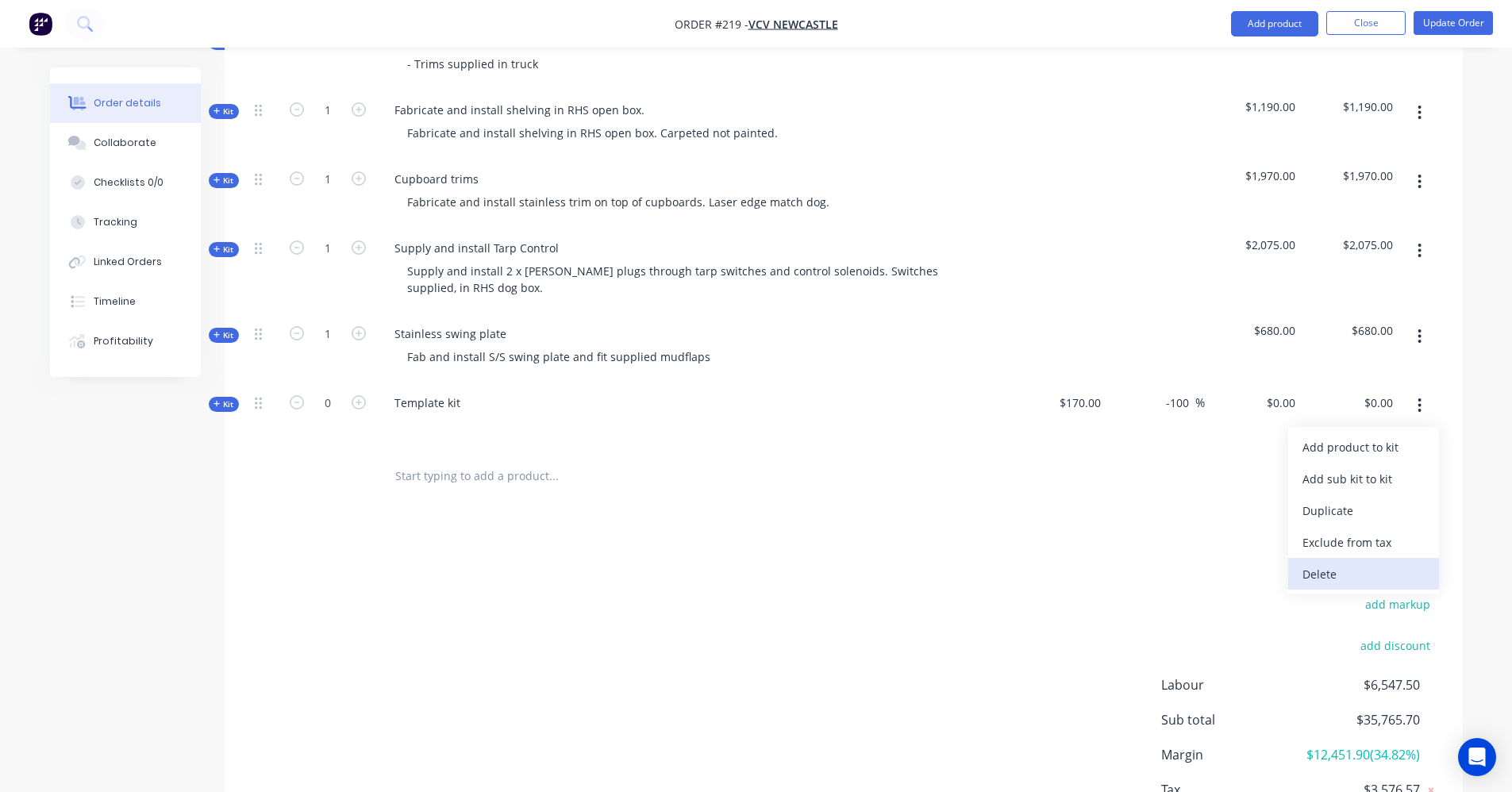
click at [1361, 563] on div "Delete" at bounding box center [1364, 574] width 122 height 23
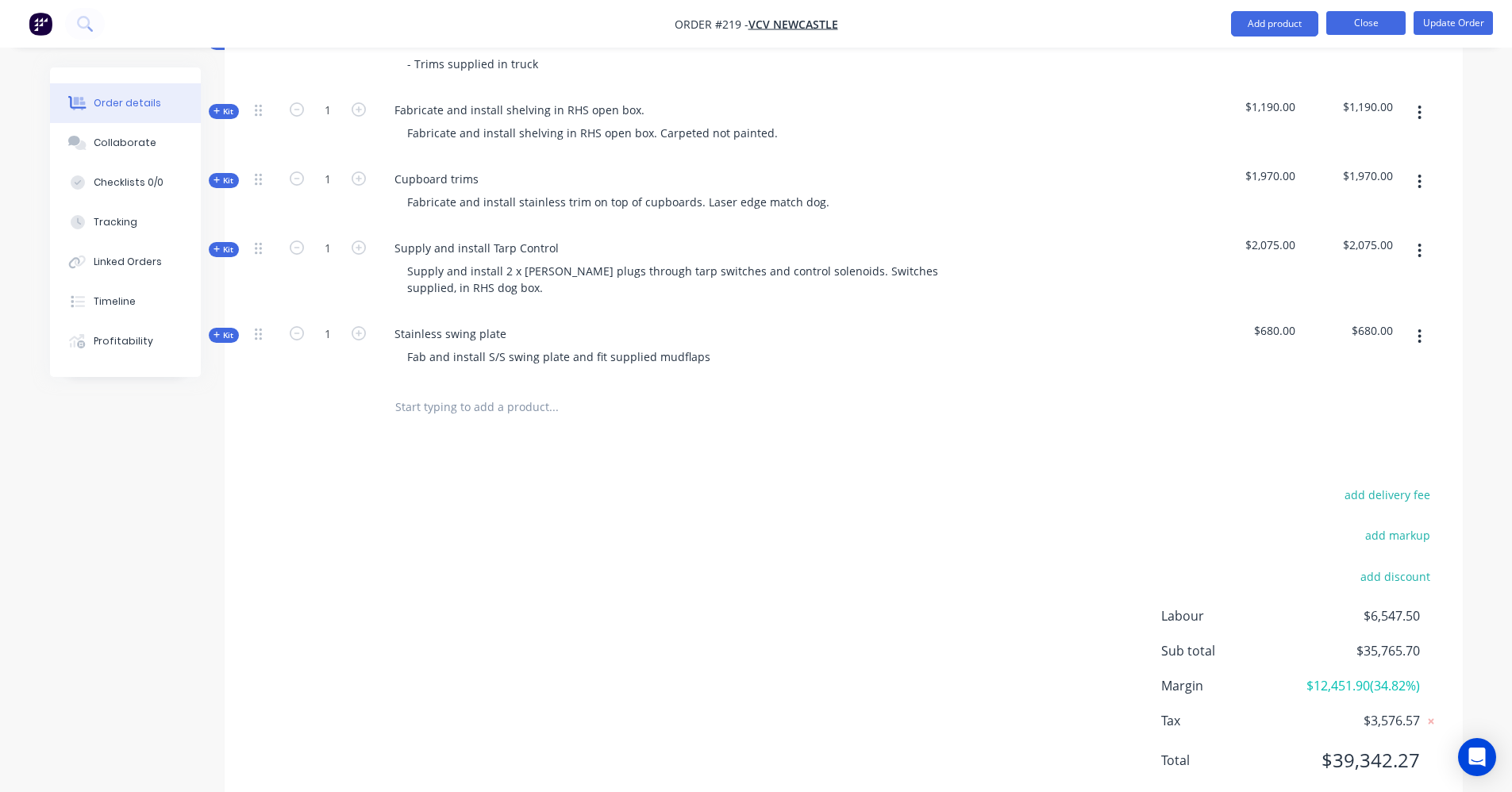
click at [1362, 18] on button "Close" at bounding box center [1366, 23] width 79 height 24
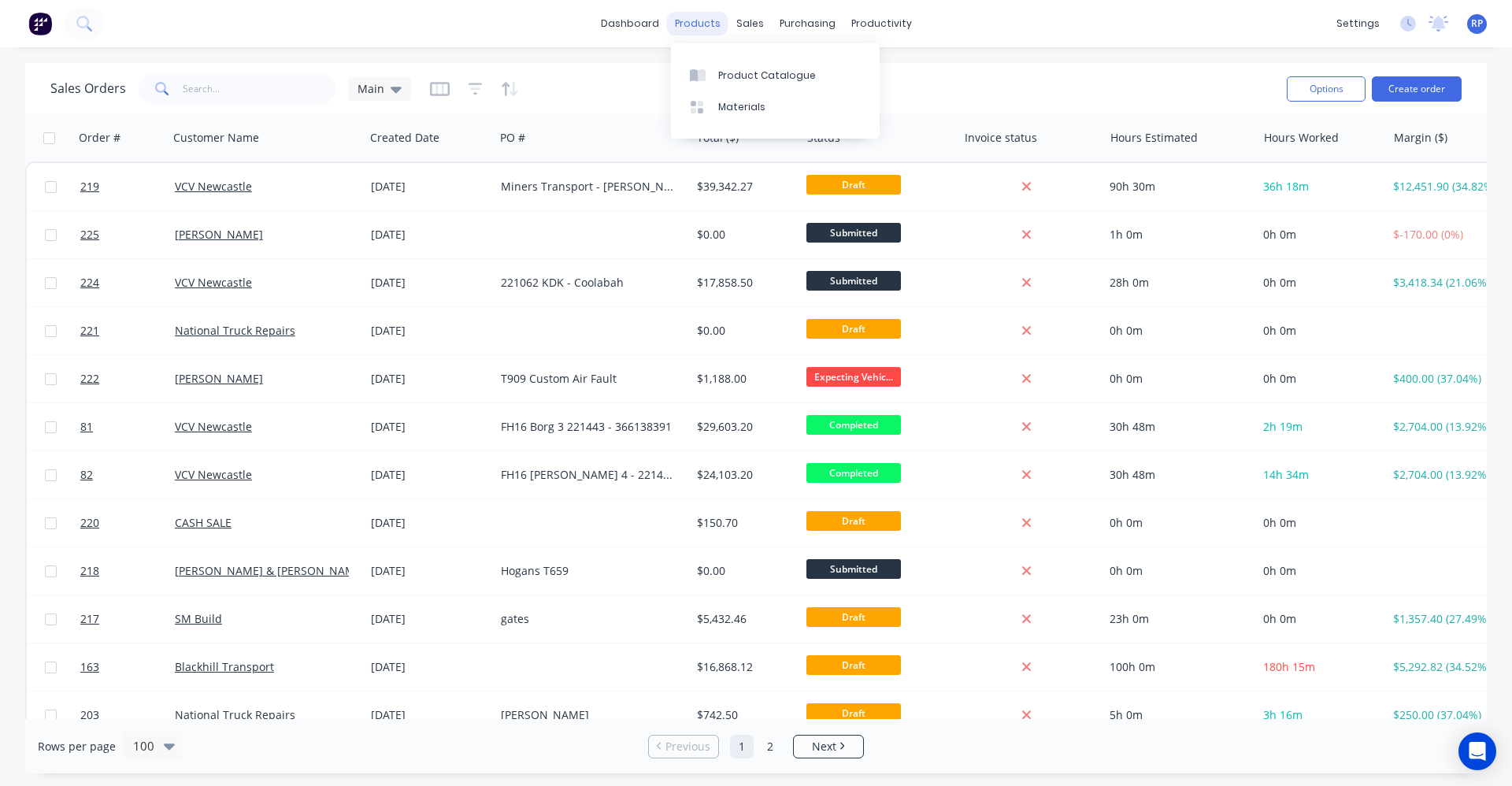
click at [707, 31] on div "products" at bounding box center [697, 24] width 62 height 24
click at [729, 72] on div "Product Catalogue" at bounding box center [767, 75] width 98 height 14
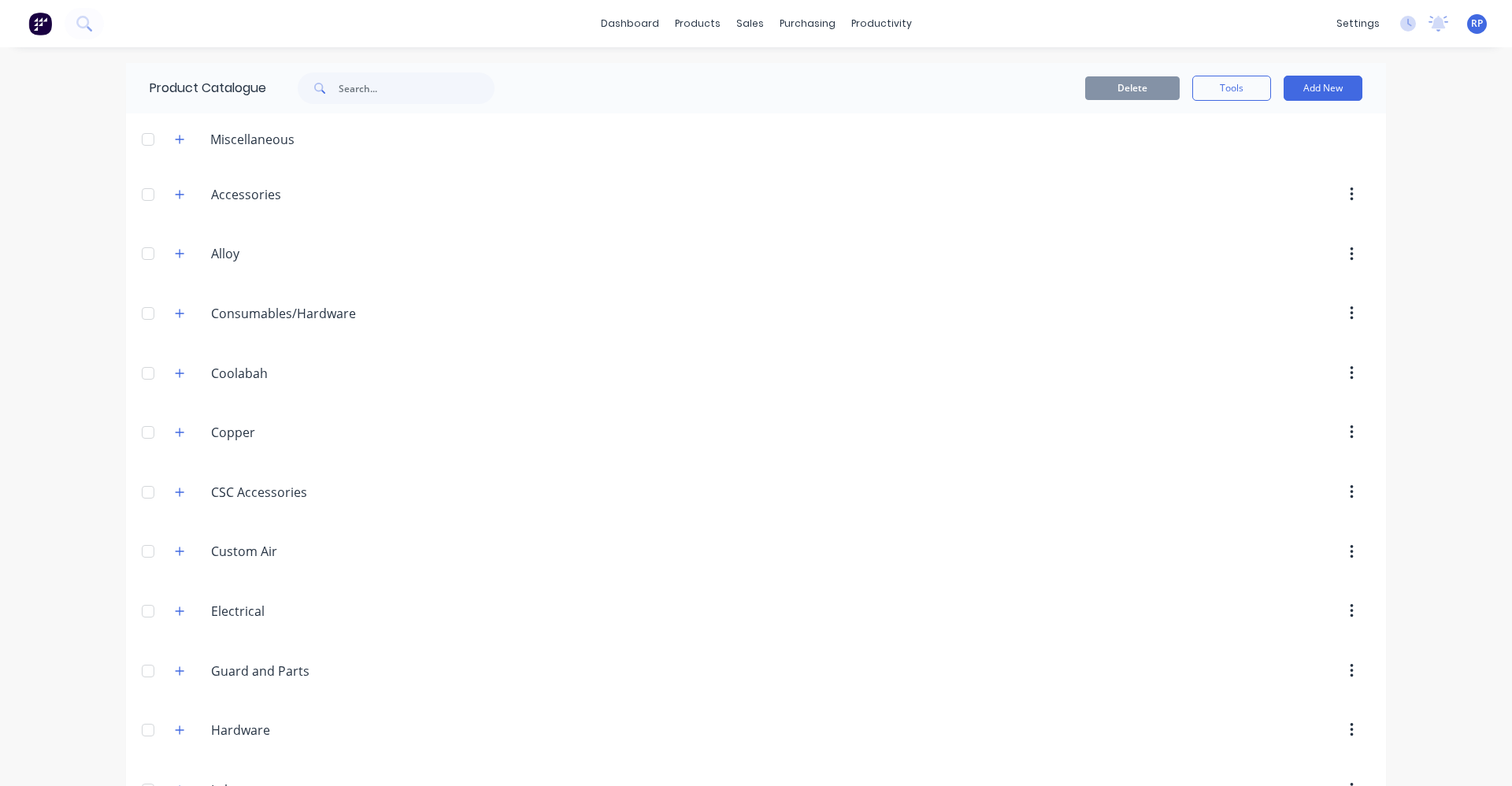
click at [236, 146] on div "Miscellaneous" at bounding box center [252, 139] width 110 height 19
click at [170, 148] on button "button" at bounding box center [180, 138] width 19 height 19
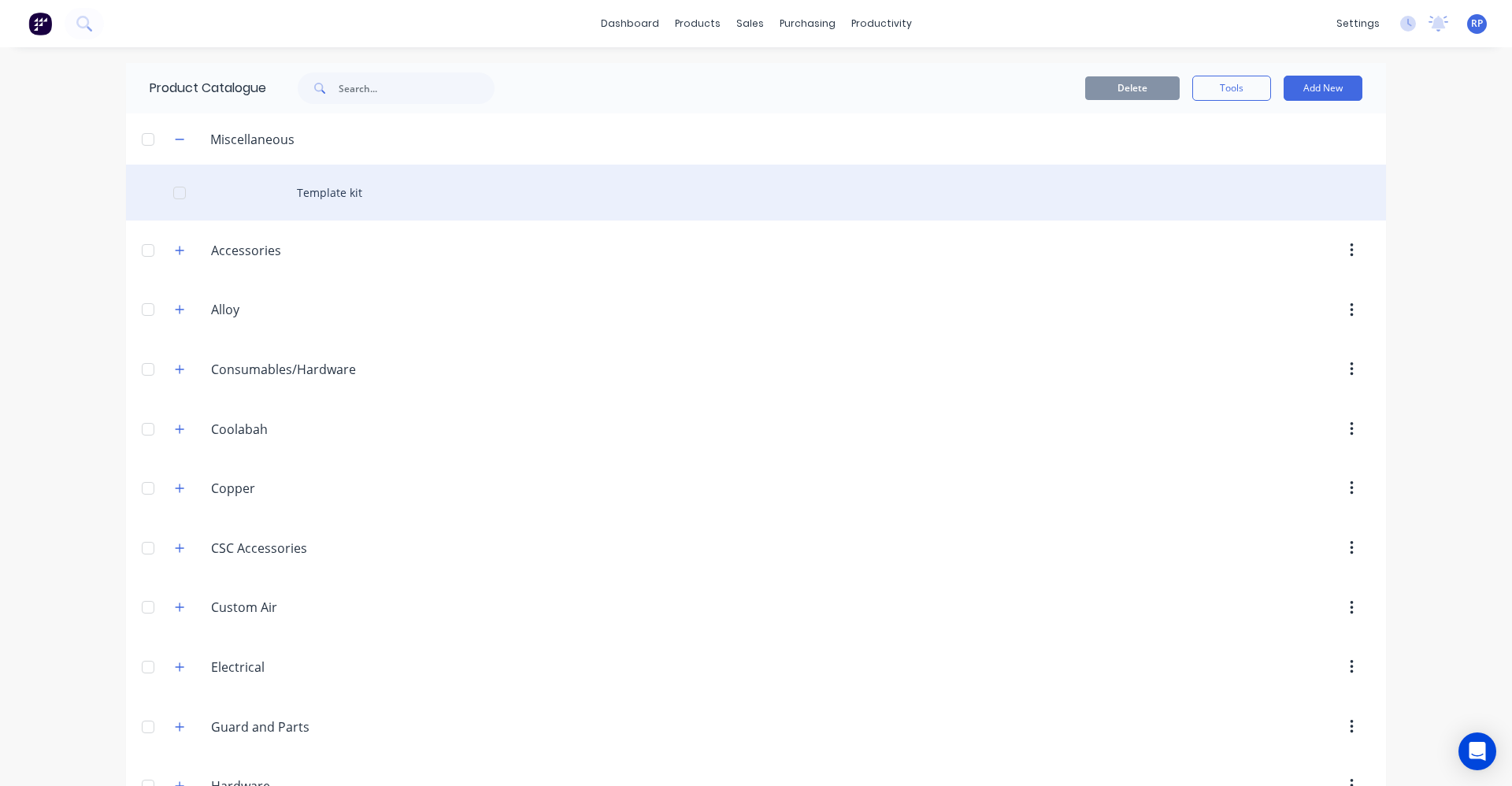
click at [299, 202] on div "Template kit" at bounding box center [756, 192] width 1260 height 56
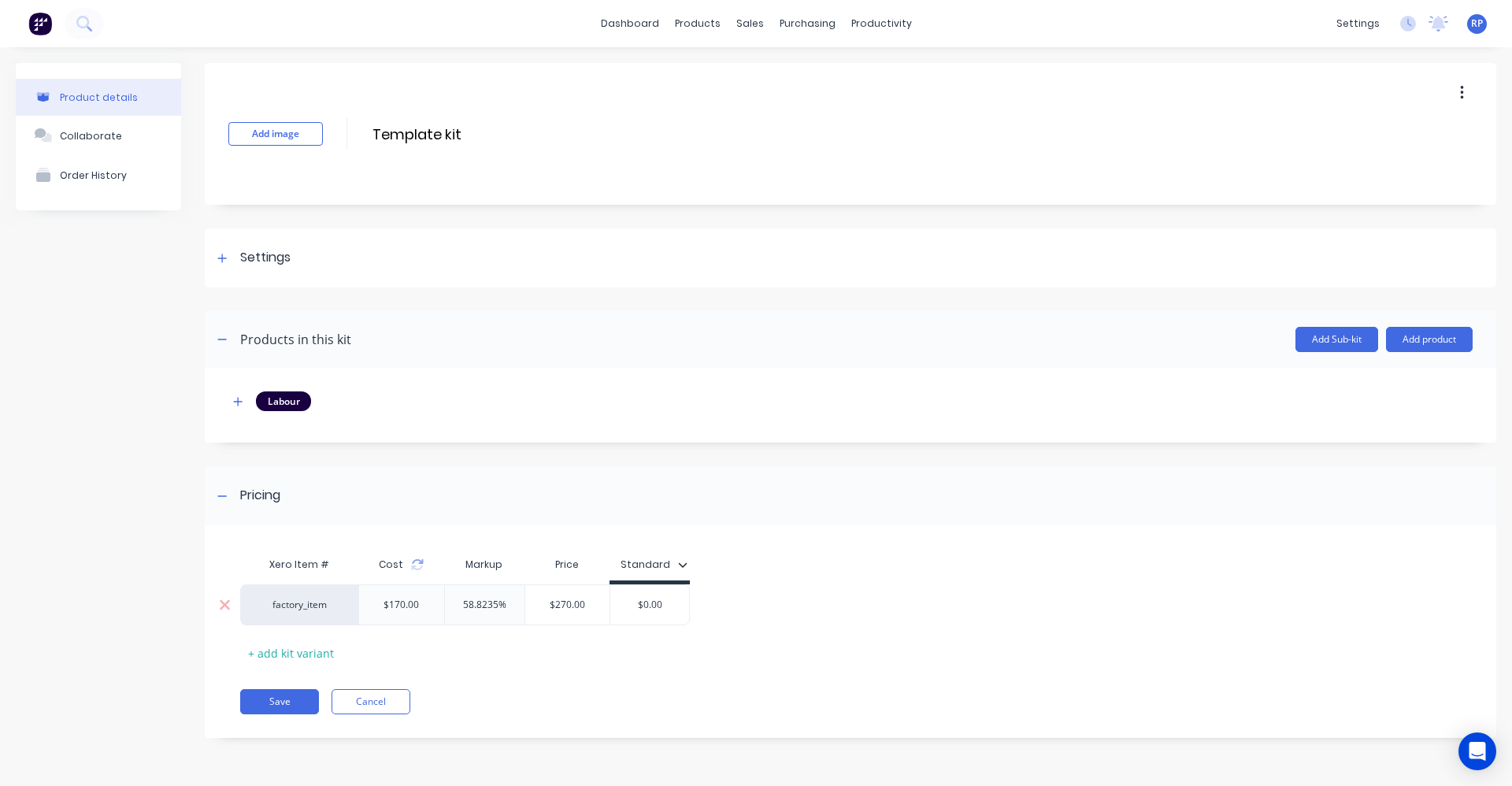
type input "$0.00"
click at [665, 600] on input "$0.00" at bounding box center [649, 605] width 78 height 14
click at [667, 600] on input "$0.00" at bounding box center [649, 605] width 78 height 14
click at [245, 397] on button "button" at bounding box center [238, 401] width 19 height 19
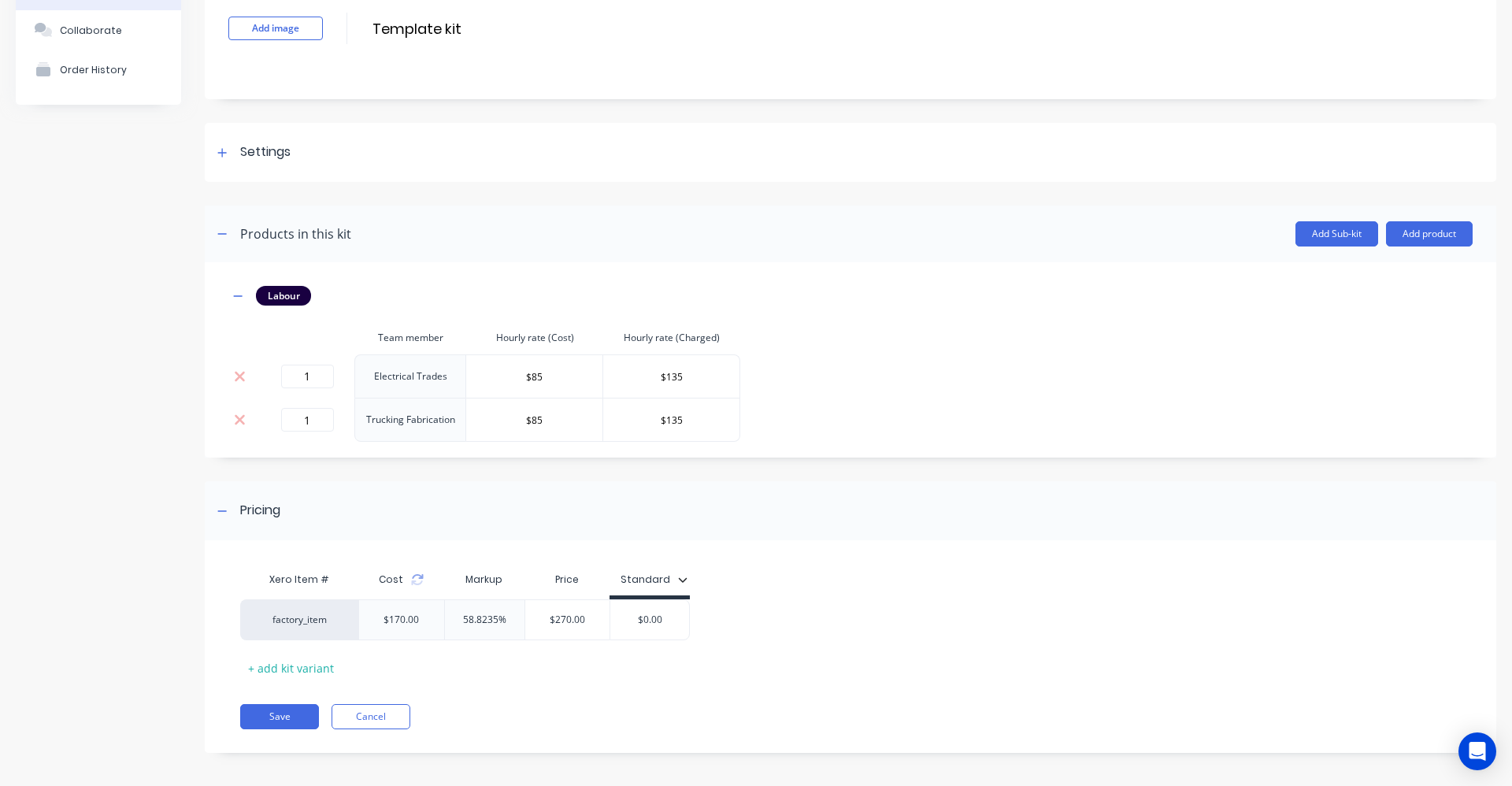
scroll to position [112, 0]
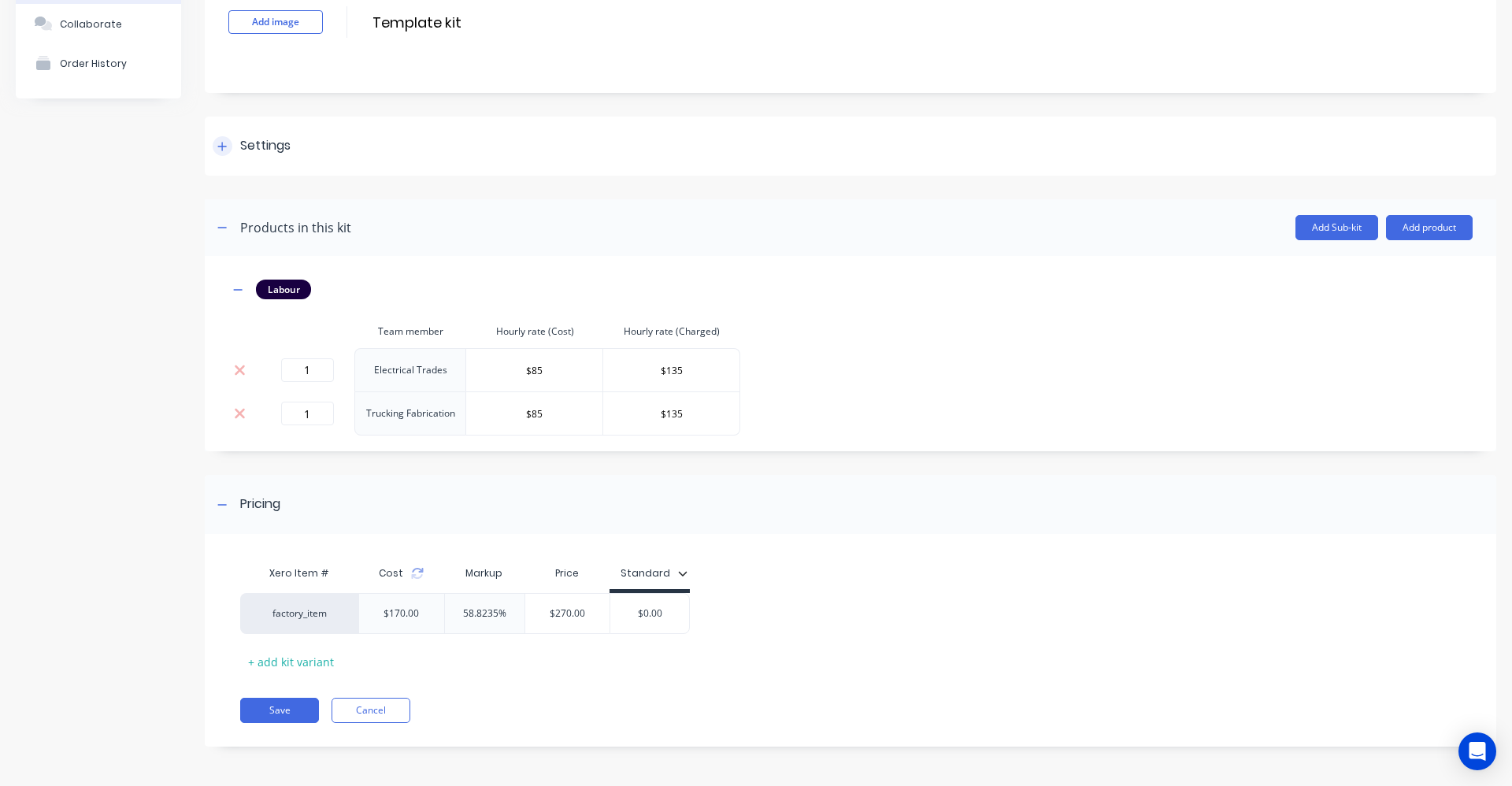
click at [218, 154] on div at bounding box center [222, 146] width 19 height 19
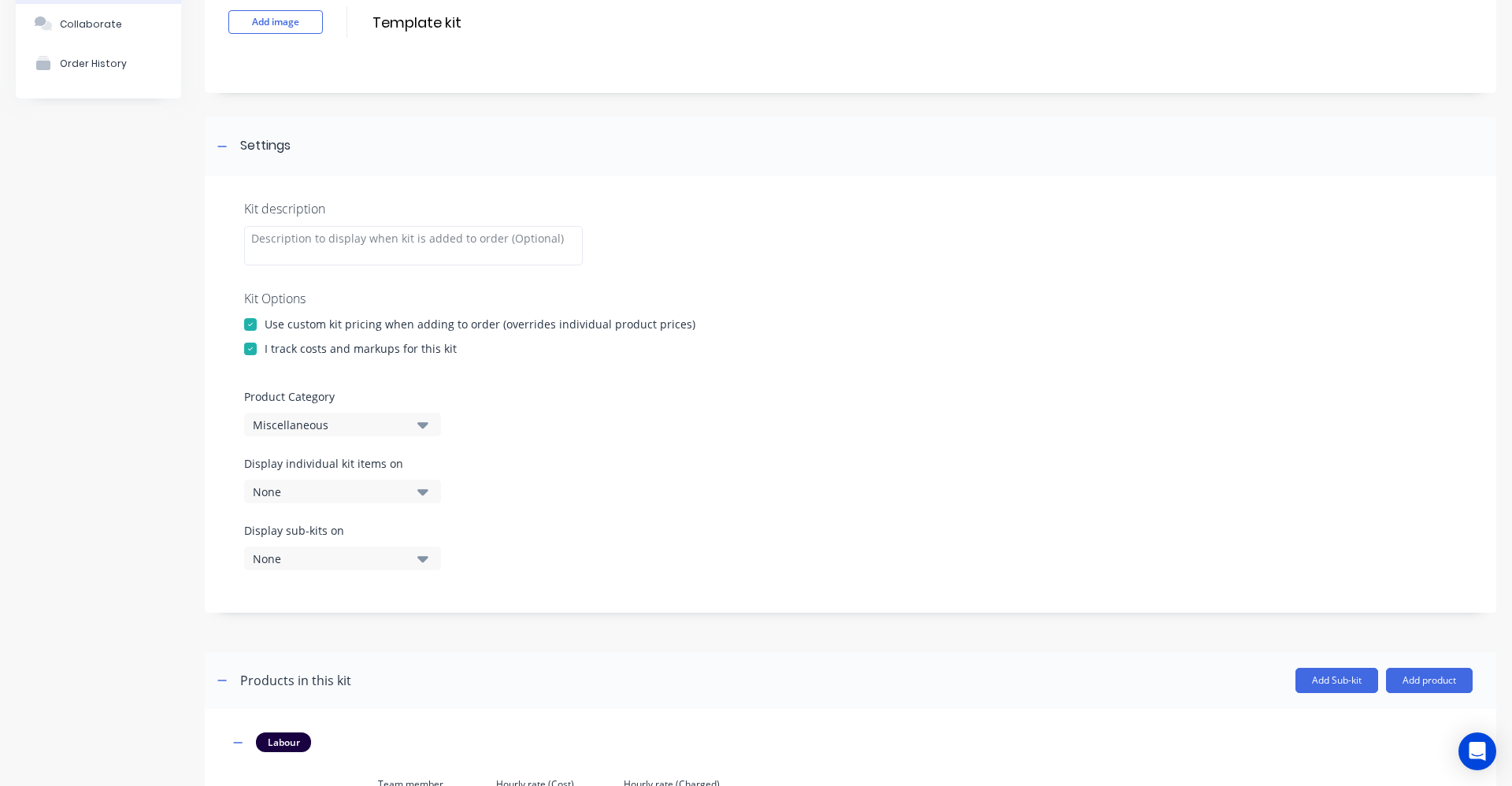
click at [247, 323] on div at bounding box center [250, 324] width 31 height 31
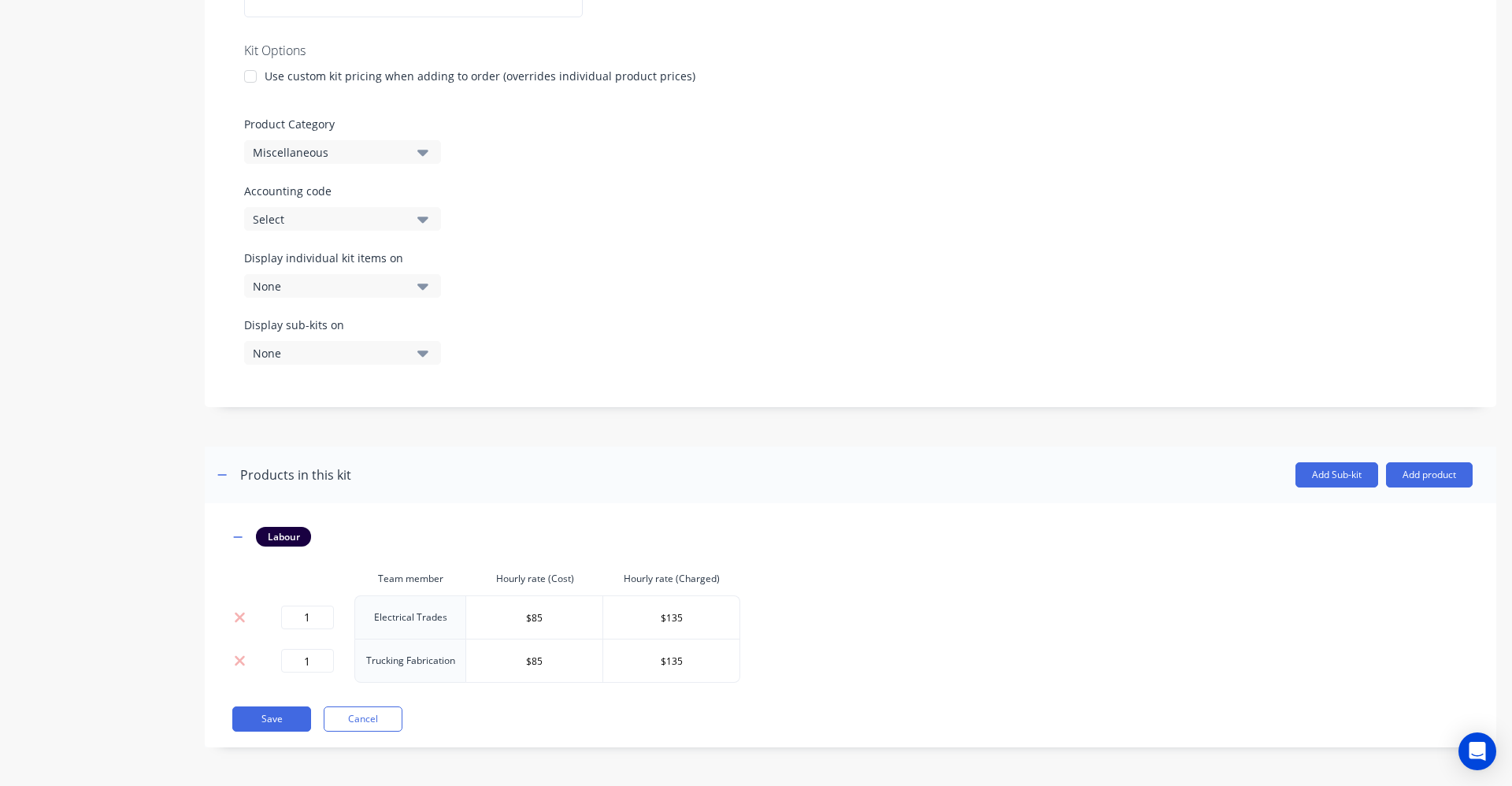
scroll to position [361, 0]
click at [277, 718] on button "Save" at bounding box center [272, 719] width 78 height 25
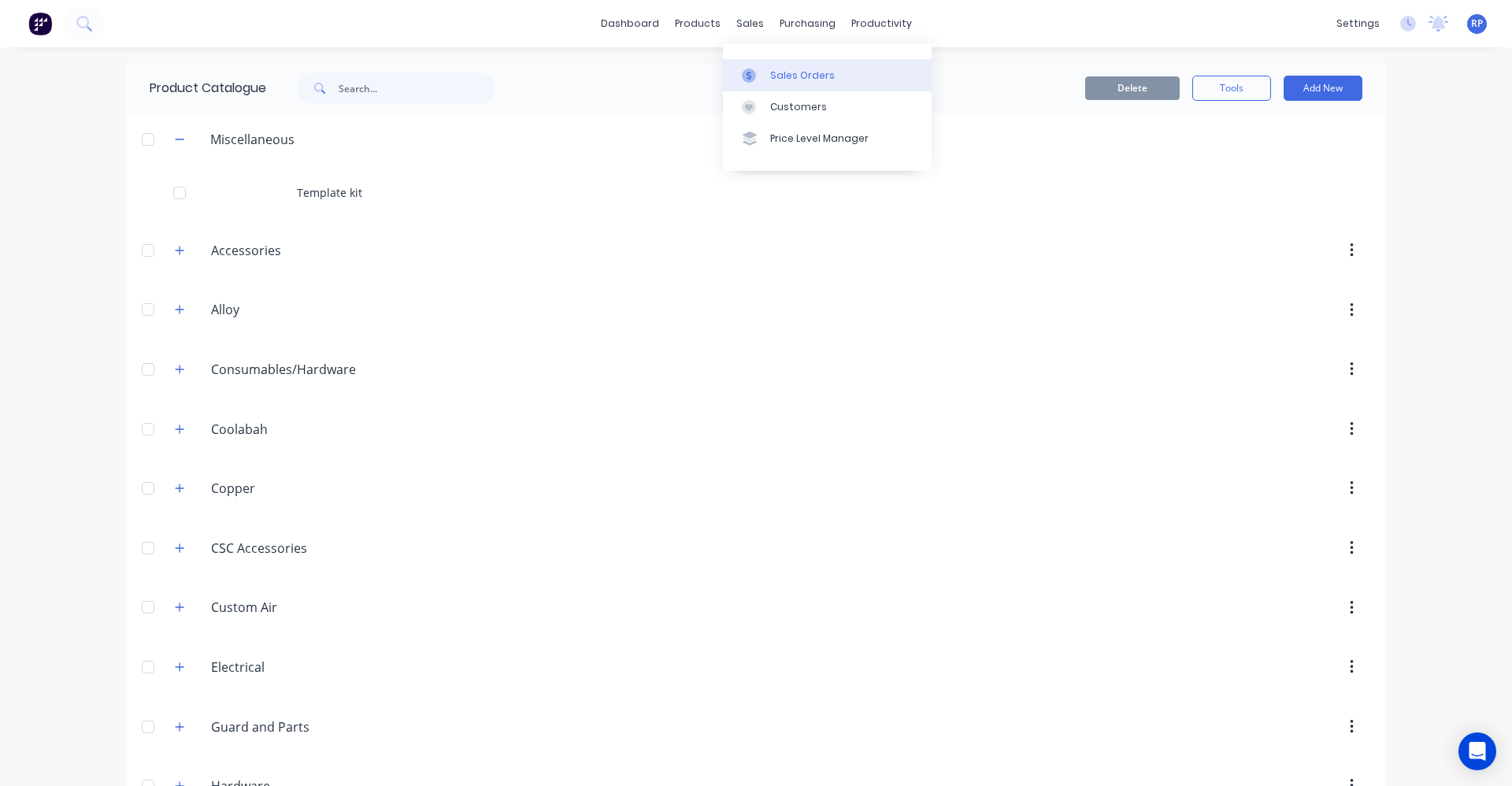
click at [783, 78] on div "Sales Orders" at bounding box center [802, 75] width 65 height 14
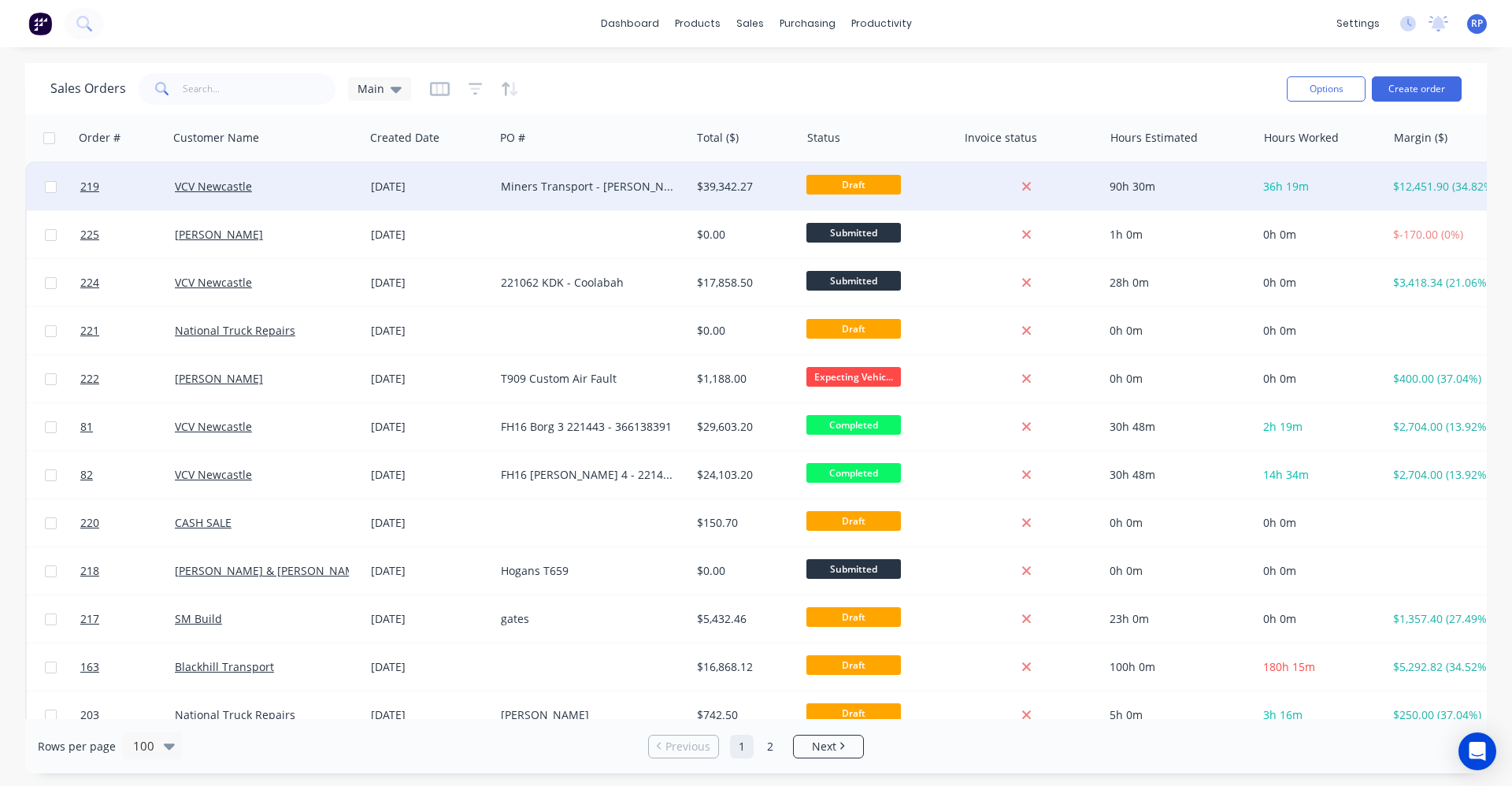
click at [537, 191] on div "Miners Transport - [PERSON_NAME] 815922" at bounding box center [588, 186] width 174 height 16
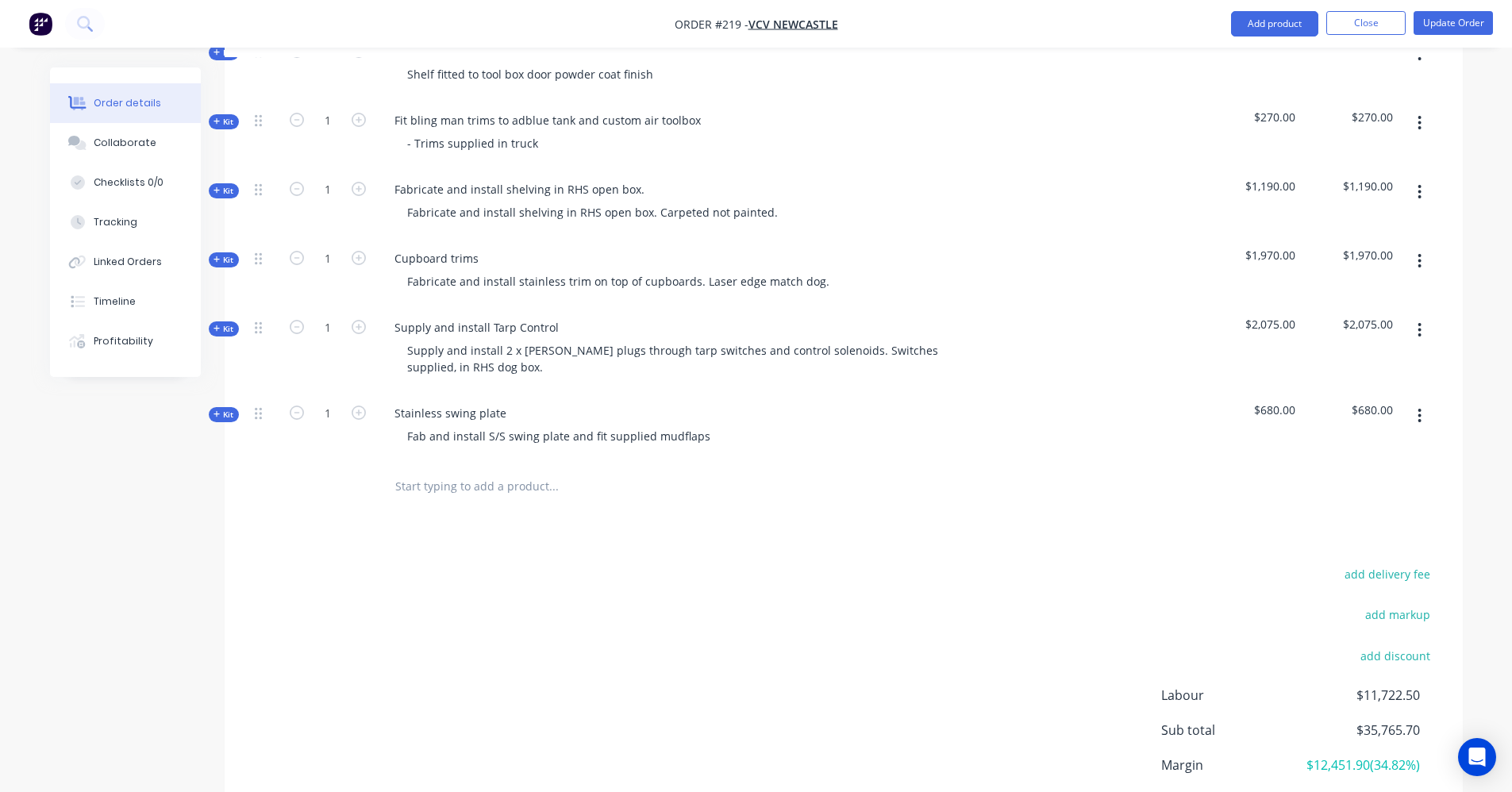
scroll to position [1191, 0]
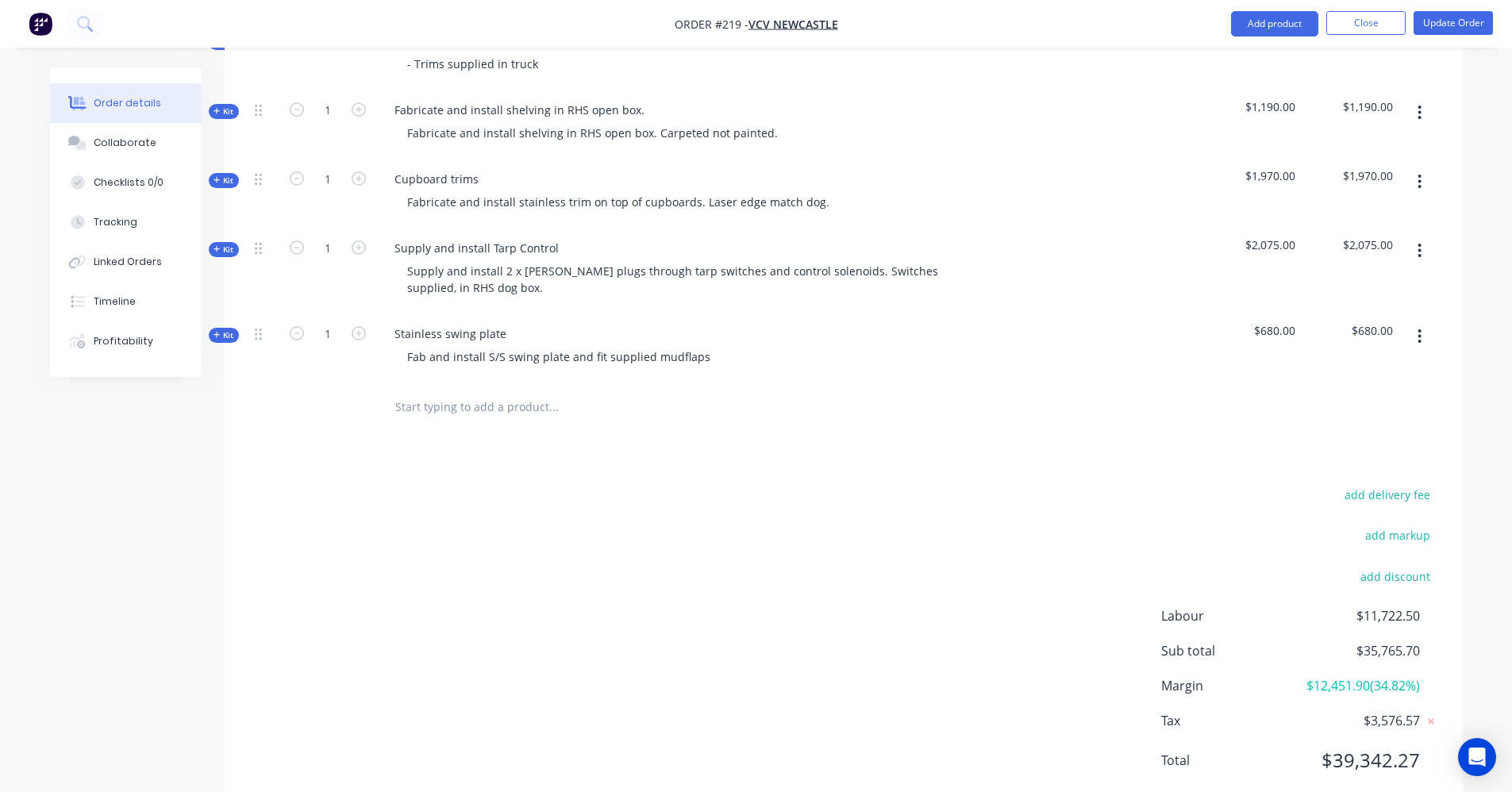
click at [489, 391] on input "text" at bounding box center [553, 406] width 318 height 31
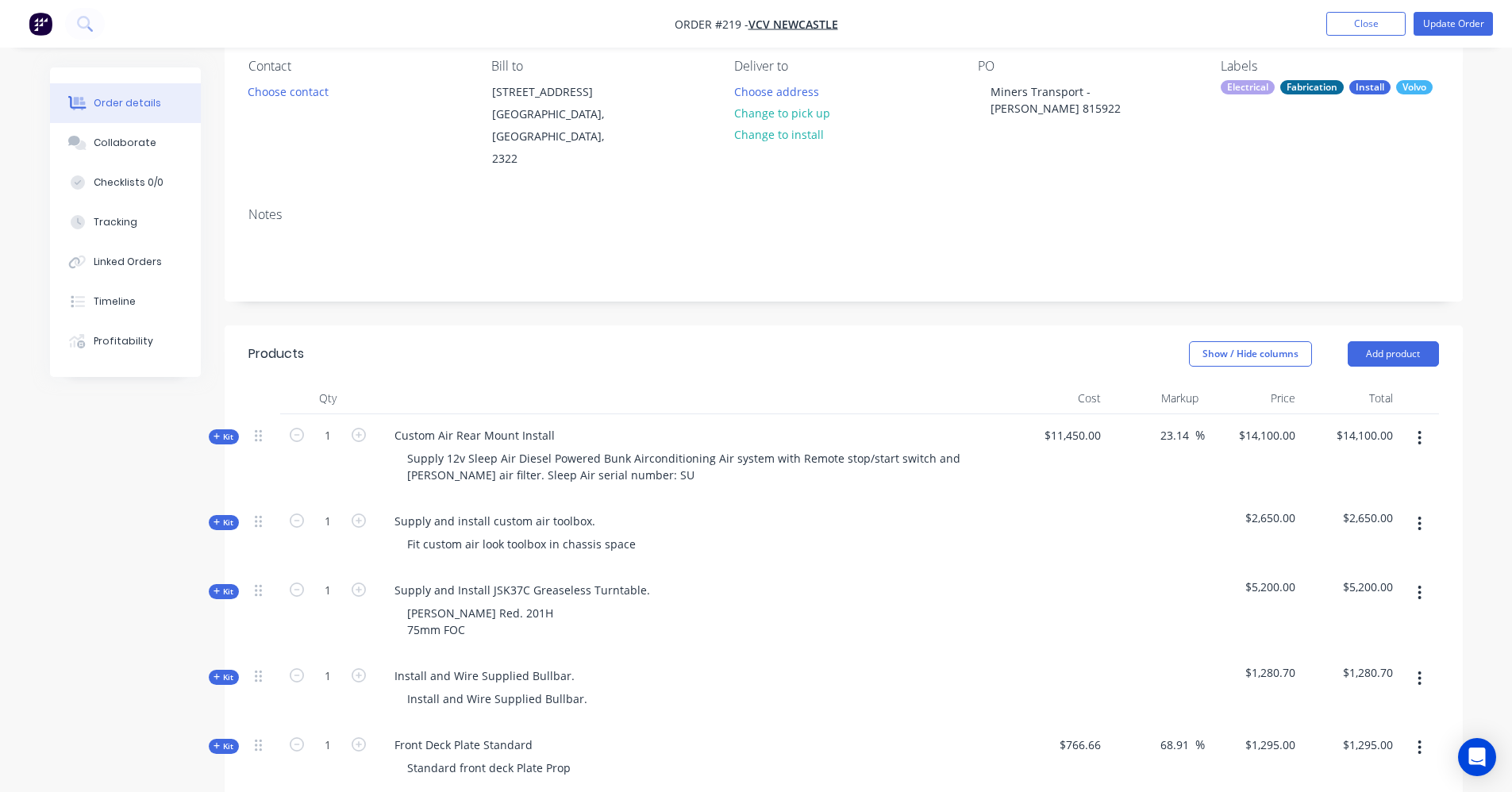
scroll to position [0, 0]
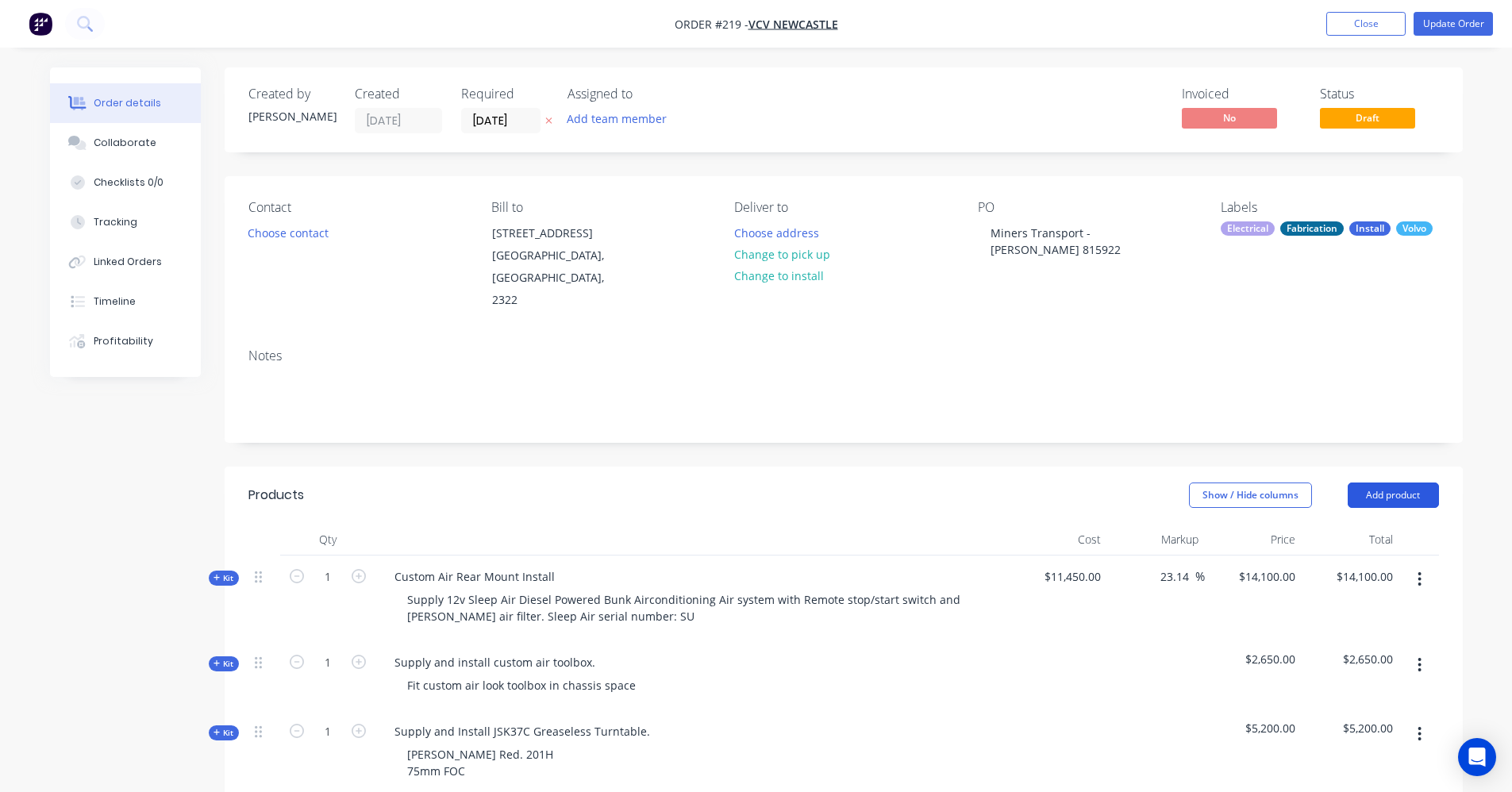
click at [1413, 483] on button "Add product" at bounding box center [1393, 495] width 91 height 25
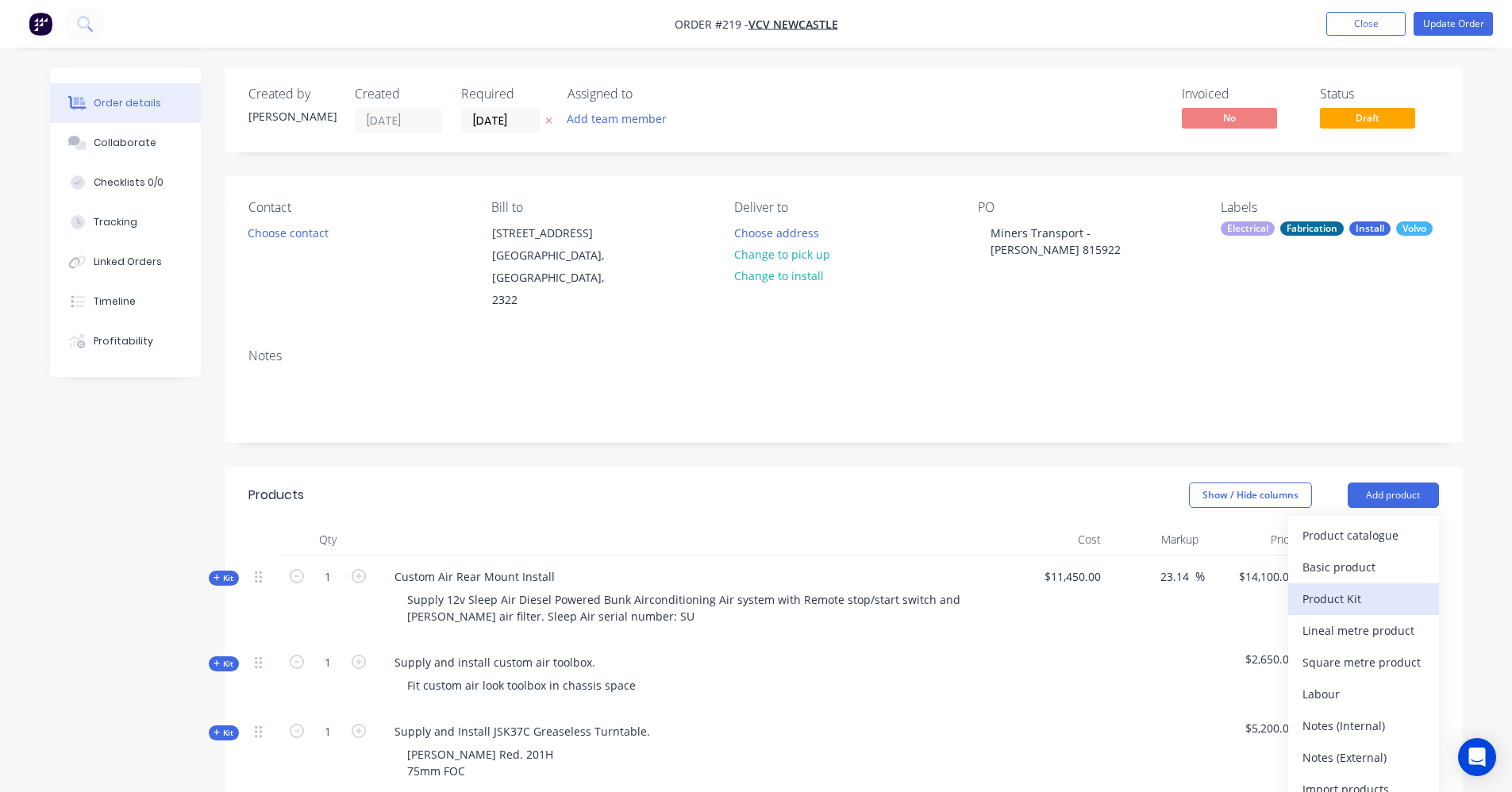
click at [1384, 587] on div "Product Kit" at bounding box center [1364, 598] width 122 height 23
click at [1308, 467] on header "Products Show / Hide columns Add product Product kit type Standard pricing Cust…" at bounding box center [843, 495] width 1238 height 57
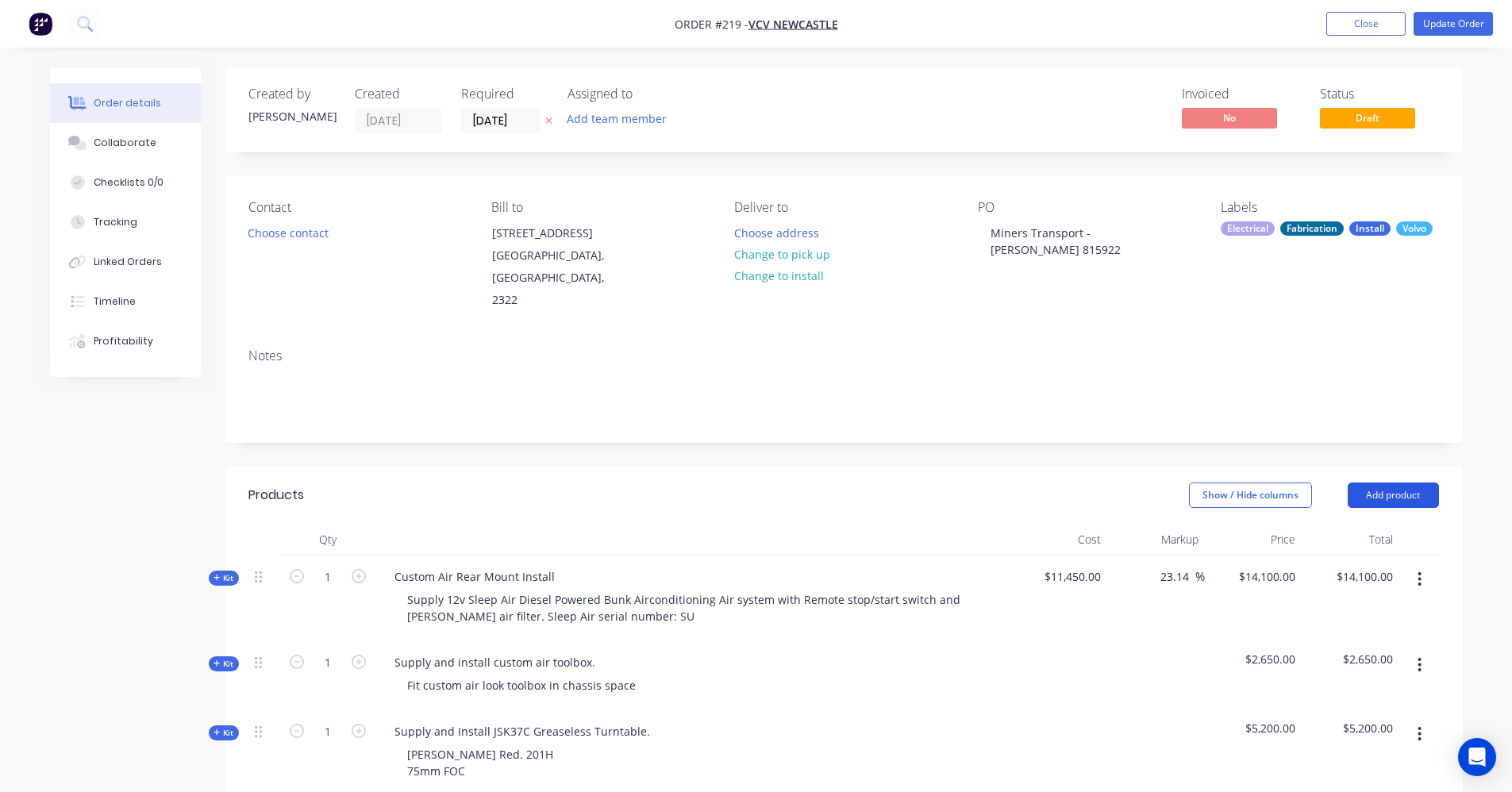
click at [1367, 483] on button "Add product" at bounding box center [1393, 495] width 91 height 25
click at [1377, 483] on button "Add product" at bounding box center [1393, 495] width 91 height 25
click at [1350, 619] on div "Back" at bounding box center [1364, 631] width 122 height 23
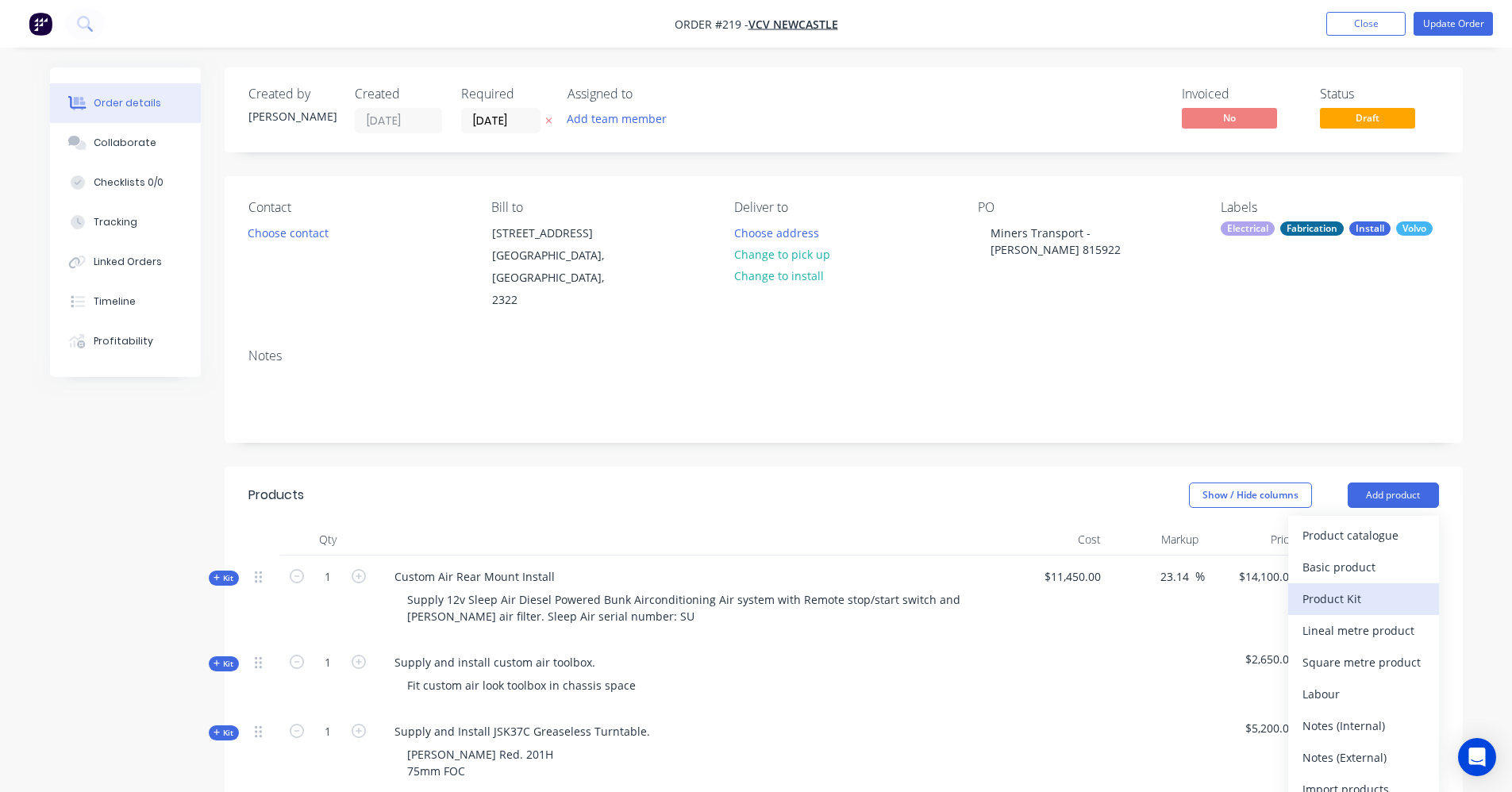
click at [1374, 587] on div "Product Kit" at bounding box center [1364, 598] width 122 height 23
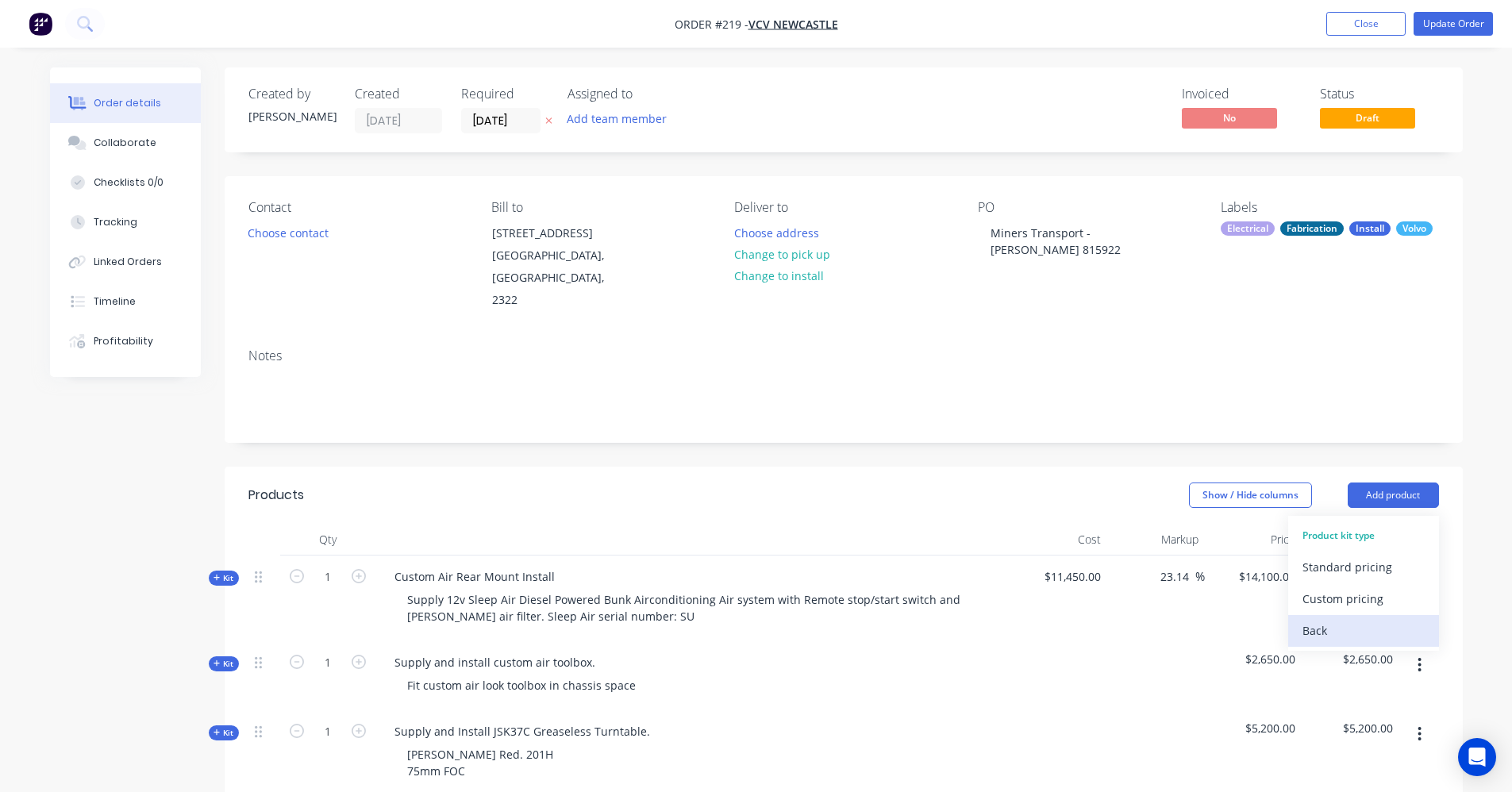
click at [1339, 619] on div "Back" at bounding box center [1364, 631] width 122 height 23
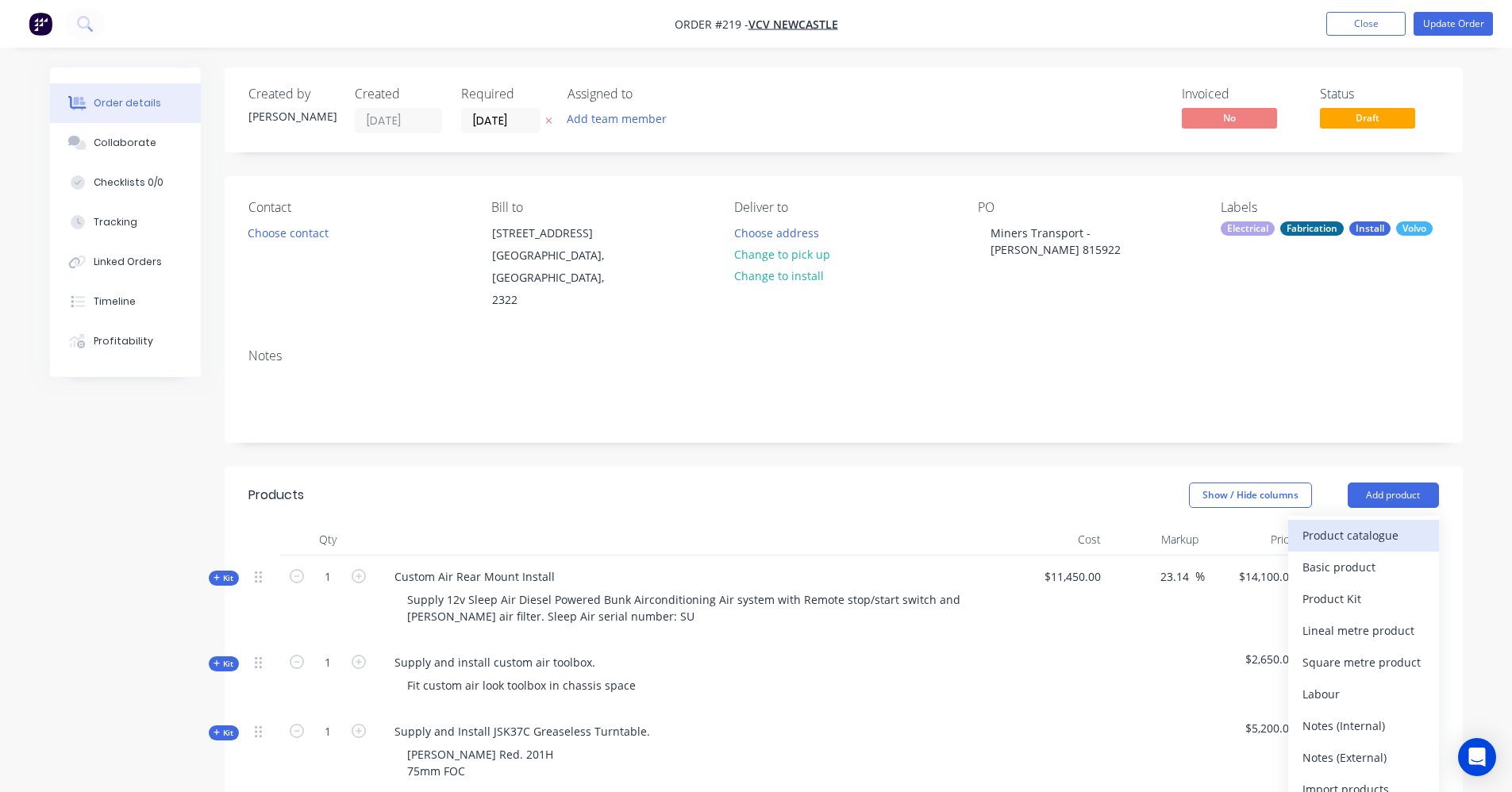
click at [1345, 523] on div "Product catalogue" at bounding box center [1364, 535] width 122 height 23
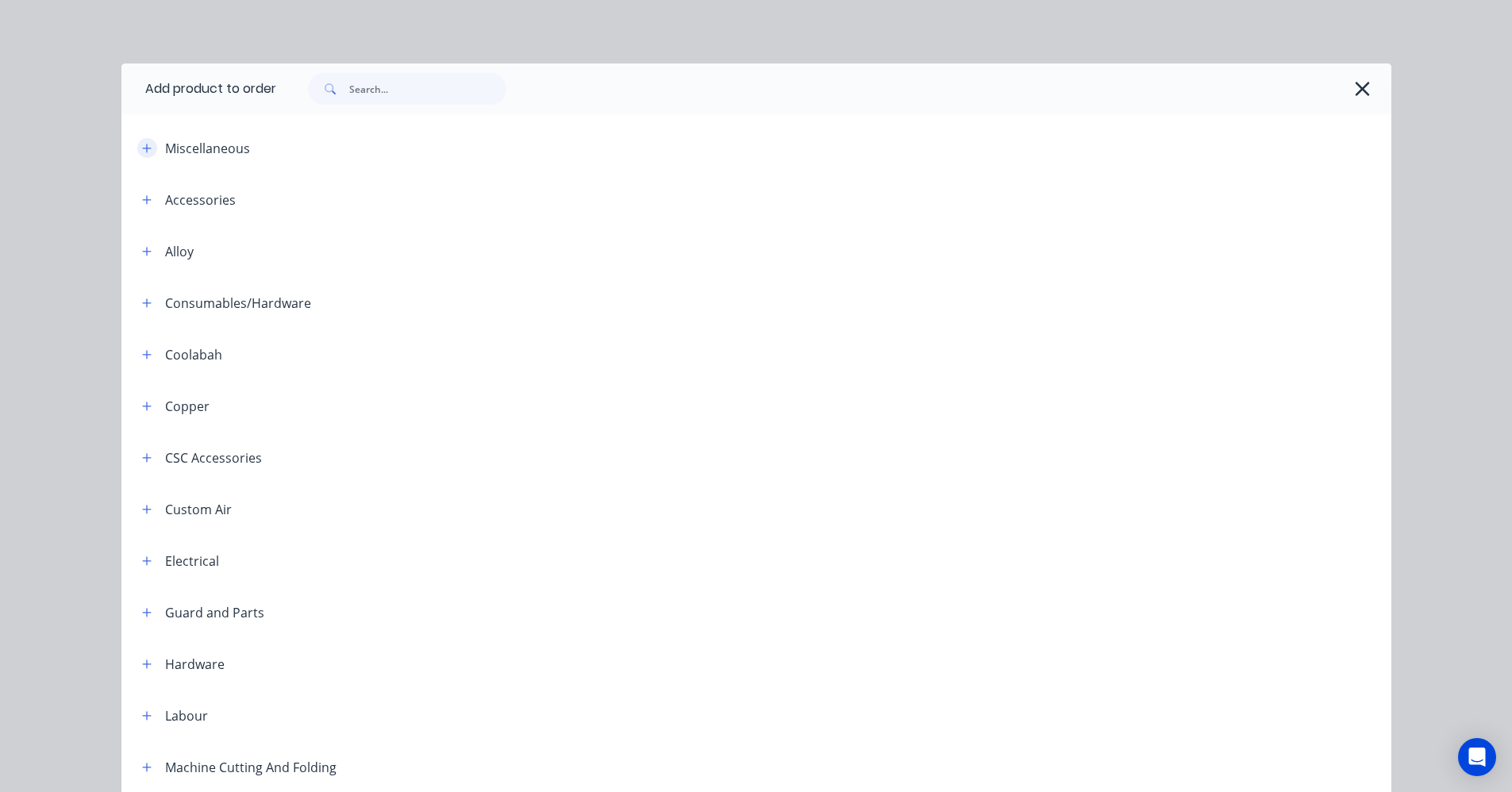
click at [147, 144] on button "button" at bounding box center [147, 148] width 20 height 20
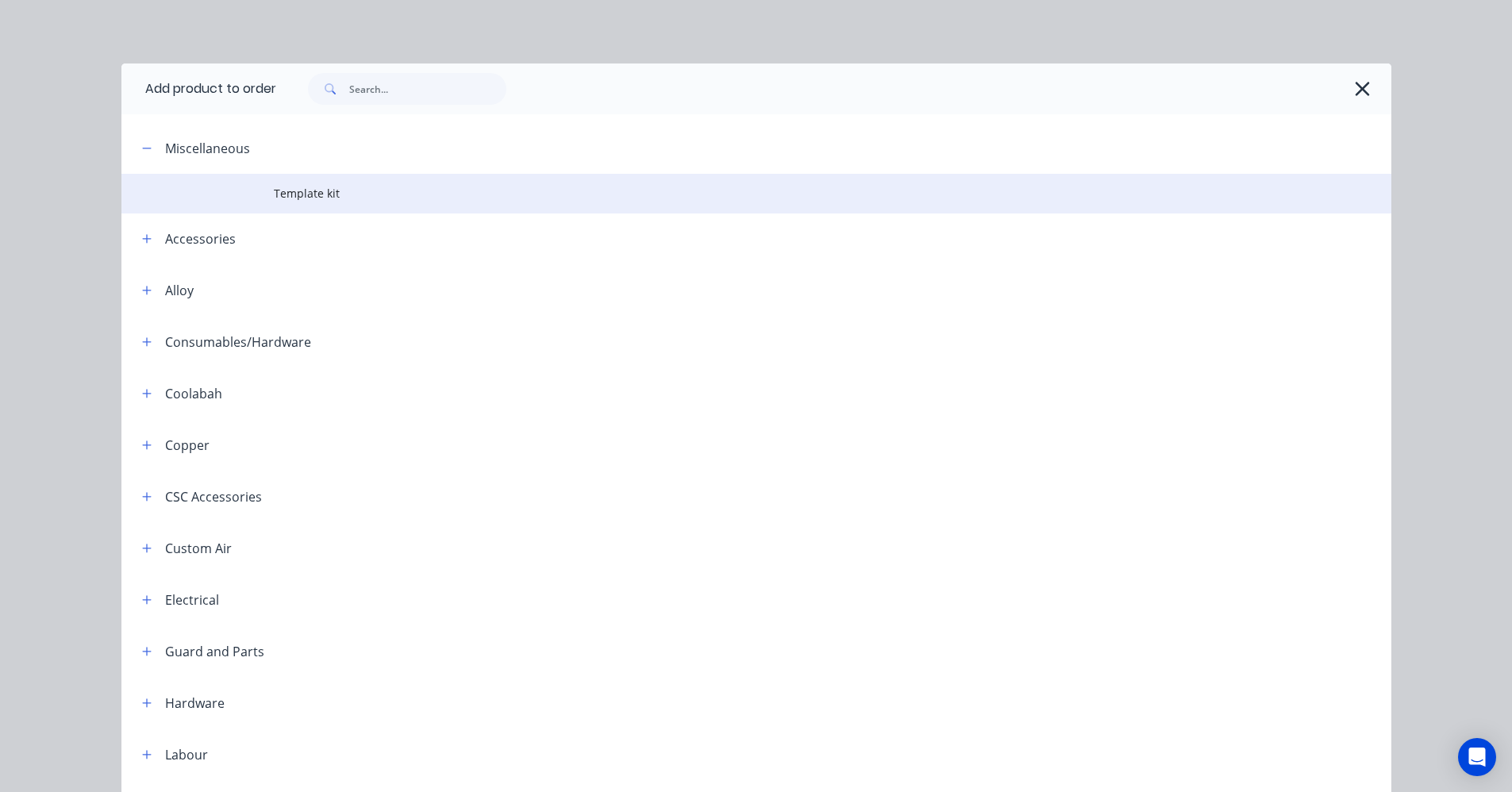
click at [289, 190] on span "Template kit" at bounding box center [721, 194] width 894 height 17
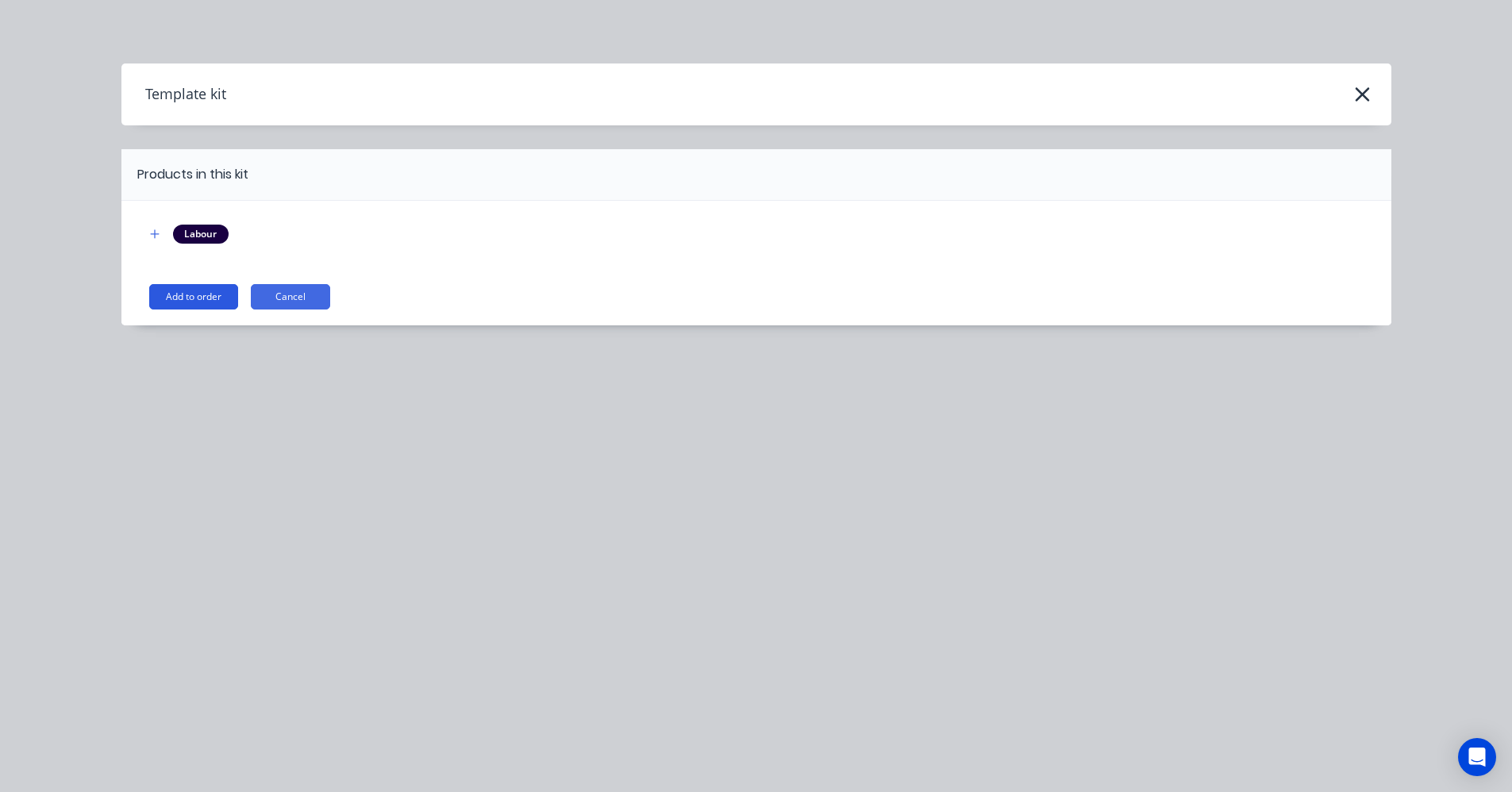
click at [188, 297] on button "Add to order" at bounding box center [194, 297] width 89 height 25
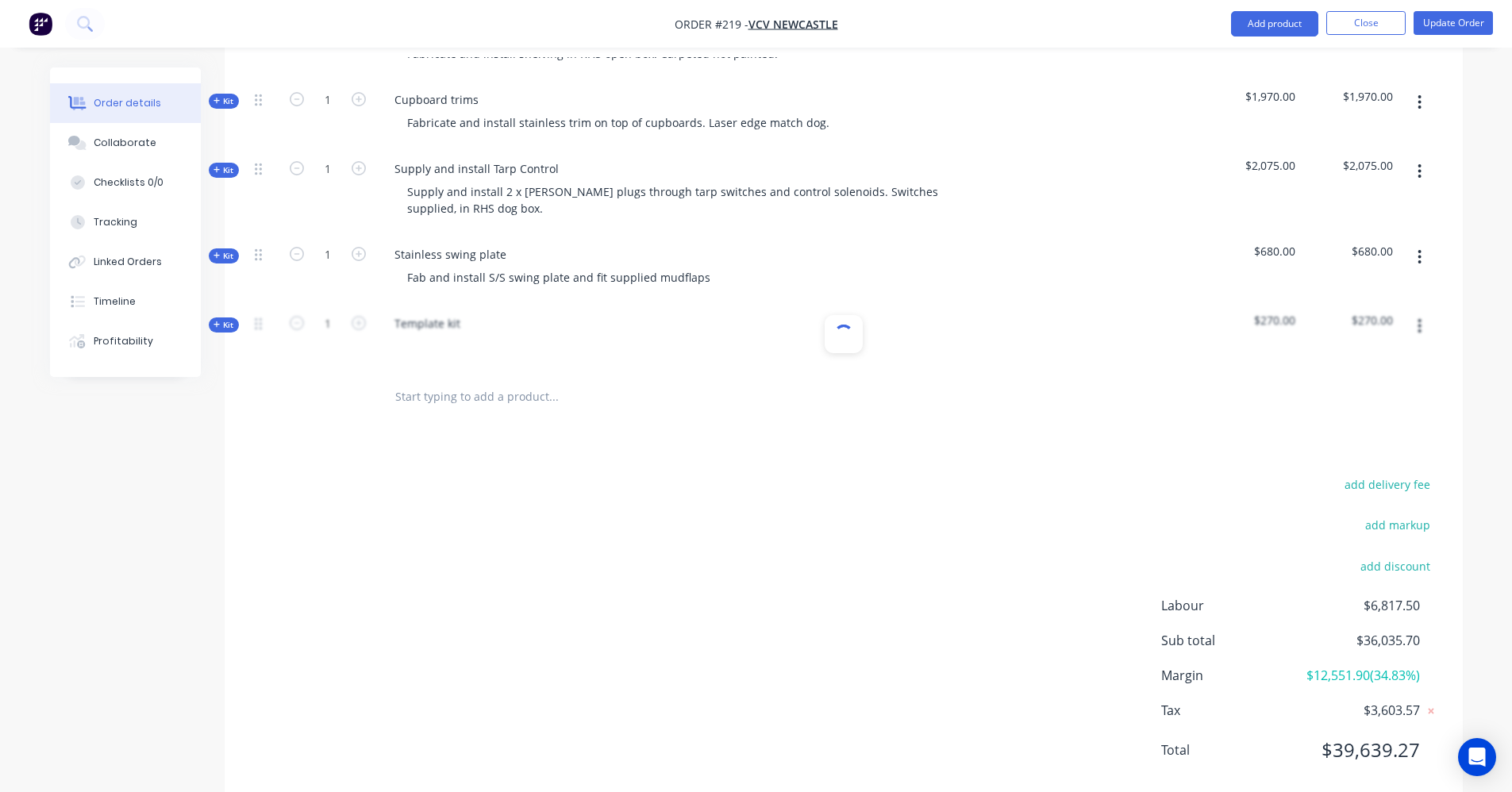
scroll to position [1303, 0]
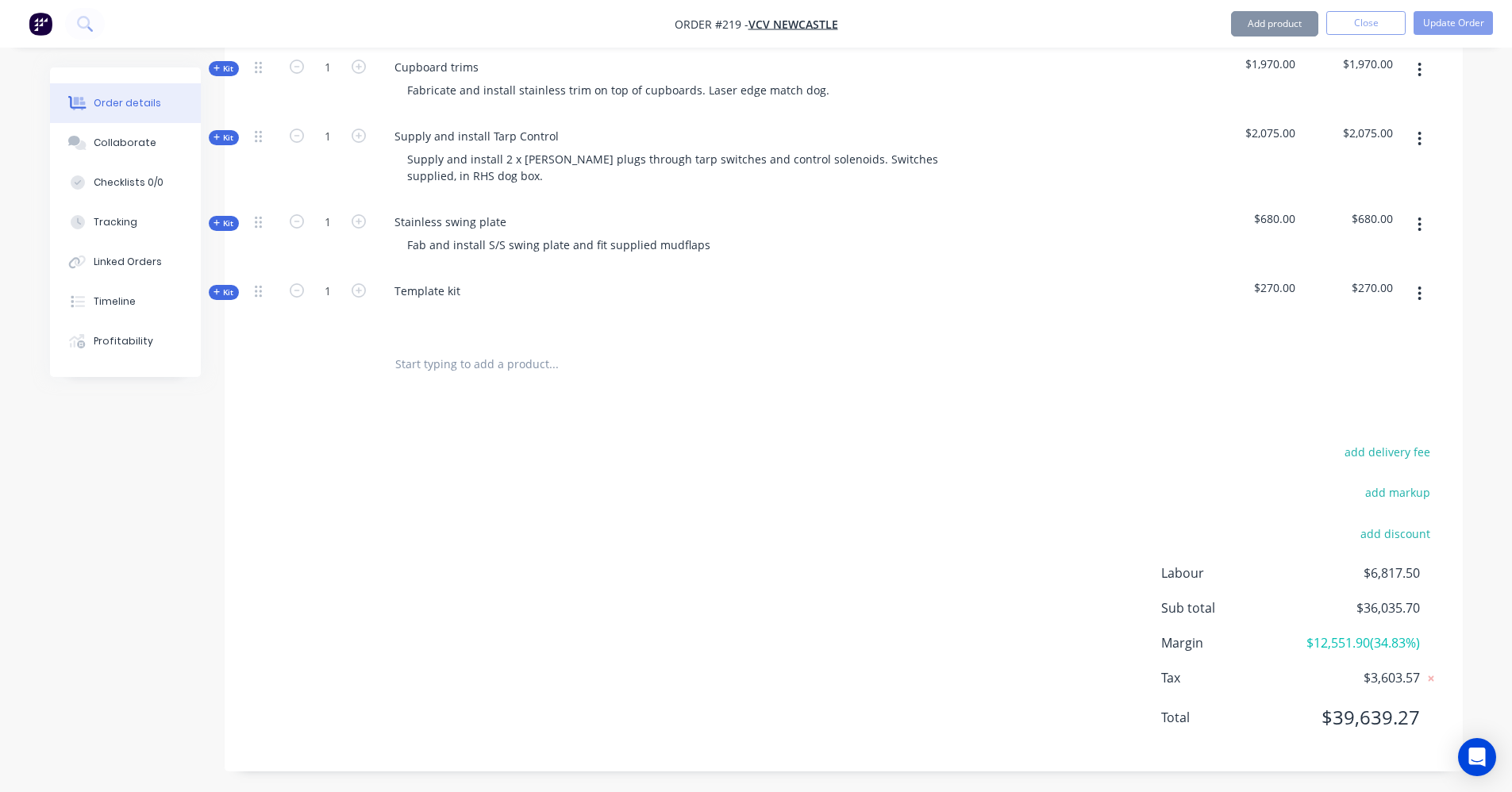
drag, startPoint x: 365, startPoint y: 563, endPoint x: 796, endPoint y: 385, distance: 466.3
click at [469, 280] on div "Template kit" at bounding box center [427, 291] width 91 height 23
click at [468, 280] on div "Template kit" at bounding box center [427, 291] width 91 height 23
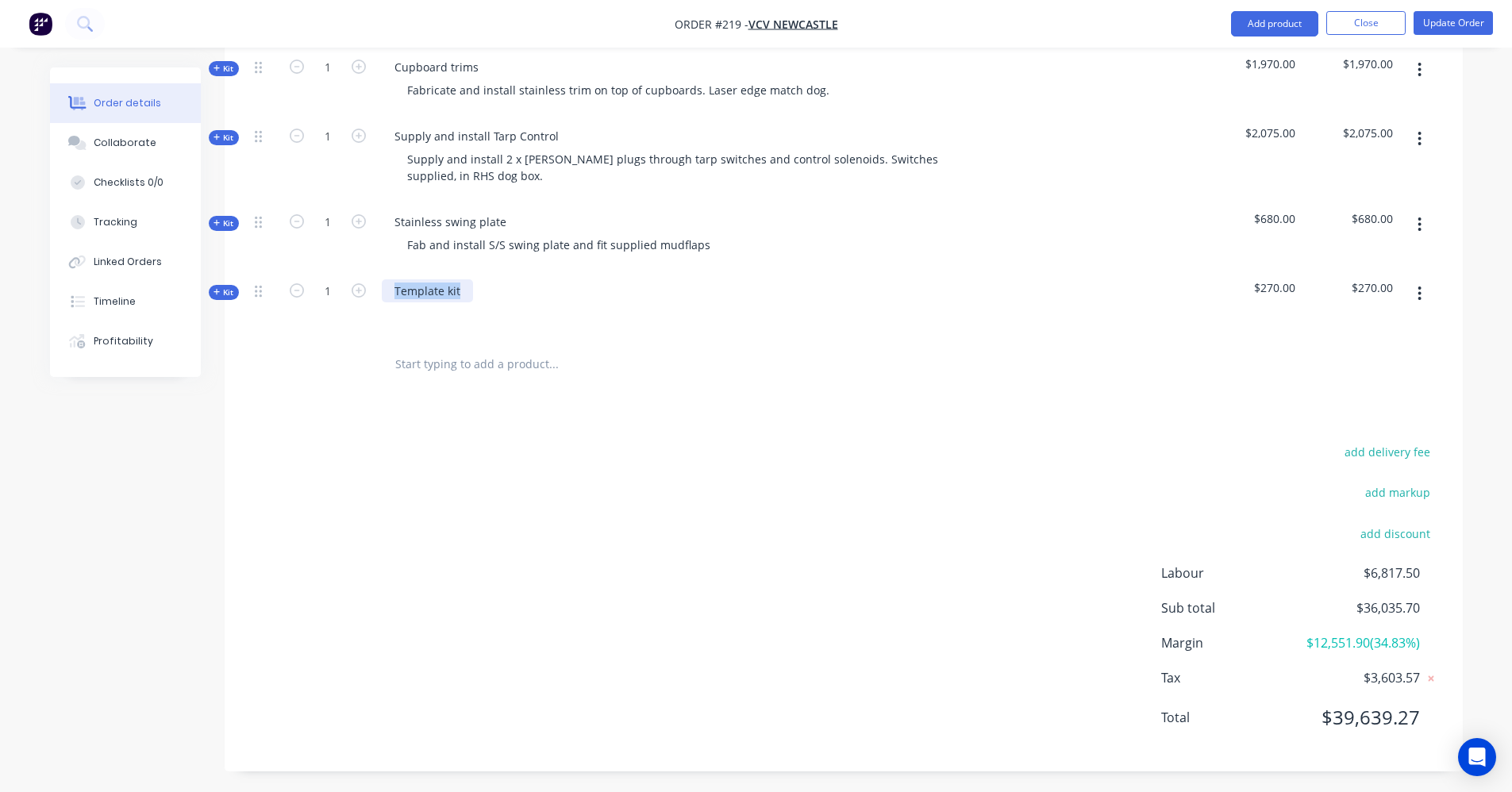
paste div
click at [490, 348] on input "text" at bounding box center [553, 364] width 318 height 31
click at [218, 289] on icon at bounding box center [216, 291] width 6 height 6
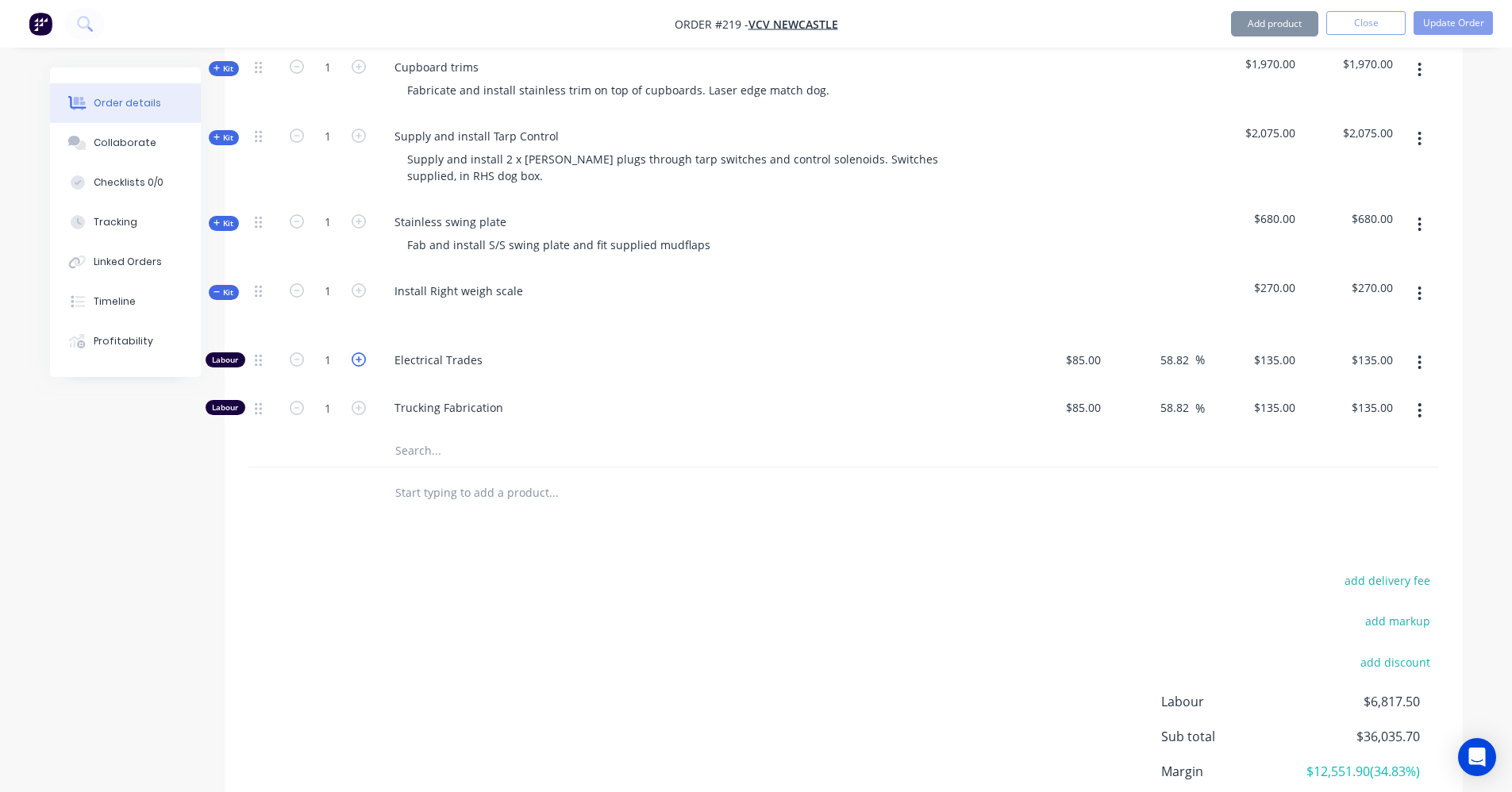
click at [354, 353] on icon "button" at bounding box center [359, 359] width 14 height 14
type input "2"
type input "$270.00"
click at [354, 353] on icon "button" at bounding box center [359, 359] width 14 height 14
type input "3"
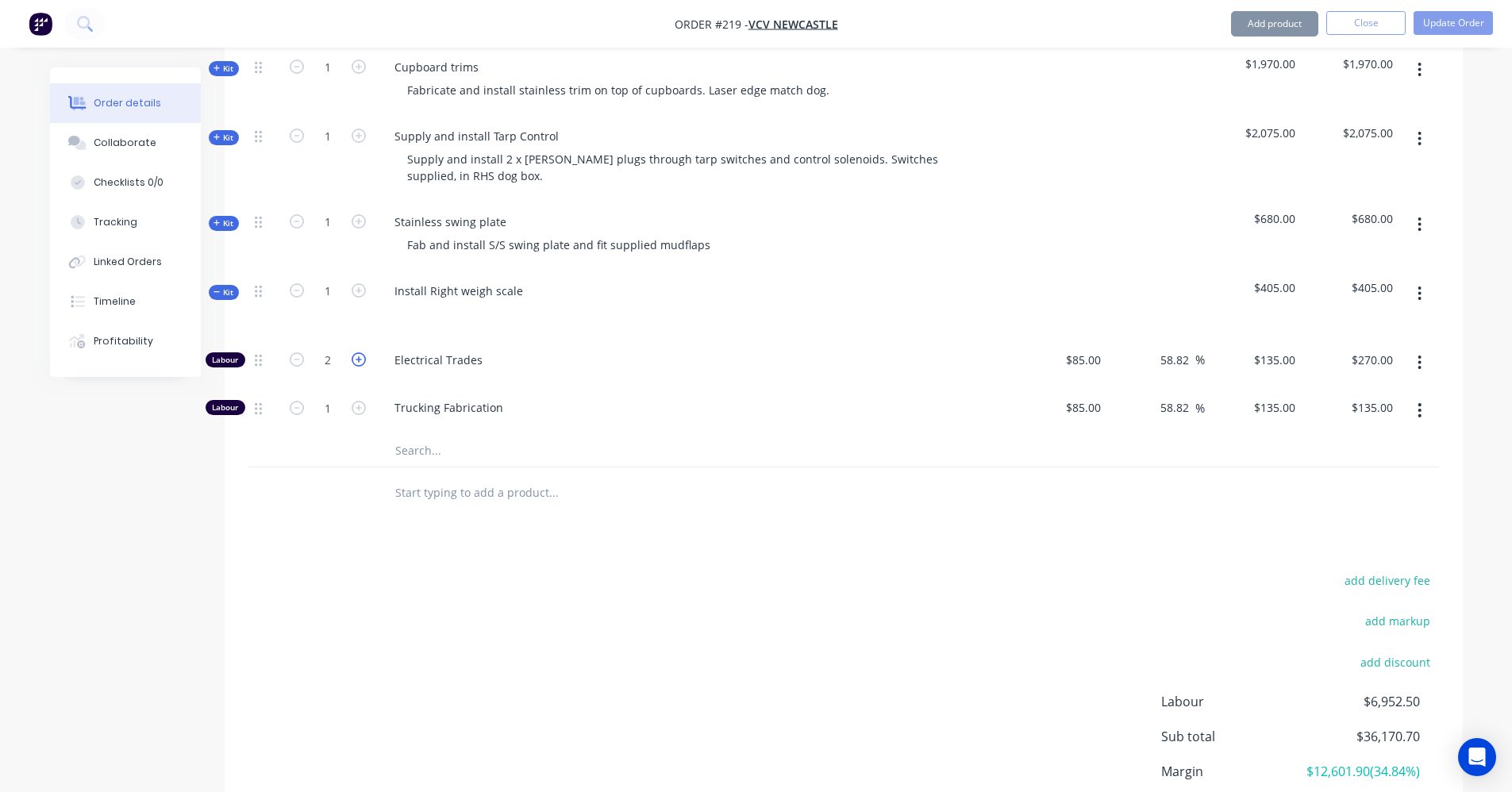
type input "$405.00"
click at [354, 353] on icon "button" at bounding box center [359, 359] width 14 height 14
type input "4"
type input "$540.00"
click at [354, 353] on icon "button" at bounding box center [359, 359] width 14 height 14
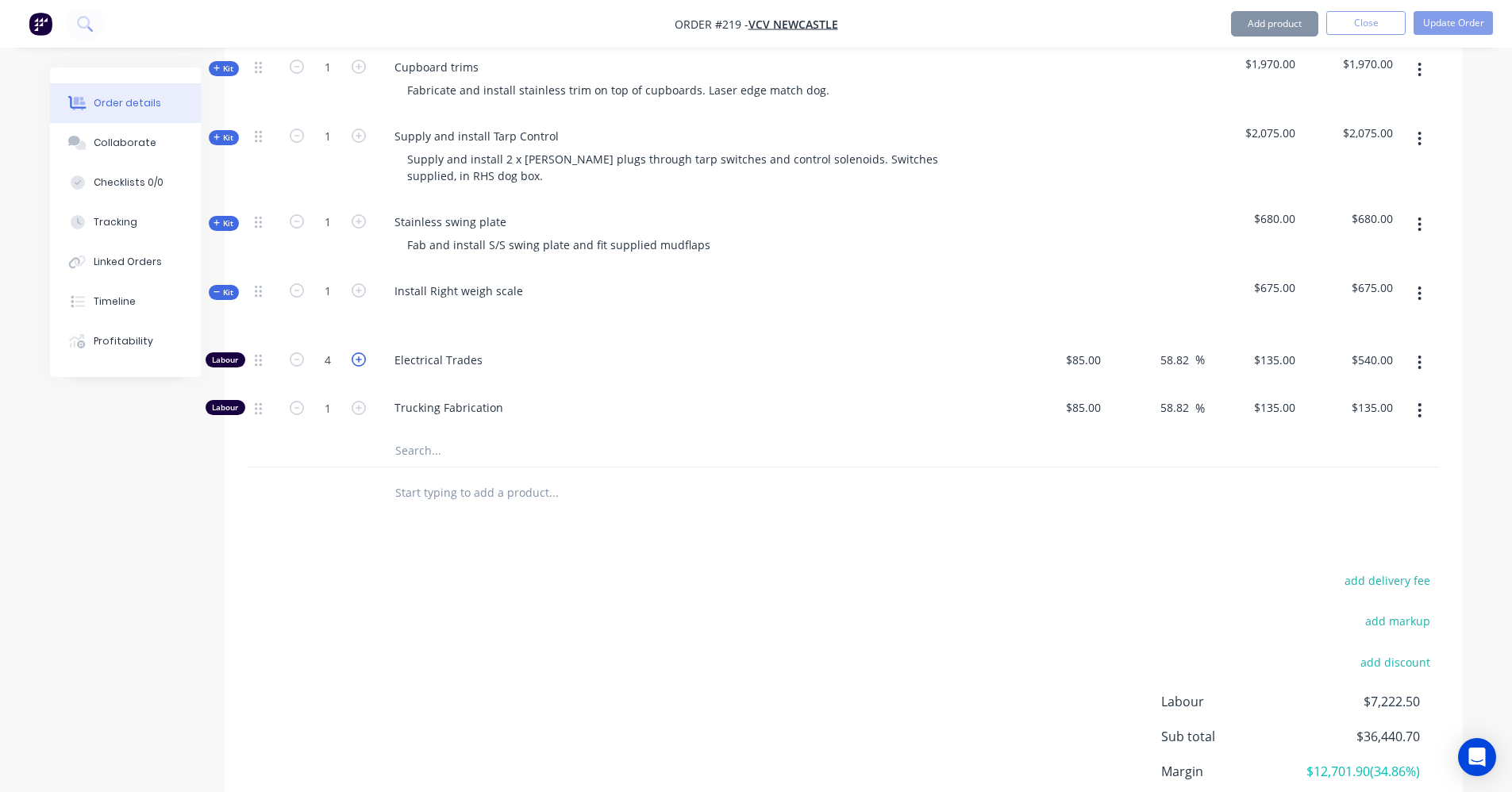
type input "5"
type input "$675.00"
click at [354, 353] on icon "button" at bounding box center [359, 359] width 14 height 14
type input "6"
type input "$810.00"
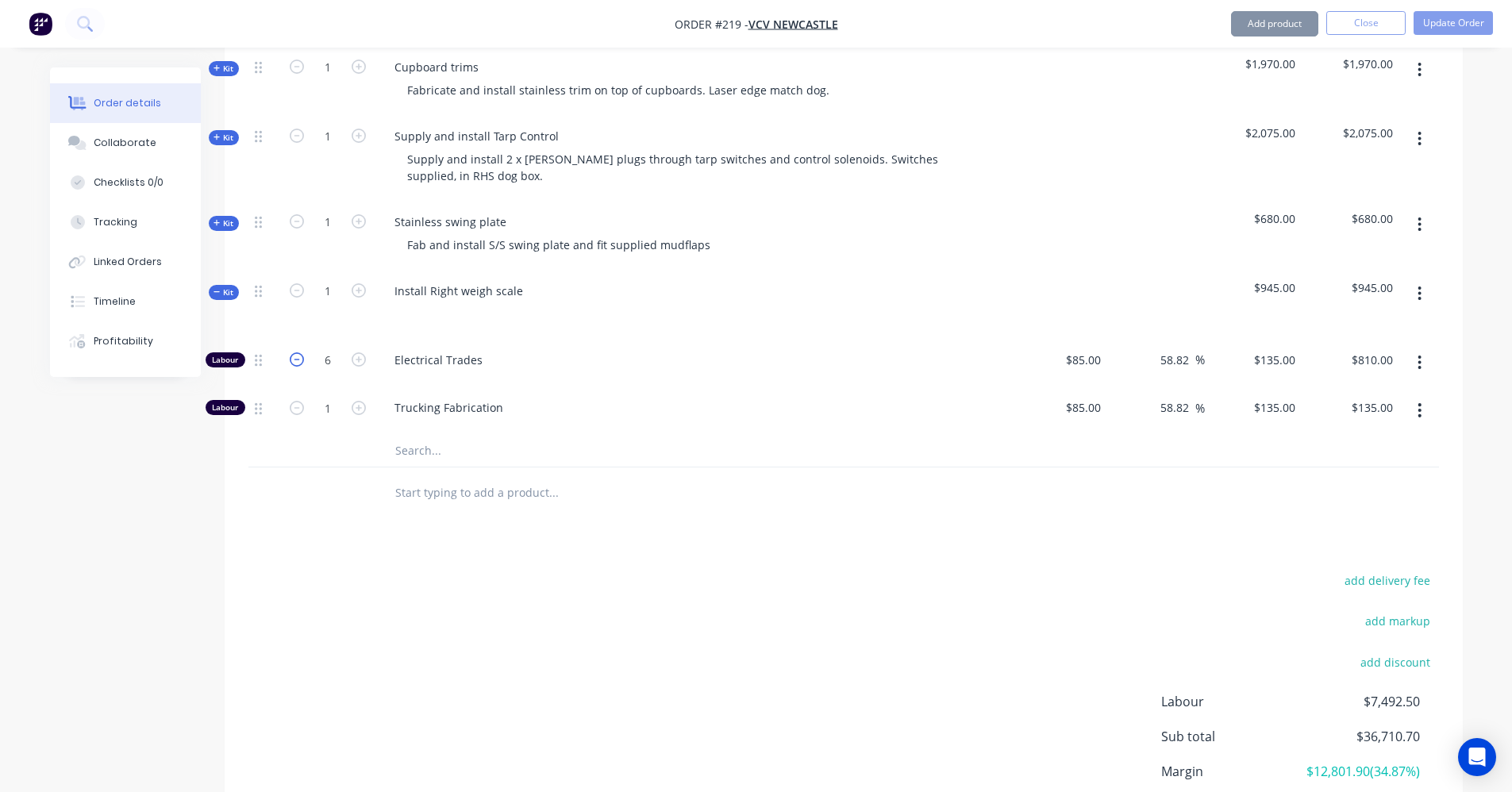
click at [292, 353] on icon "button" at bounding box center [297, 359] width 14 height 14
type input "5"
type input "$675.00"
click at [292, 353] on icon "button" at bounding box center [297, 359] width 14 height 14
type input "4"
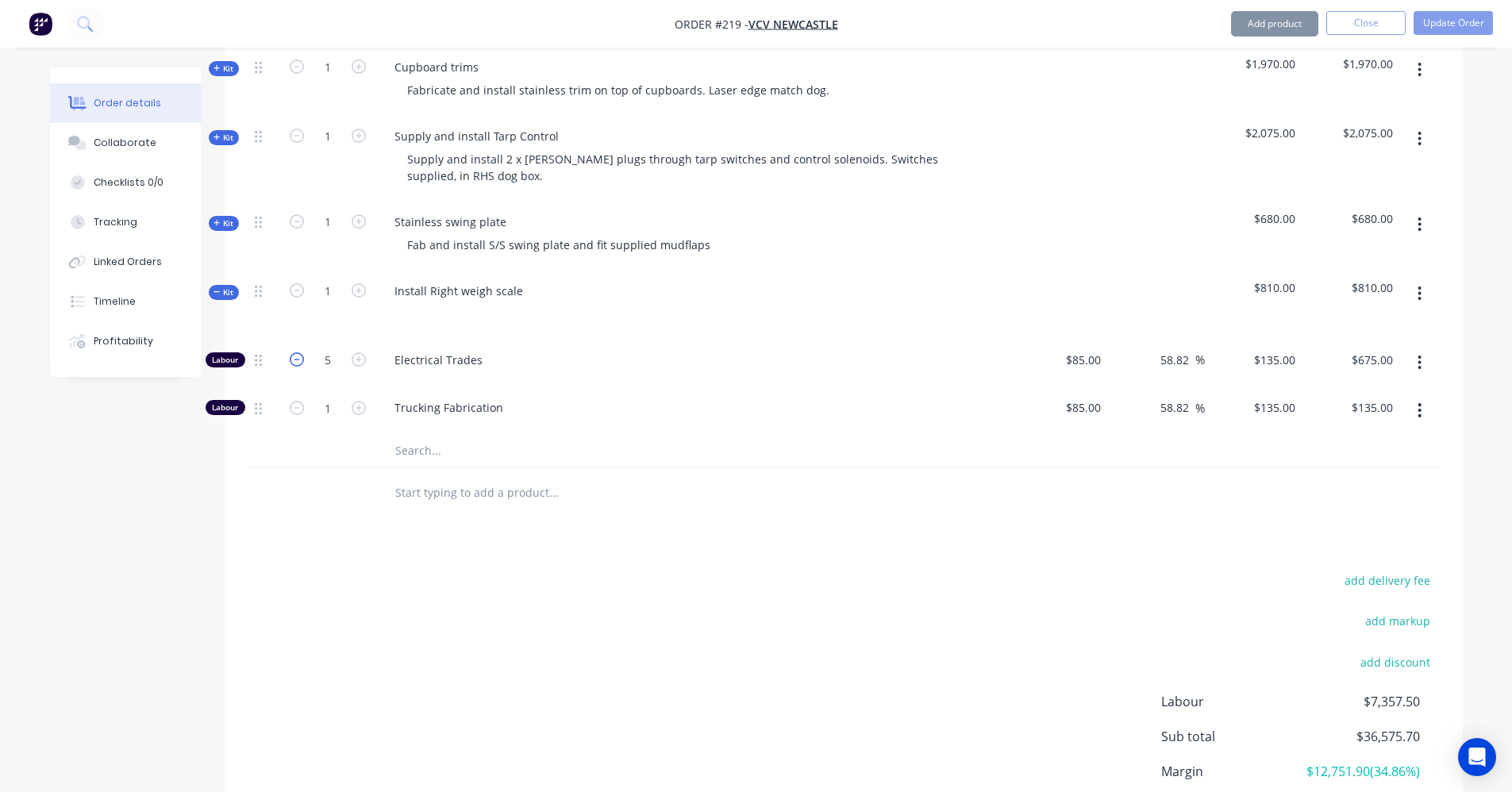
type input "$540.00"
click at [292, 353] on icon "button" at bounding box center [297, 359] width 14 height 14
type input "3"
type input "$405.00"
drag, startPoint x: 949, startPoint y: 551, endPoint x: 926, endPoint y: 552, distance: 23.0
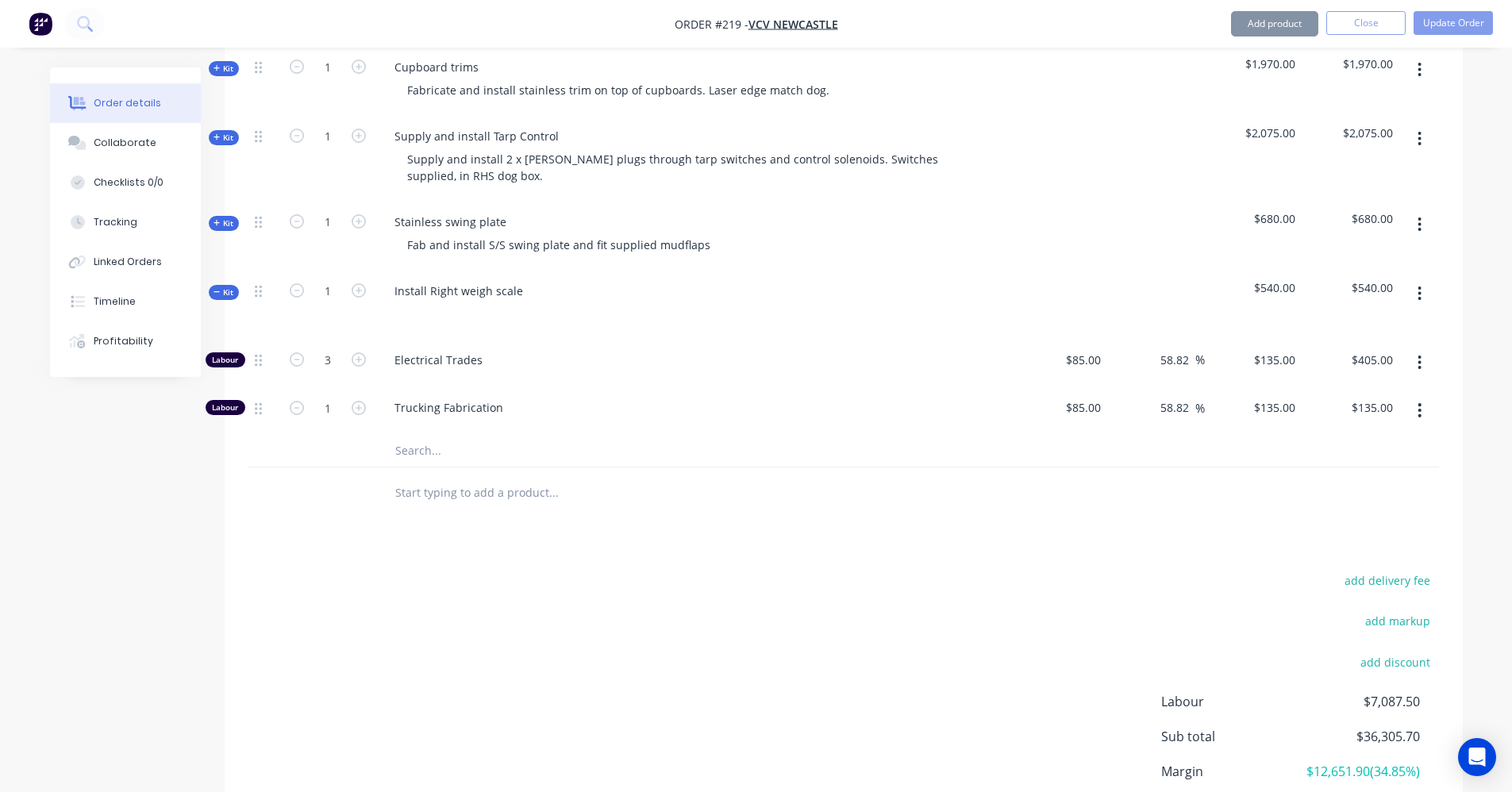
click at [946, 570] on div "add delivery fee add markup add discount Labour $7,087.50 Sub total $36,305.70 …" at bounding box center [843, 723] width 1191 height 307
click at [217, 288] on icon at bounding box center [217, 291] width 7 height 8
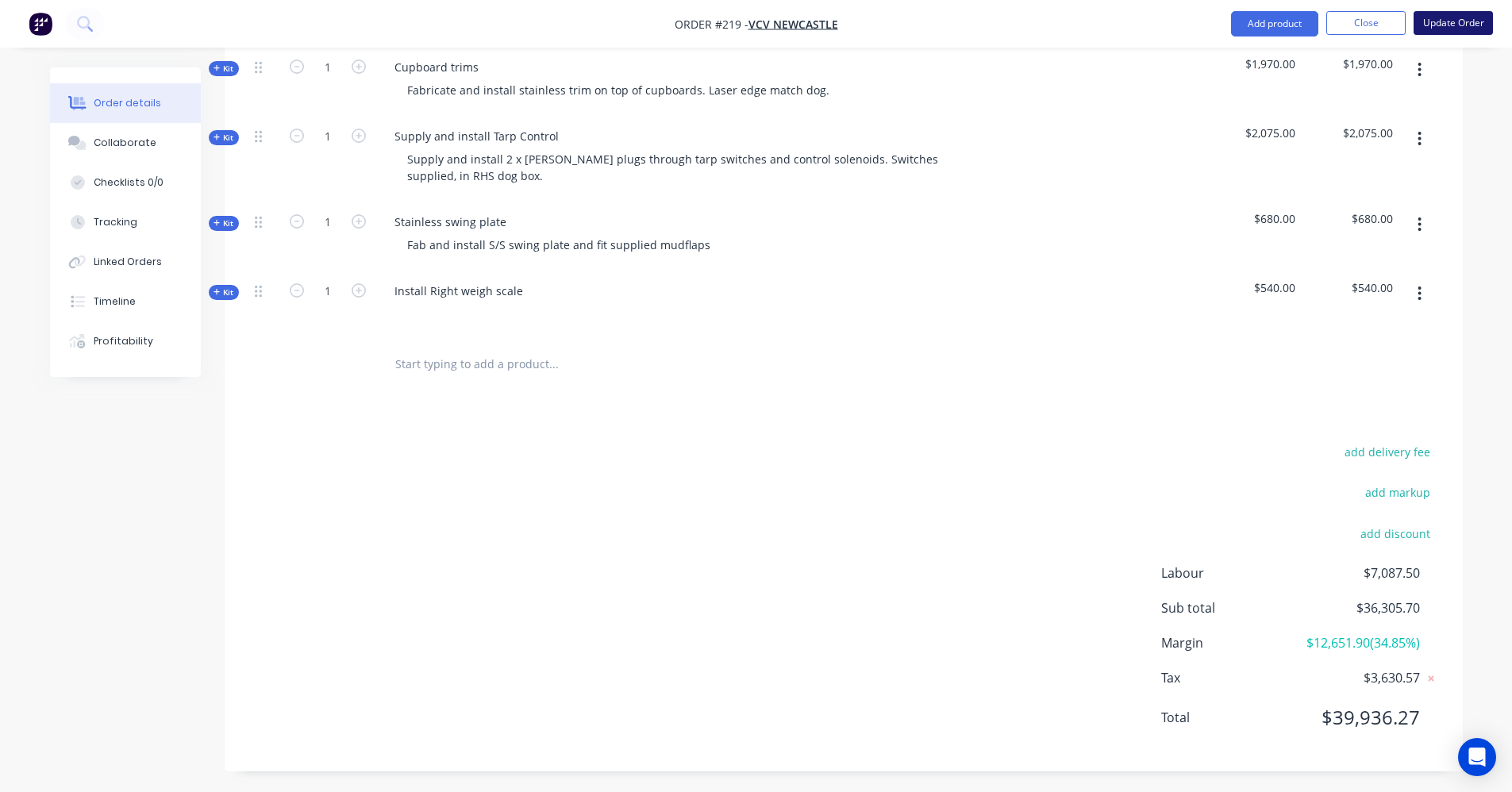
click at [1442, 22] on button "Update Order" at bounding box center [1453, 23] width 79 height 24
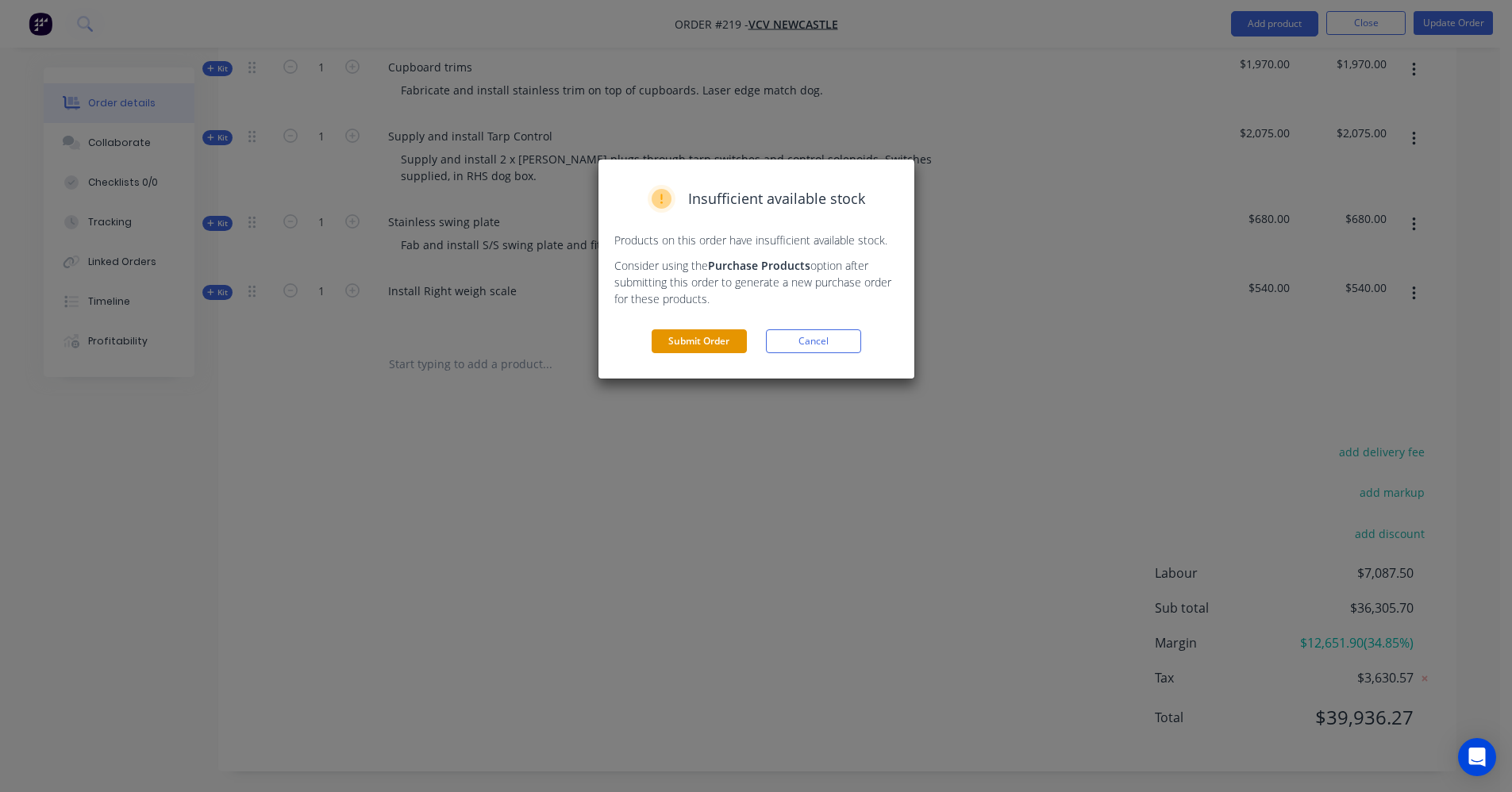
click at [692, 341] on button "Submit Order" at bounding box center [699, 342] width 95 height 24
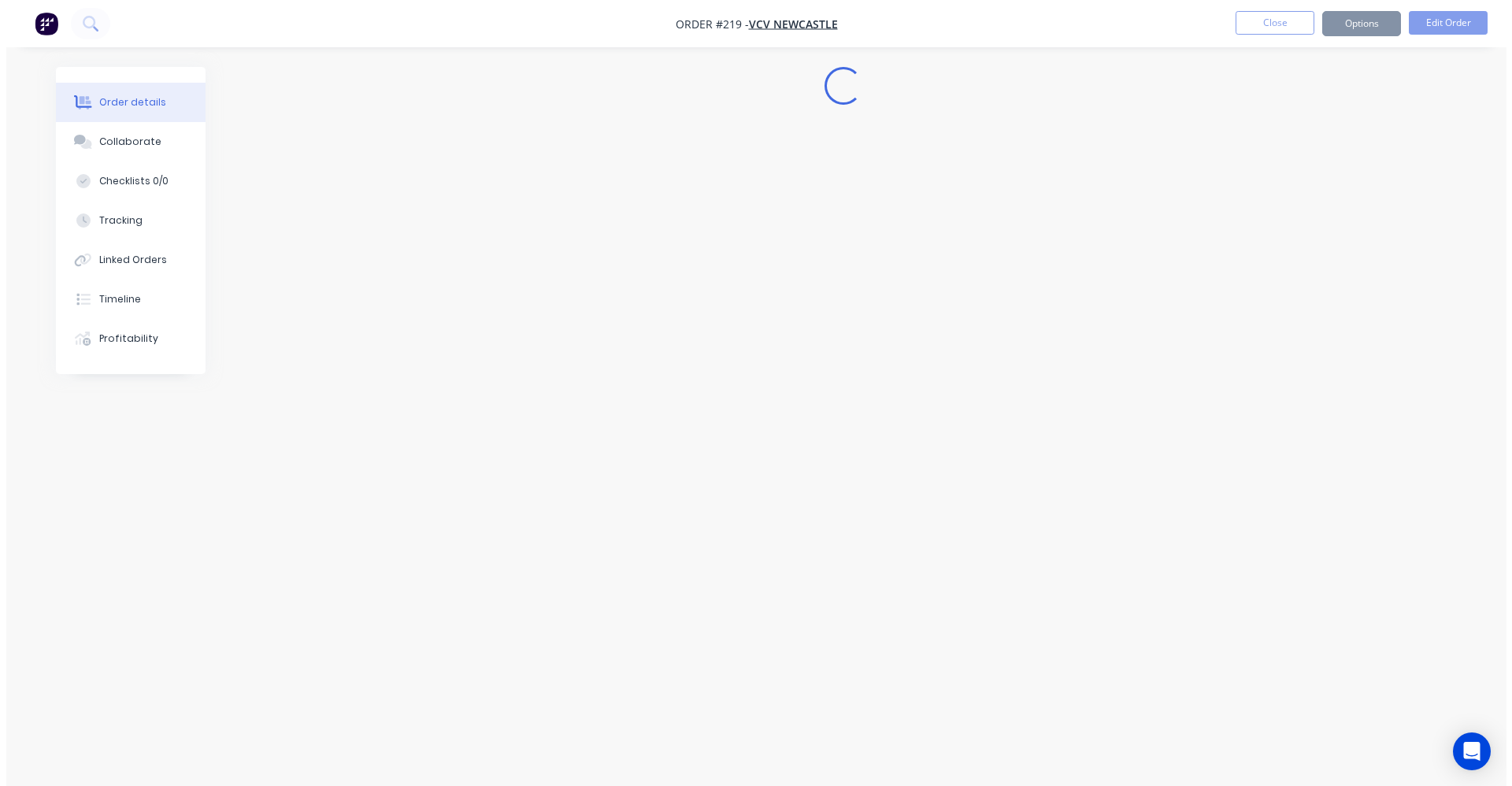
scroll to position [0, 0]
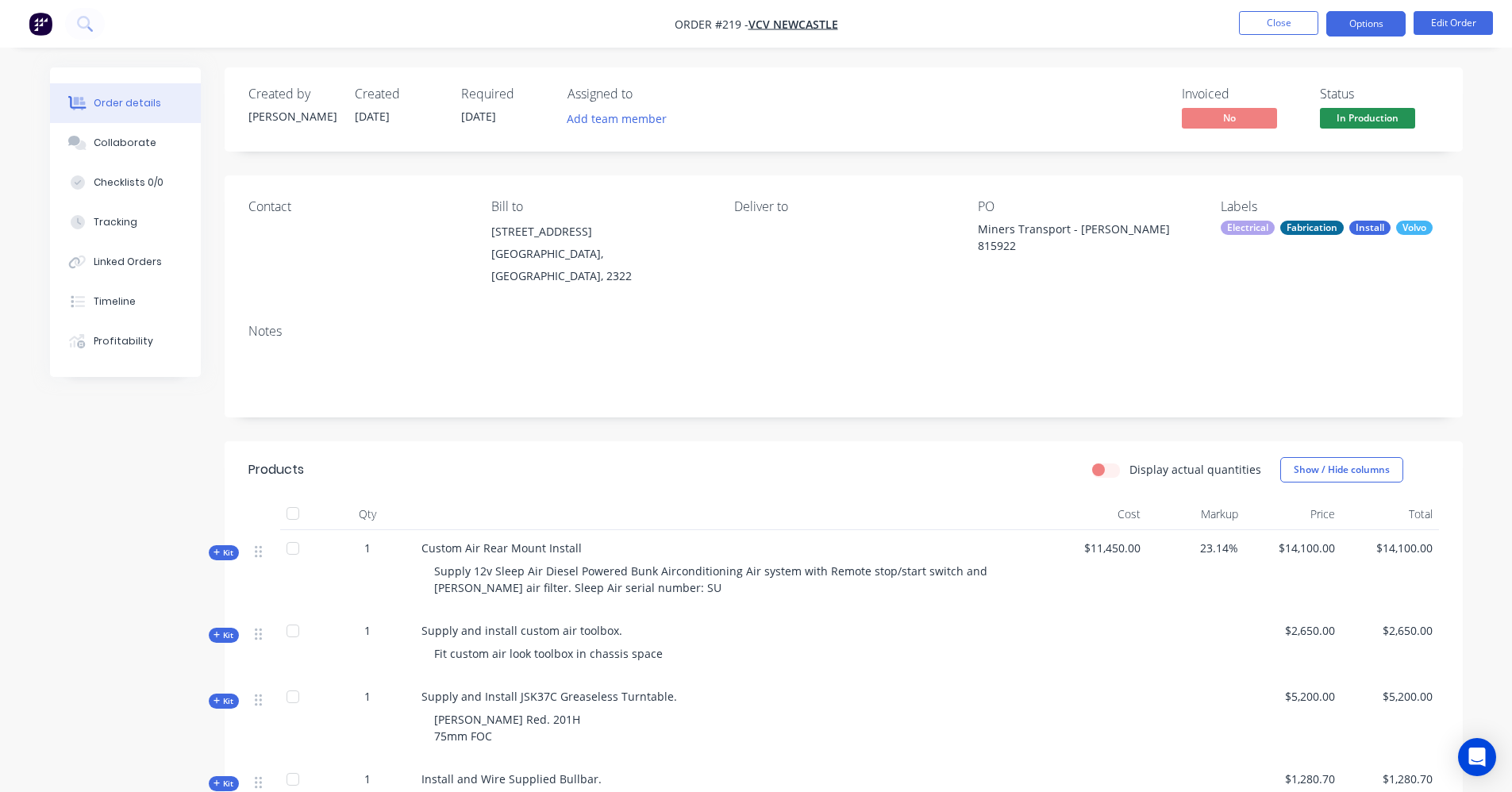
click at [1390, 25] on button "Options" at bounding box center [1366, 24] width 79 height 25
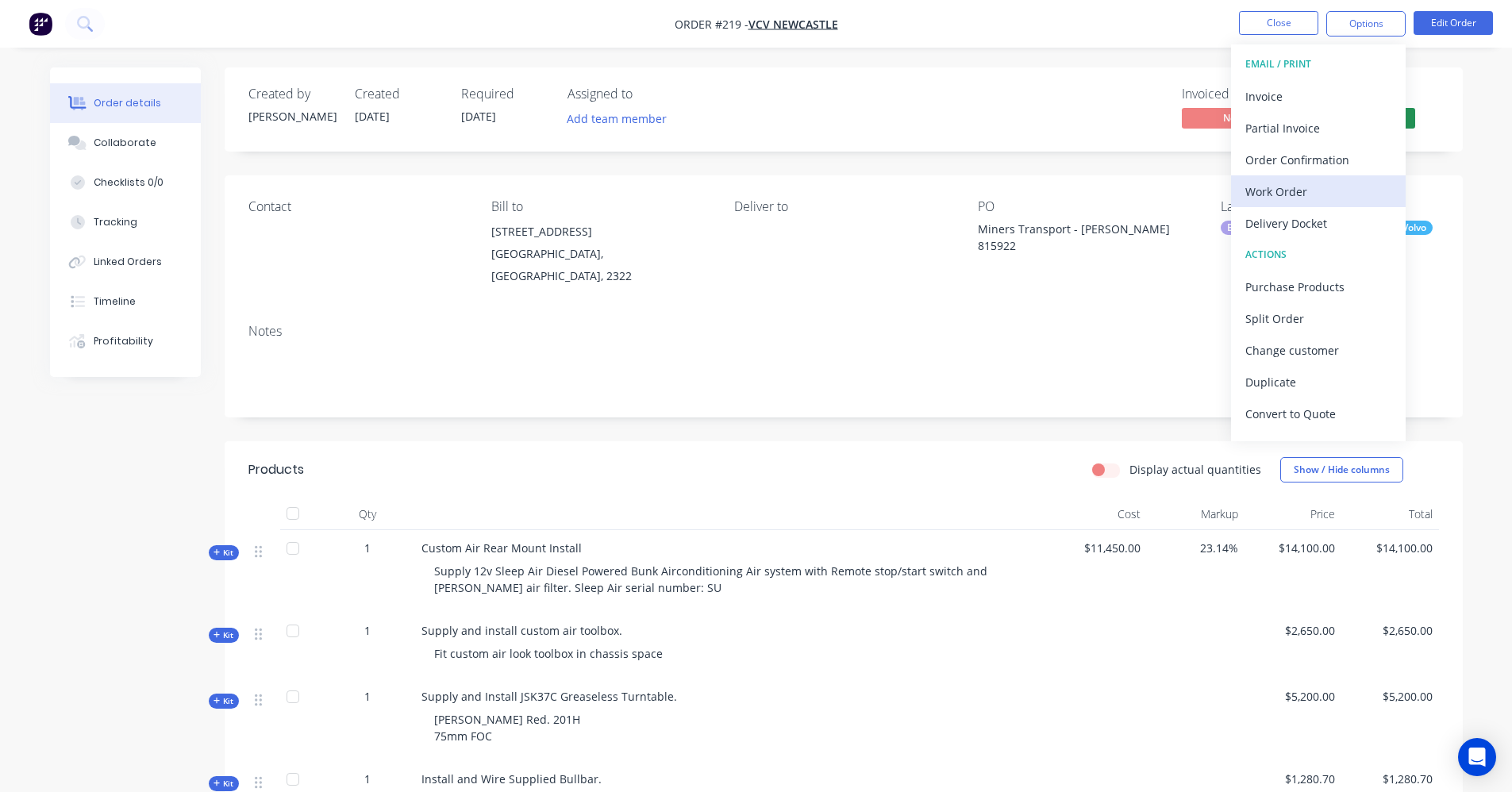
drag, startPoint x: 1333, startPoint y: 209, endPoint x: 1327, endPoint y: 189, distance: 20.9
click at [1327, 189] on div "EMAIL / PRINT Invoice Partial Invoice Order Confirmation Work Order Delivery Do…" at bounding box center [1318, 242] width 174 height 397
click at [1327, 189] on div "Work Order" at bounding box center [1318, 191] width 146 height 23
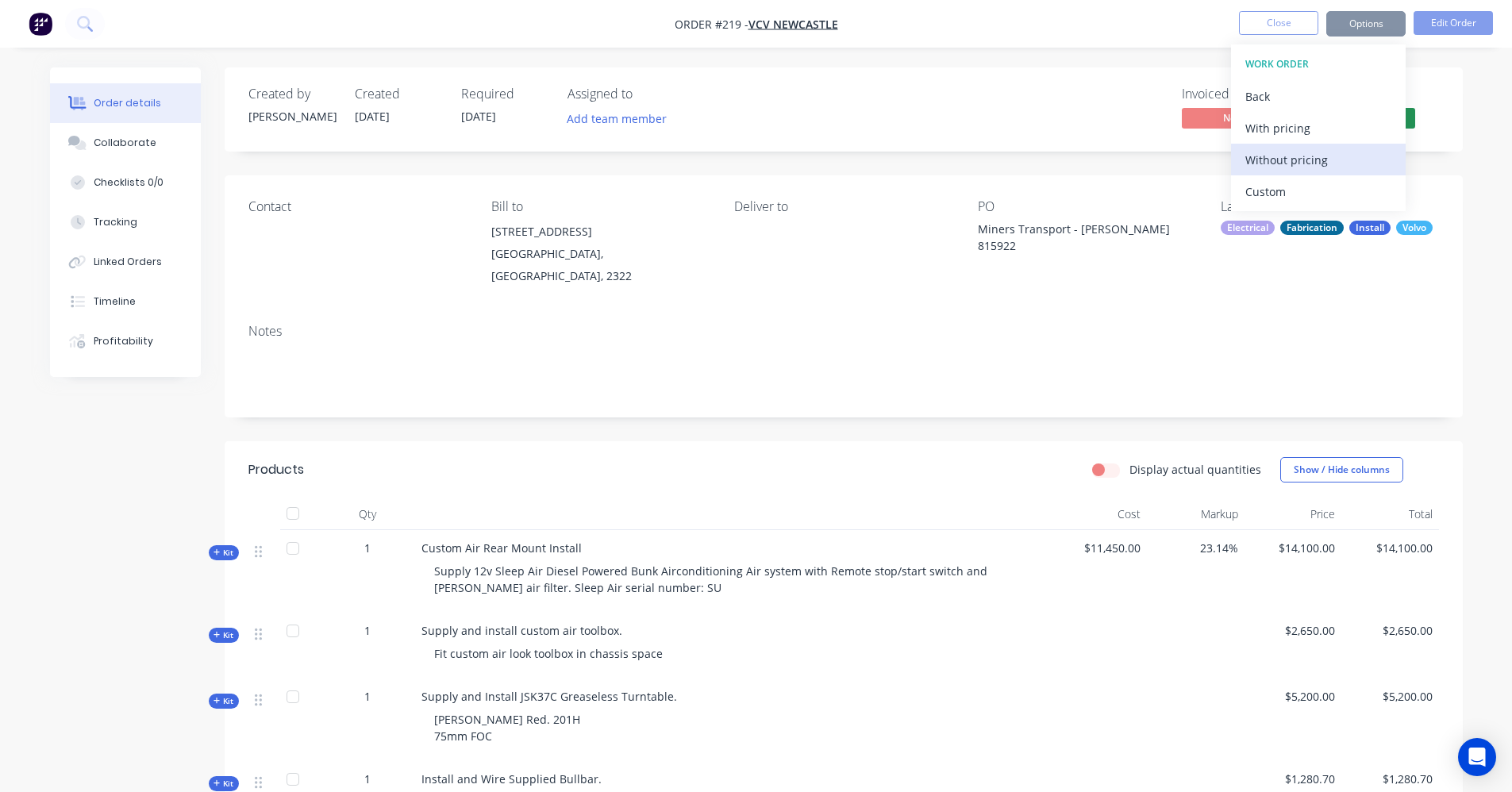
click at [1325, 153] on div "Without pricing" at bounding box center [1318, 160] width 146 height 23
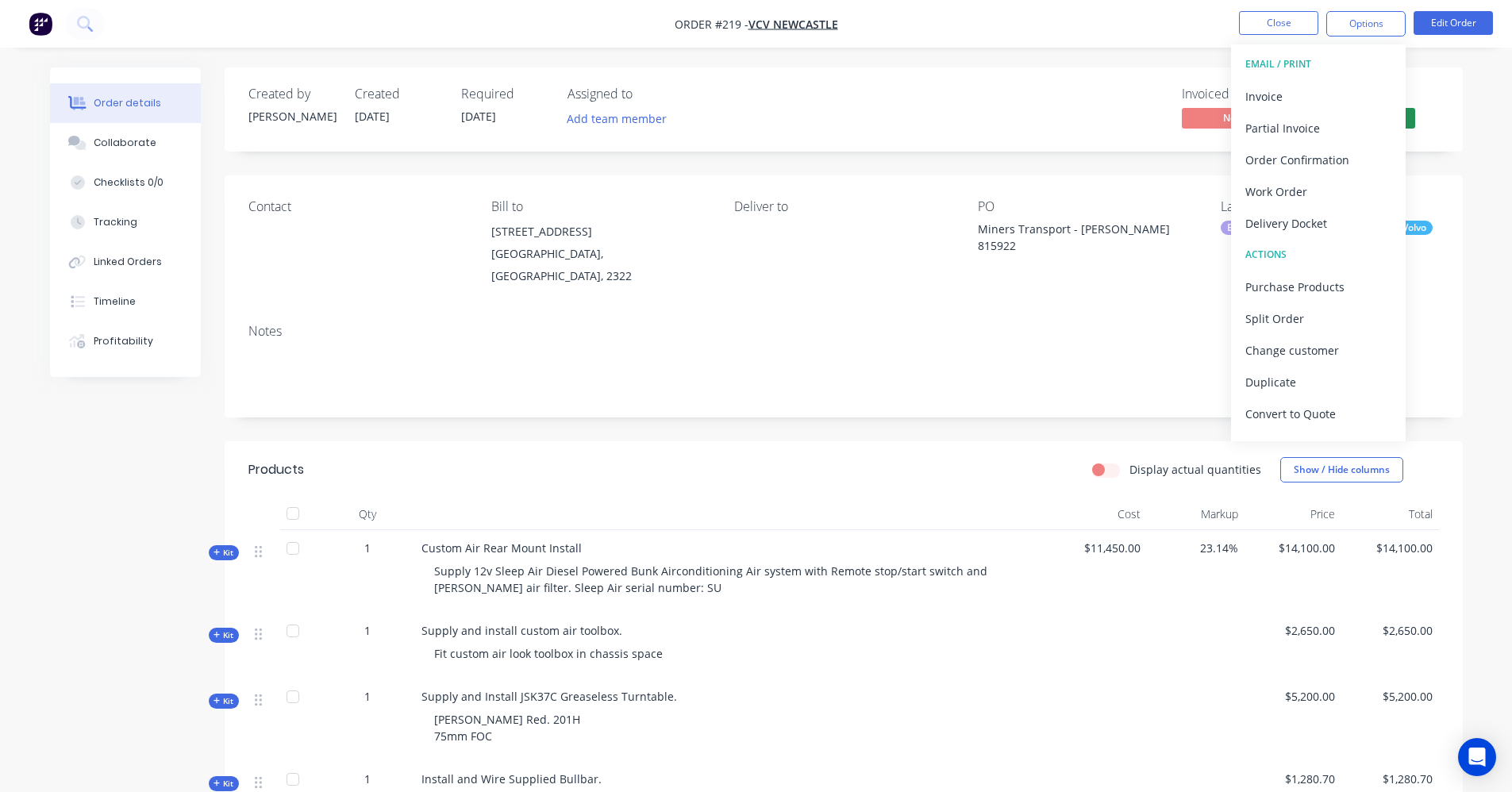
click at [1175, 24] on nav "Order #219 - VCV Newcastle Close Options EMAIL / PRINT Invoice Partial Invoice …" at bounding box center [756, 24] width 1512 height 48
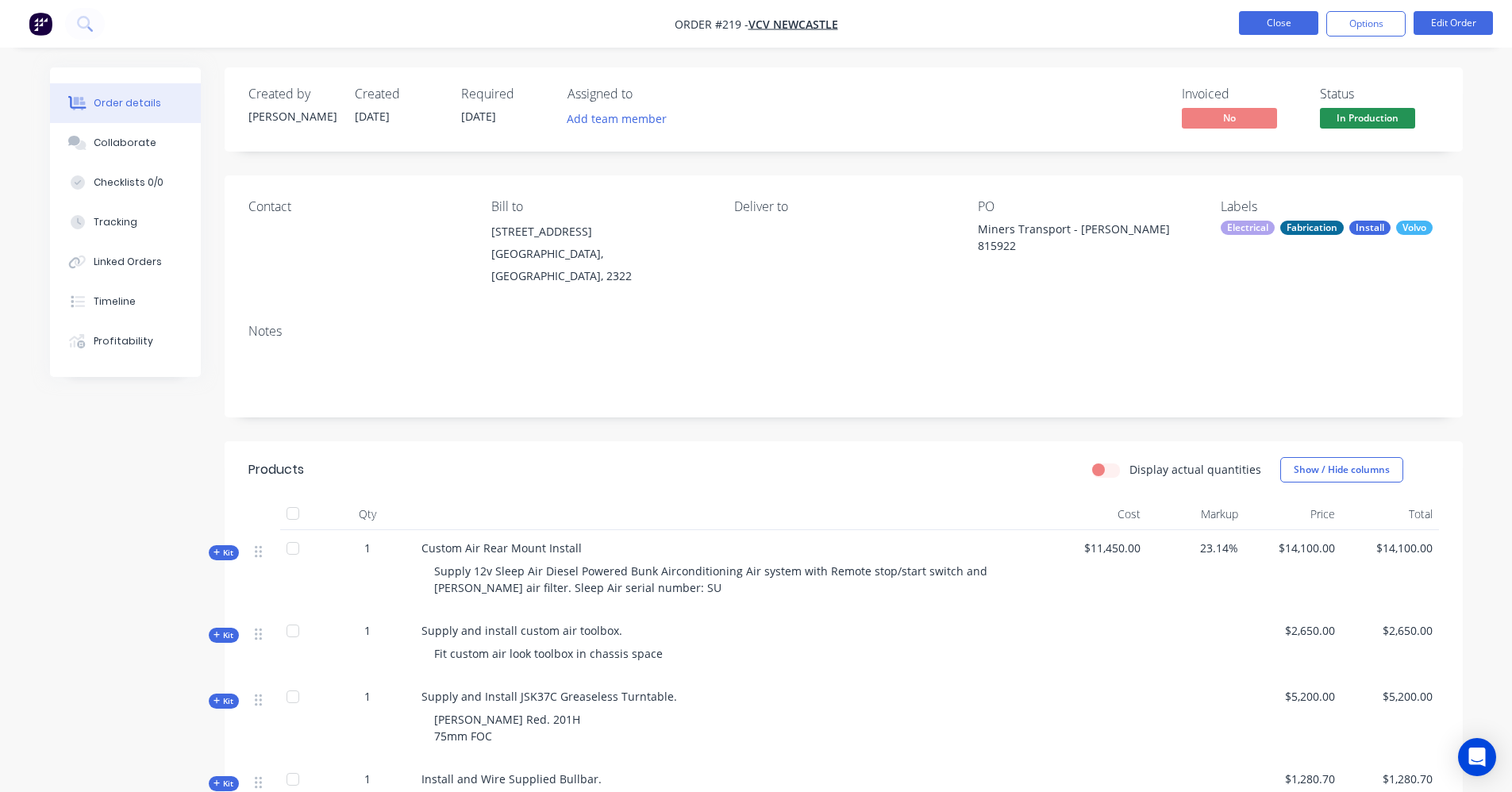
click at [1292, 18] on button "Close" at bounding box center [1278, 23] width 79 height 24
